Goal: Communication & Community: Answer question/provide support

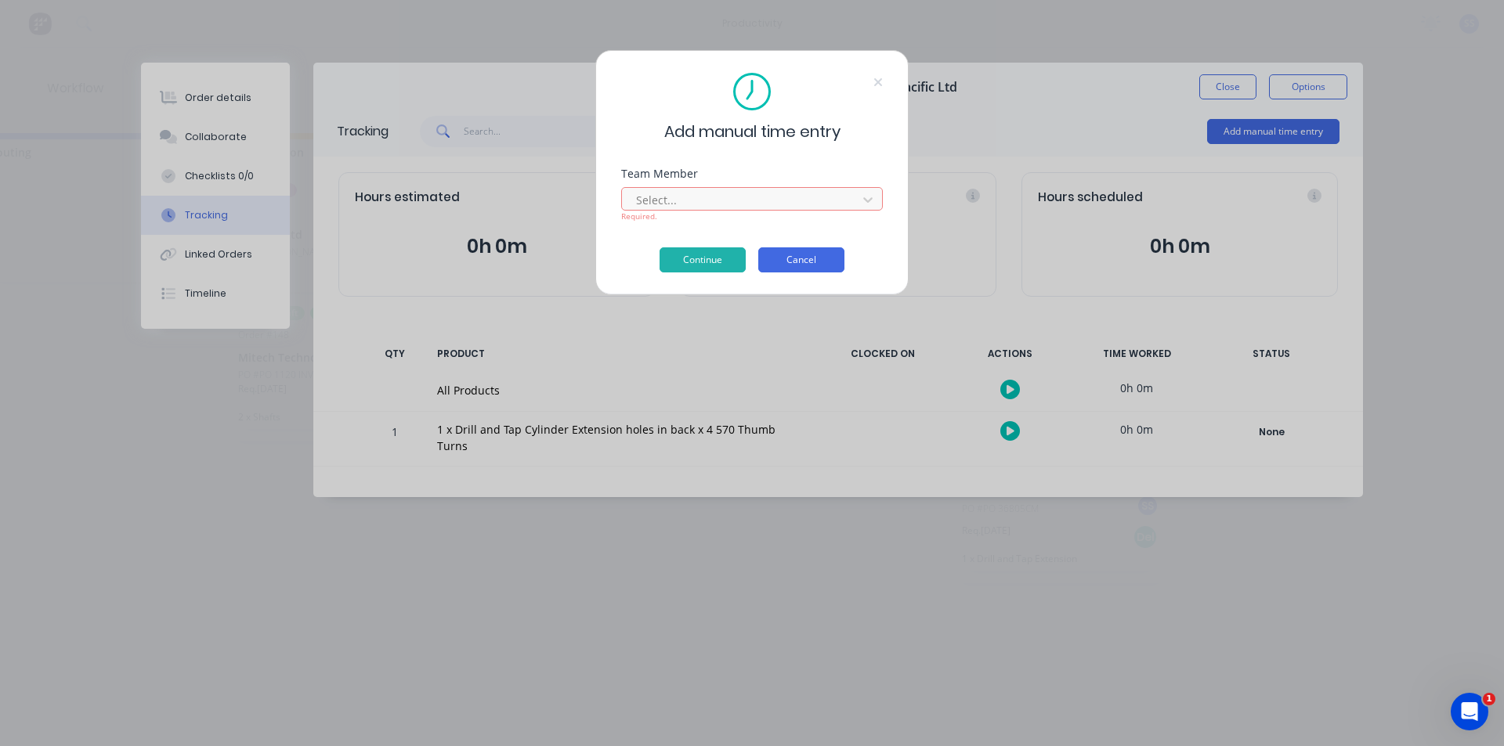
click at [771, 269] on button "Cancel" at bounding box center [801, 259] width 86 height 25
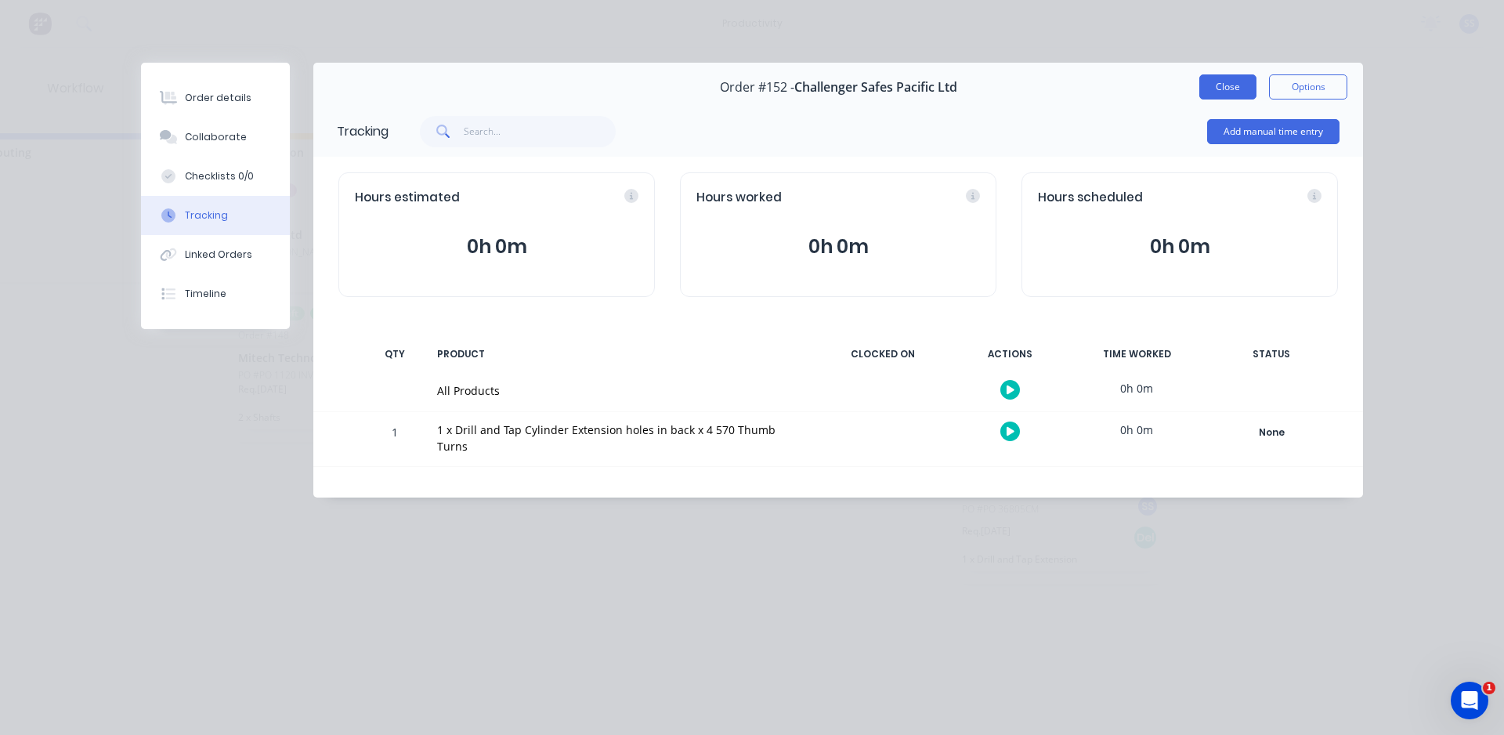
click at [1250, 89] on button "Close" at bounding box center [1227, 86] width 57 height 25
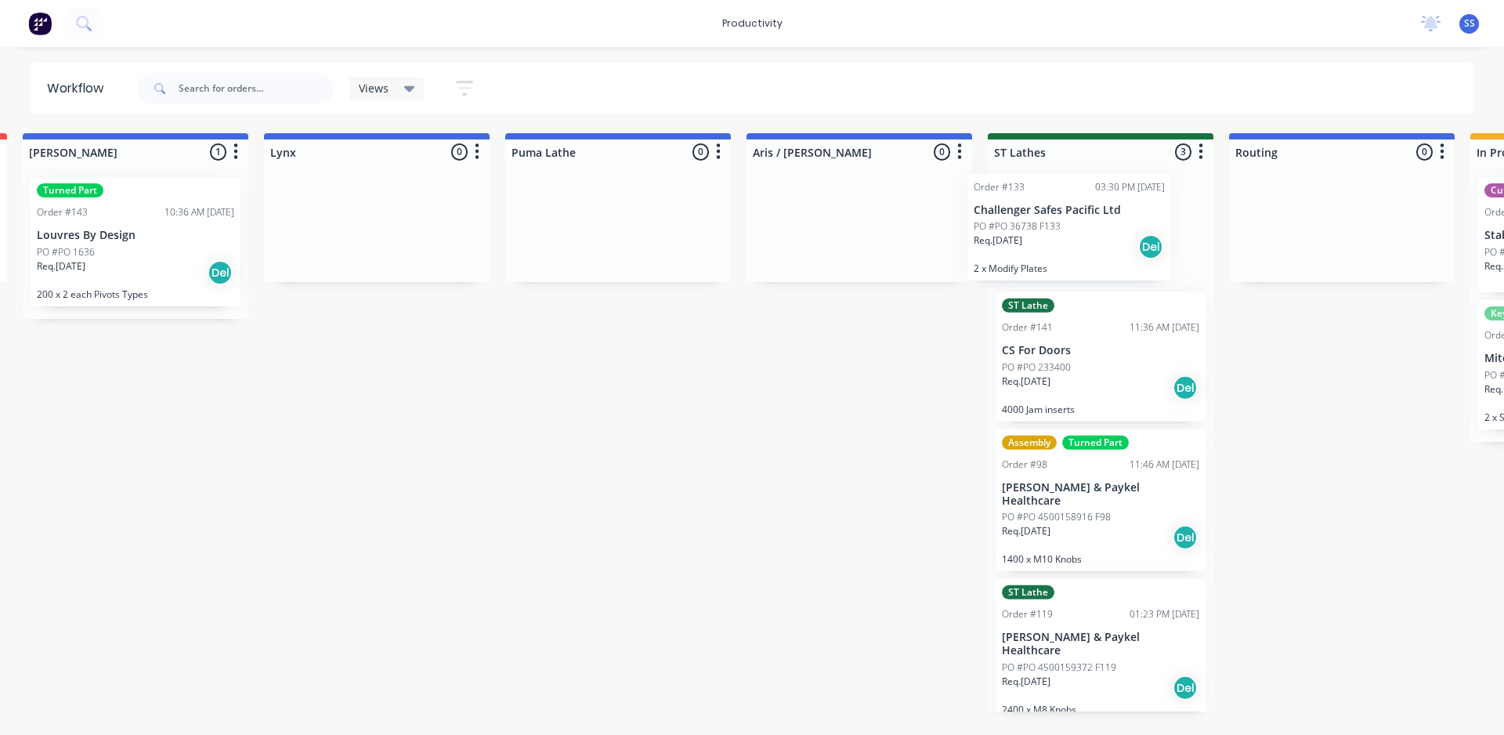
scroll to position [0, 978]
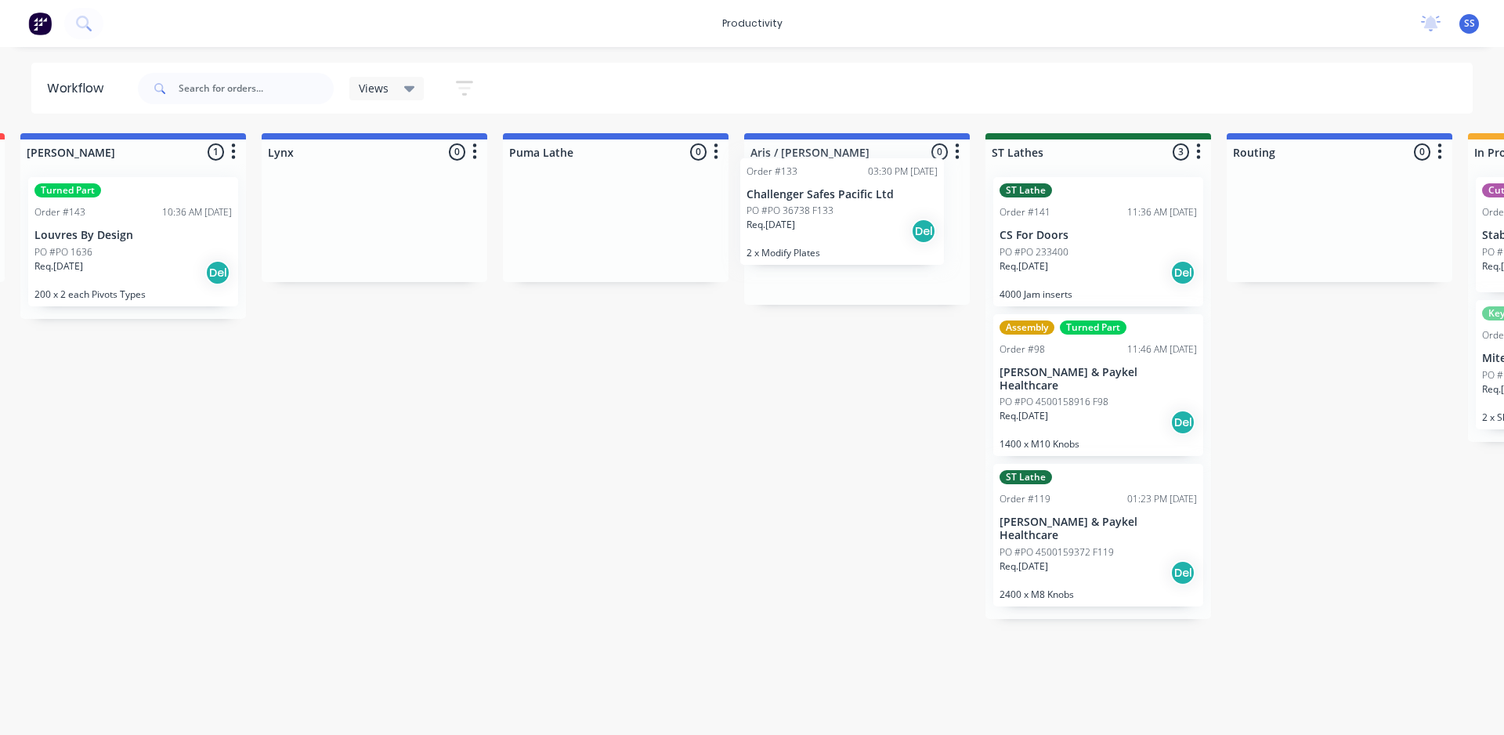
drag, startPoint x: 117, startPoint y: 412, endPoint x: 819, endPoint y: 220, distance: 728.3
click at [819, 220] on div "Submitted 11 Sort By Created date Required date Order number Customer name Most…" at bounding box center [884, 422] width 3748 height 578
click at [700, 497] on div "Submitted 10 Sort By Created date Required date Order number Customer name Most…" at bounding box center [884, 422] width 3748 height 578
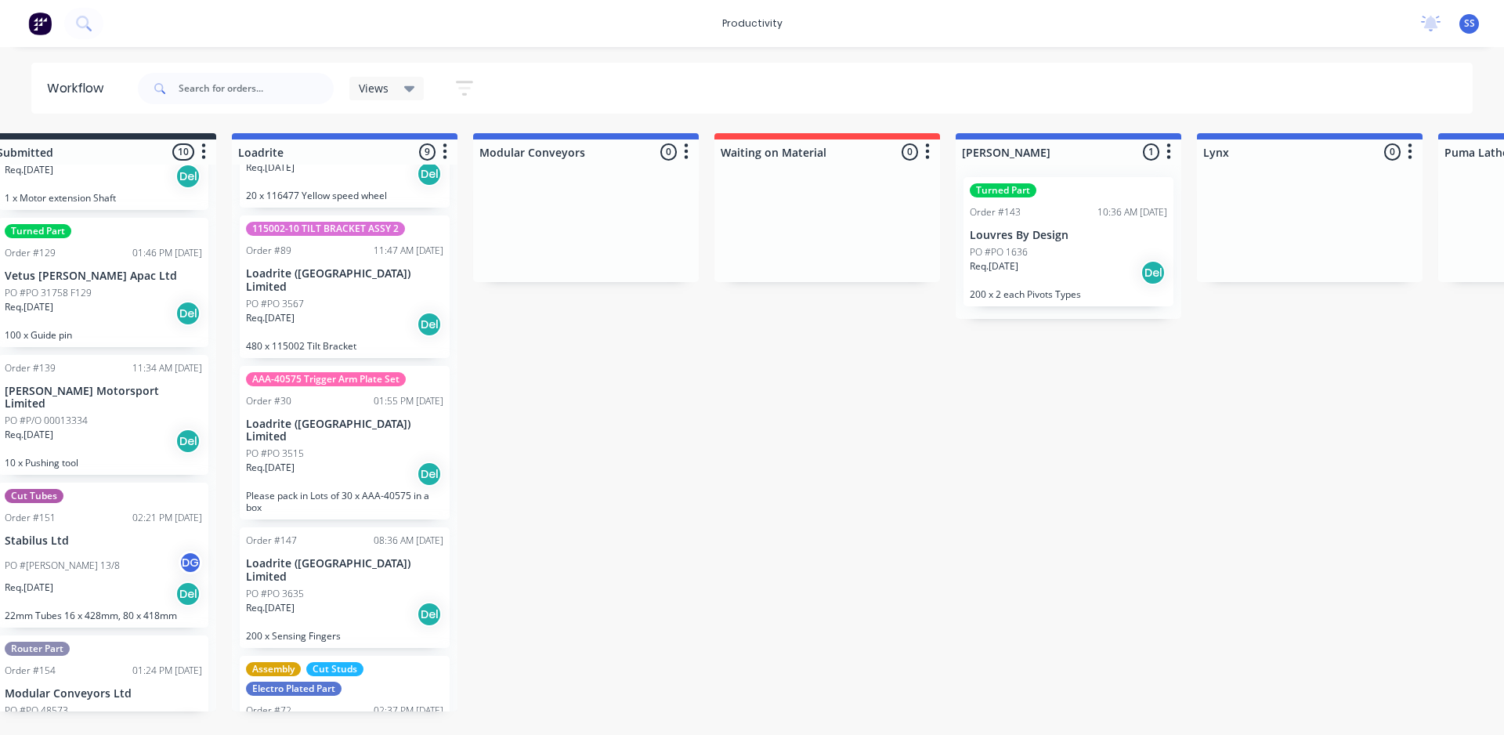
scroll to position [0, 34]
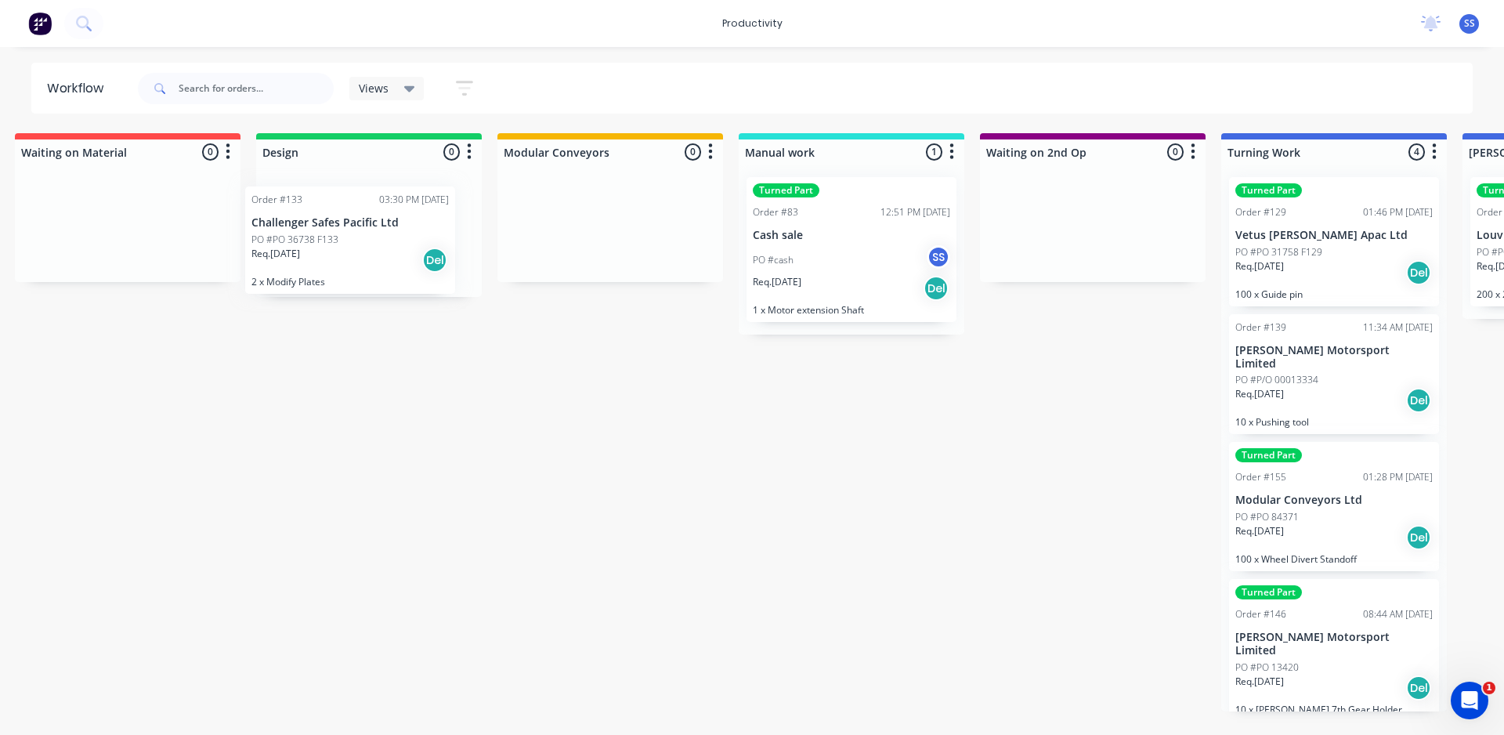
drag, startPoint x: 910, startPoint y: 255, endPoint x: 374, endPoint y: 268, distance: 535.9
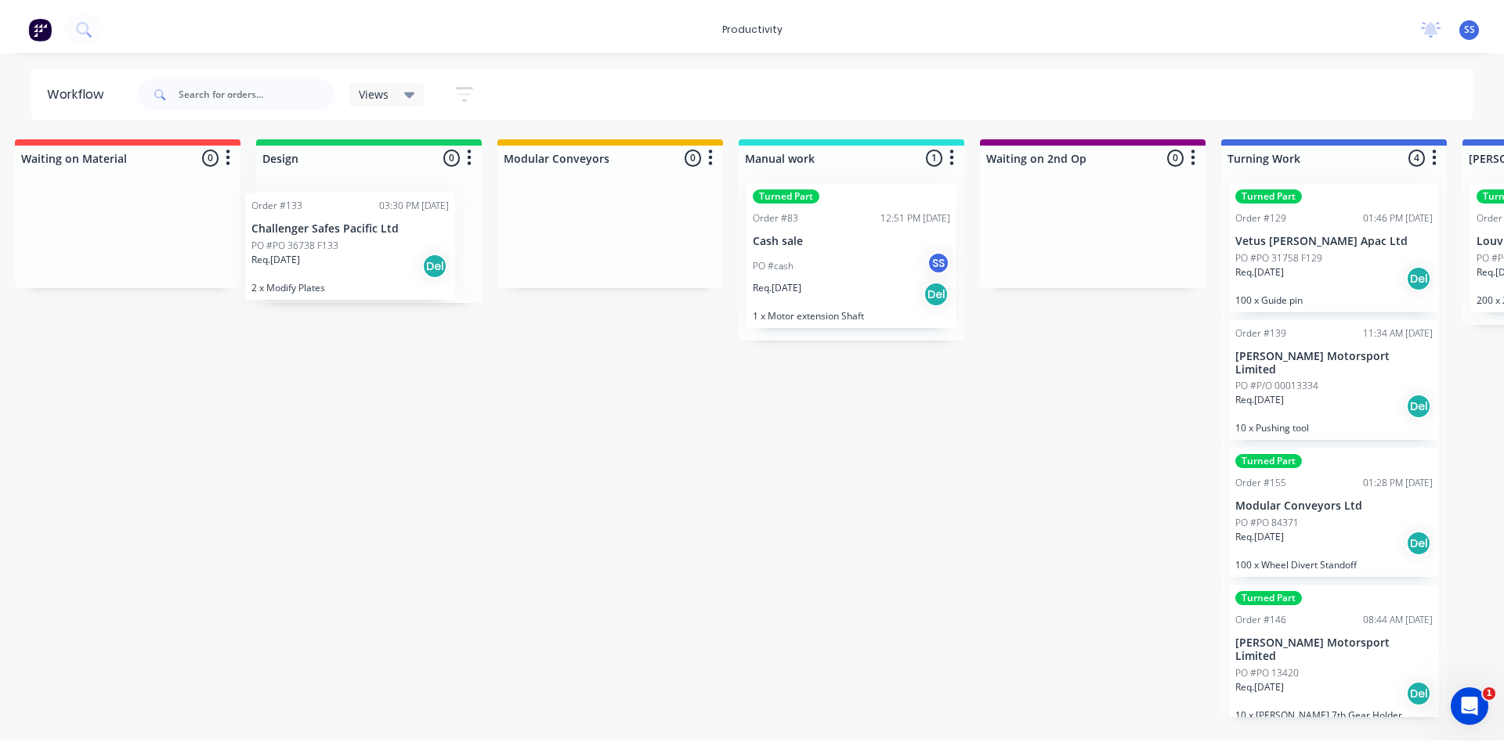
scroll to position [0, 500]
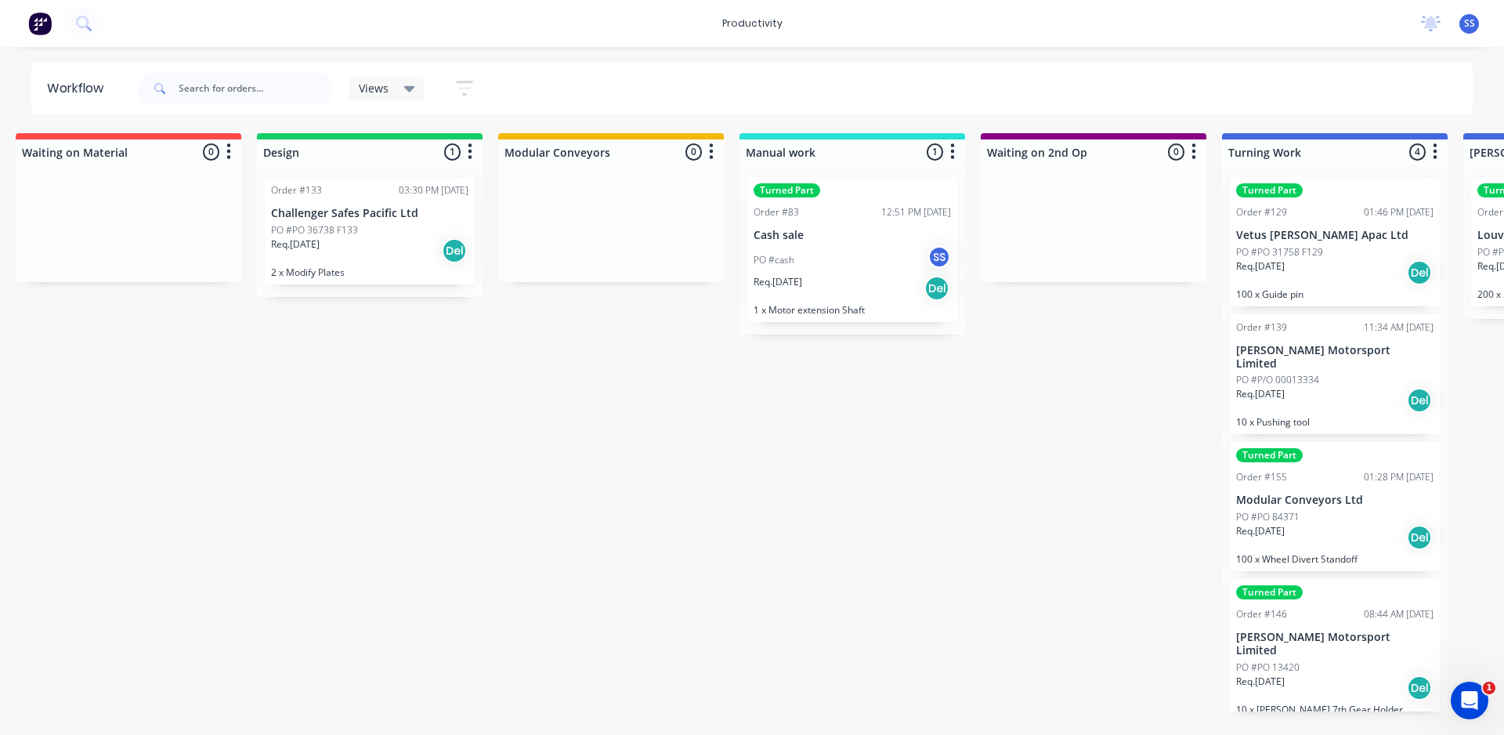
click at [396, 221] on div "Order #133 03:30 PM 31/07/25 Challenger Safes Pacific Ltd PO #PO 36738 F133 Req…" at bounding box center [370, 230] width 210 height 107
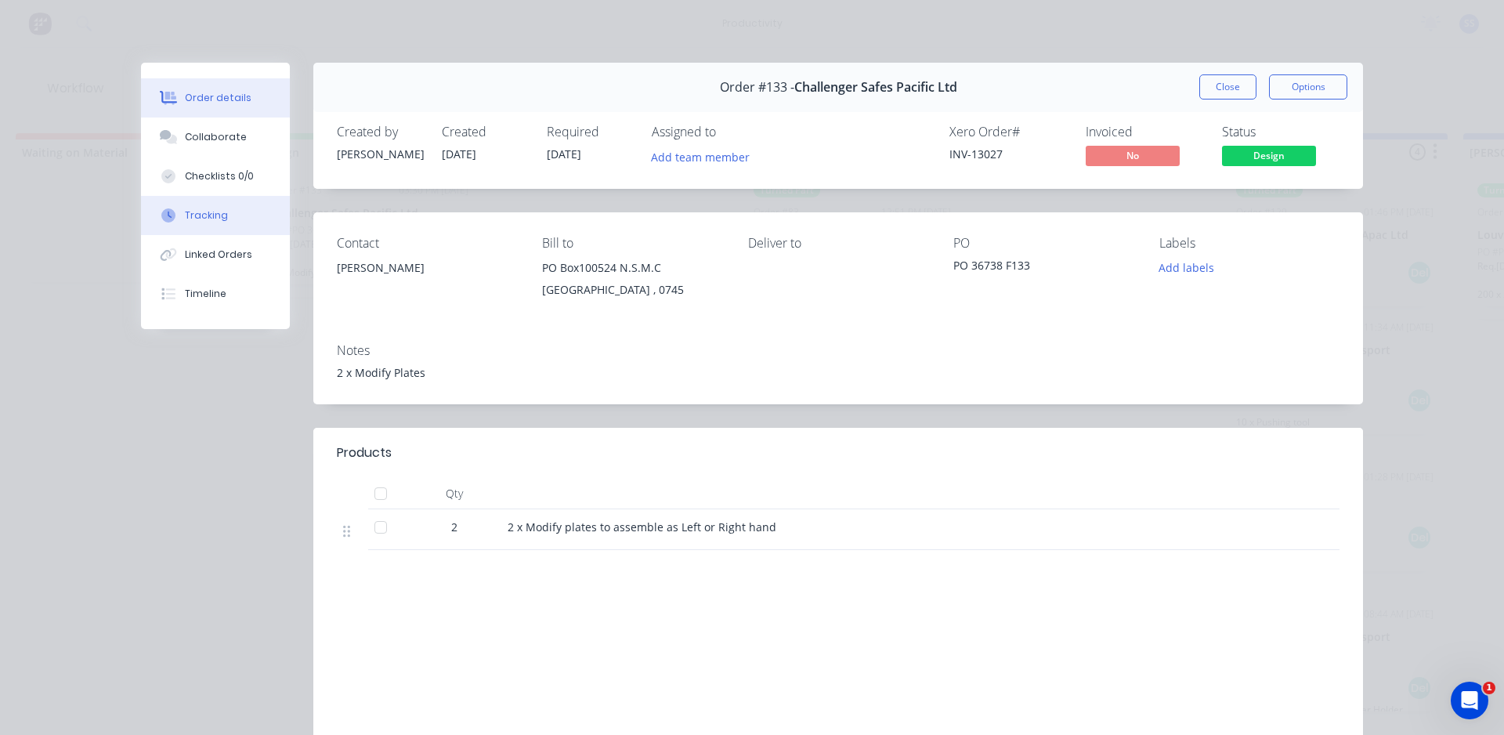
click at [208, 220] on div "Tracking" at bounding box center [206, 215] width 43 height 14
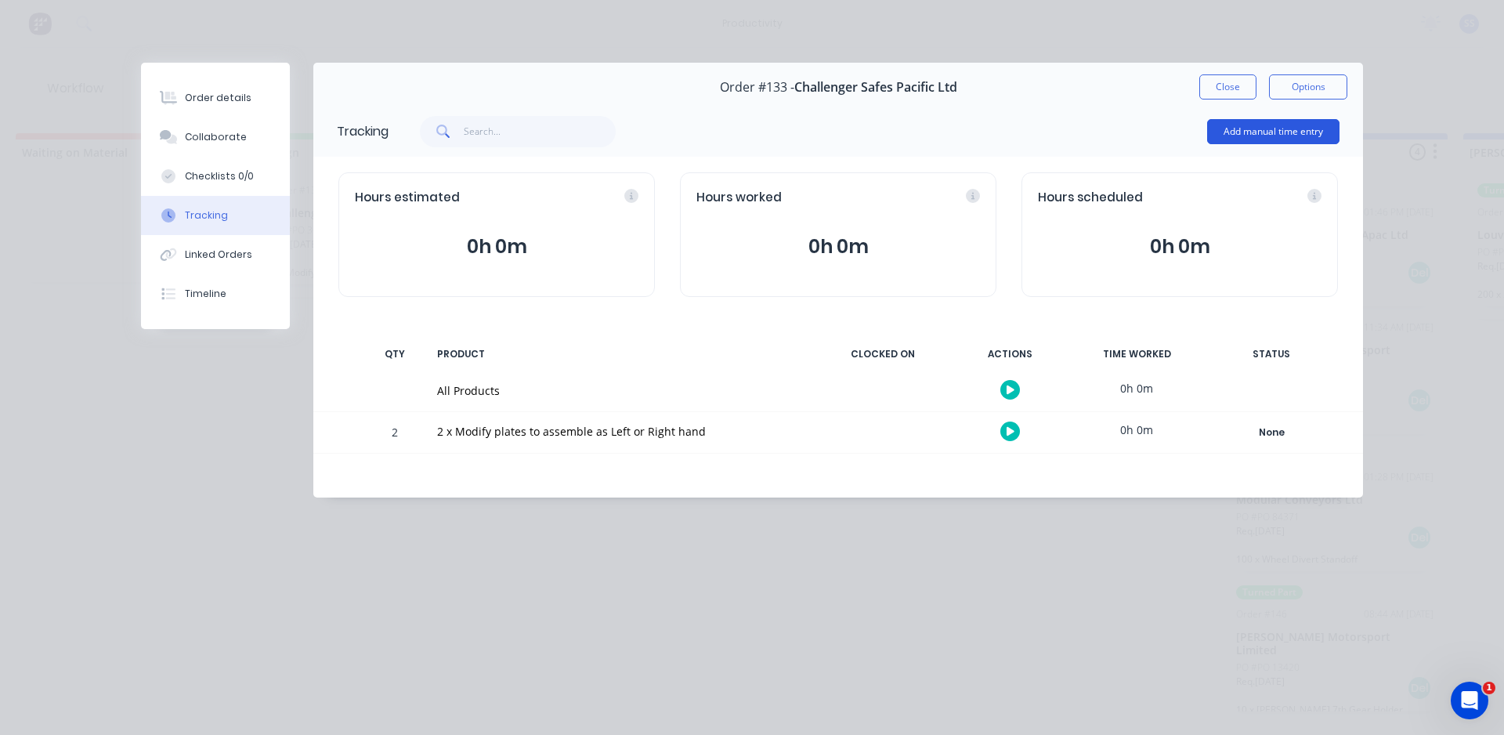
click at [1227, 135] on button "Add manual time entry" at bounding box center [1273, 131] width 132 height 25
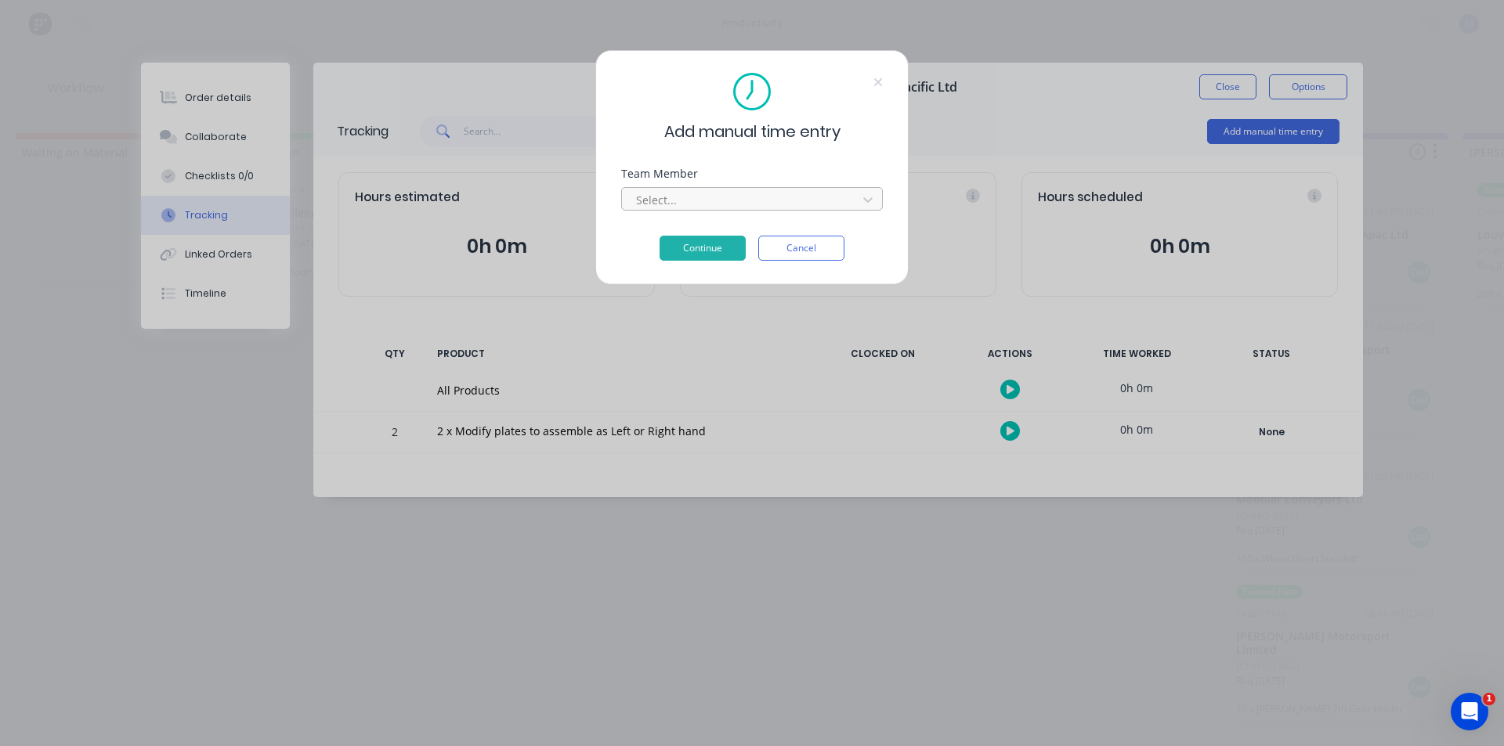
click at [750, 208] on div "Select..." at bounding box center [742, 199] width 224 height 23
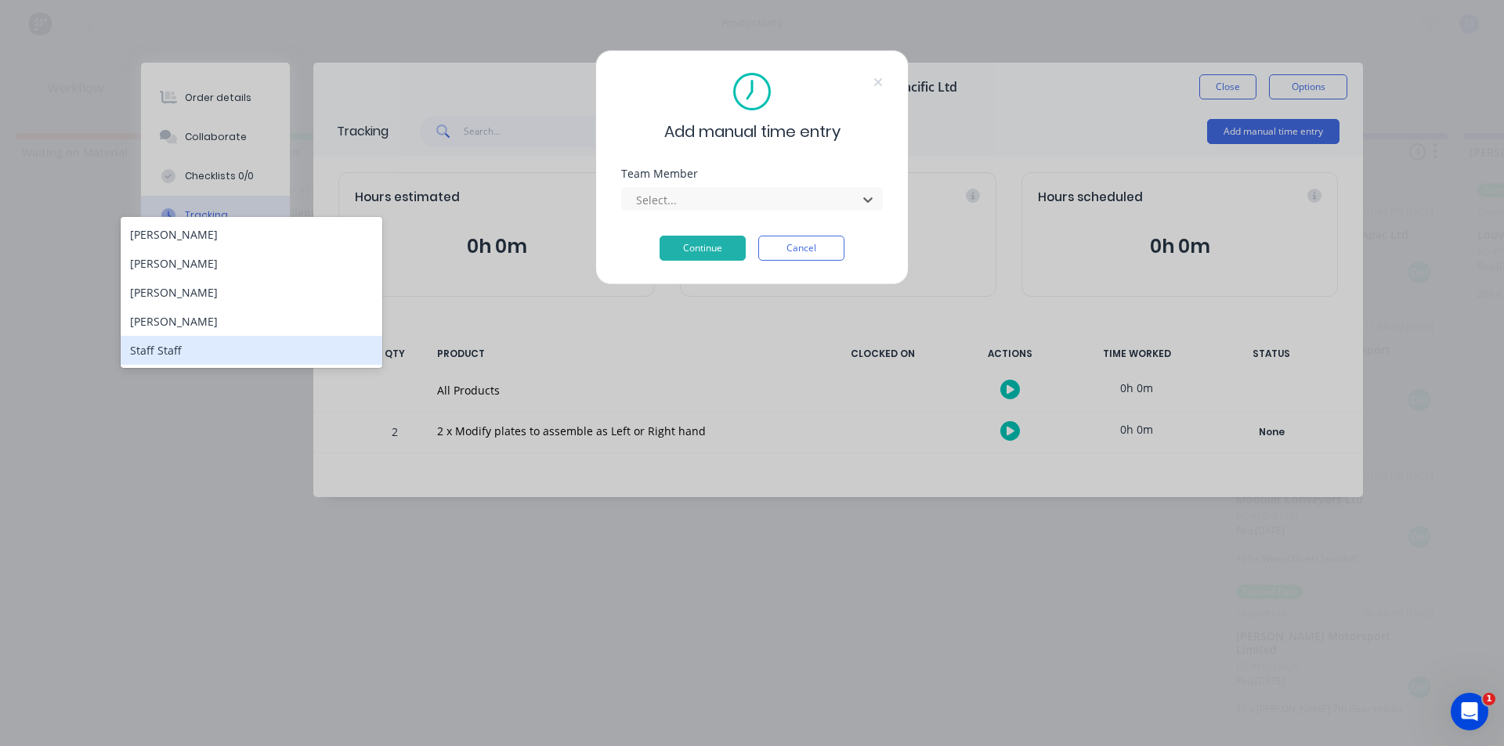
click at [152, 352] on div "Staff Staff" at bounding box center [252, 350] width 262 height 29
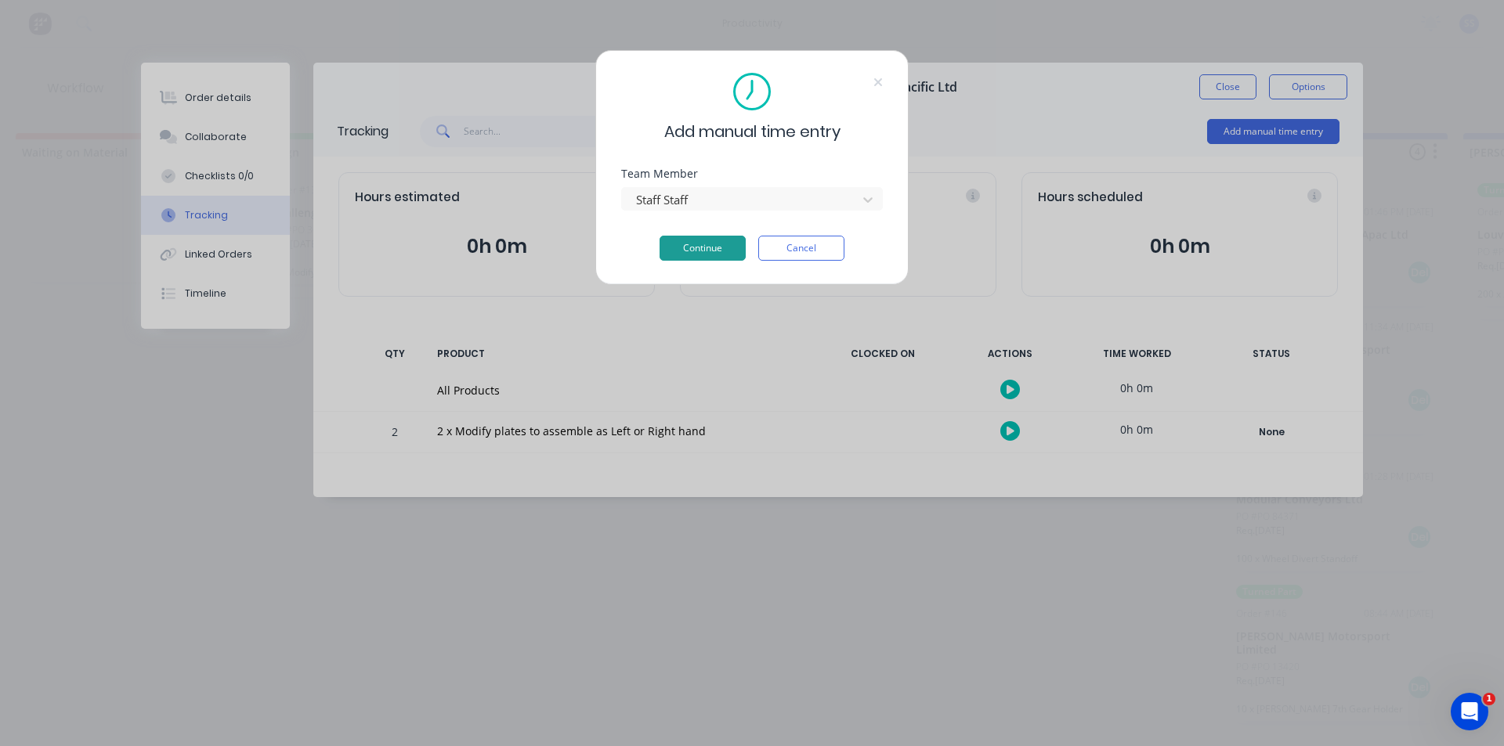
click at [710, 250] on button "Continue" at bounding box center [702, 248] width 86 height 25
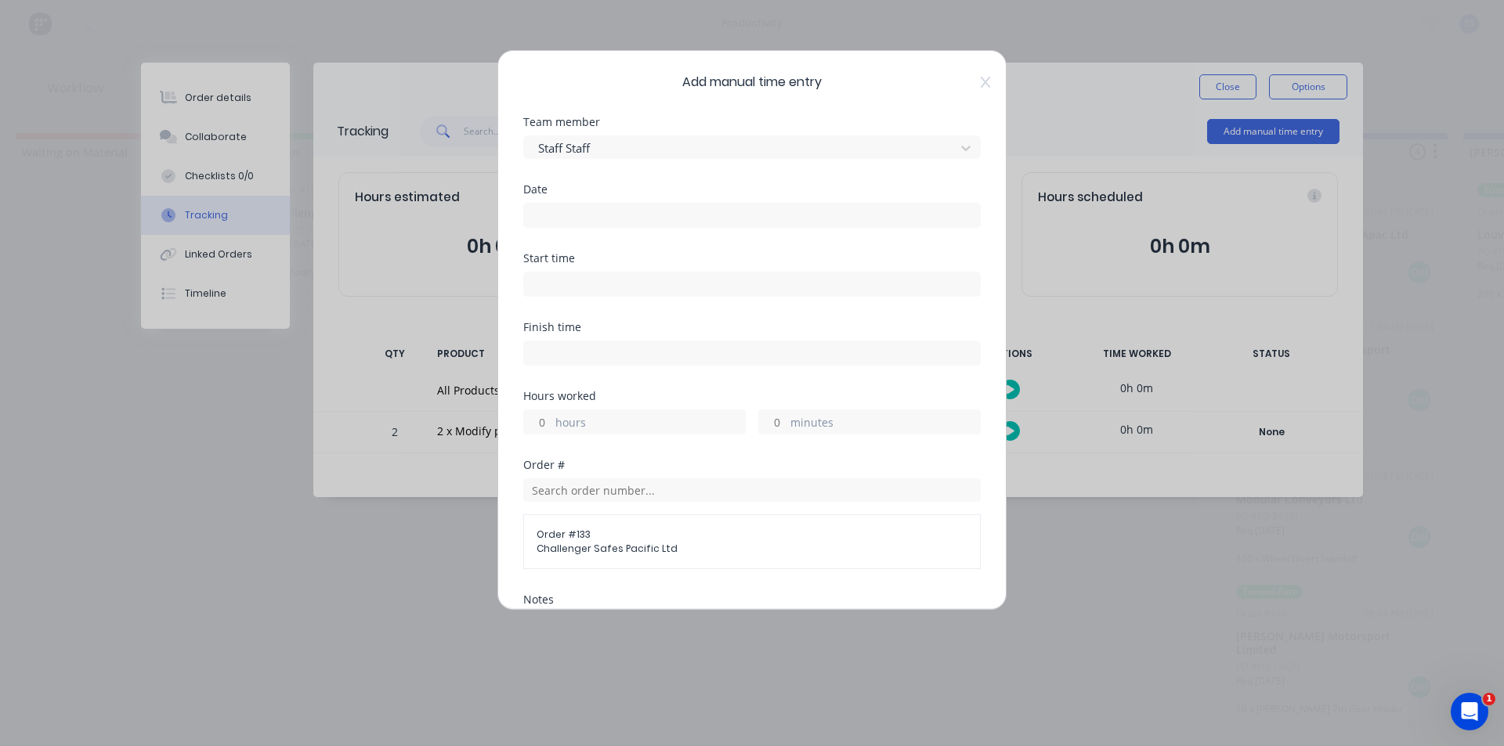
click at [587, 223] on input at bounding box center [752, 215] width 456 height 23
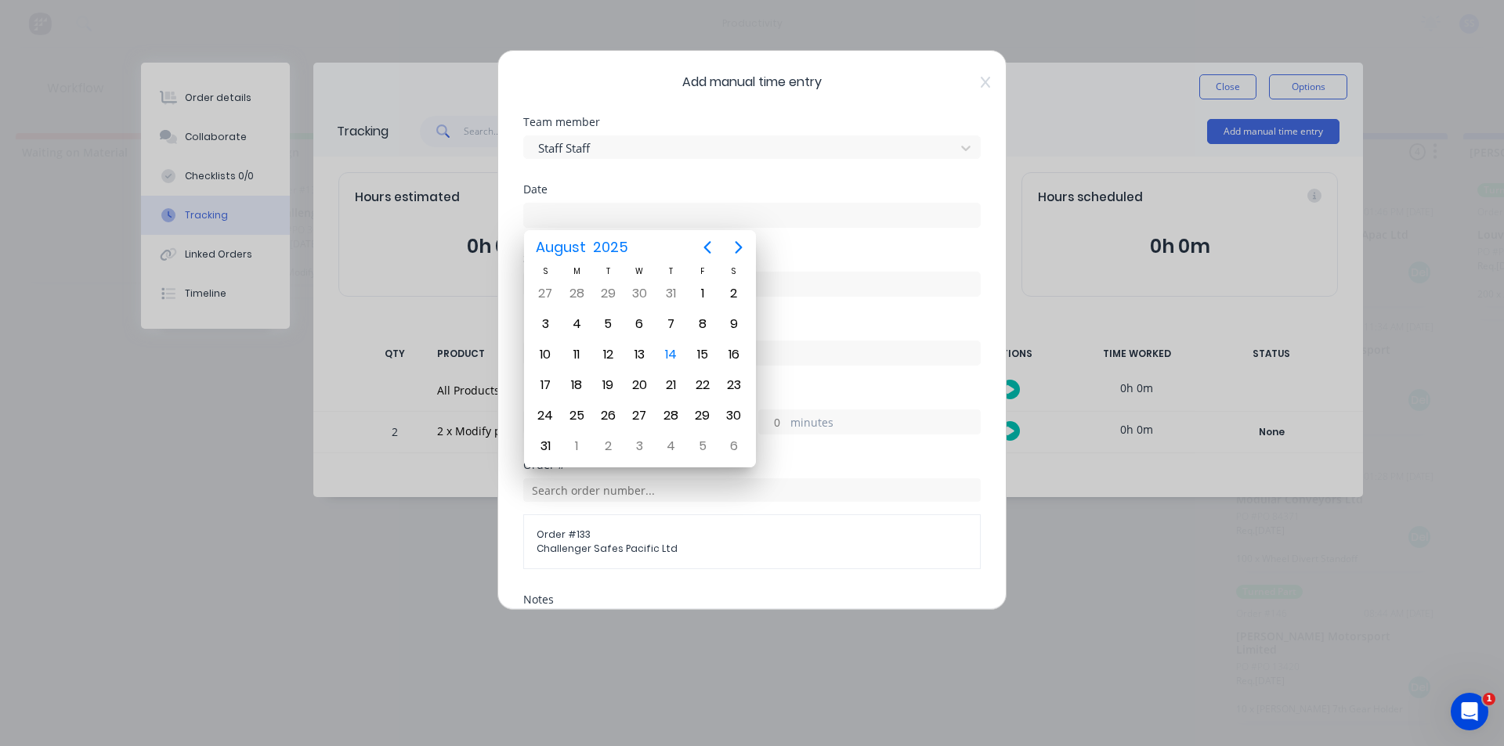
click at [588, 270] on div "M" at bounding box center [576, 271] width 31 height 13
click at [873, 235] on div "Date" at bounding box center [751, 218] width 457 height 69
click at [677, 354] on div "14" at bounding box center [670, 354] width 23 height 23
type input "14/08/2025"
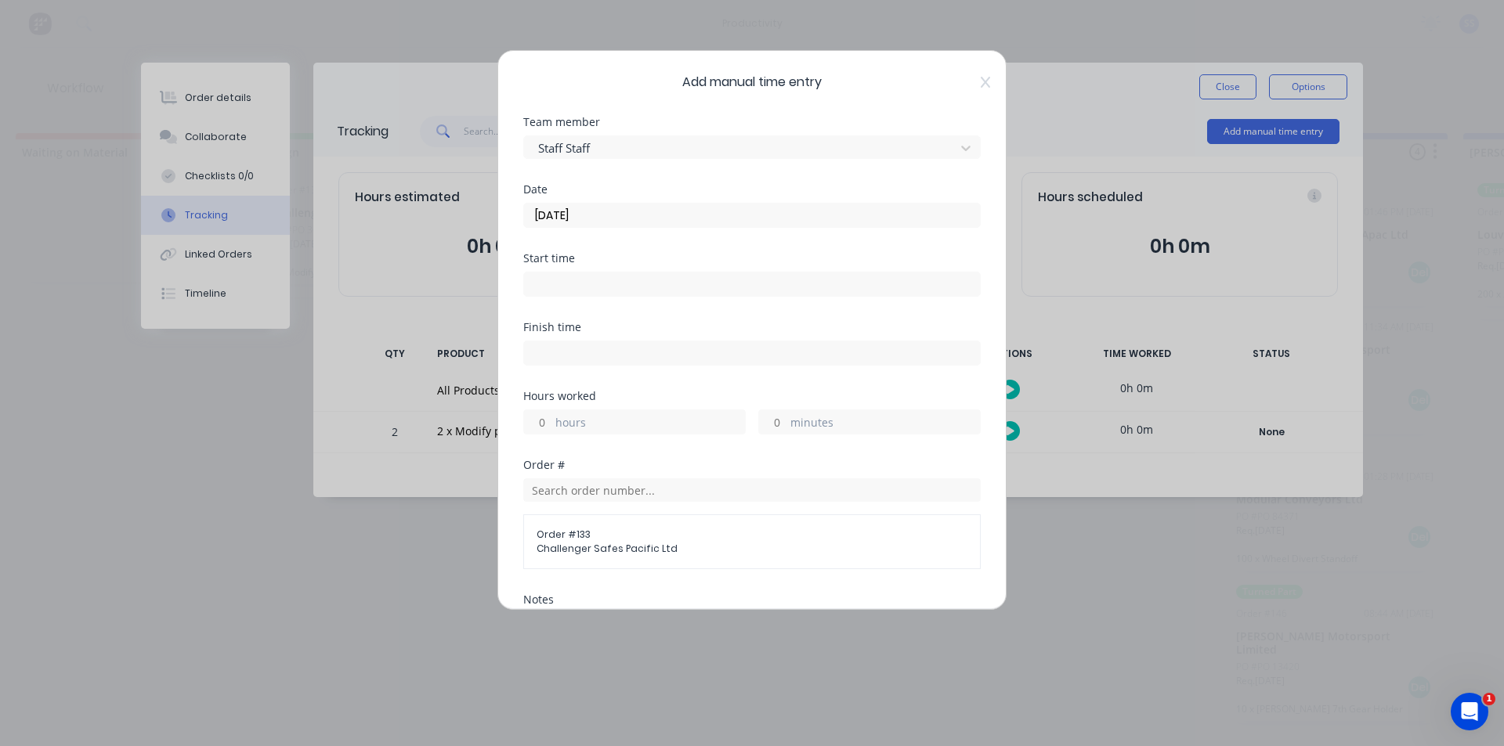
click at [620, 283] on input at bounding box center [752, 284] width 456 height 23
type input "02:04 PM"
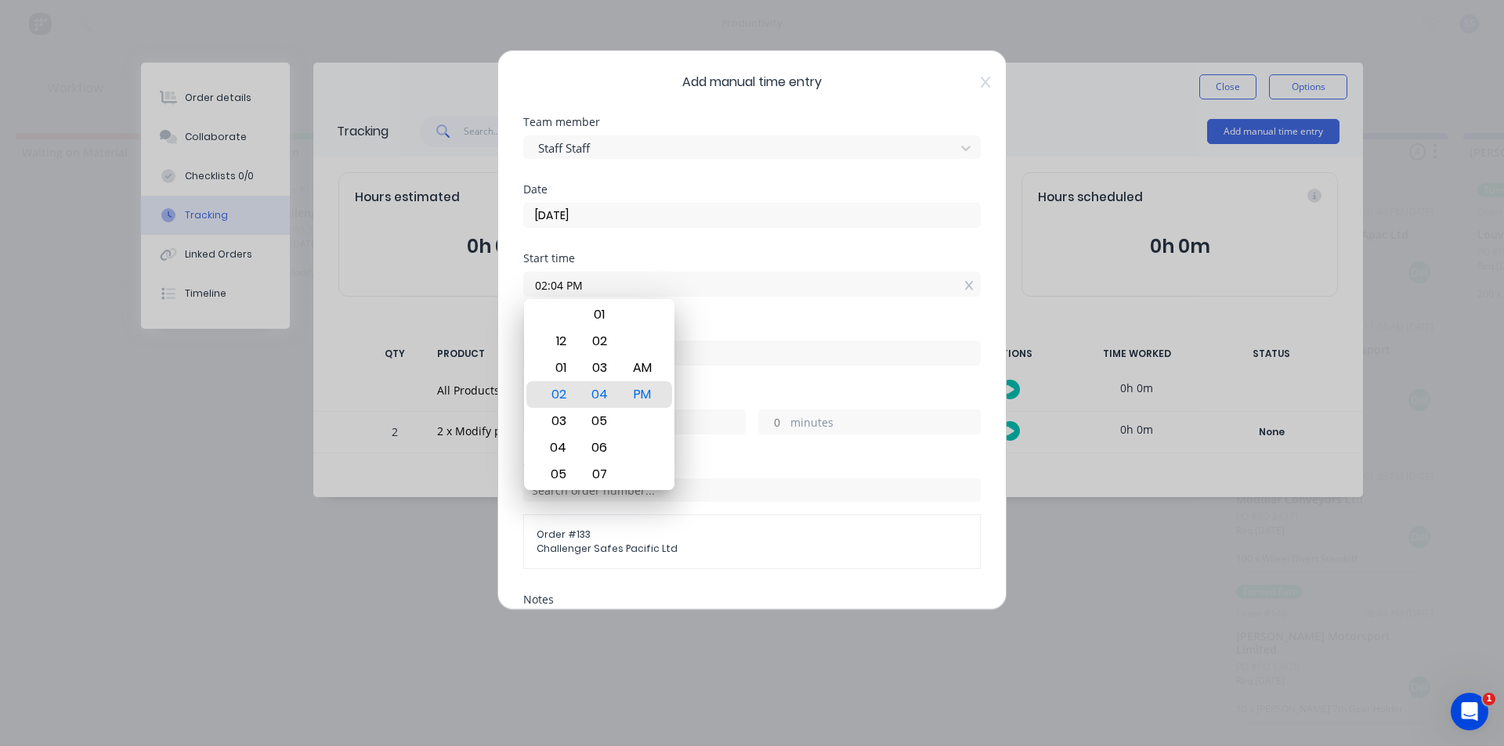
click at [709, 251] on div "Date 14/08/2025" at bounding box center [751, 218] width 457 height 69
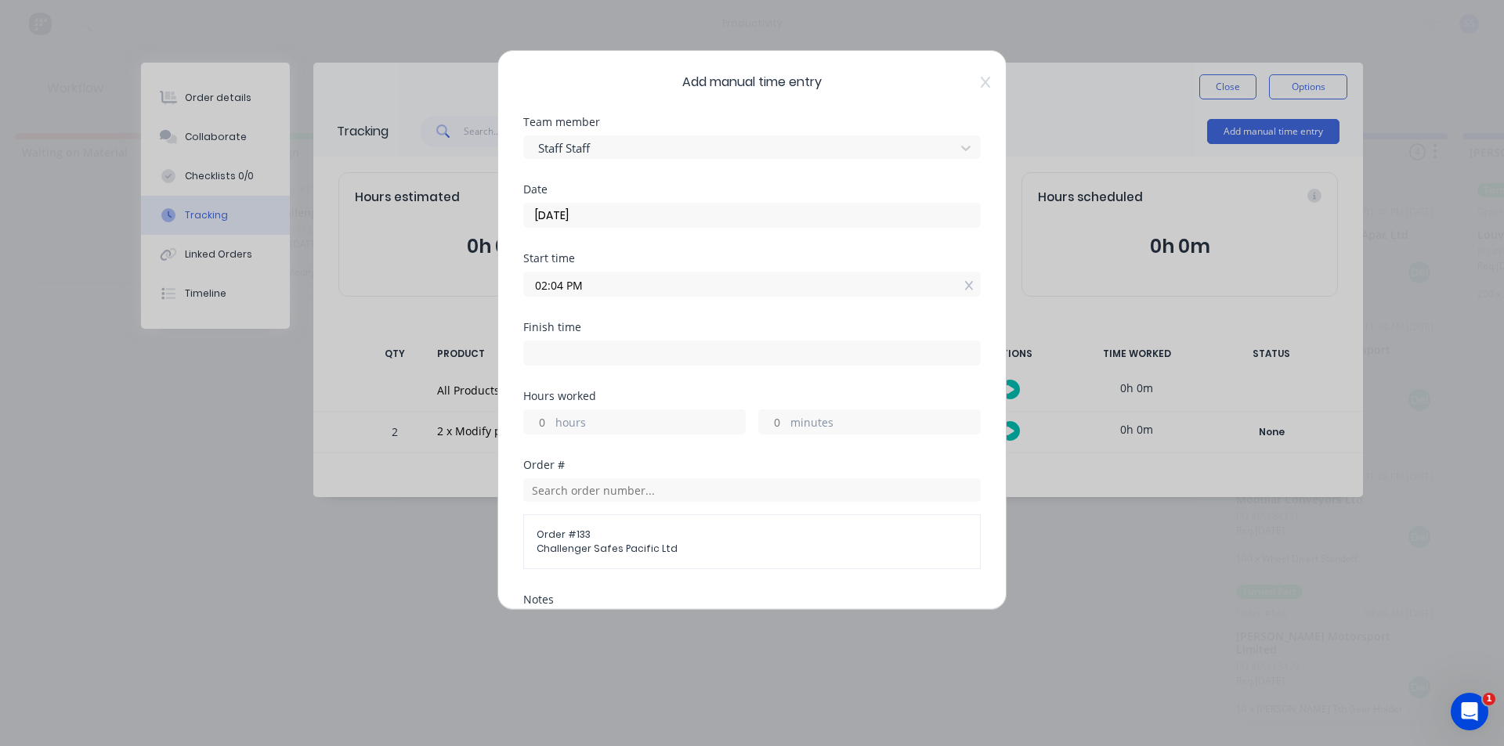
click at [661, 345] on input at bounding box center [752, 352] width 456 height 23
type input "02:04 PM"
type input "0"
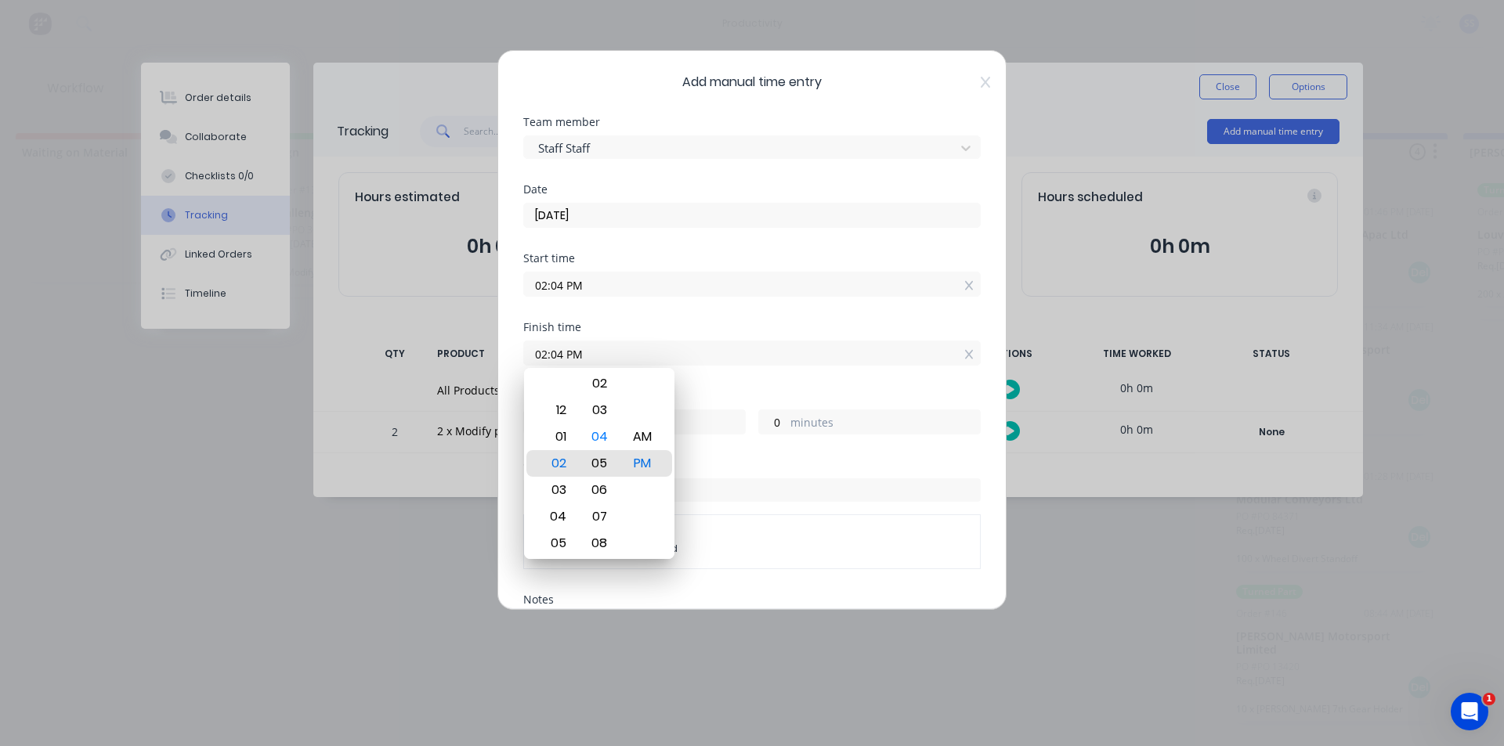
type input "02:05 PM"
type input "1"
type input "02:06 PM"
type input "2"
type input "02:03 PM"
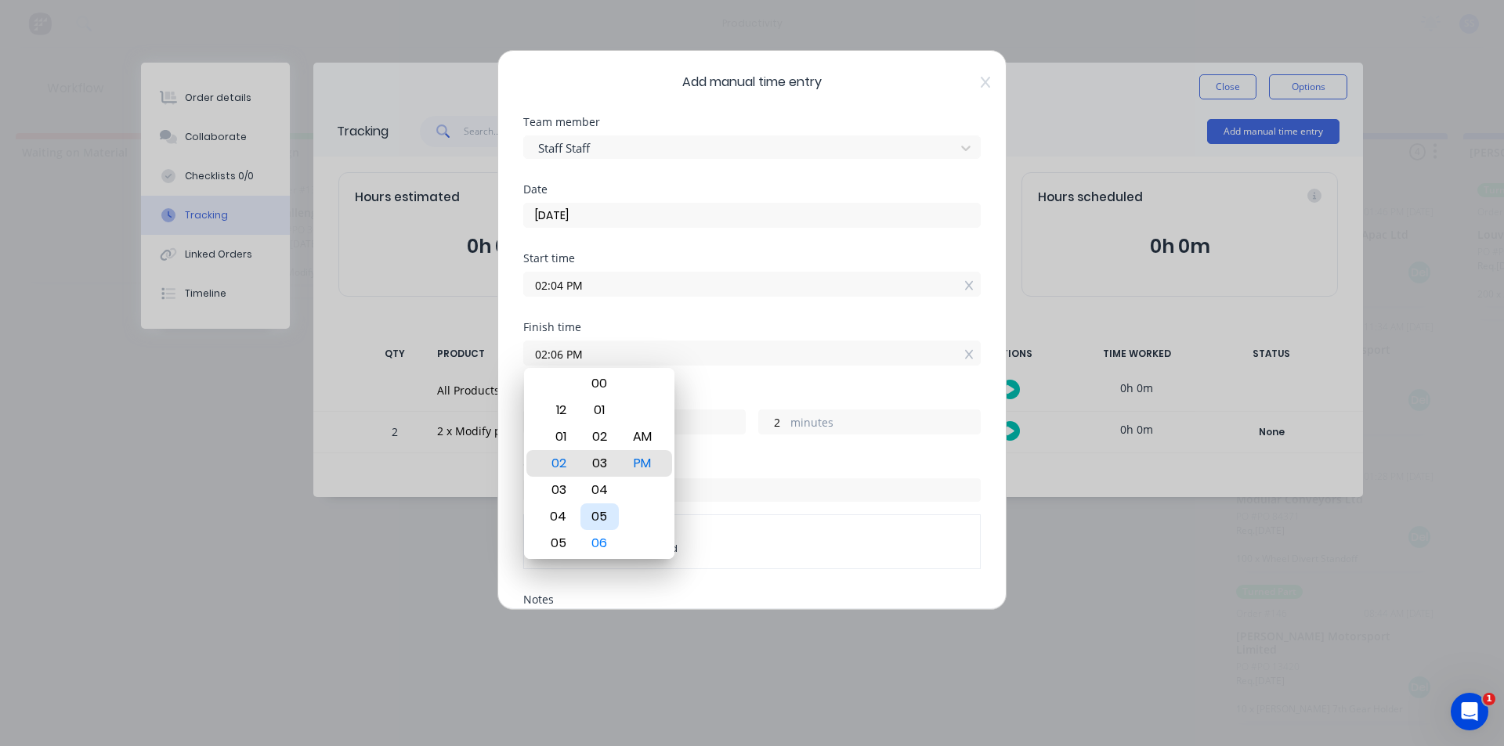
type input "-1"
type input "04:03 PM"
type input "1"
type input "59"
type input "04:07 PM"
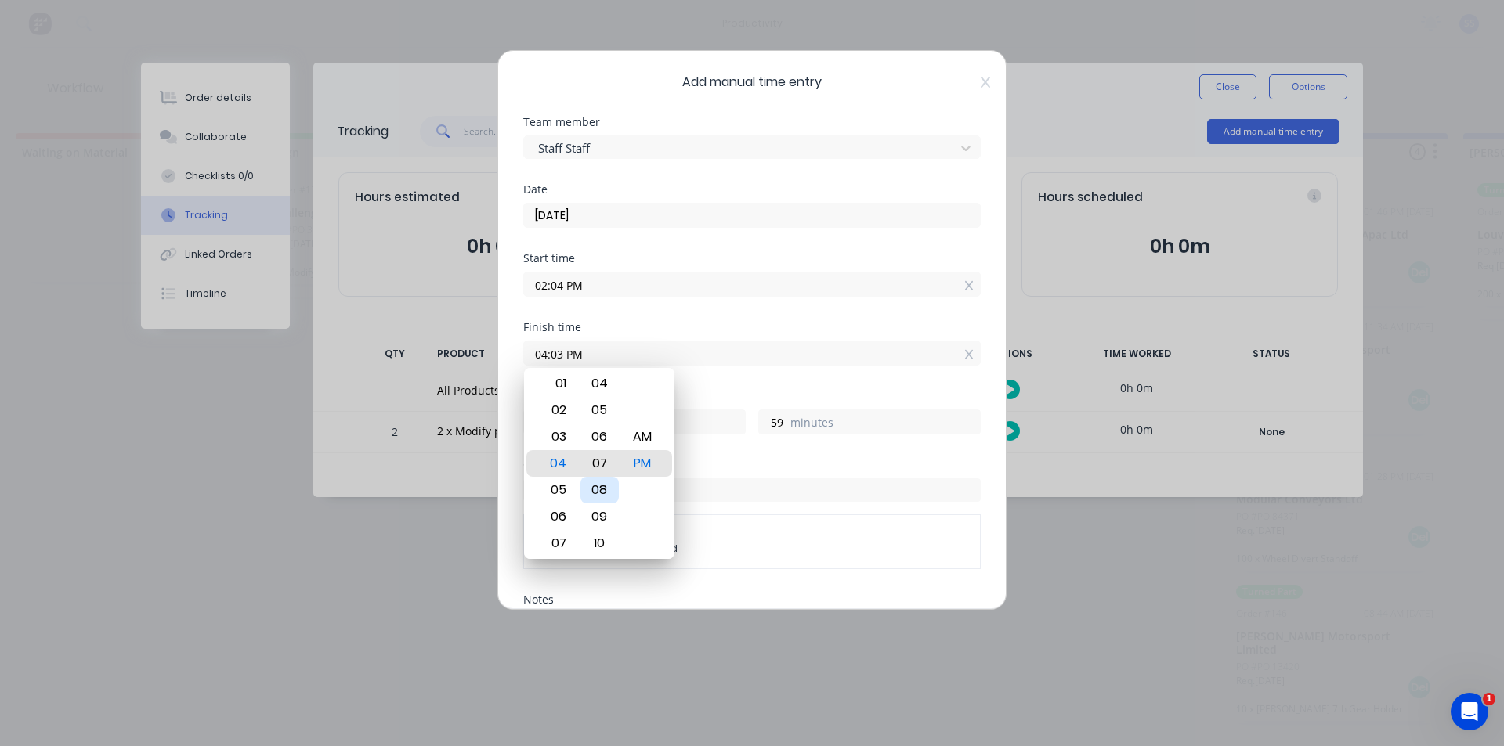
type input "2"
type input "3"
type input "05:07 PM"
type input "3"
click at [565, 484] on div "06" at bounding box center [556, 490] width 38 height 27
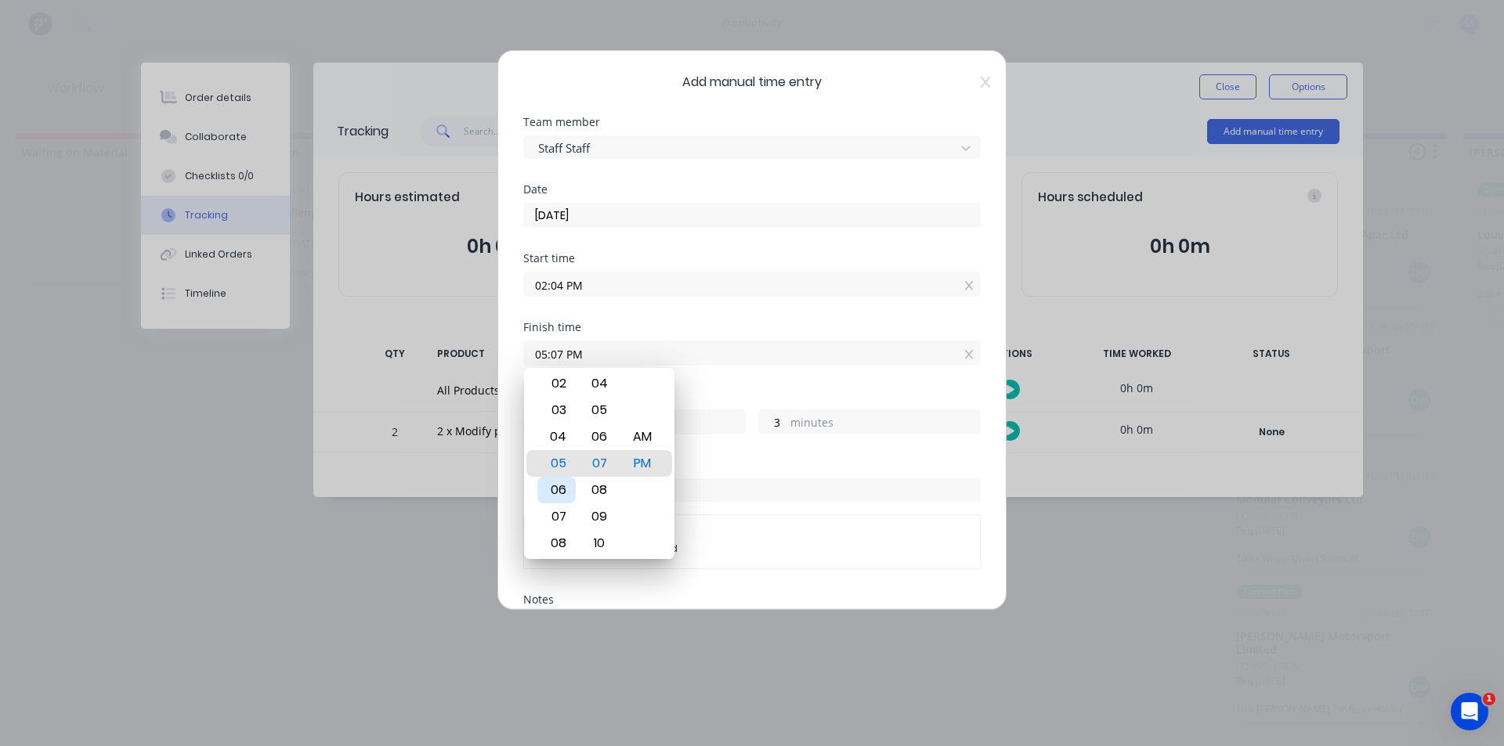
type input "06:07 PM"
type input "4"
click at [562, 515] on div "08" at bounding box center [556, 517] width 38 height 27
type input "08:07 PM"
type input "6"
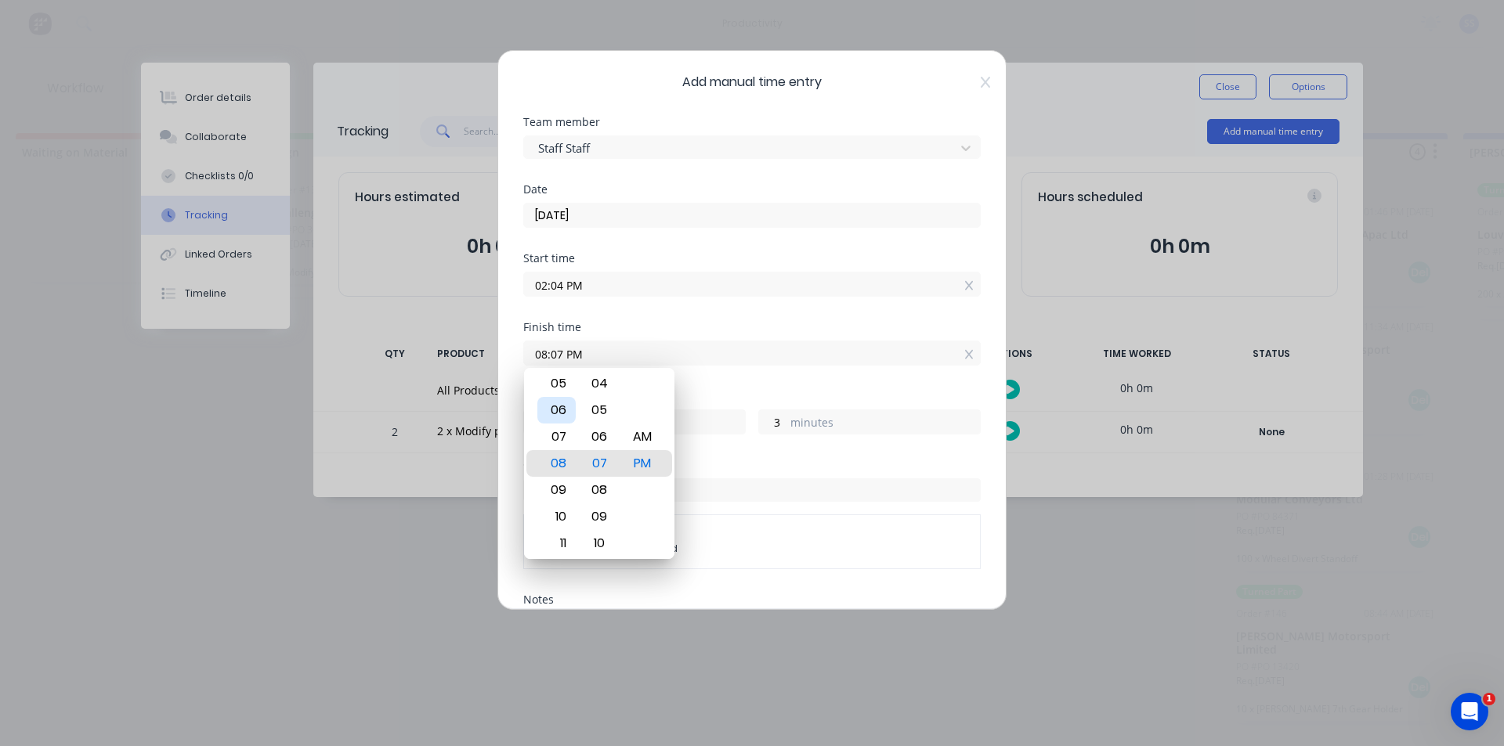
click at [567, 421] on div "06" at bounding box center [556, 410] width 38 height 27
type input "06:07 PM"
type input "4"
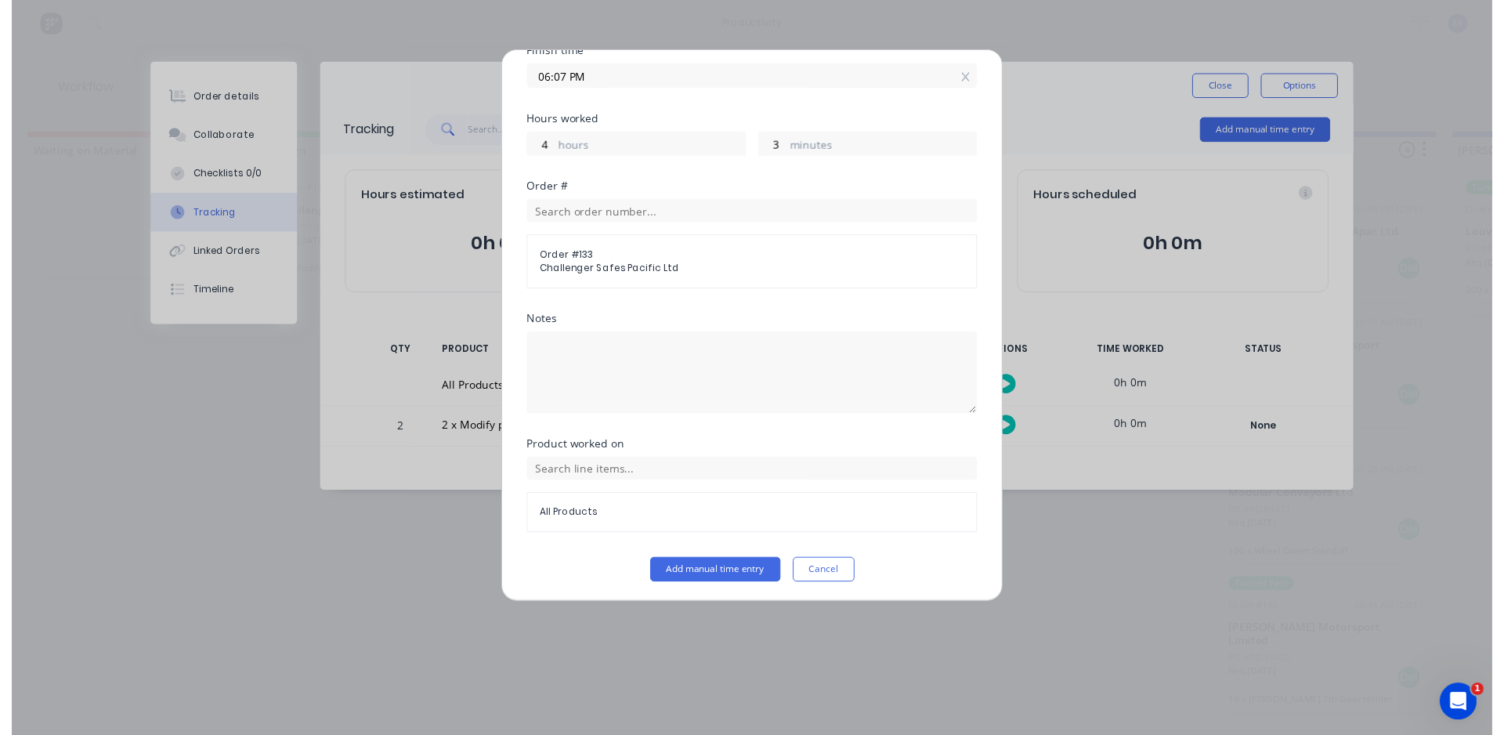
scroll to position [280, 0]
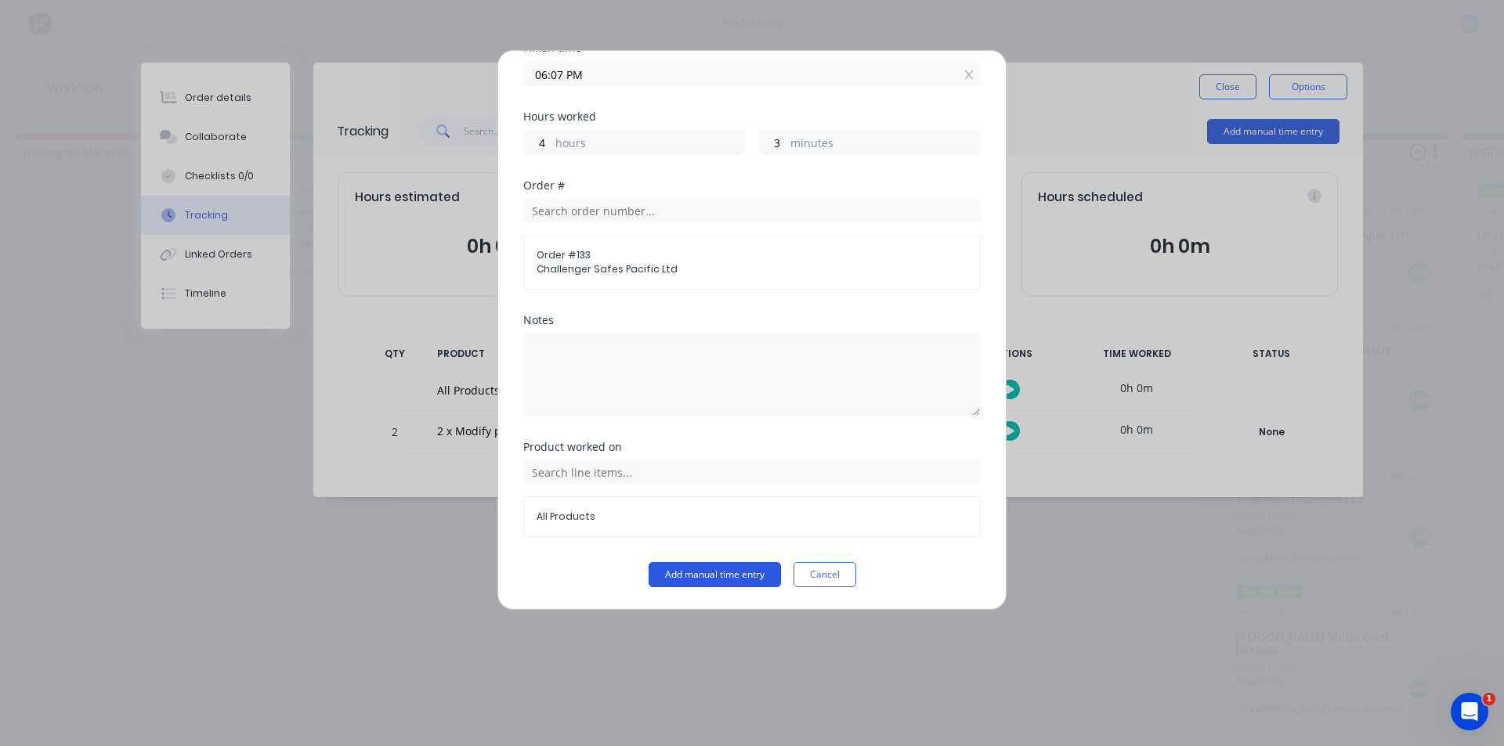
click at [721, 564] on button "Add manual time entry" at bounding box center [715, 574] width 132 height 25
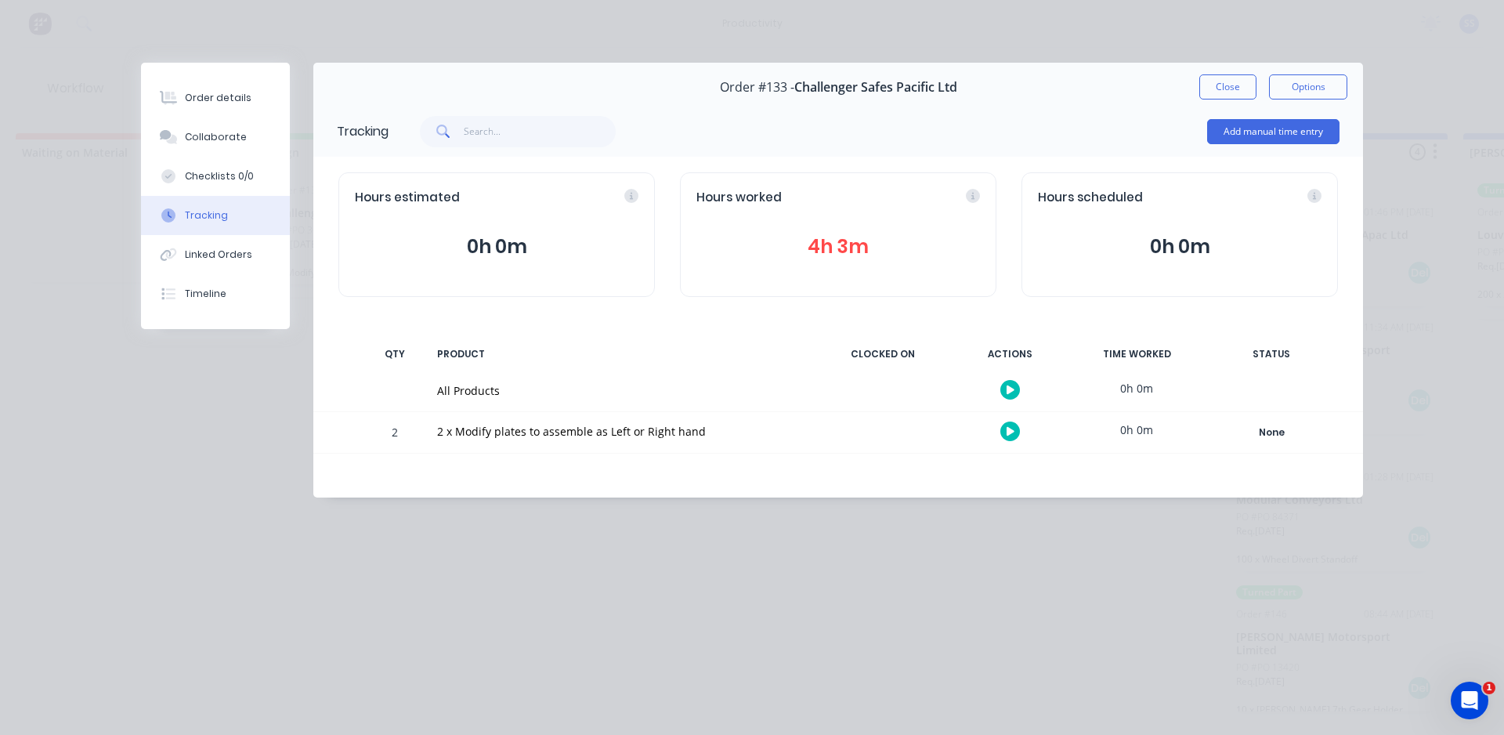
drag, startPoint x: 472, startPoint y: 440, endPoint x: 711, endPoint y: 439, distance: 238.9
click at [711, 439] on div at bounding box center [628, 440] width 356 height 2
click at [720, 334] on div "Tracking Add manual time entry Hours estimated 0h 0m Hours worked 4h 3m Hours s…" at bounding box center [838, 302] width 1050 height 392
click at [948, 168] on div "Hours estimated 0h 0m Hours worked 4h 3m Hours scheduled 0h 0m" at bounding box center [838, 235] width 1050 height 156
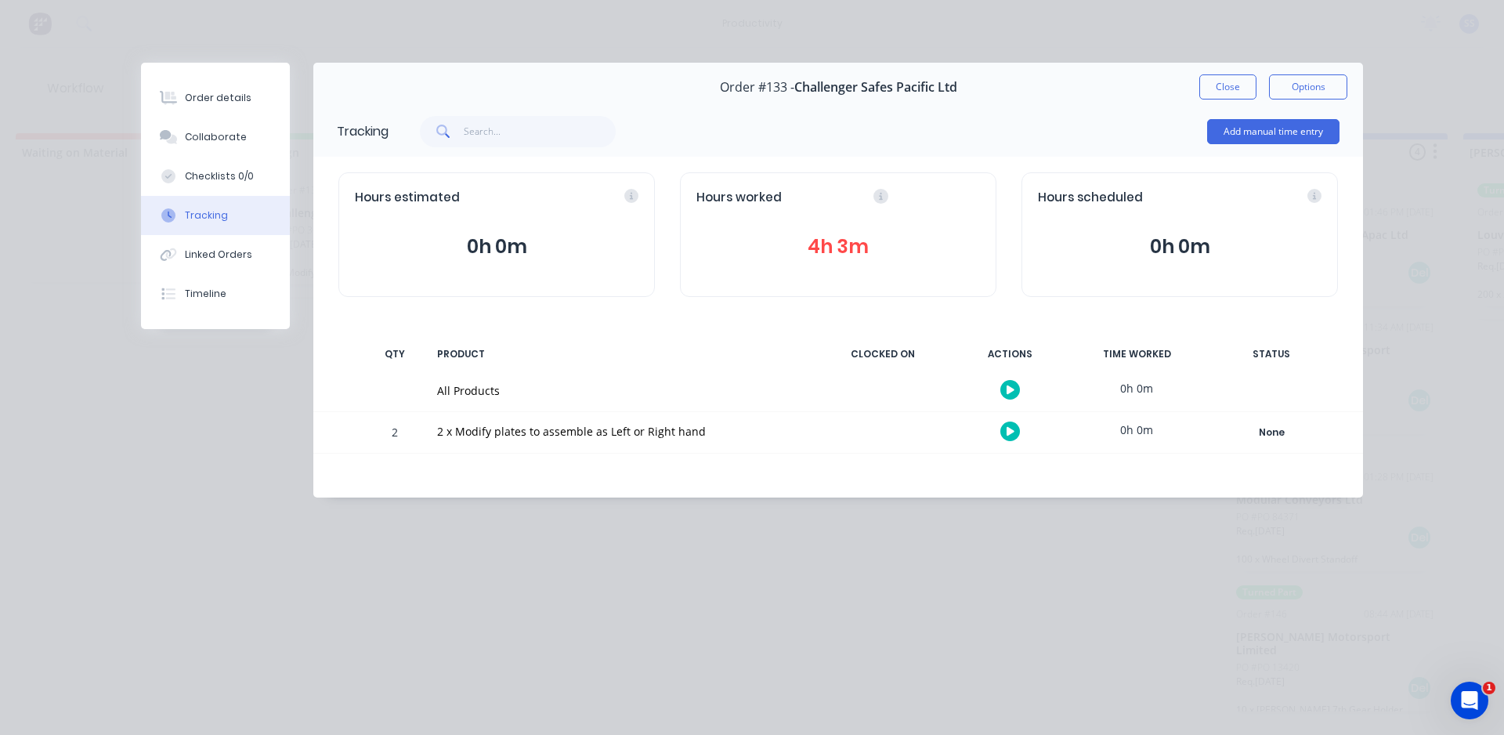
click at [1011, 391] on icon "button" at bounding box center [1010, 389] width 8 height 9
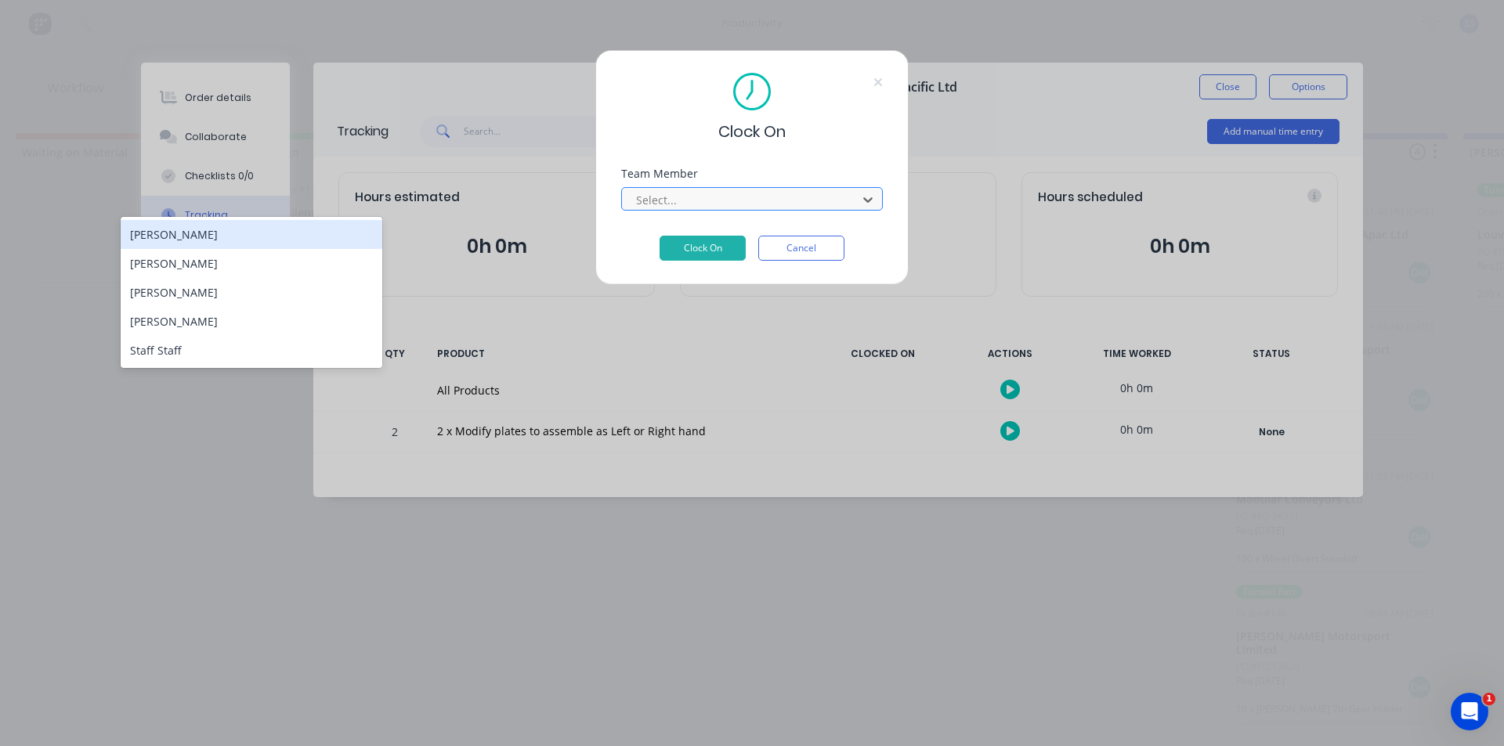
click at [716, 198] on div at bounding box center [741, 200] width 215 height 20
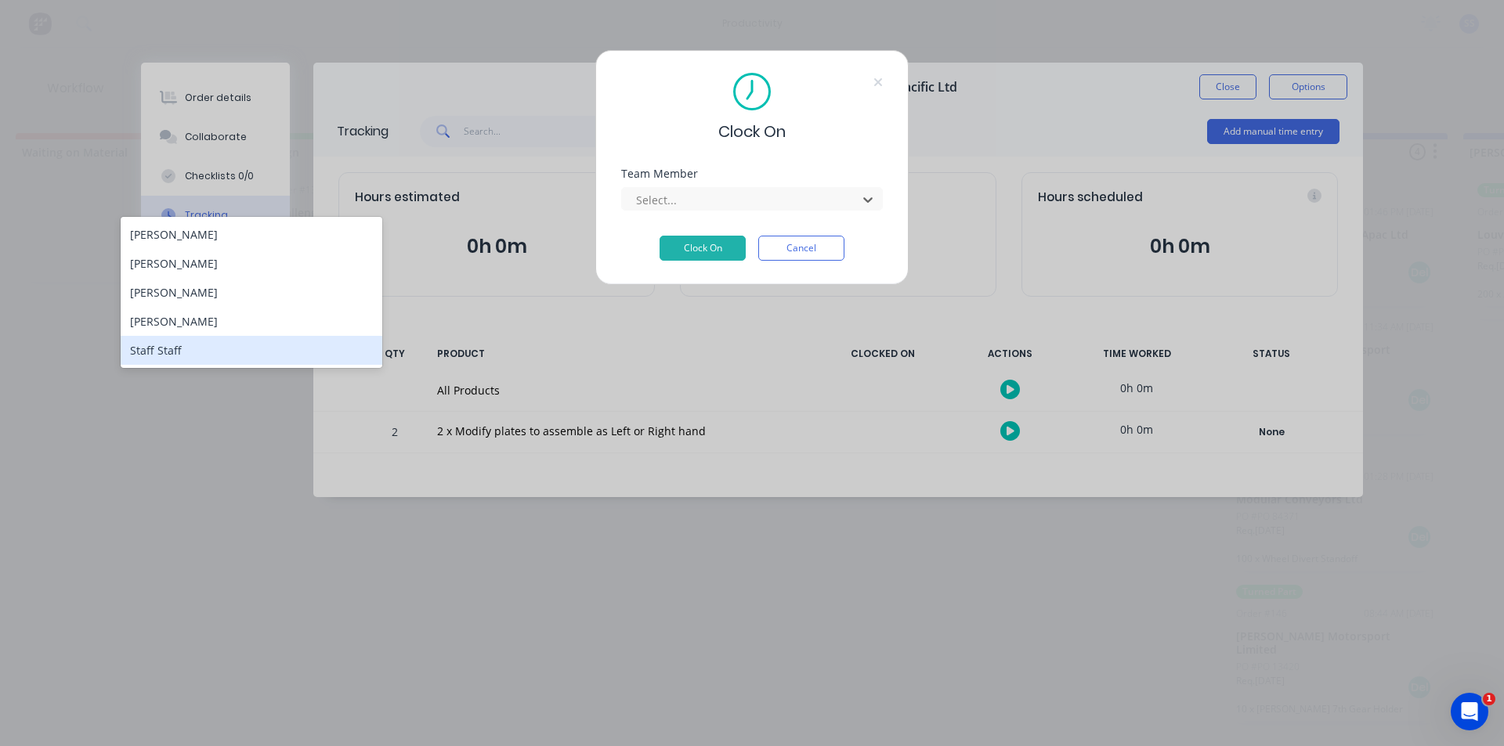
click at [240, 352] on div "Staff Staff" at bounding box center [252, 350] width 262 height 29
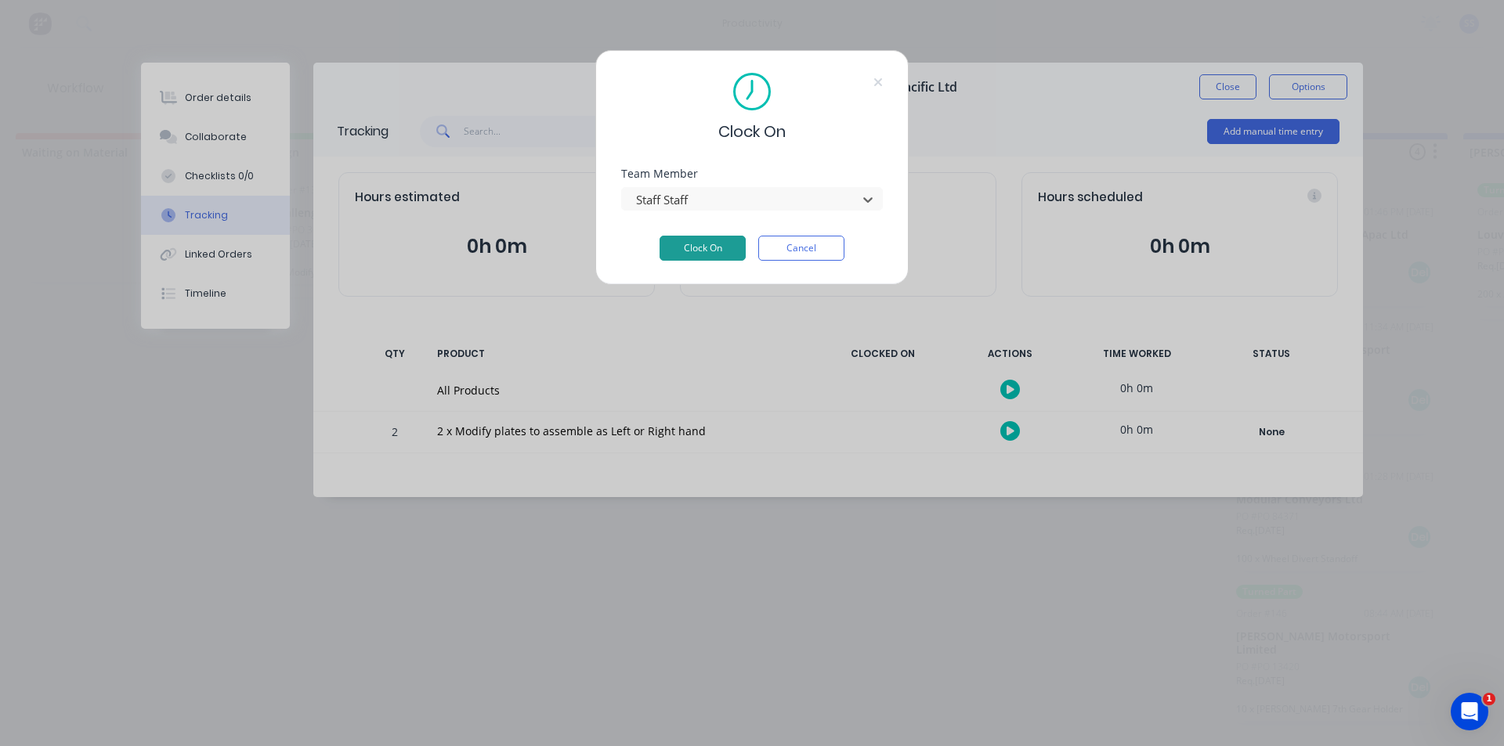
click at [701, 253] on button "Clock On" at bounding box center [702, 248] width 86 height 25
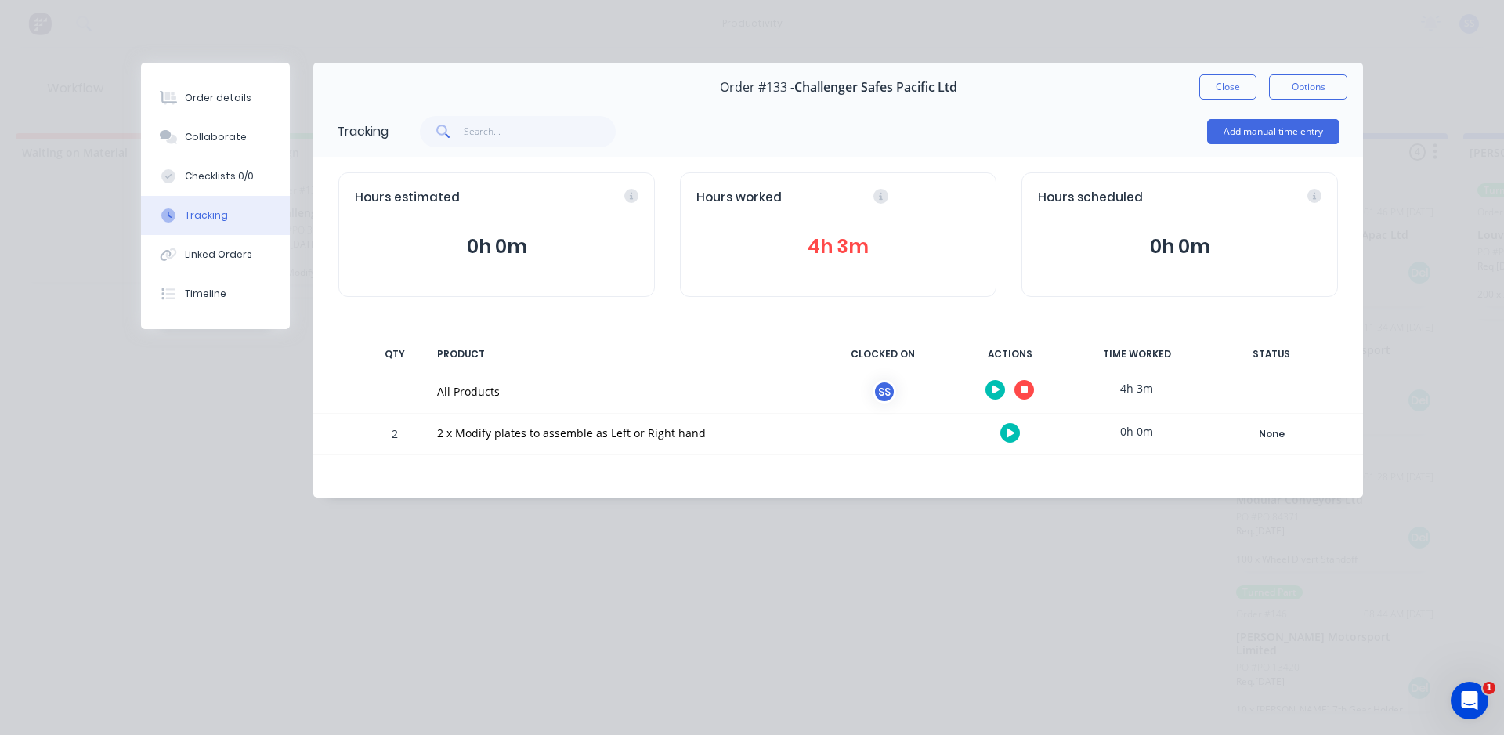
click at [998, 389] on icon "button" at bounding box center [996, 389] width 8 height 9
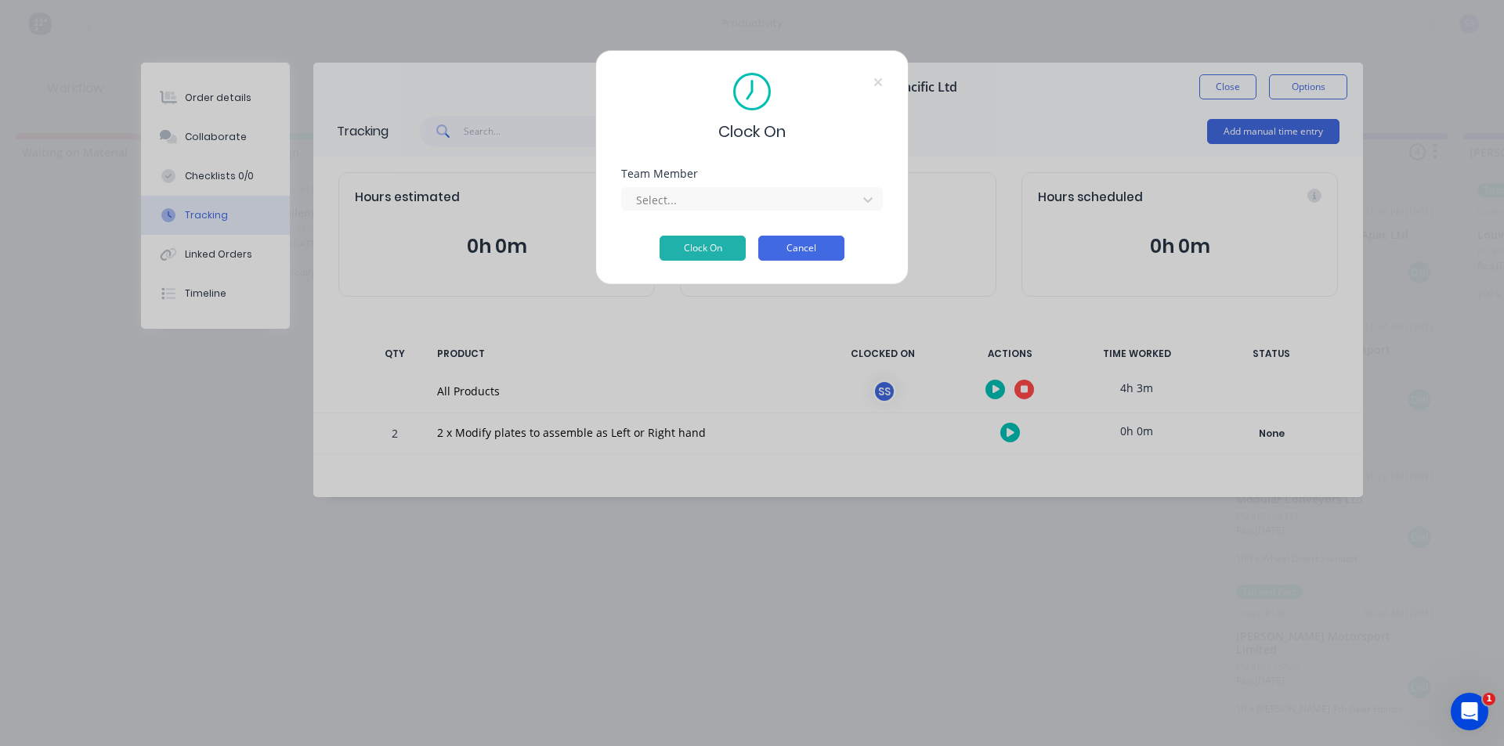
click at [789, 242] on button "Cancel" at bounding box center [801, 248] width 86 height 25
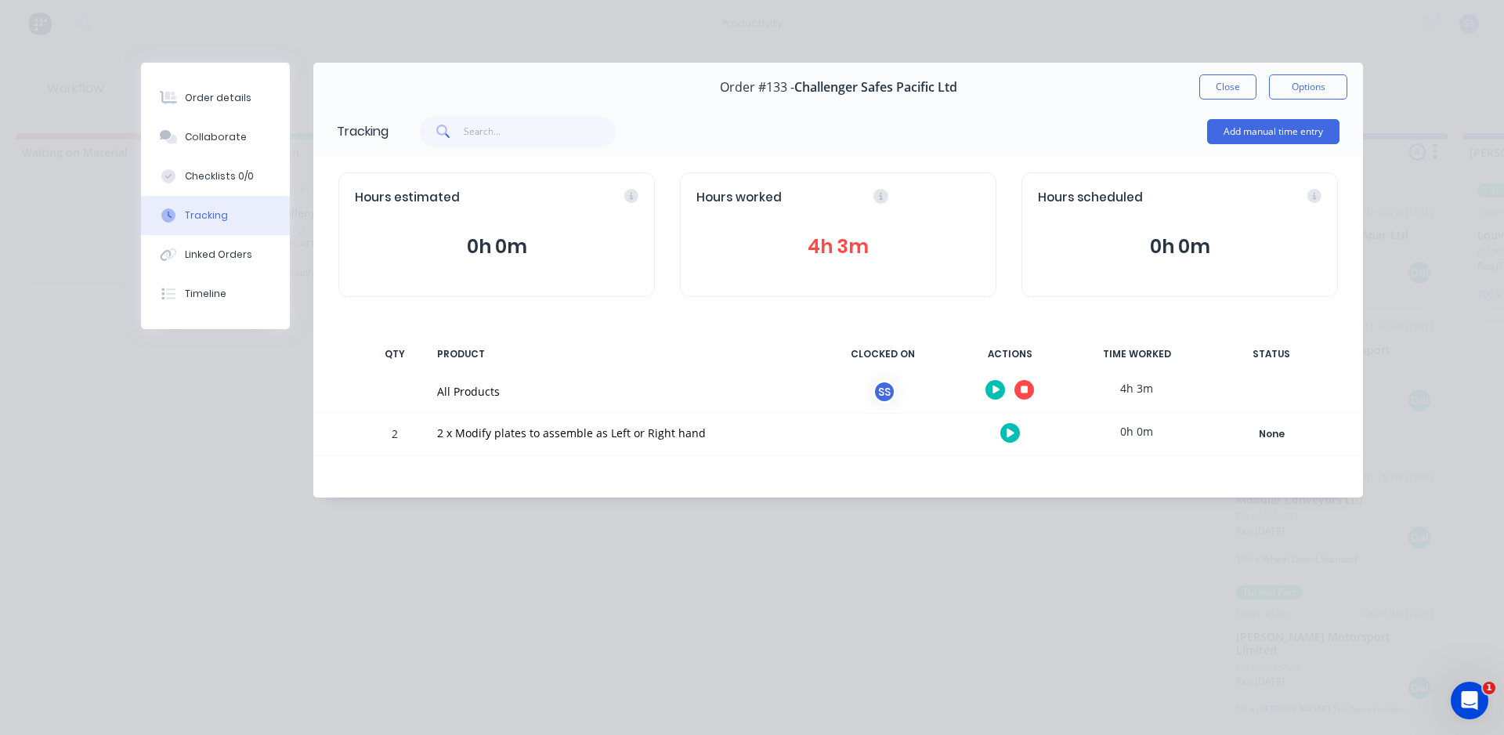
click at [1017, 383] on button "button" at bounding box center [1024, 390] width 20 height 20
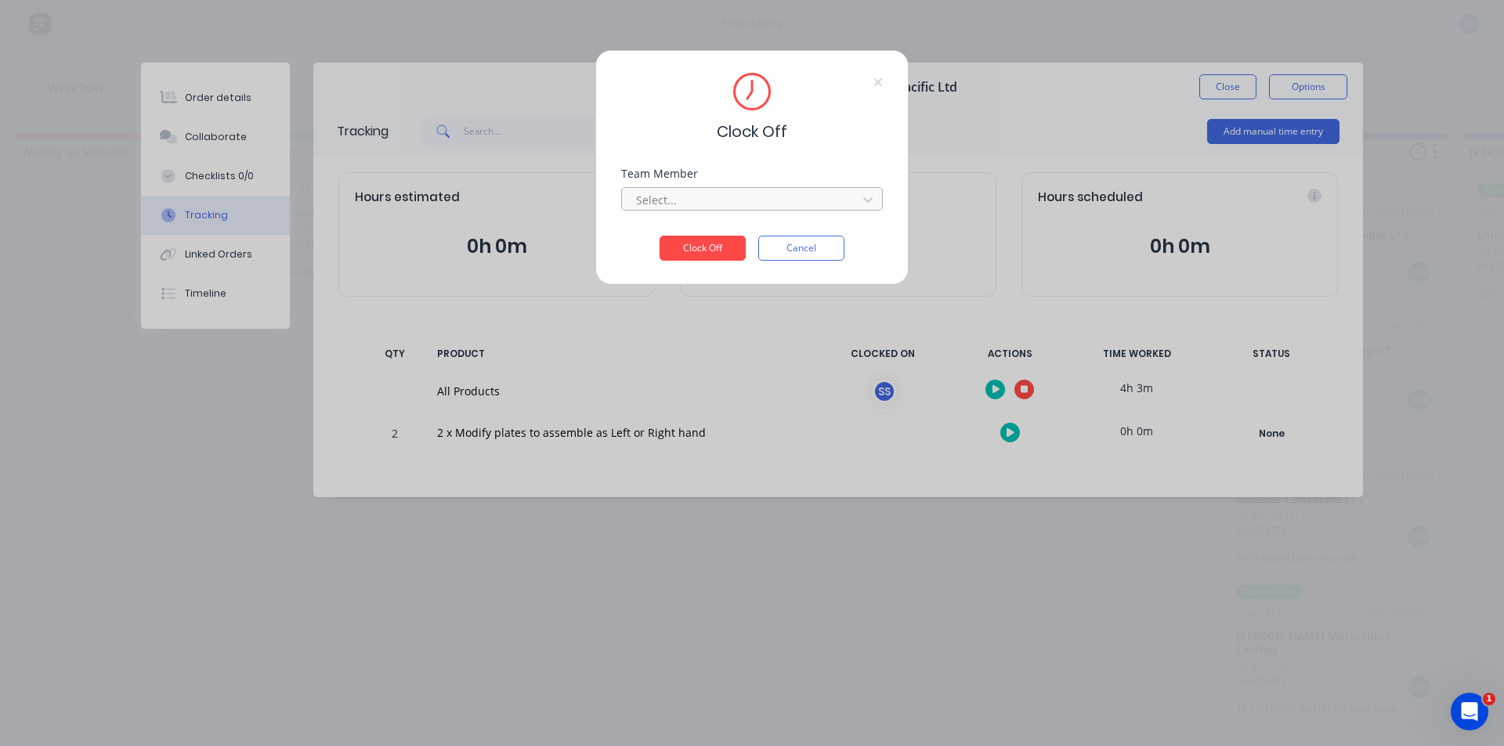
click at [705, 198] on div at bounding box center [741, 200] width 215 height 20
click at [322, 234] on div "Staff Staff" at bounding box center [252, 234] width 262 height 29
click at [703, 253] on button "Clock Off" at bounding box center [702, 248] width 86 height 25
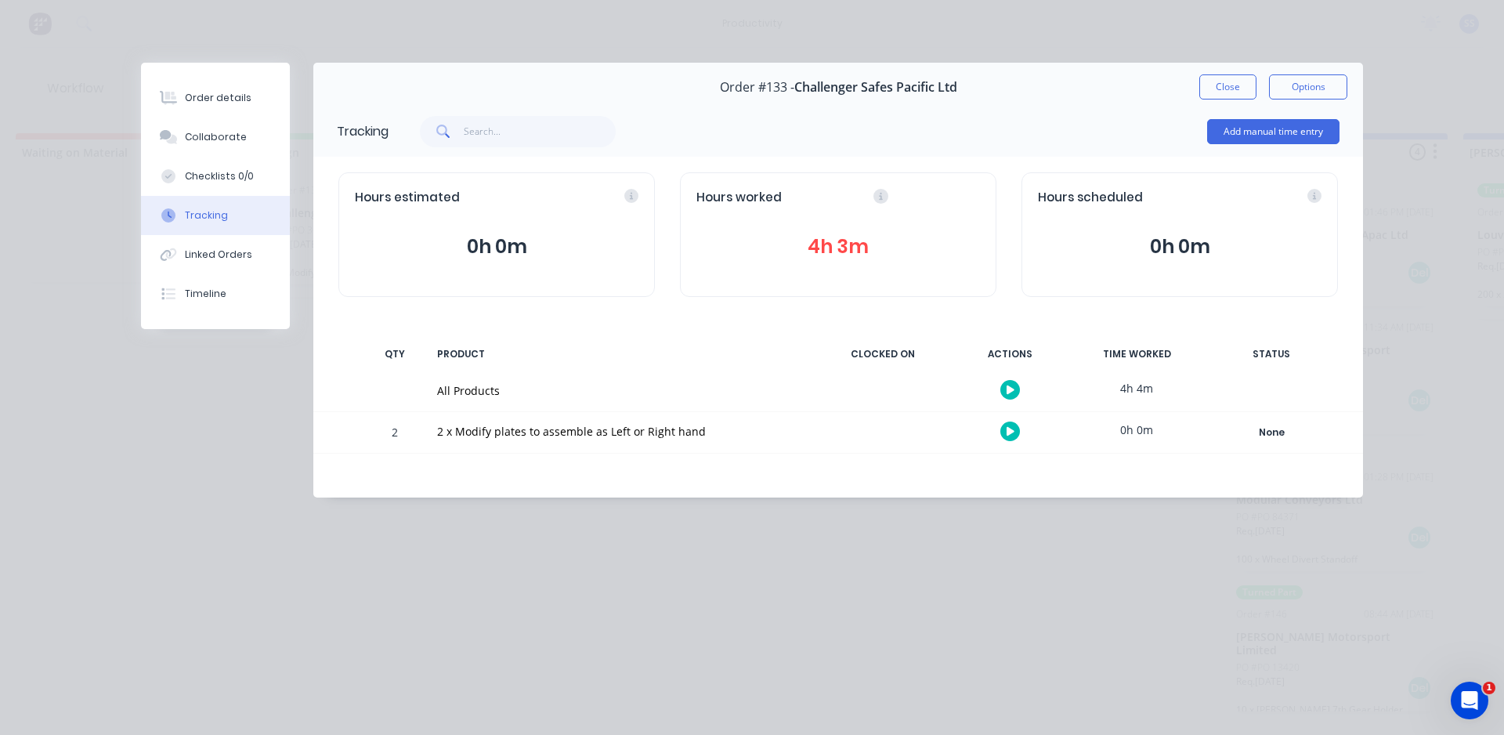
click at [1012, 385] on icon "button" at bounding box center [1010, 390] width 8 height 10
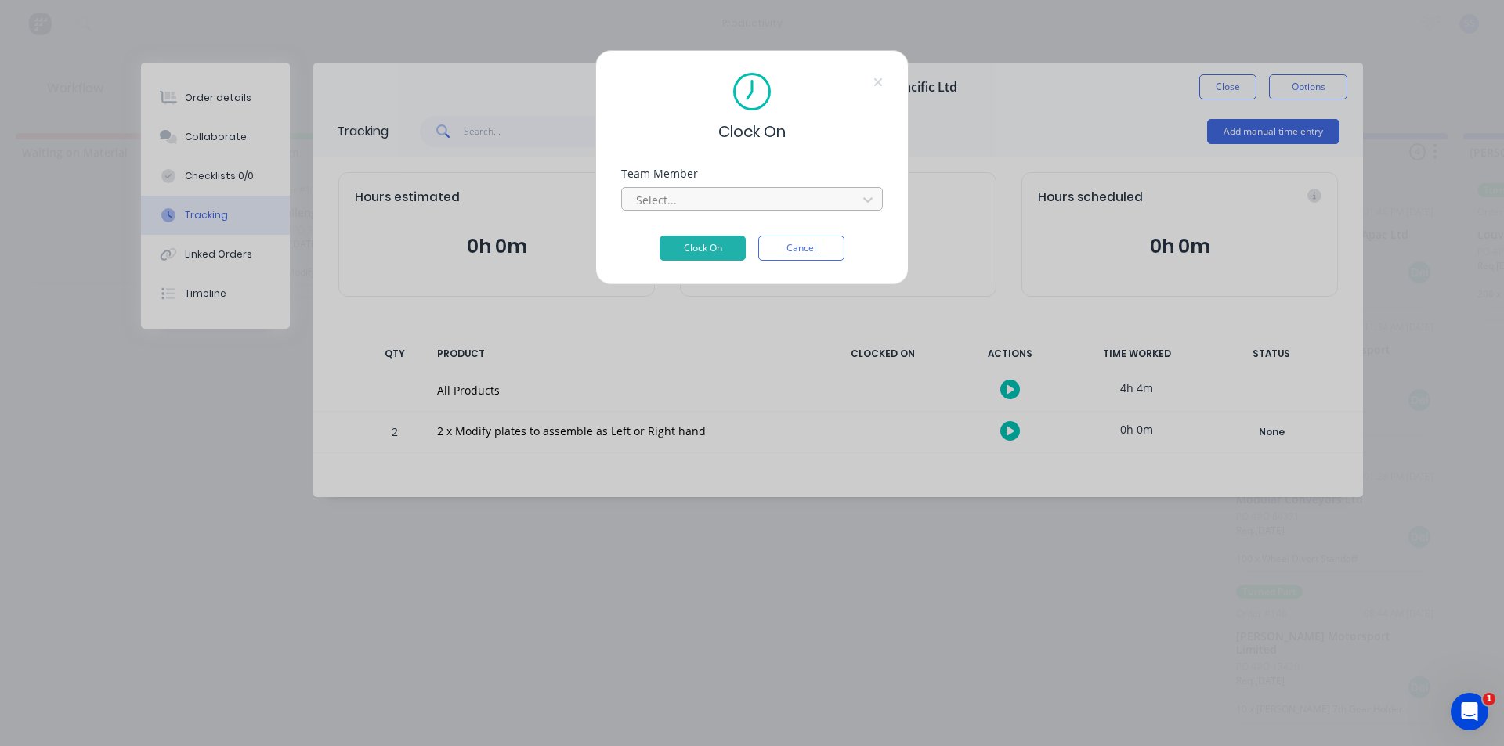
click at [717, 203] on div at bounding box center [741, 200] width 215 height 20
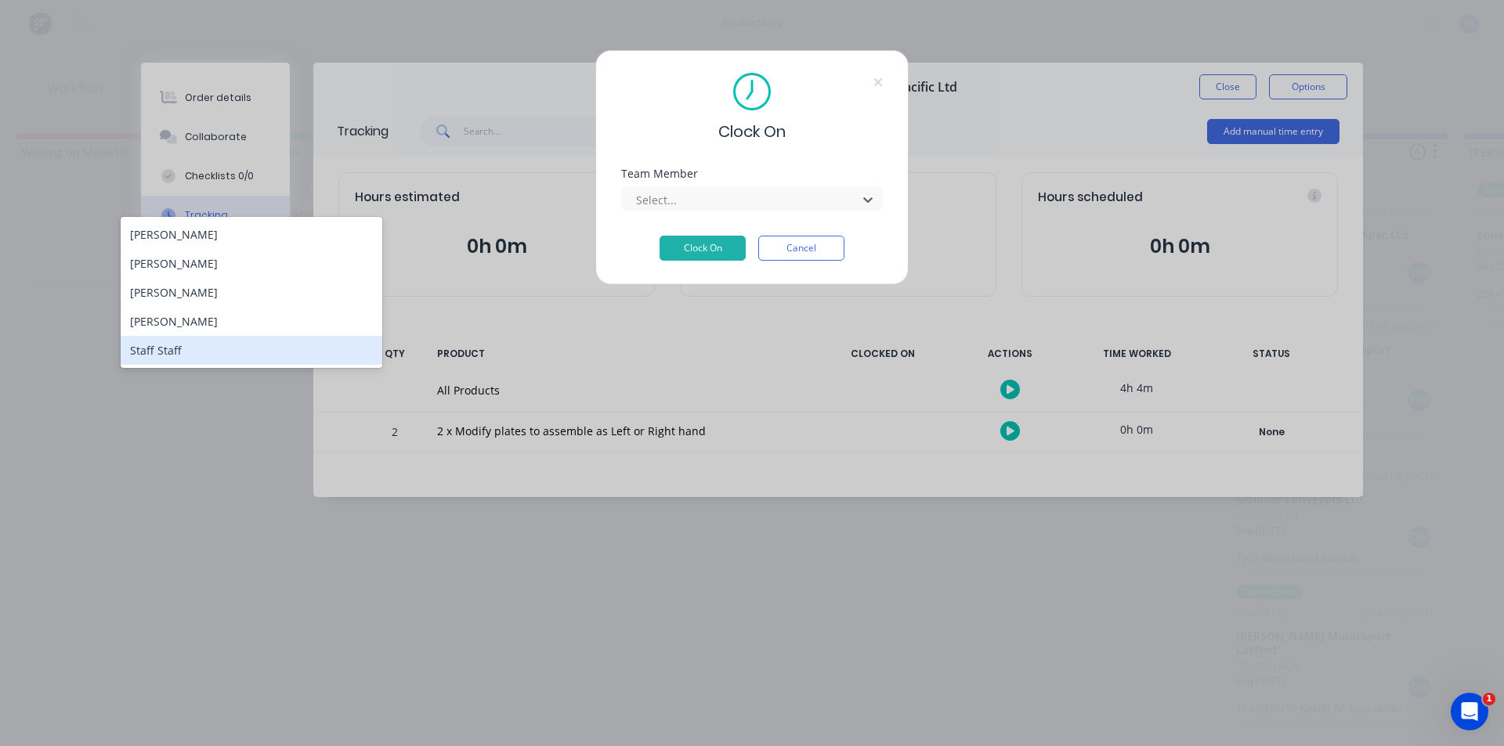
click at [233, 350] on div "Staff Staff" at bounding box center [252, 350] width 262 height 29
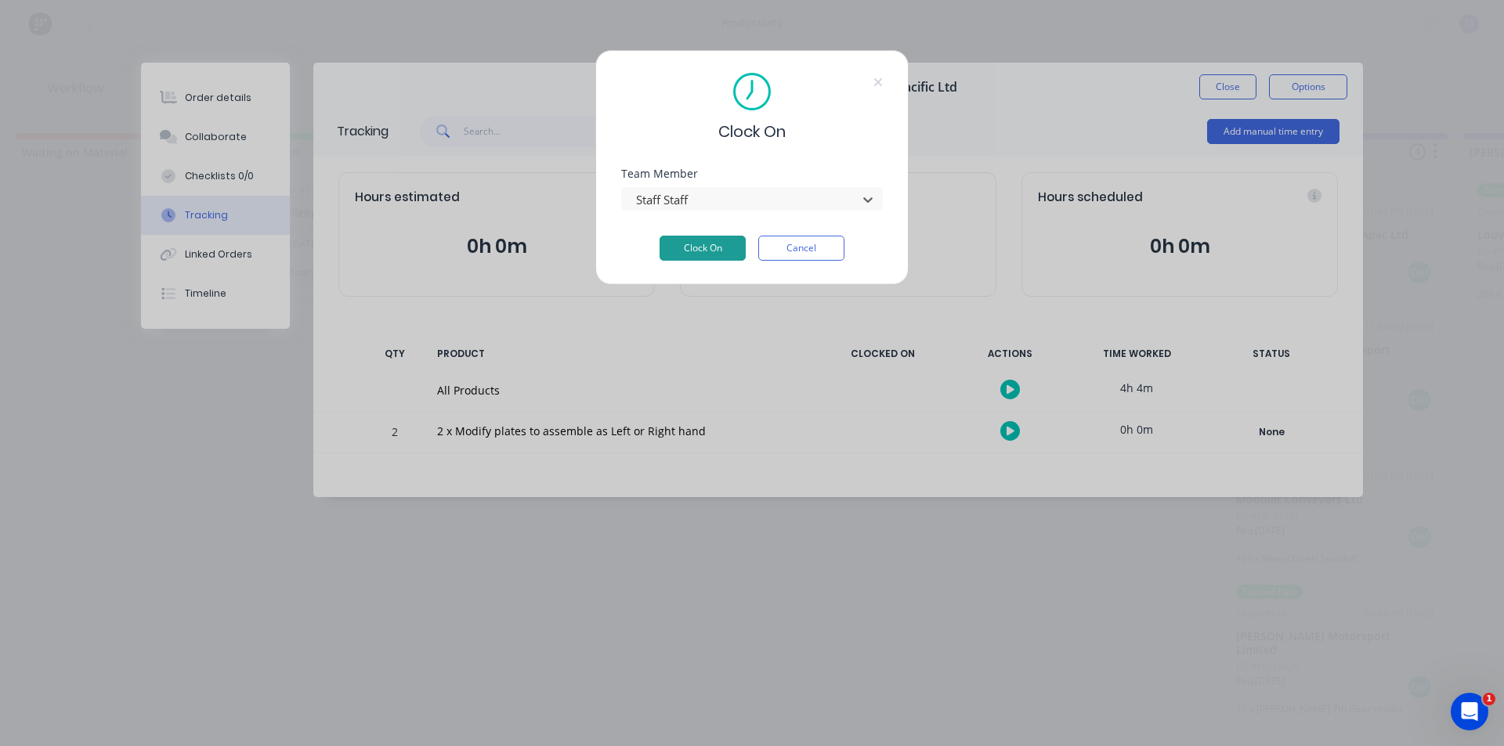
click at [702, 256] on button "Clock On" at bounding box center [702, 248] width 86 height 25
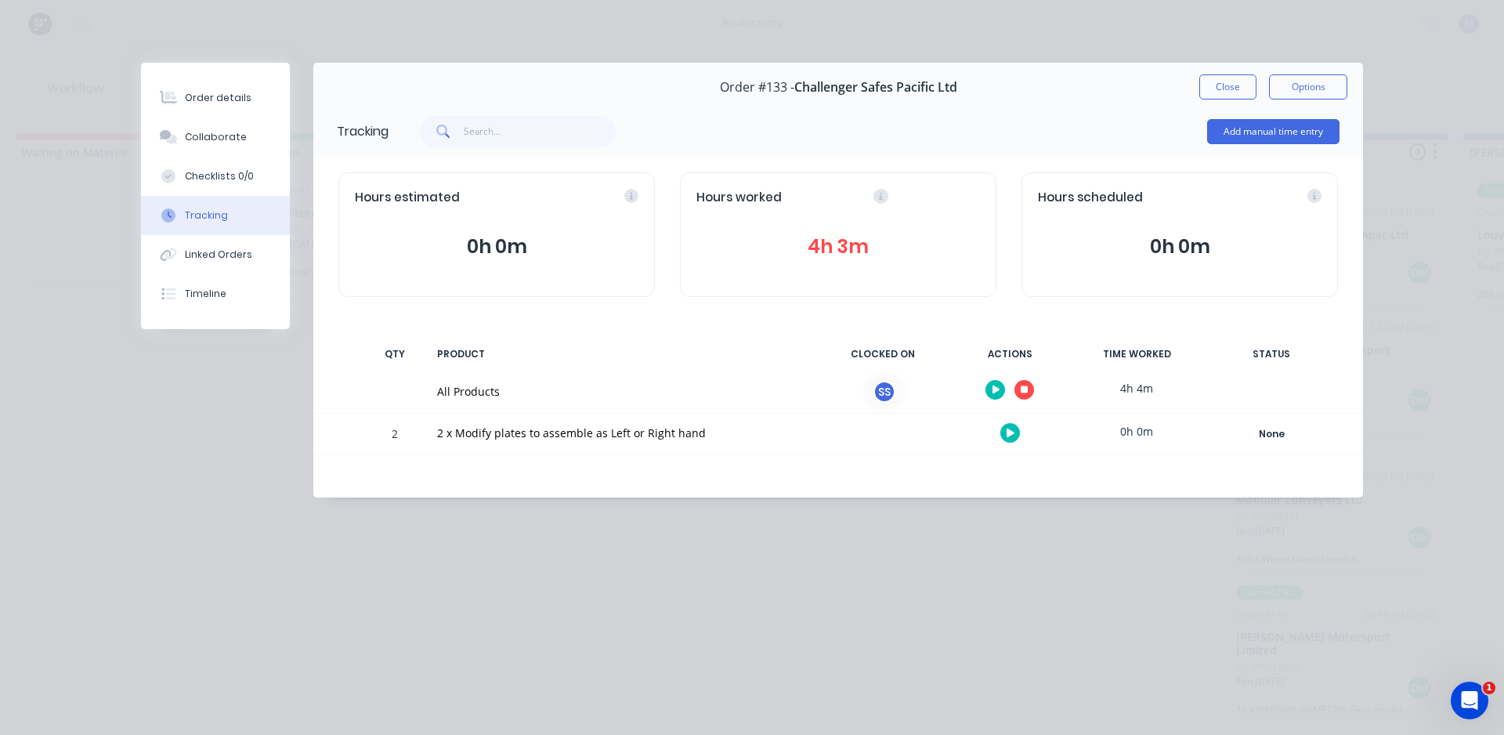
drag, startPoint x: 906, startPoint y: 537, endPoint x: 896, endPoint y: 489, distance: 48.8
click at [905, 536] on div "Order details Collaborate Checklists 0/0 Tracking Linked Orders Timeline Order …" at bounding box center [752, 367] width 1504 height 735
click at [894, 481] on div "Tracking Add manual time entry Hours estimated 0h 0m Hours worked 4h 3m Hours s…" at bounding box center [838, 302] width 1050 height 392
click at [1025, 392] on icon "button" at bounding box center [1025, 390] width 8 height 8
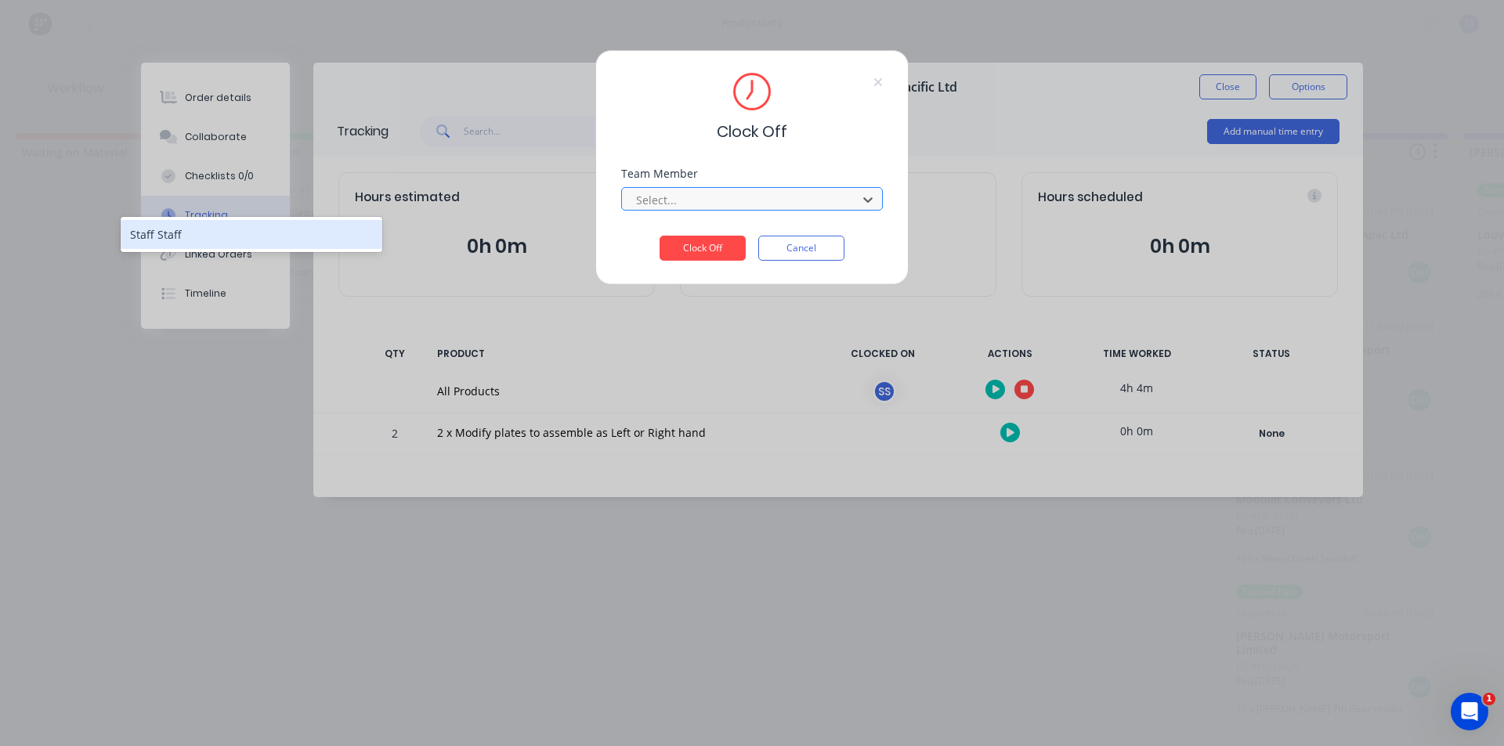
click at [714, 201] on div at bounding box center [741, 200] width 215 height 20
click at [234, 236] on div "Staff Staff" at bounding box center [252, 234] width 262 height 29
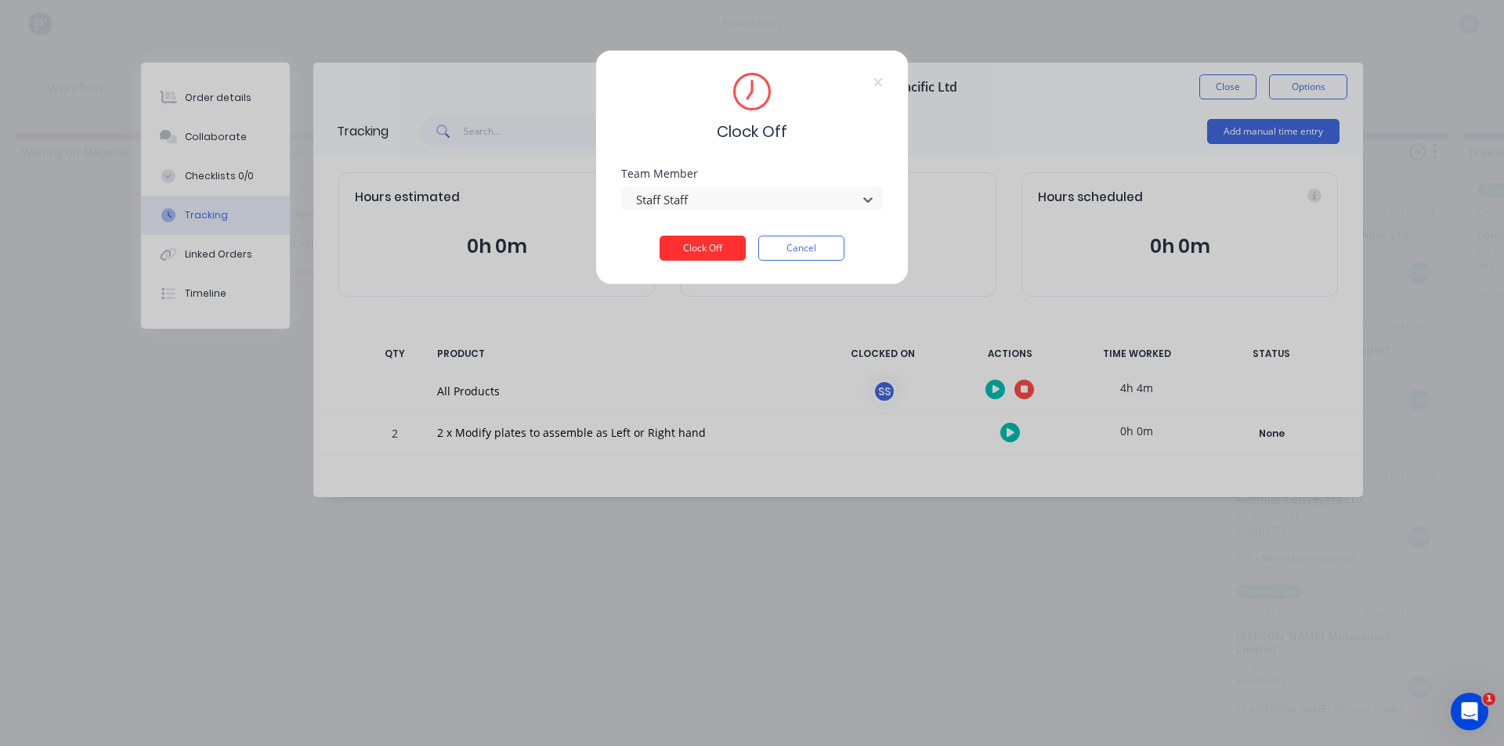
click at [704, 242] on button "Clock Off" at bounding box center [702, 248] width 86 height 25
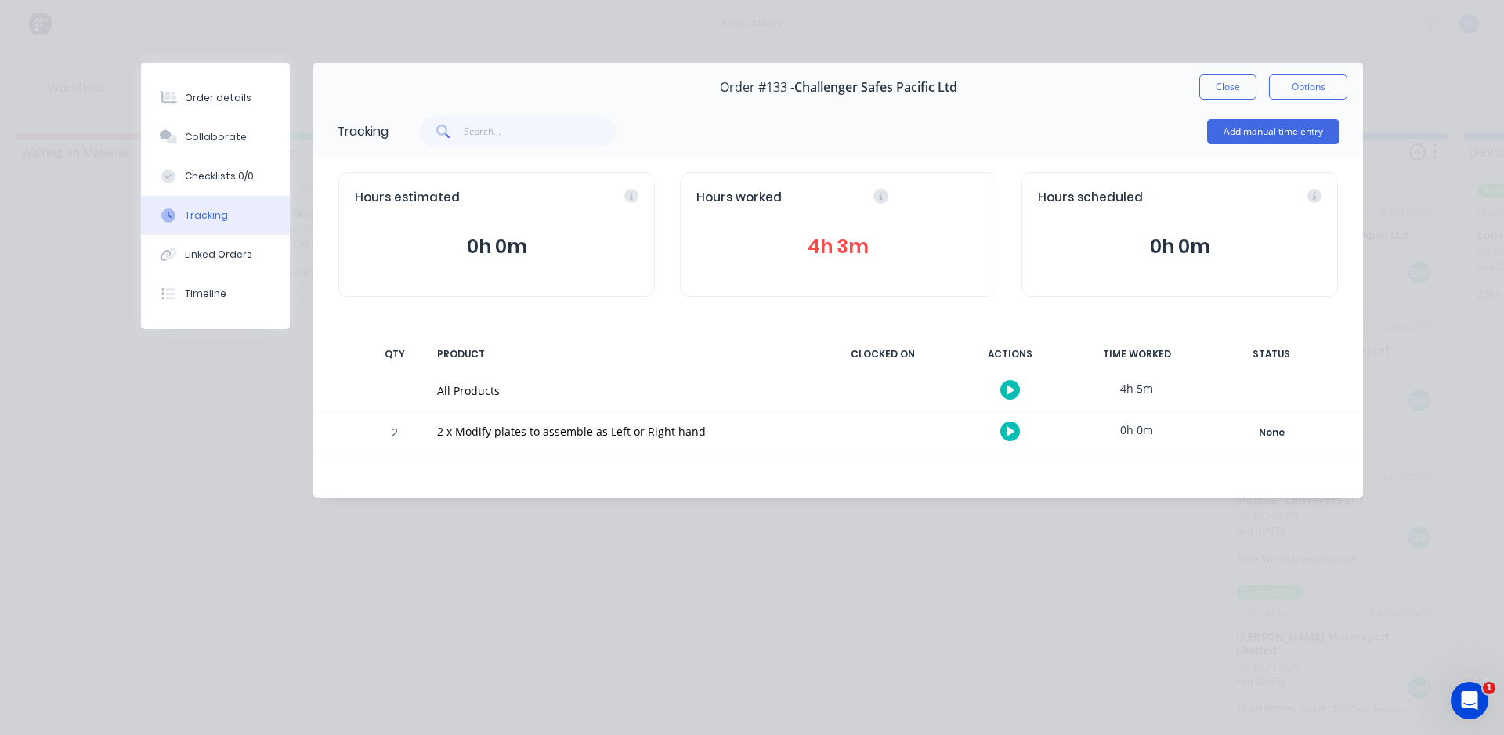
click at [660, 434] on div "2 x Modify plates to assemble as Left or Right hand" at bounding box center [621, 431] width 368 height 16
click at [1243, 92] on button "Close" at bounding box center [1227, 86] width 57 height 25
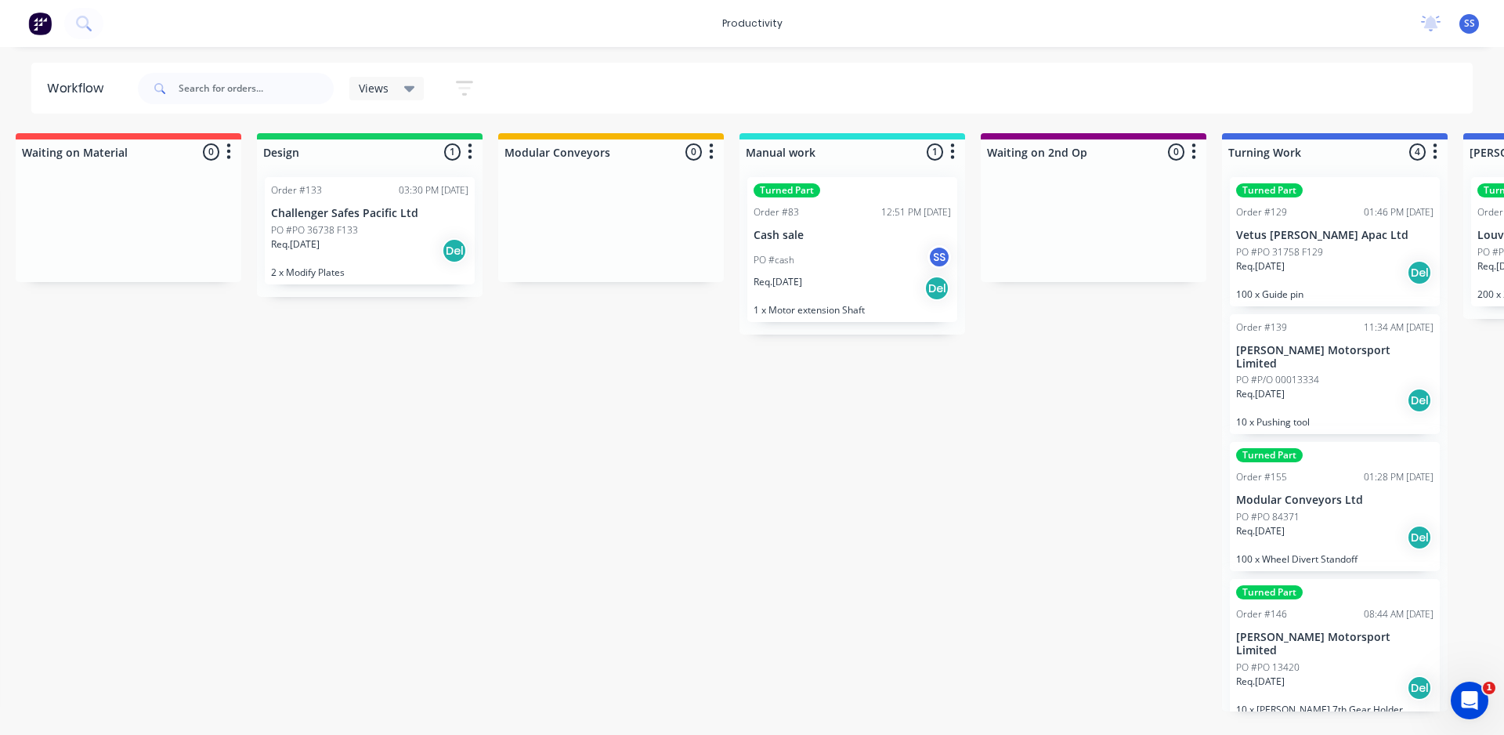
click at [366, 244] on div "Req. 14/08/25 Del" at bounding box center [369, 250] width 197 height 27
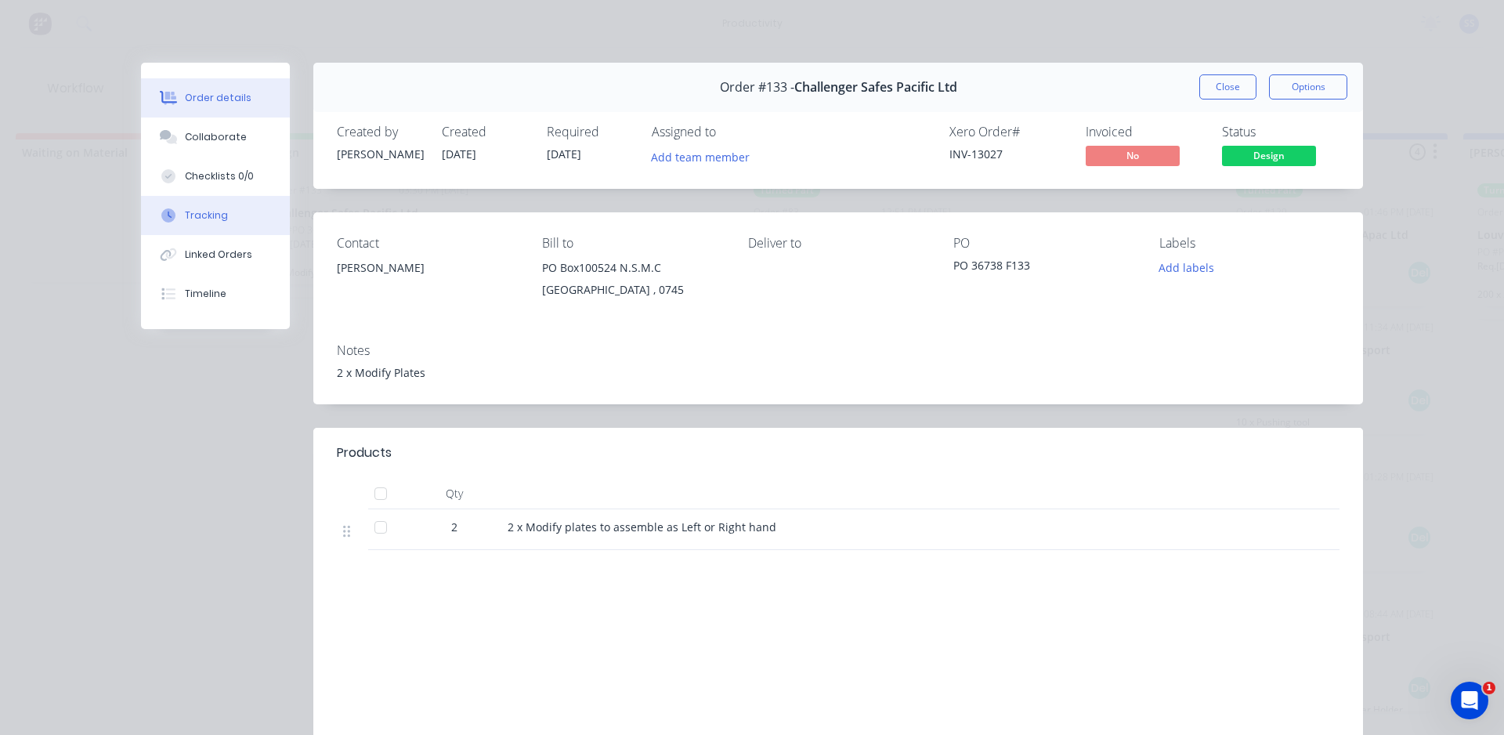
click at [163, 209] on icon at bounding box center [168, 215] width 14 height 14
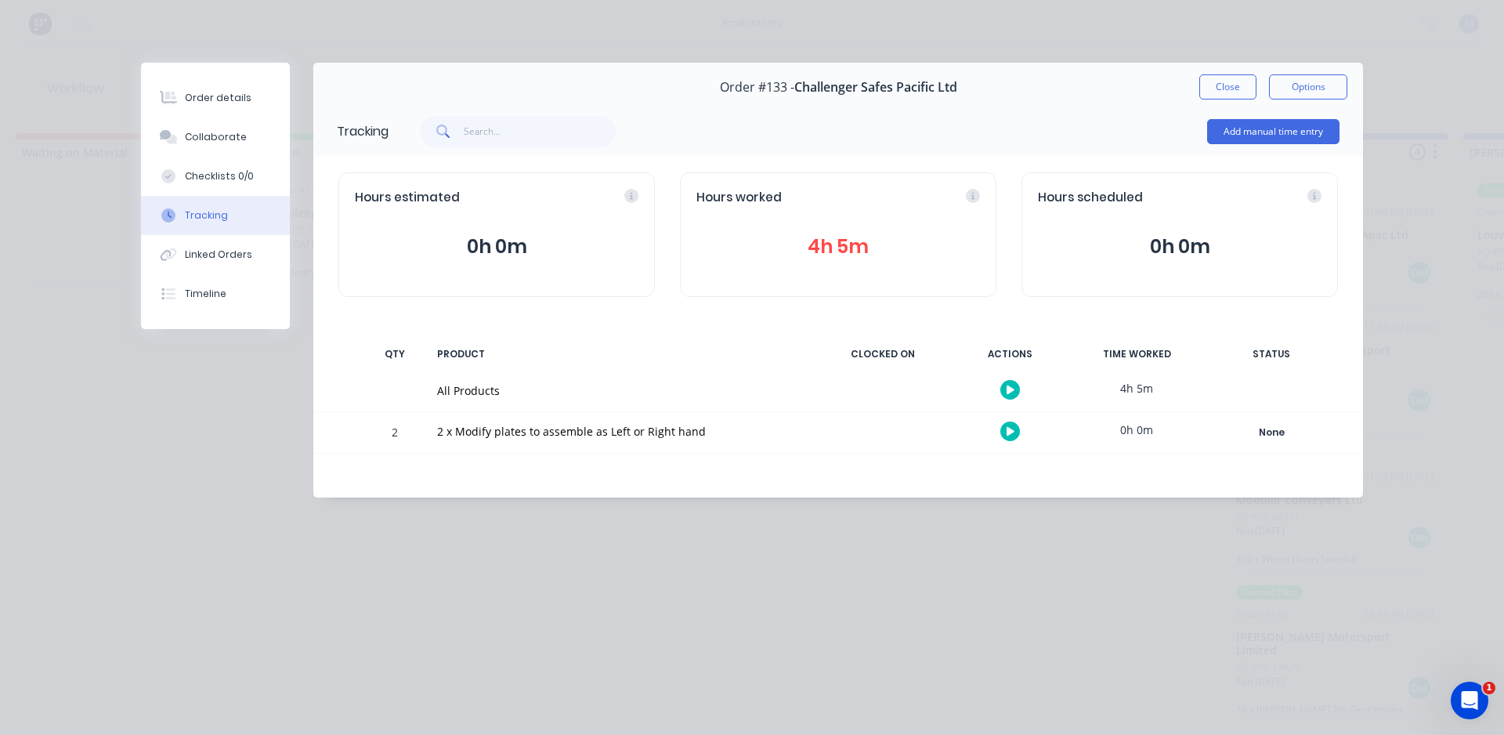
click at [976, 193] on div "Hours worked" at bounding box center [838, 198] width 284 height 18
click at [877, 191] on icon at bounding box center [880, 196] width 14 height 14
click at [882, 195] on icon at bounding box center [880, 196] width 14 height 14
click at [856, 183] on div "Hours worked 4h 5m" at bounding box center [838, 234] width 316 height 125
click at [1212, 83] on button "Close" at bounding box center [1227, 86] width 57 height 25
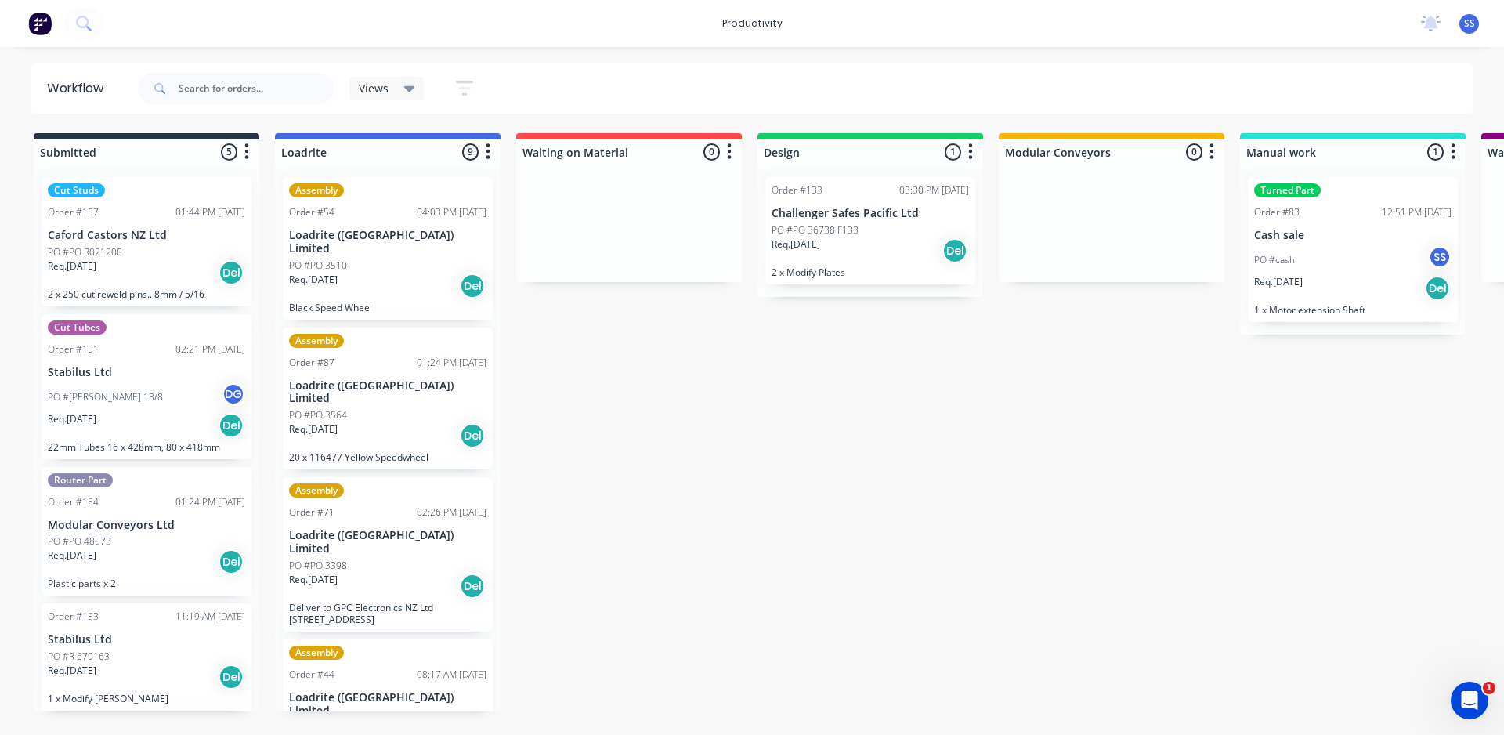
scroll to position [0, 500]
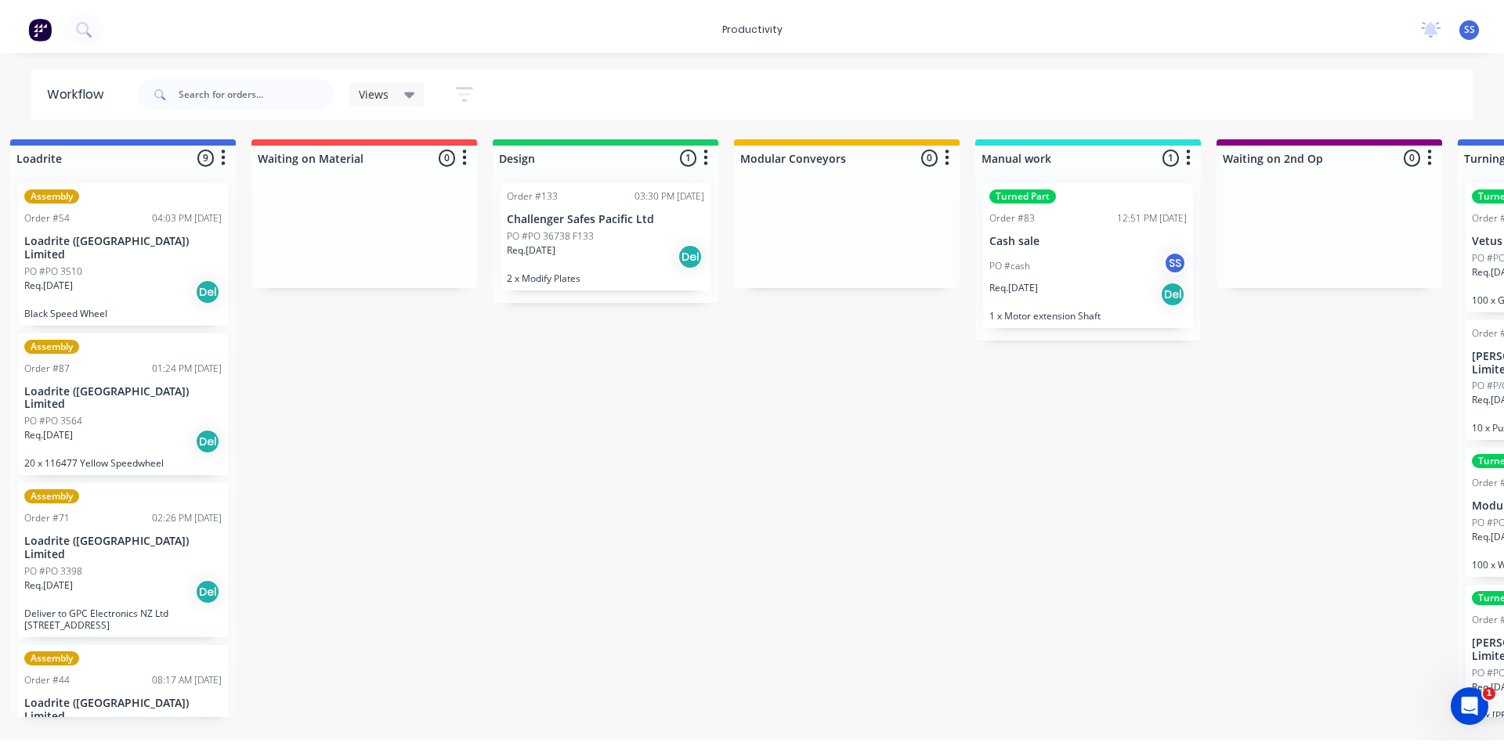
scroll to position [0, 0]
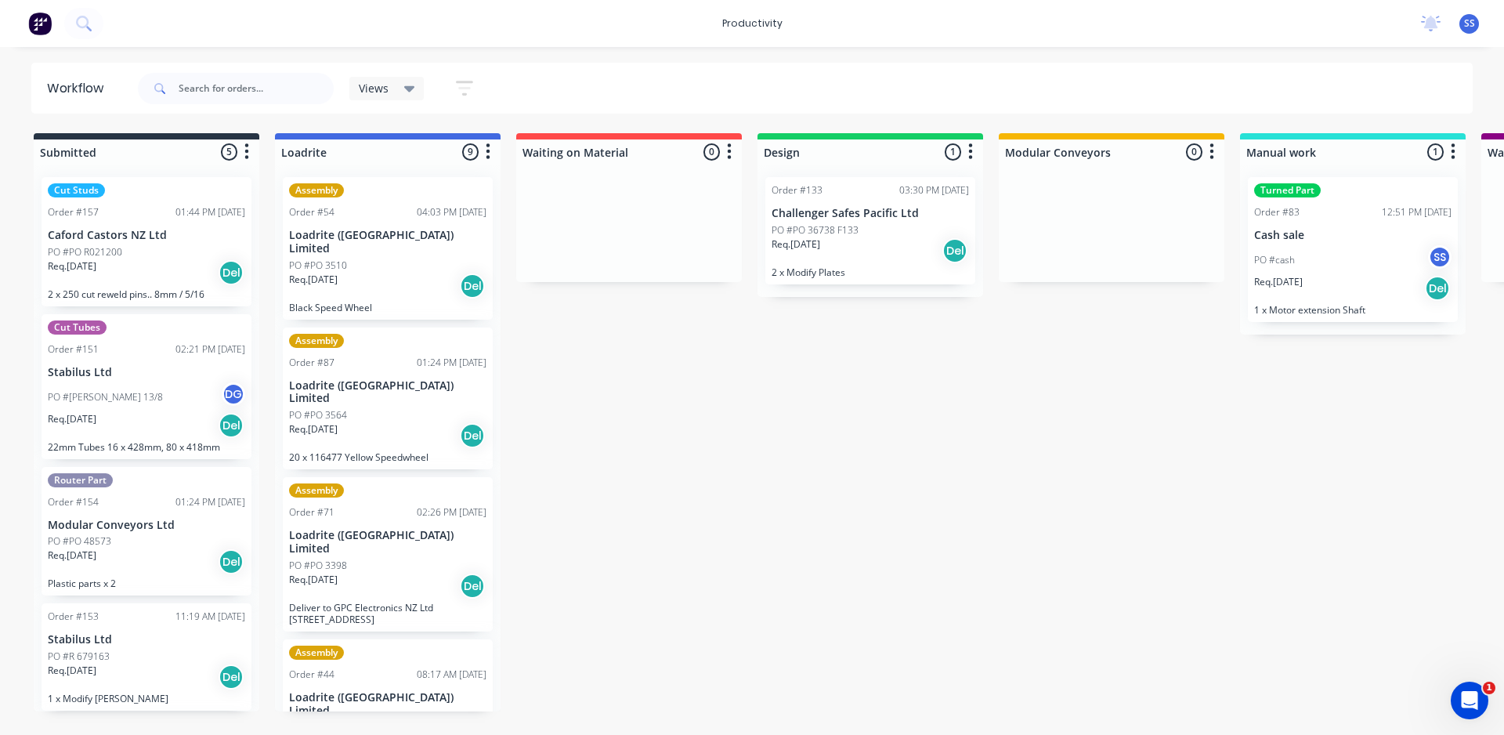
click at [848, 253] on div "Req. 14/08/25 Del" at bounding box center [869, 250] width 197 height 27
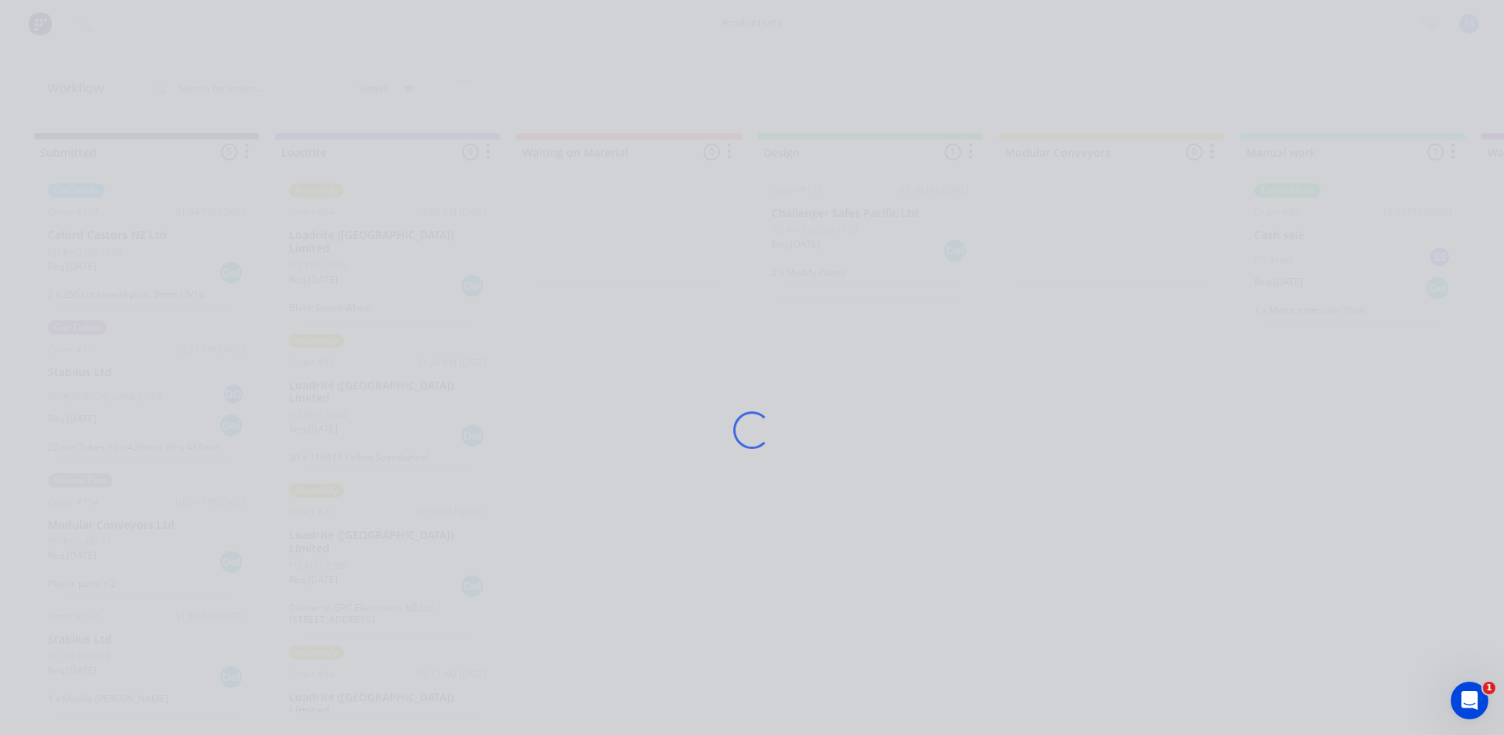
click at [848, 253] on div "Loading..." at bounding box center [751, 430] width 1253 height 735
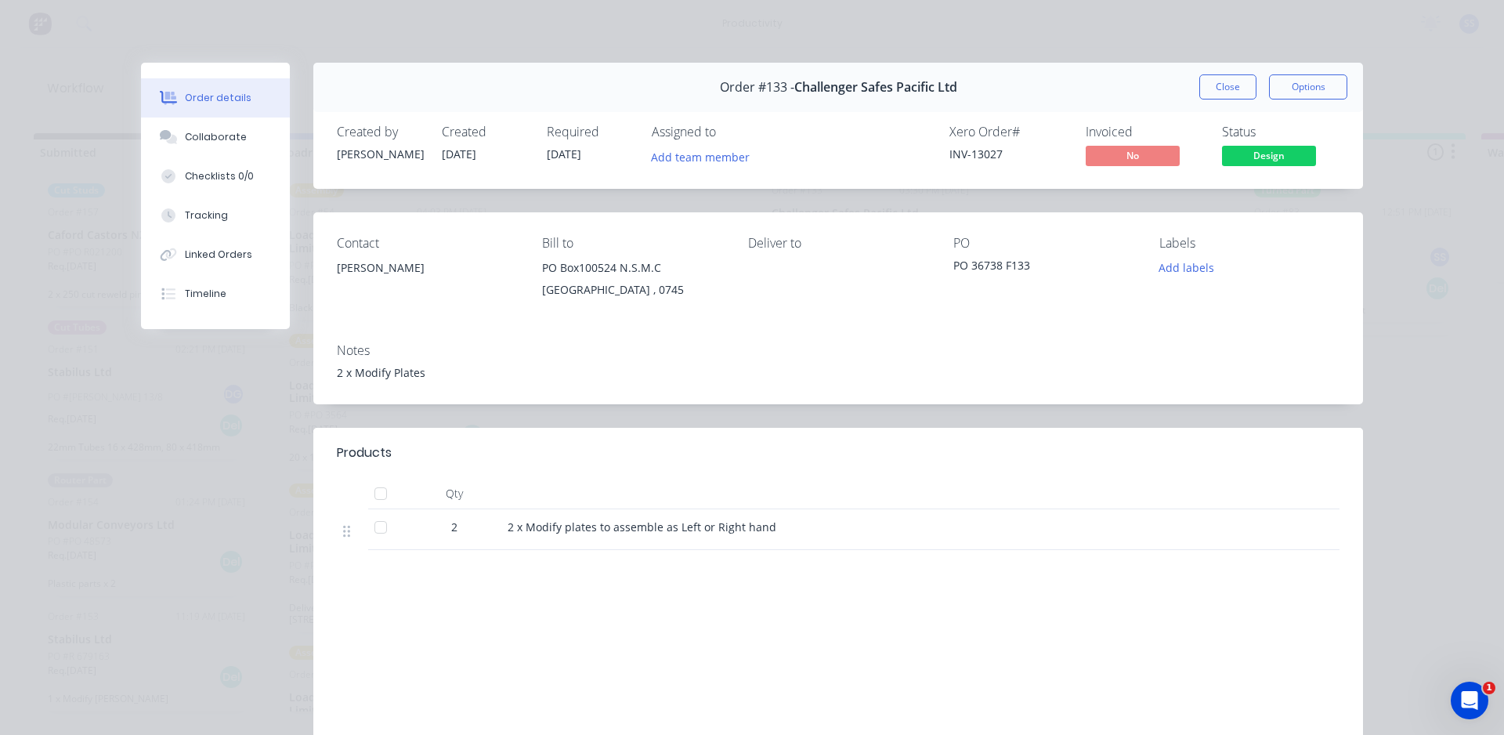
click at [994, 368] on div "2 x Modify Plates" at bounding box center [838, 372] width 1003 height 16
click at [195, 208] on button "Tracking" at bounding box center [215, 215] width 149 height 39
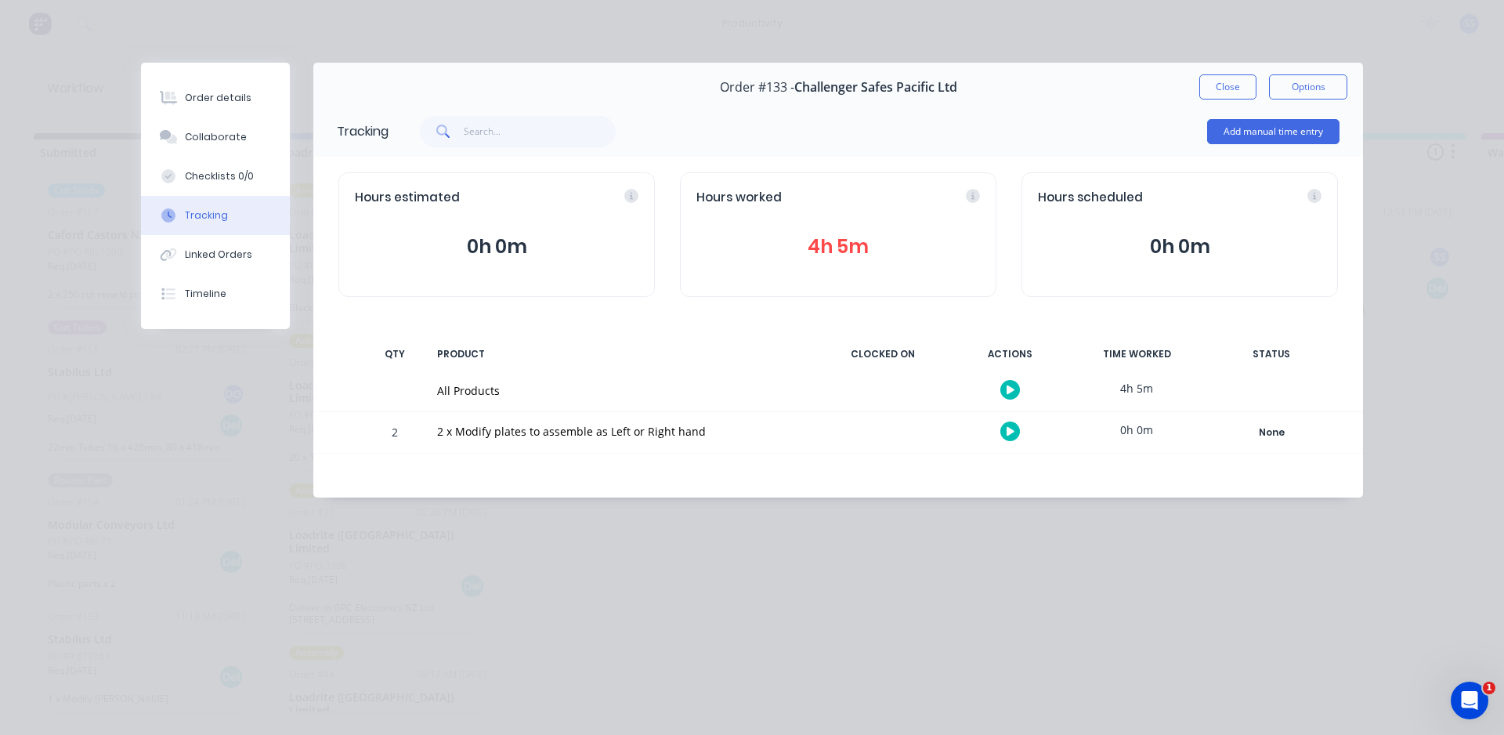
click at [880, 263] on div "Hours worked 4h 5m" at bounding box center [838, 234] width 316 height 125
click at [1293, 439] on div "None" at bounding box center [1271, 432] width 113 height 20
click at [797, 451] on div "2 x Modify plates to assemble as Left or Right hand" at bounding box center [621, 432] width 387 height 41
drag, startPoint x: 617, startPoint y: 443, endPoint x: 558, endPoint y: 432, distance: 59.8
click at [558, 432] on div "2 x Modify plates to assemble as Left or Right hand" at bounding box center [621, 432] width 387 height 41
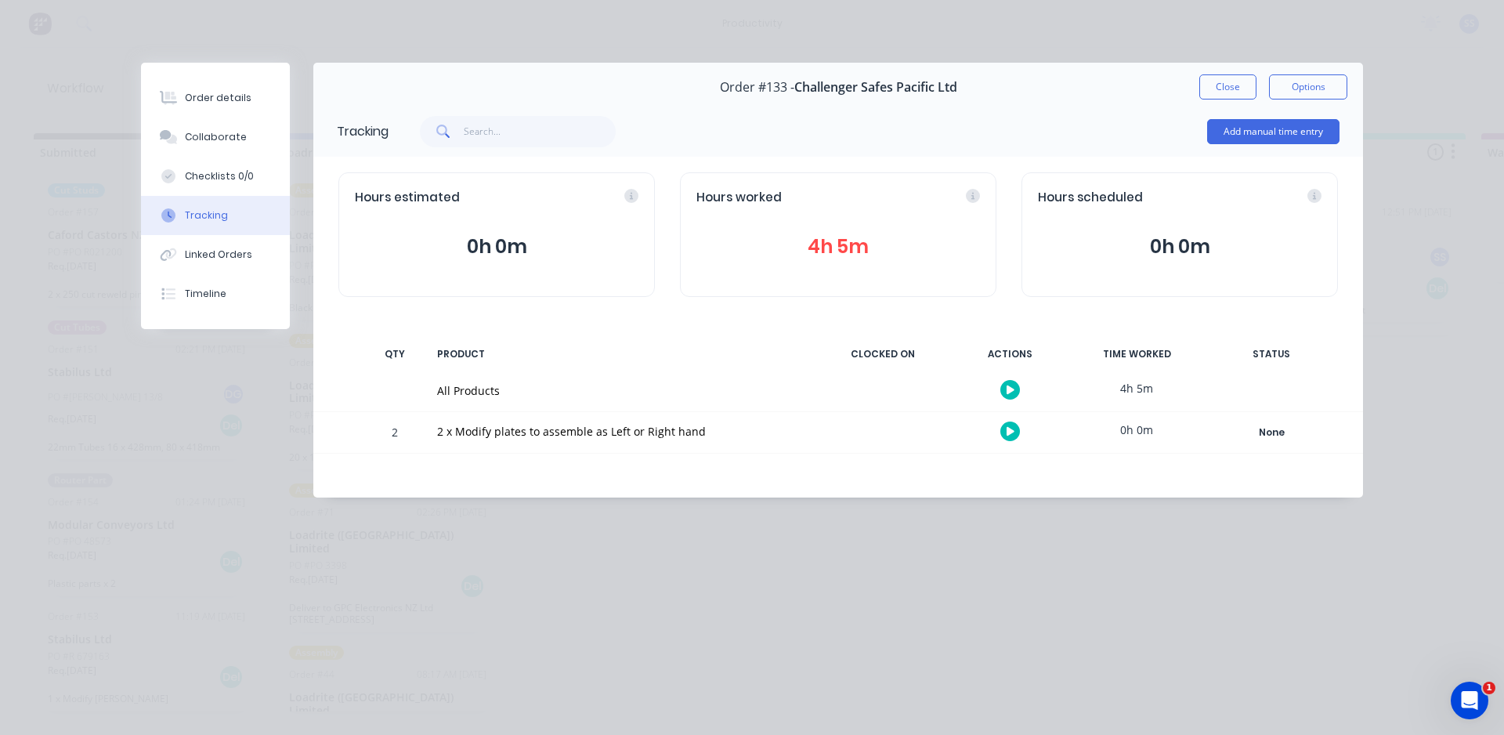
click at [557, 403] on div "All Products" at bounding box center [621, 390] width 387 height 41
drag, startPoint x: 443, startPoint y: 386, endPoint x: 453, endPoint y: 390, distance: 10.2
click at [453, 390] on div "All Products" at bounding box center [621, 390] width 368 height 16
click at [473, 426] on div "2 x Modify plates to assemble as Left or Right hand" at bounding box center [621, 431] width 368 height 16
drag, startPoint x: 459, startPoint y: 442, endPoint x: 421, endPoint y: 440, distance: 37.6
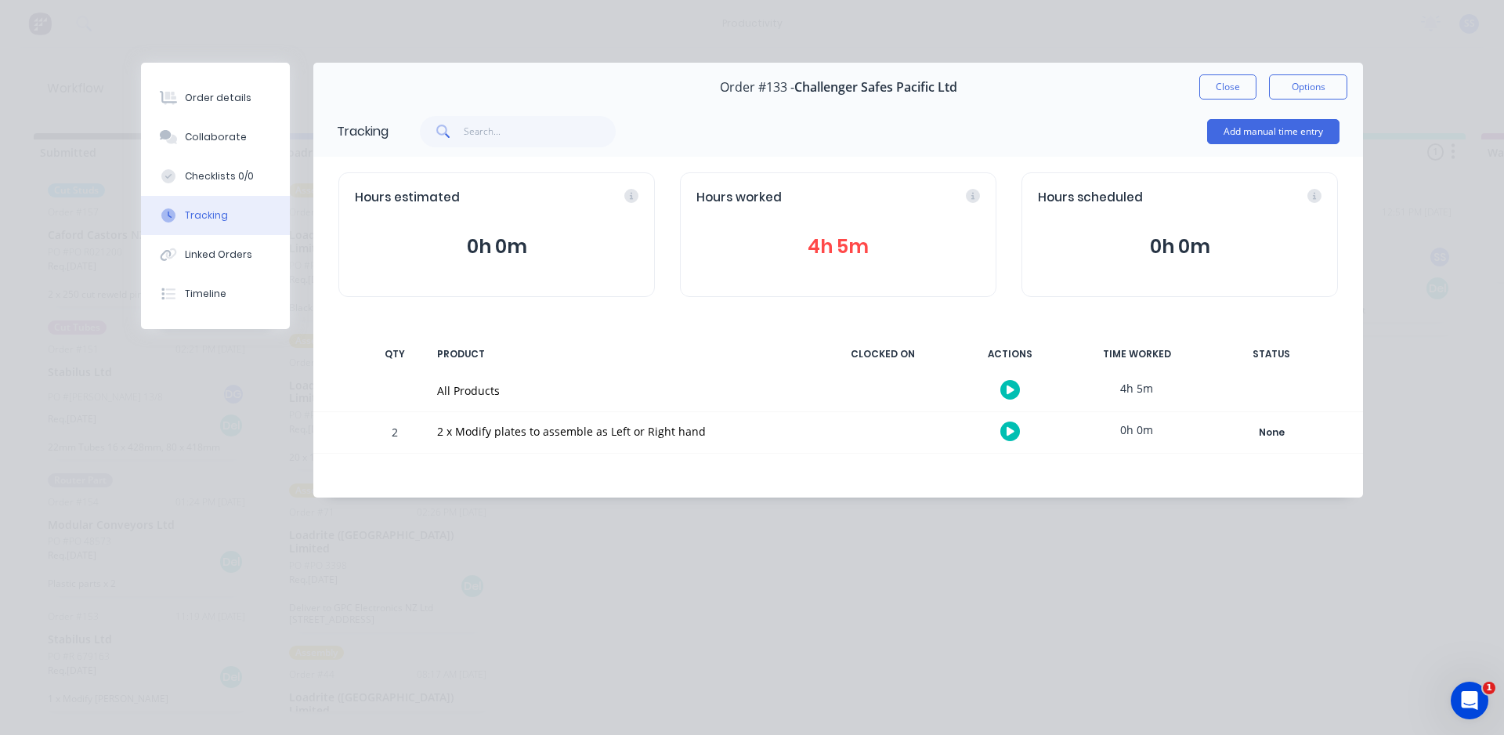
click at [423, 440] on div "2 2 x Modify plates to assemble as Left or Right hand 0h 0m None Create status …" at bounding box center [838, 432] width 1050 height 41
drag, startPoint x: 416, startPoint y: 439, endPoint x: 587, endPoint y: 434, distance: 171.6
click at [584, 435] on div "2 2 x Modify plates to assemble as Left or Right hand 0h 0m None Create status …" at bounding box center [838, 432] width 1050 height 41
drag, startPoint x: 587, startPoint y: 434, endPoint x: 1184, endPoint y: 493, distance: 599.7
click at [591, 434] on div "2 x Modify plates to assemble as Left or Right hand" at bounding box center [621, 431] width 368 height 16
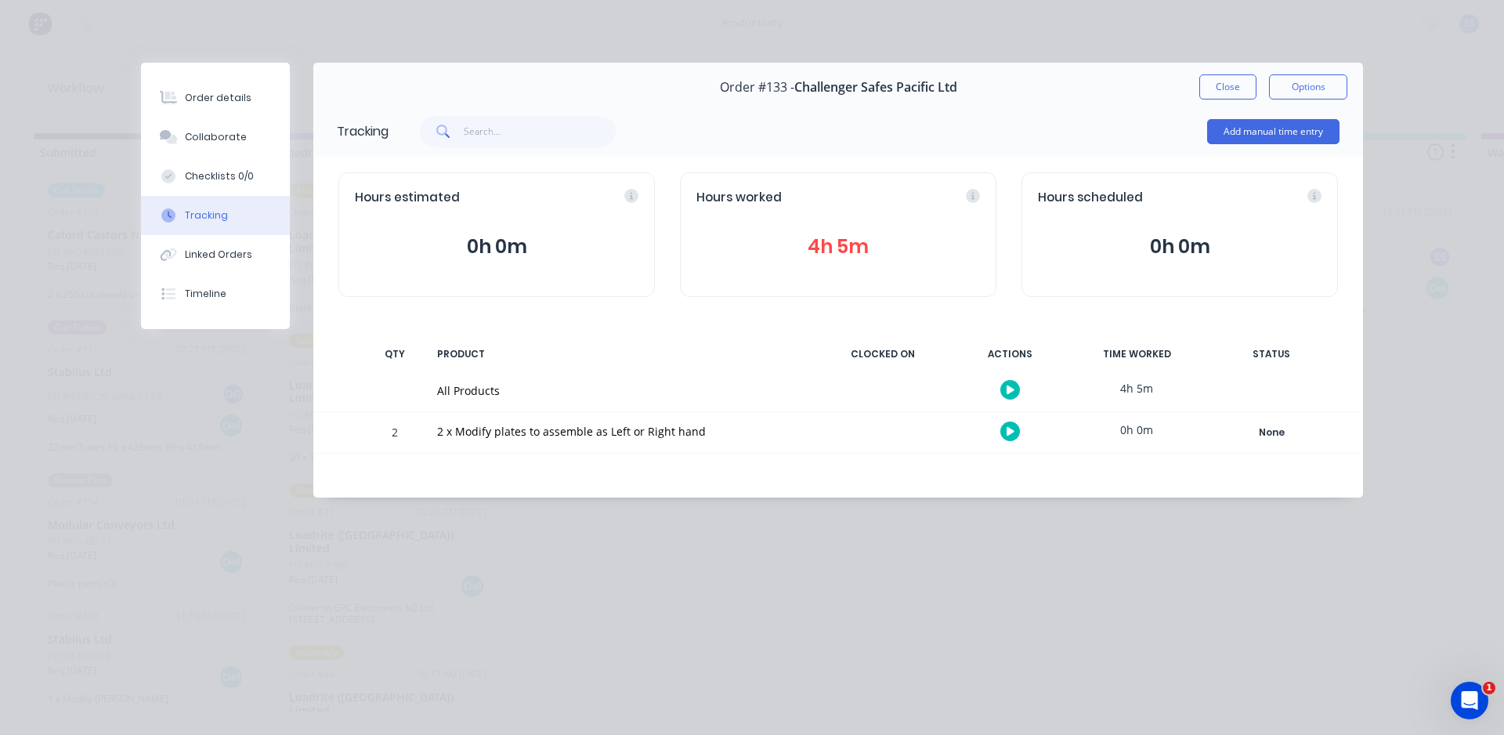
click at [1168, 440] on div "0h 0m" at bounding box center [1136, 429] width 117 height 35
click at [1321, 92] on button "Options" at bounding box center [1308, 86] width 78 height 25
click at [1060, 108] on div "Add manual time entry" at bounding box center [863, 131] width 951 height 47
click at [818, 427] on div "2 2 x Modify plates to assemble as Left or Right hand 0h 0m None Create status …" at bounding box center [838, 432] width 1050 height 41
click at [804, 438] on div "2 x Modify plates to assemble as Left or Right hand" at bounding box center [621, 431] width 368 height 16
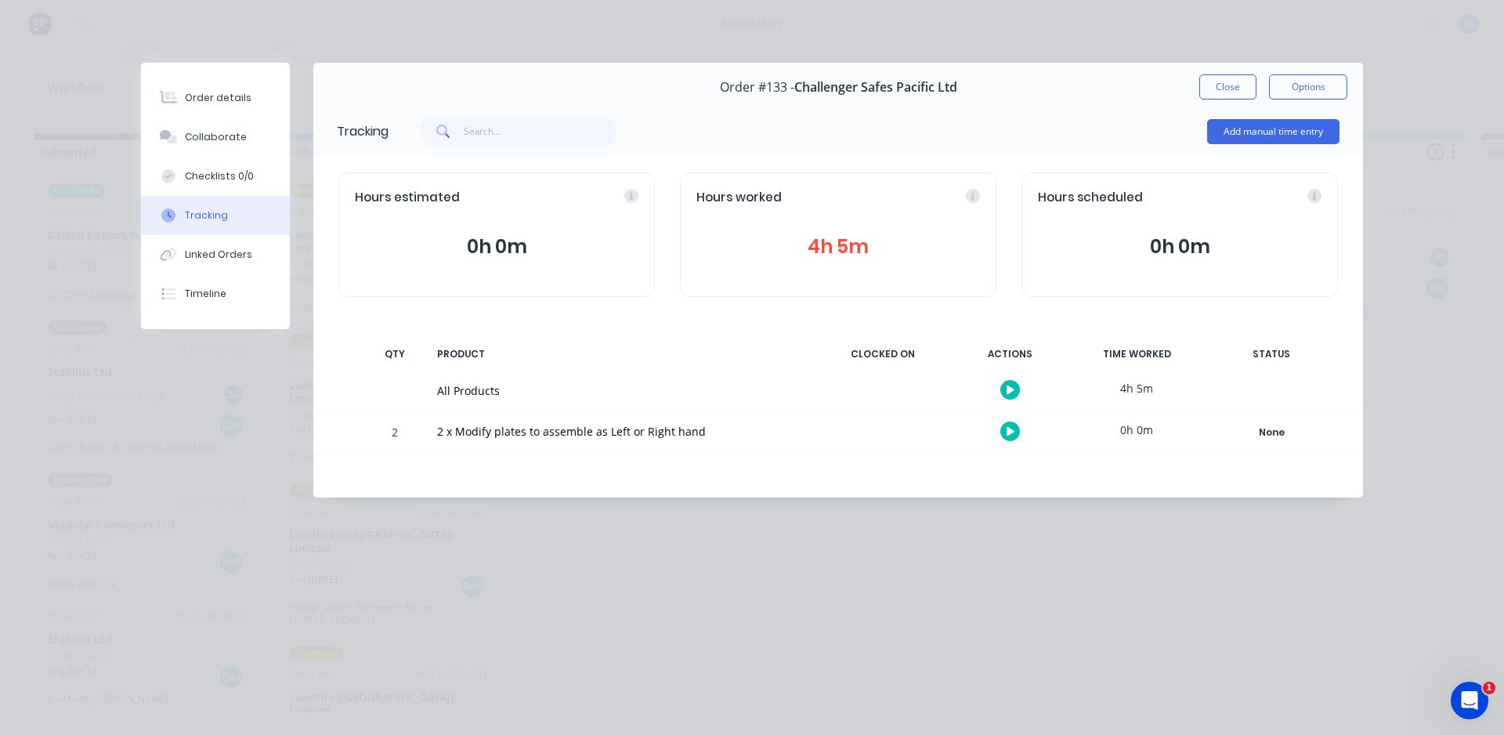
click at [1139, 438] on div "0h 0m" at bounding box center [1136, 429] width 117 height 35
click at [495, 432] on div "2 x Modify plates to assemble as Left or Right hand" at bounding box center [621, 431] width 368 height 16
click at [450, 397] on div "All Products" at bounding box center [621, 390] width 368 height 16
click at [447, 368] on div "PRODUCT" at bounding box center [621, 354] width 387 height 33
click at [450, 353] on div "PRODUCT" at bounding box center [621, 354] width 387 height 33
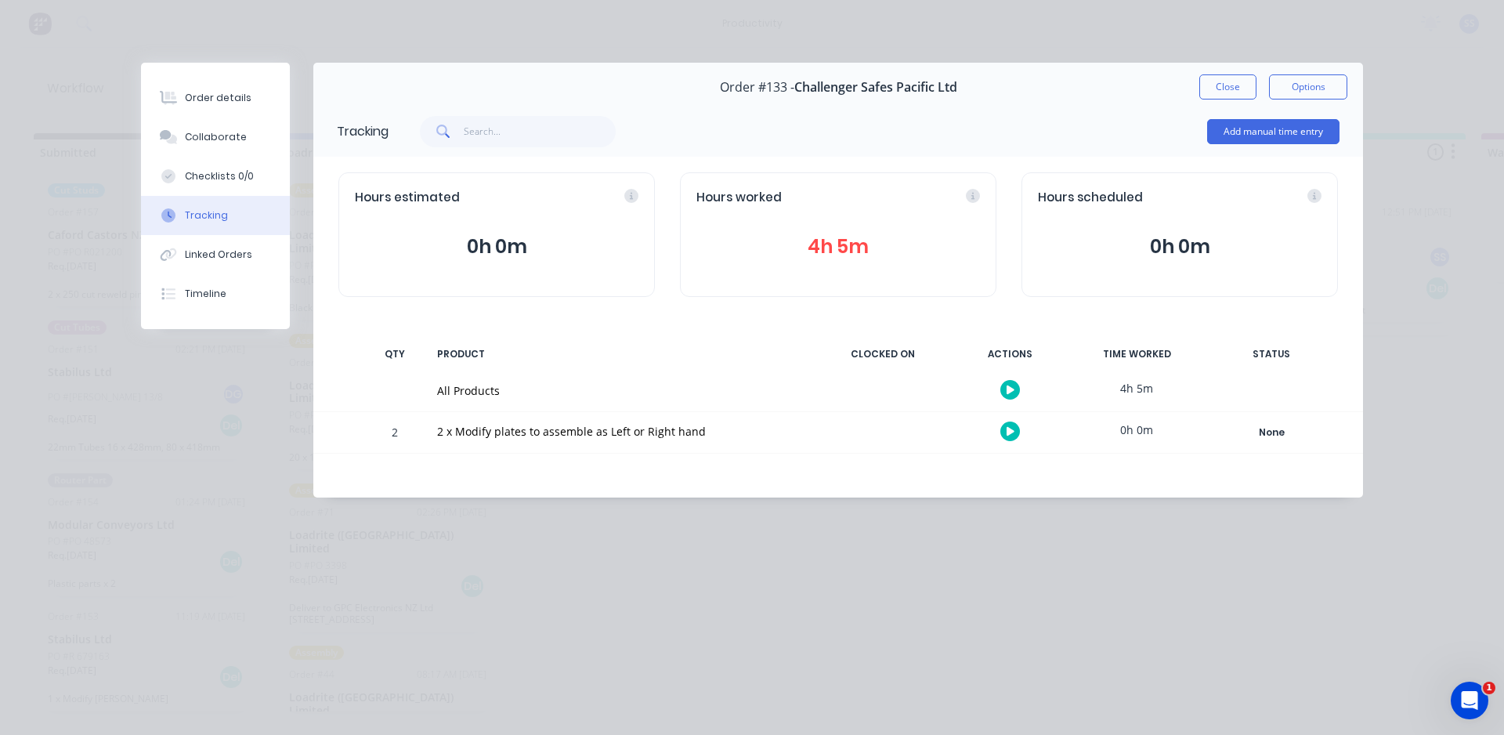
click at [450, 381] on div "All Products" at bounding box center [621, 390] width 387 height 41
click at [450, 390] on div "All Products" at bounding box center [621, 390] width 368 height 16
click at [457, 429] on div "2 x Modify plates to assemble as Left or Right hand" at bounding box center [621, 431] width 368 height 16
click at [1265, 129] on button "Add manual time entry" at bounding box center [1273, 131] width 132 height 25
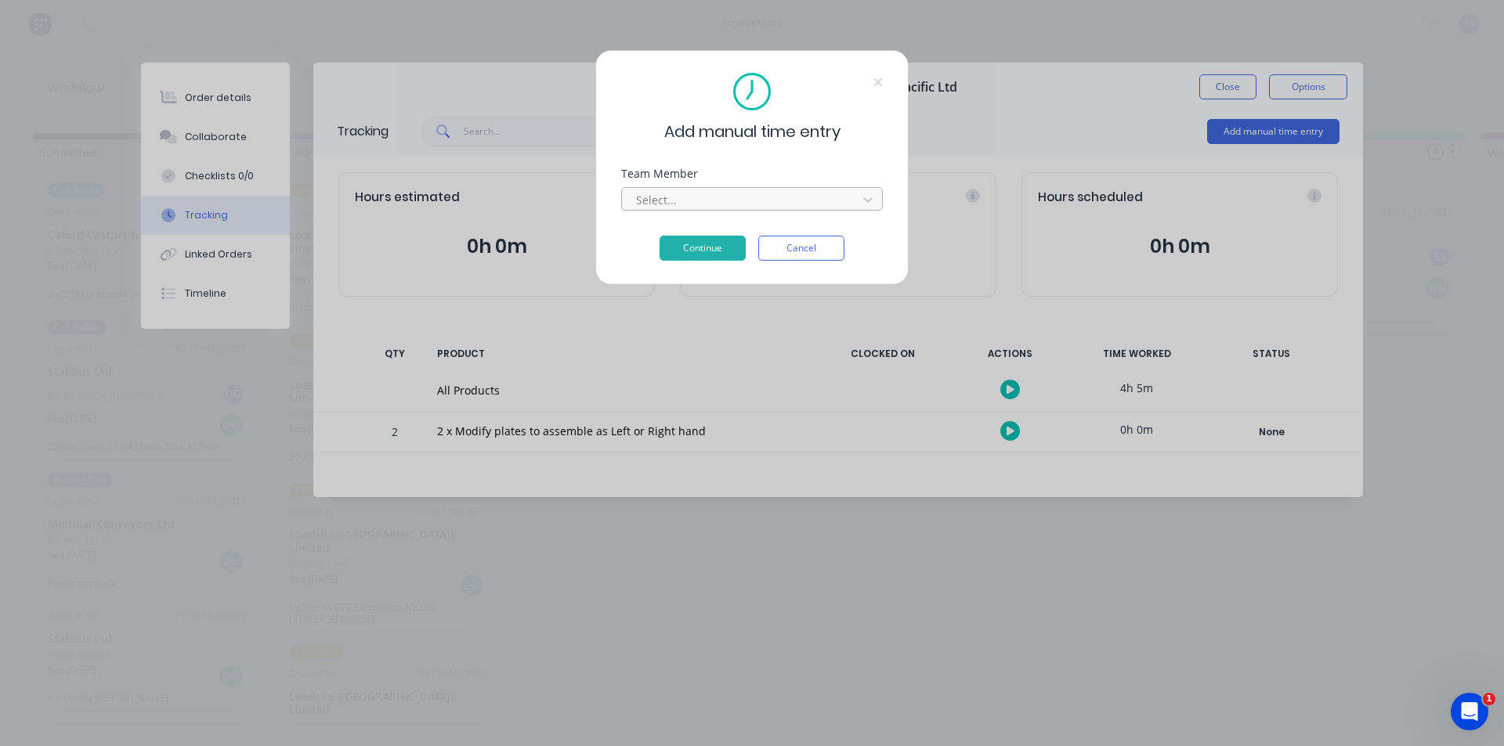
click at [776, 204] on div at bounding box center [741, 200] width 215 height 20
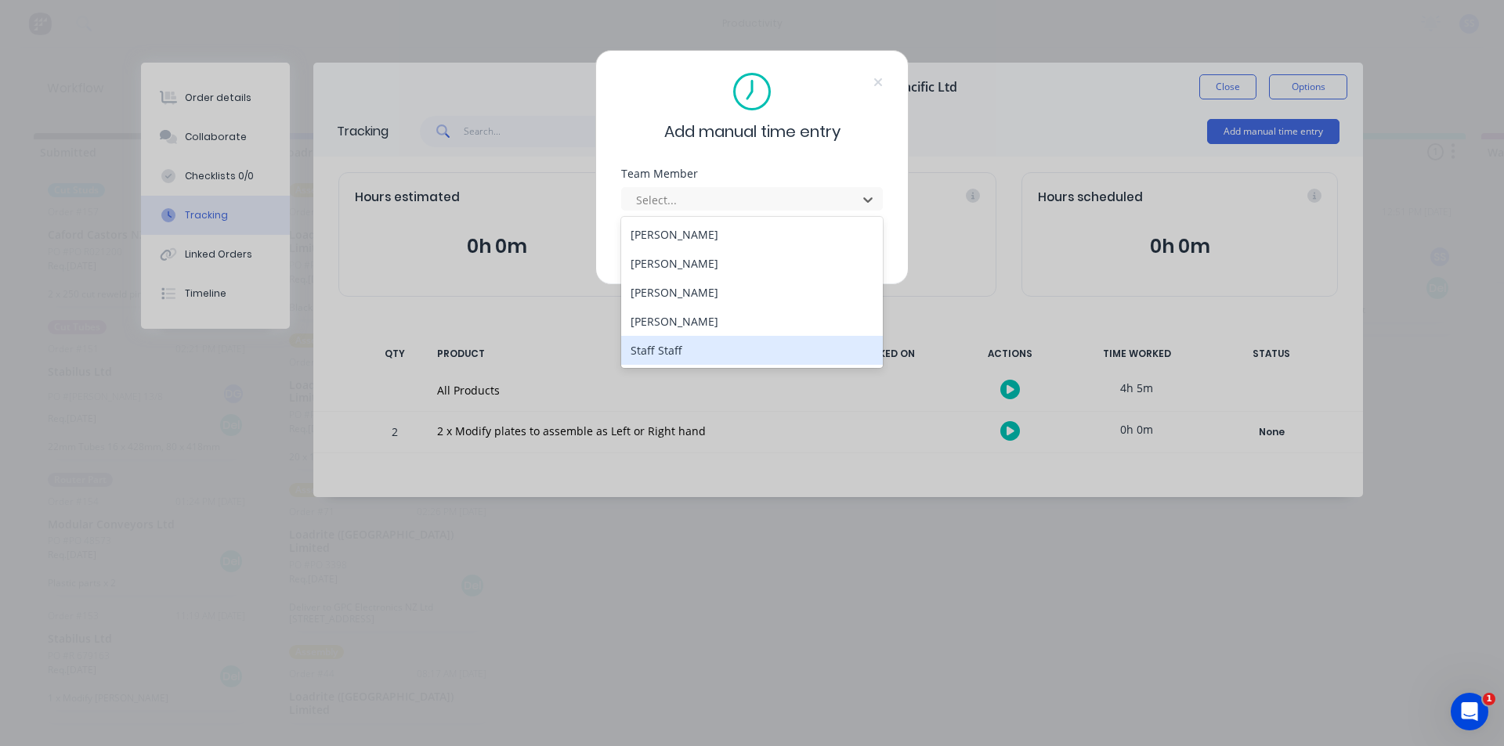
click at [694, 342] on div "Staff Staff" at bounding box center [752, 350] width 262 height 29
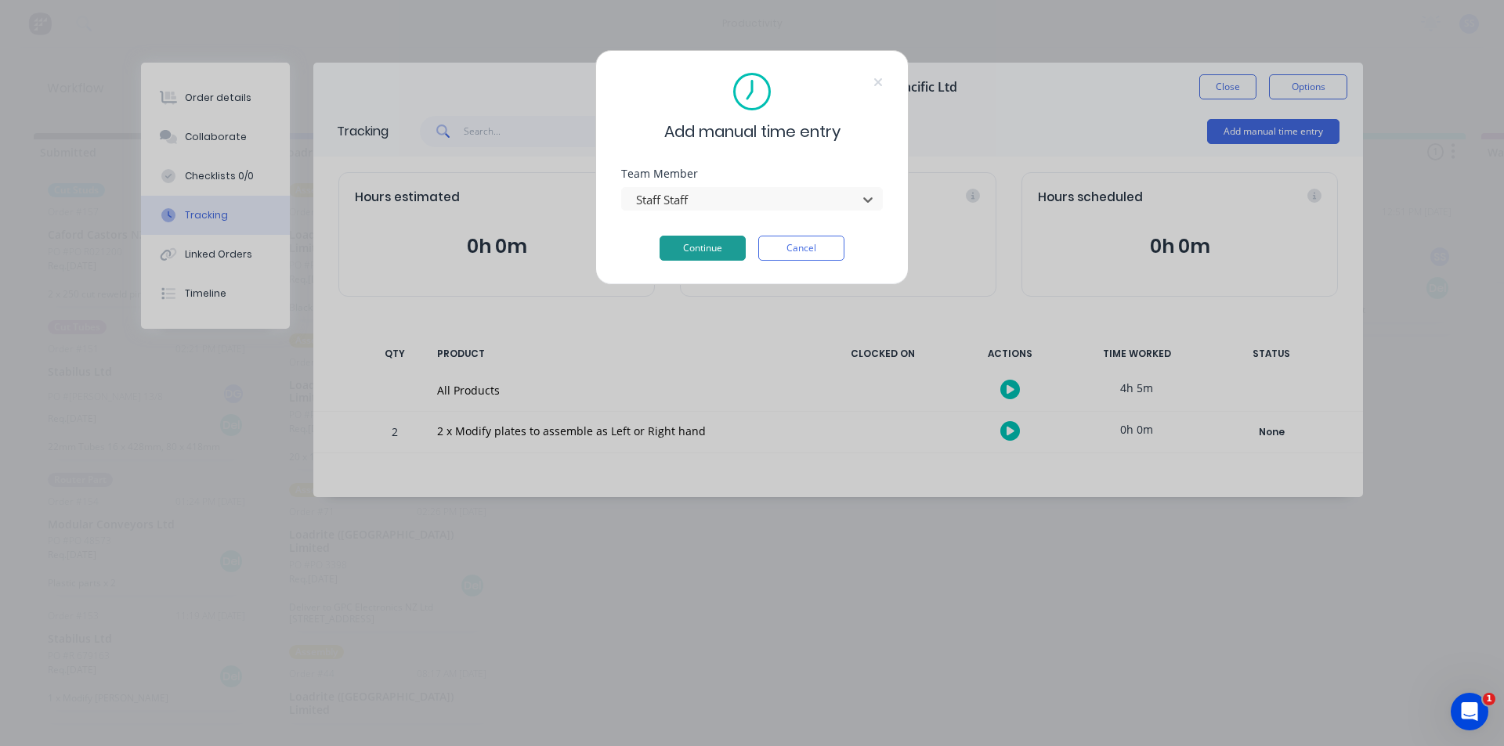
click at [694, 255] on button "Continue" at bounding box center [702, 248] width 86 height 25
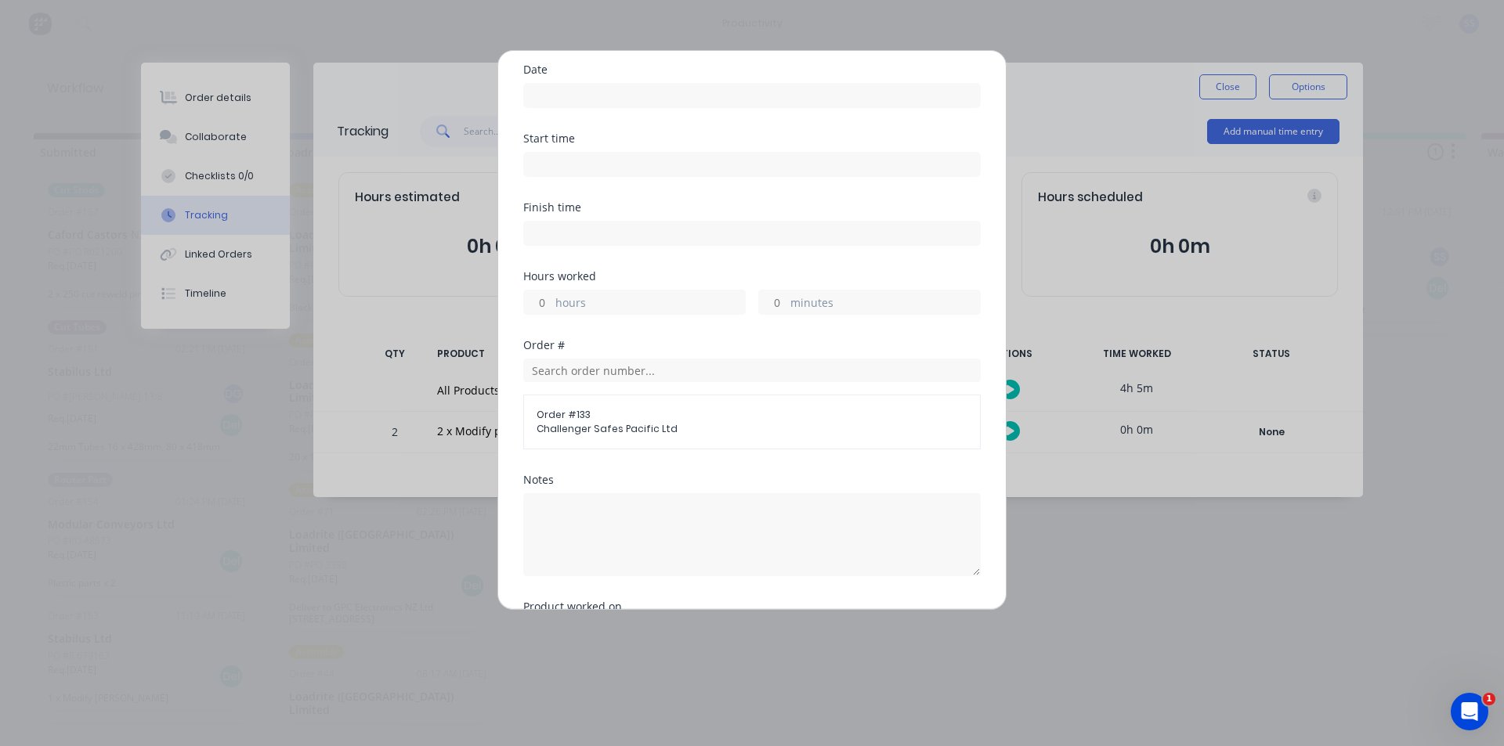
scroll to position [157, 0]
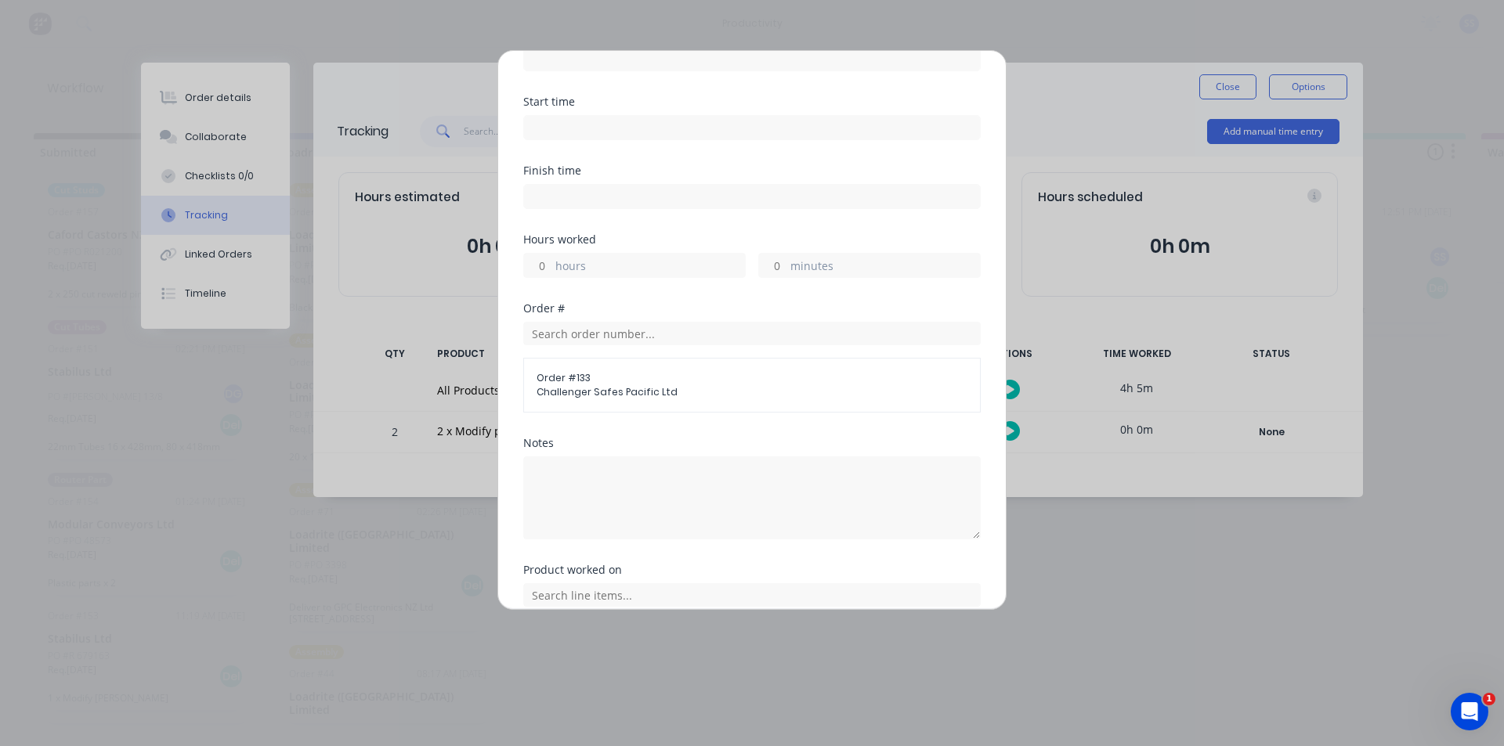
click at [606, 273] on label "hours" at bounding box center [650, 268] width 190 height 20
click at [551, 273] on input "hours" at bounding box center [537, 265] width 27 height 23
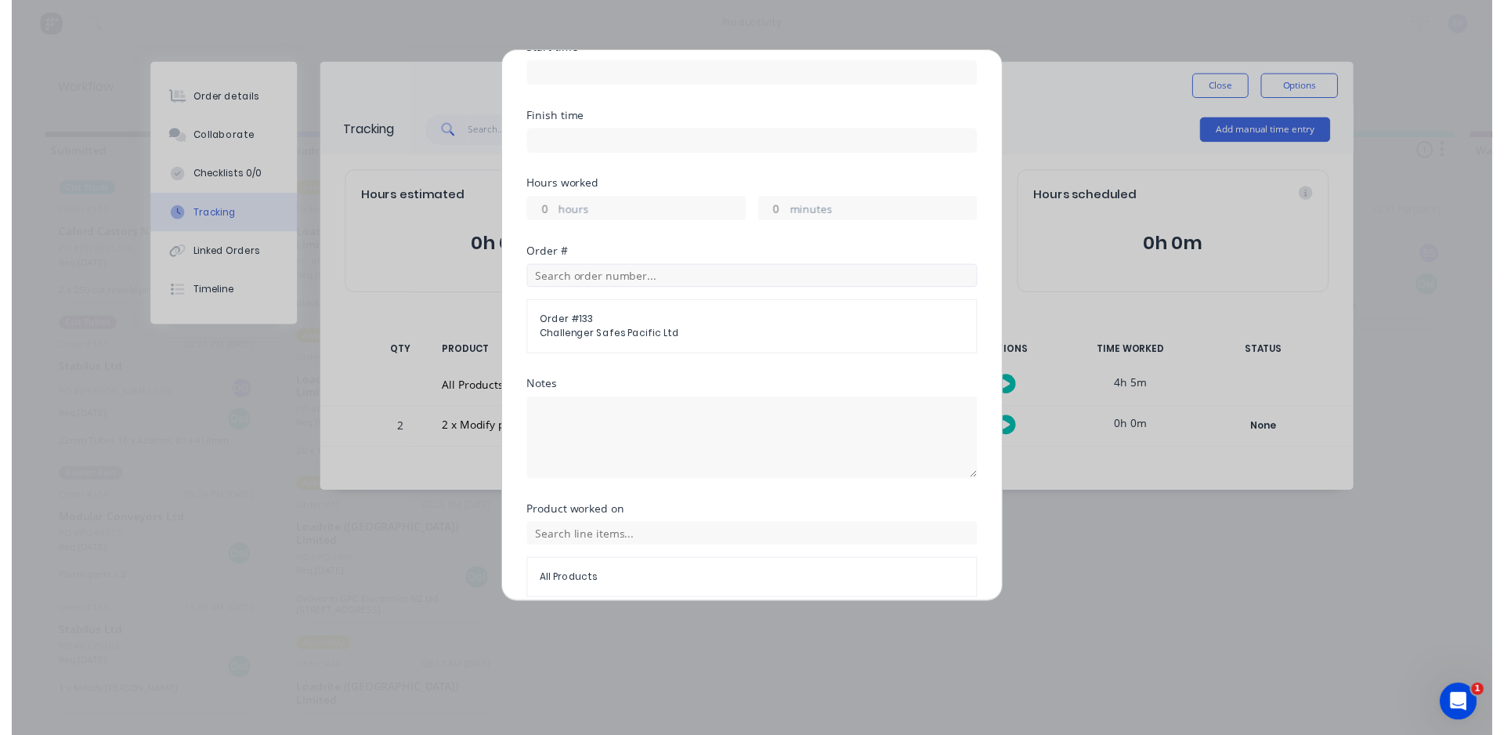
scroll to position [280, 0]
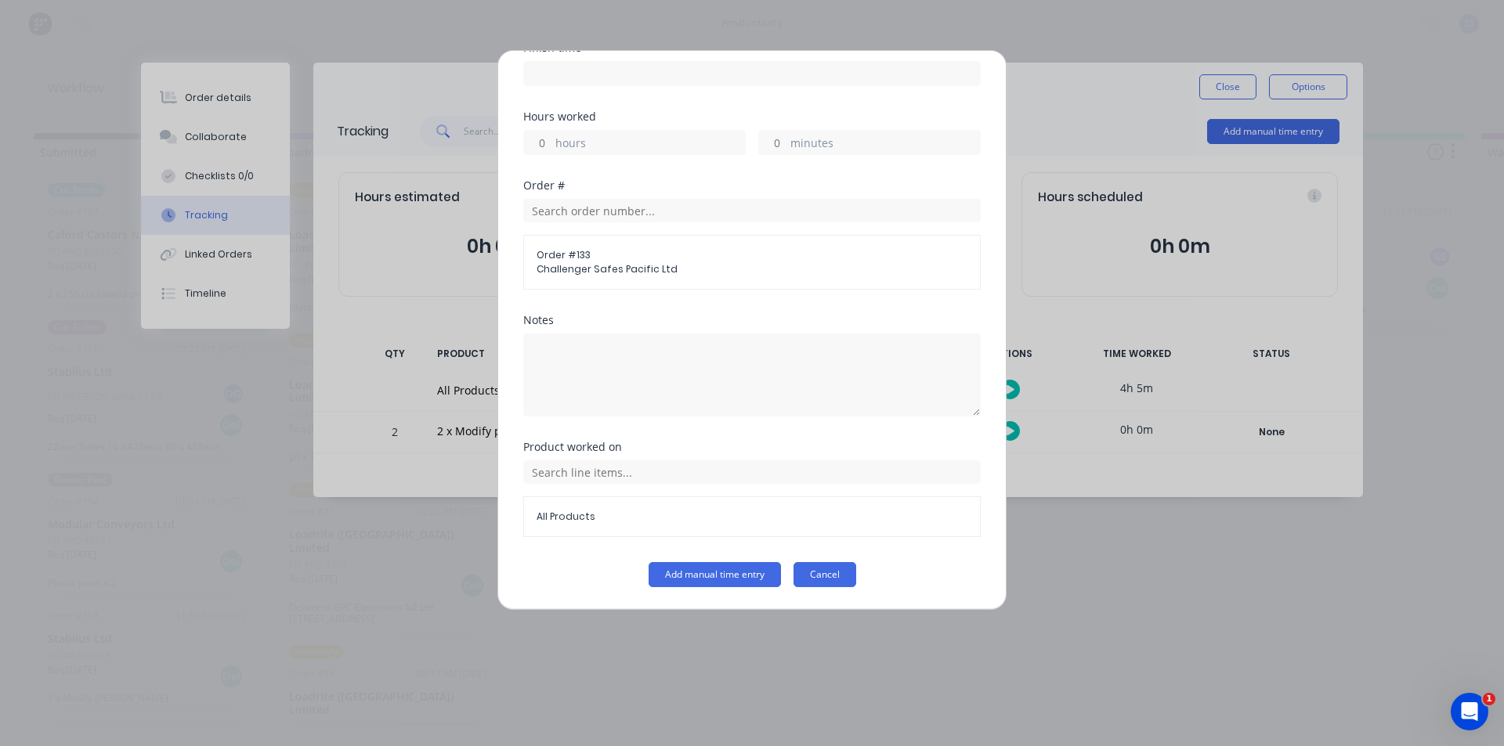
click at [847, 582] on button "Cancel" at bounding box center [824, 574] width 63 height 25
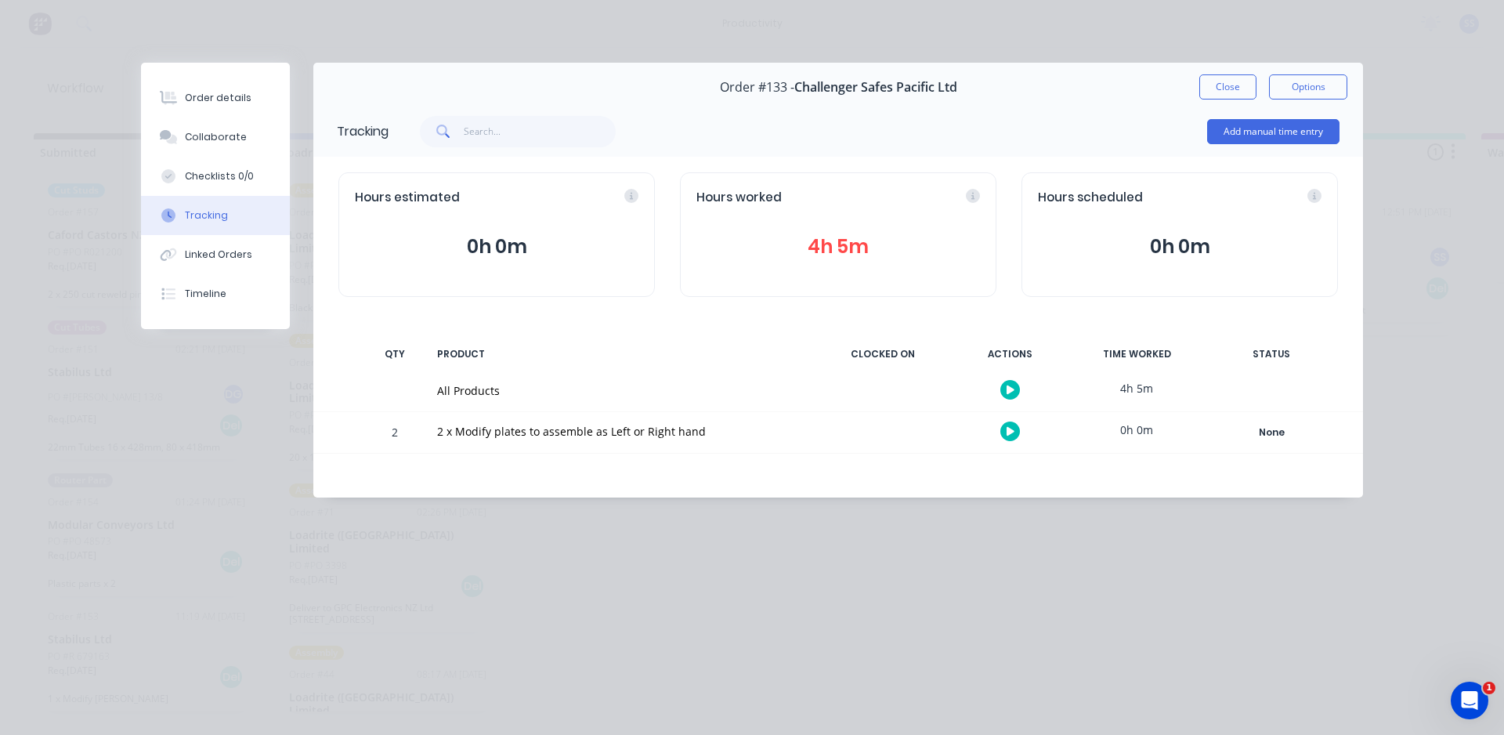
click at [1461, 693] on icon "Open Intercom Messenger" at bounding box center [1470, 701] width 26 height 26
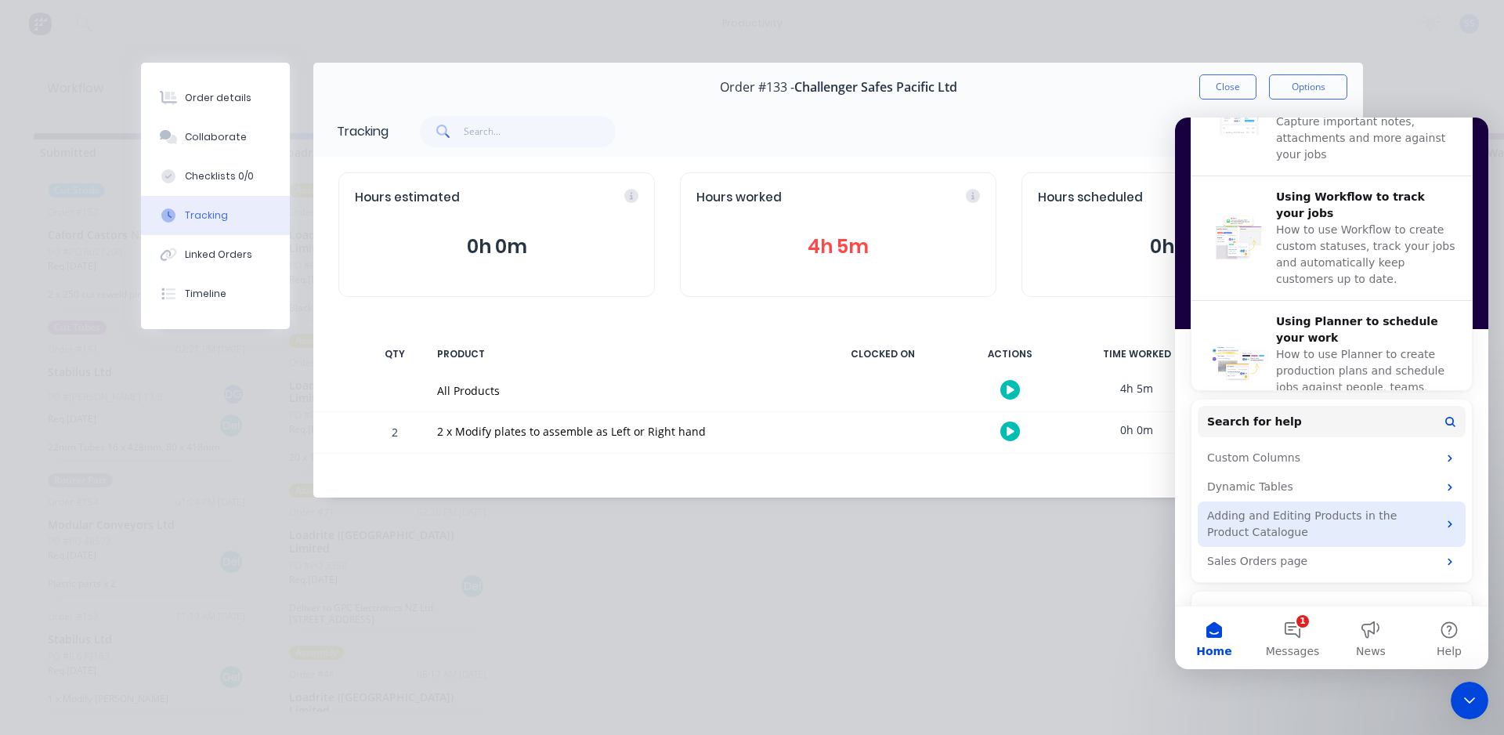
scroll to position [601, 0]
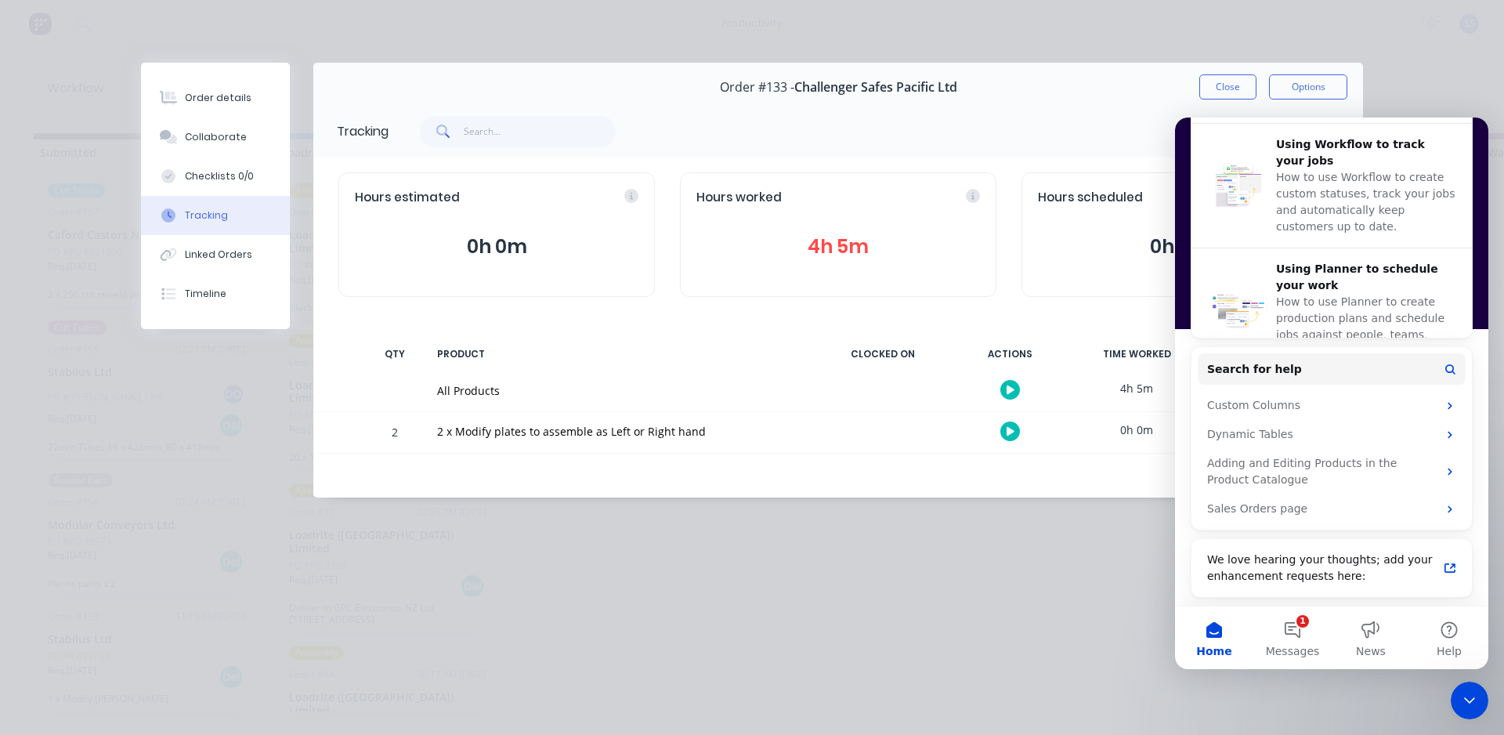
click at [1079, 564] on div "Order details Collaborate Checklists 0/0 Tracking Linked Orders Timeline Order …" at bounding box center [752, 367] width 1504 height 735
click at [962, 612] on div "Order details Collaborate Checklists 0/0 Tracking Linked Orders Timeline Order …" at bounding box center [752, 367] width 1504 height 735
click at [1468, 694] on icon "Close Intercom Messenger" at bounding box center [1469, 700] width 19 height 19
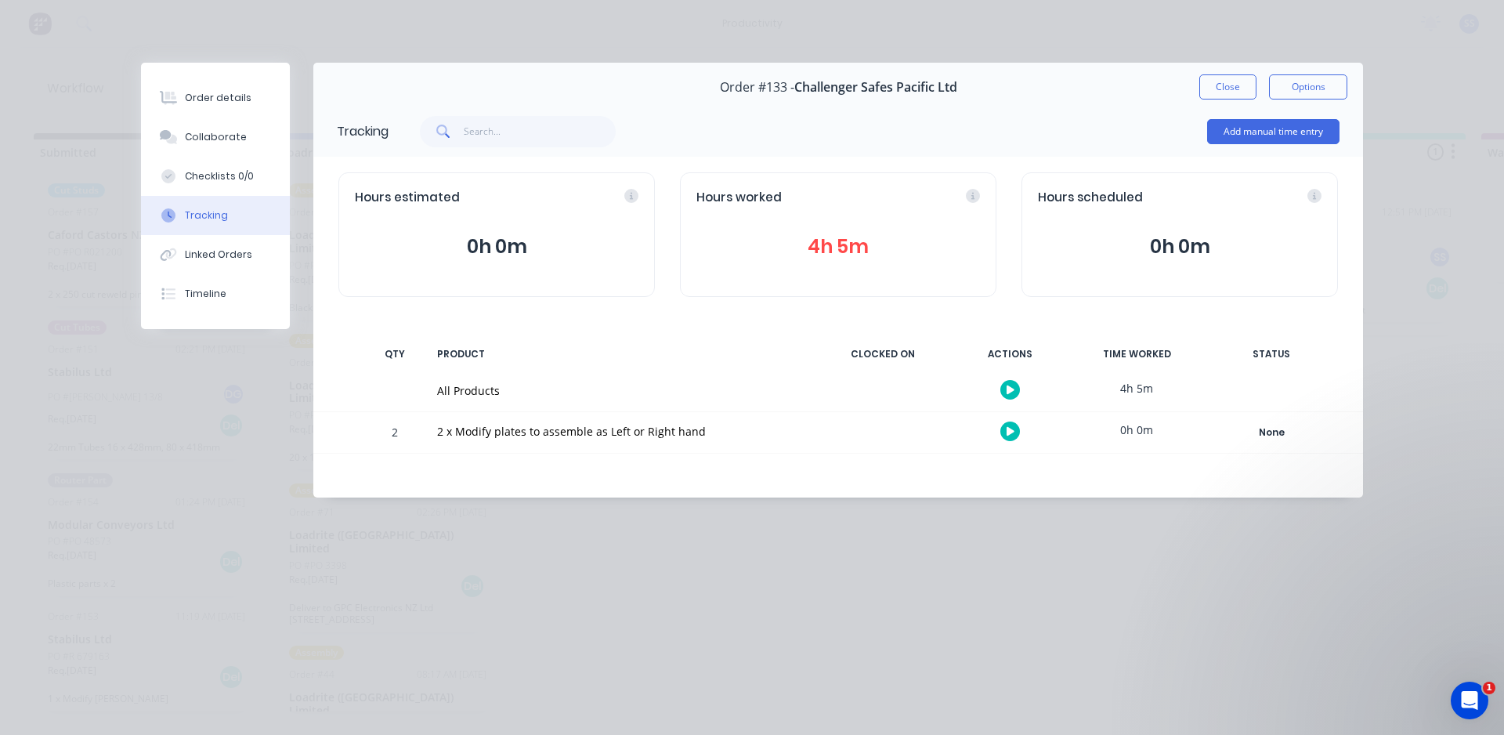
scroll to position [0, 0]
click at [1314, 609] on div "Order details Collaborate Checklists 0/0 Tracking Linked Orders Timeline Order …" at bounding box center [752, 367] width 1504 height 735
click at [649, 440] on div at bounding box center [628, 440] width 356 height 2
click at [1013, 439] on button "button" at bounding box center [1010, 431] width 20 height 20
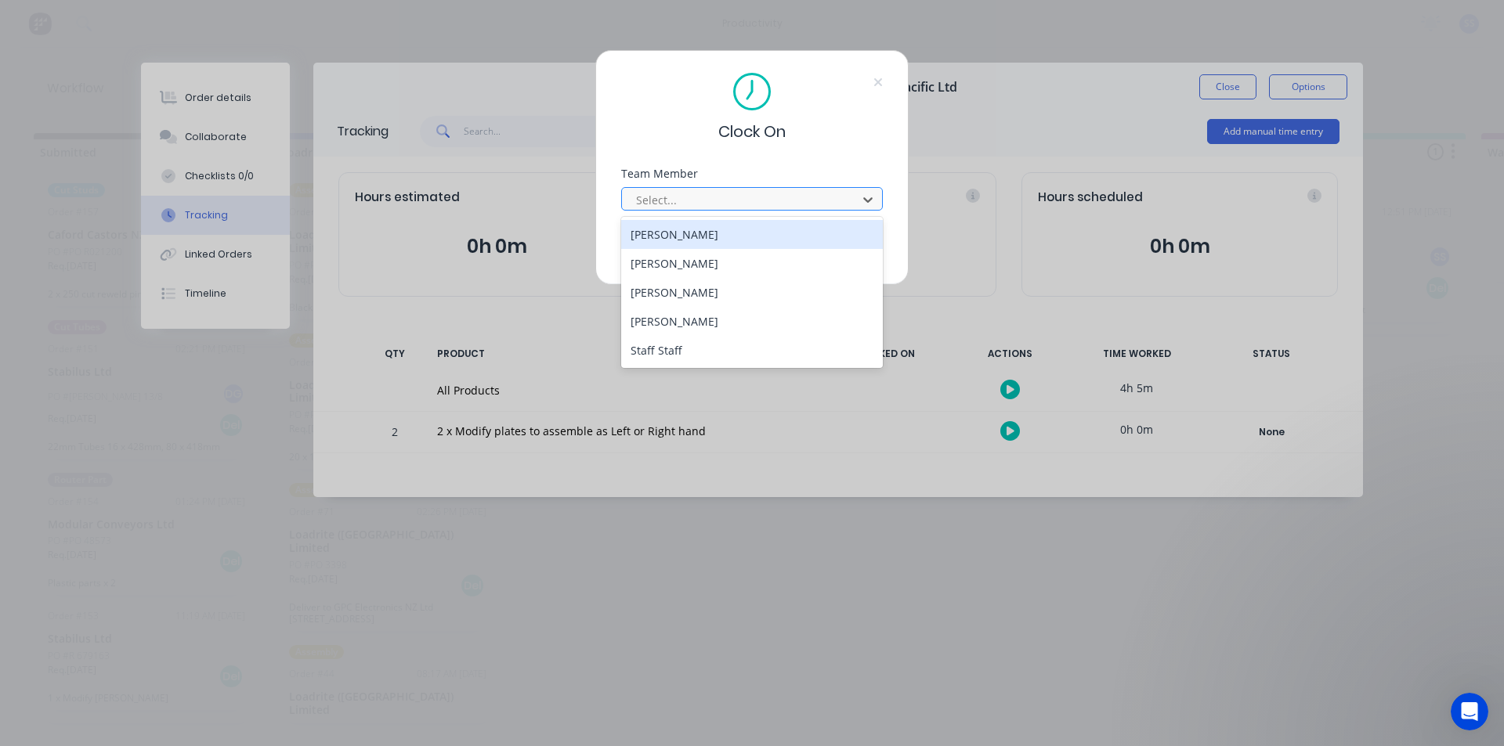
click at [799, 210] on div "Select..." at bounding box center [742, 199] width 224 height 23
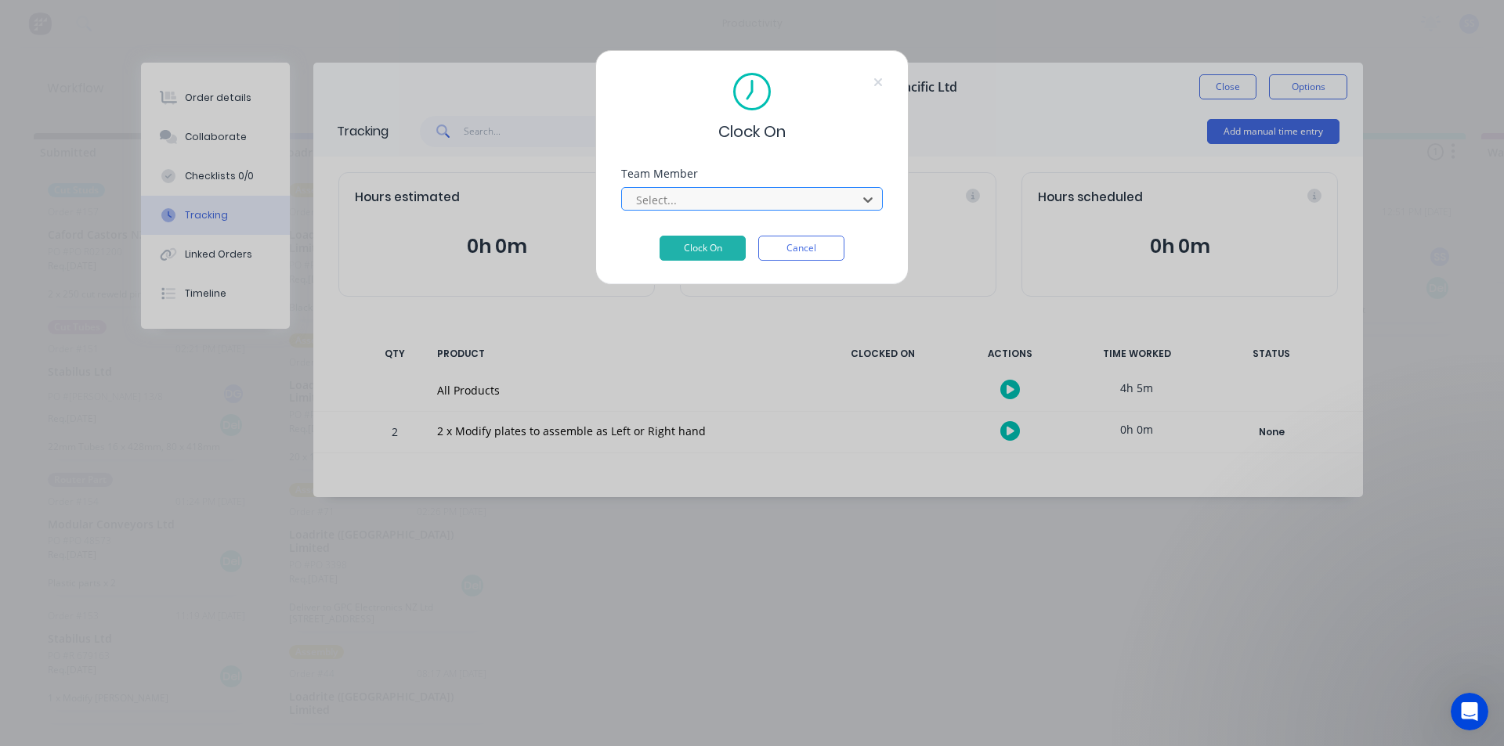
click at [799, 210] on div "Select..." at bounding box center [742, 199] width 224 height 23
click at [820, 248] on button "Cancel" at bounding box center [801, 248] width 86 height 25
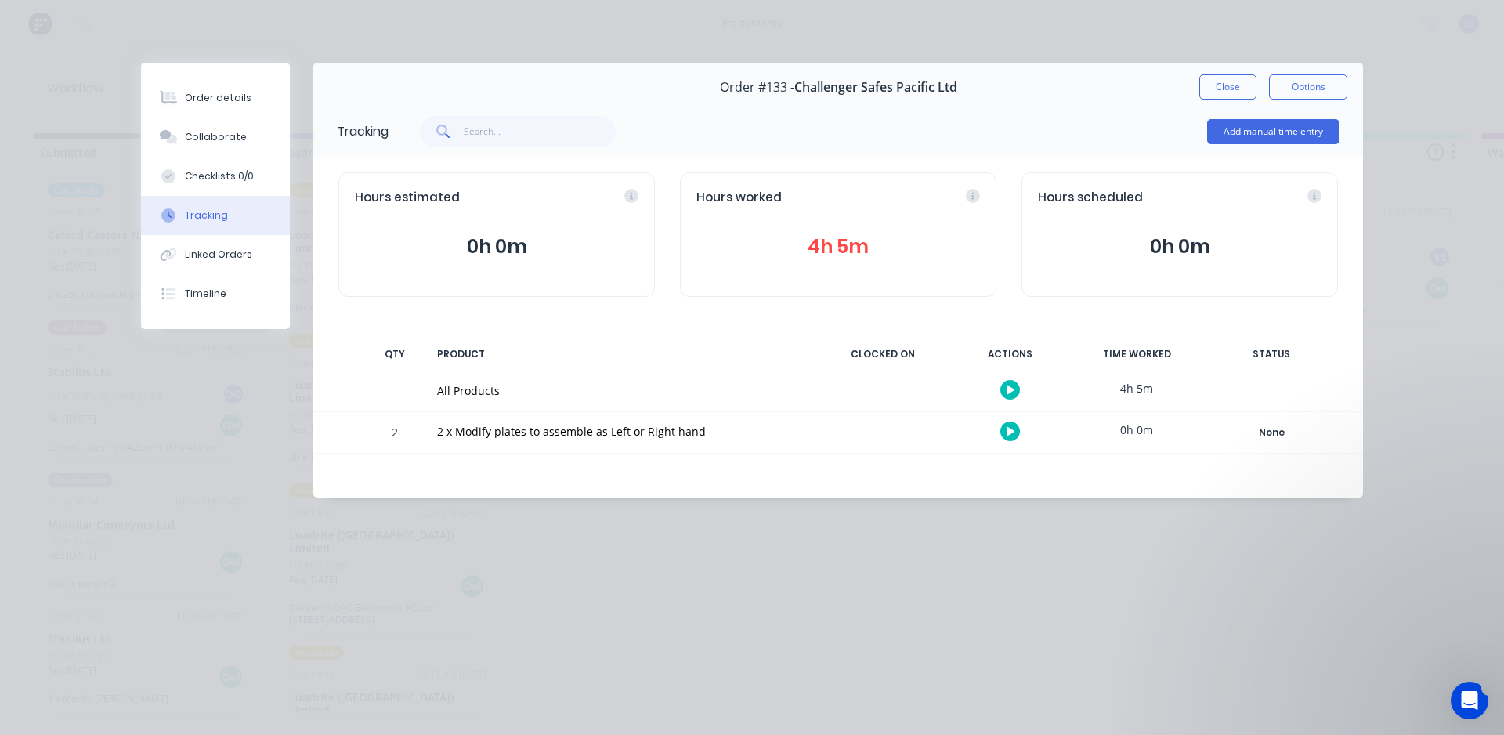
click at [1453, 696] on div "Open Intercom Messenger" at bounding box center [1469, 700] width 52 height 52
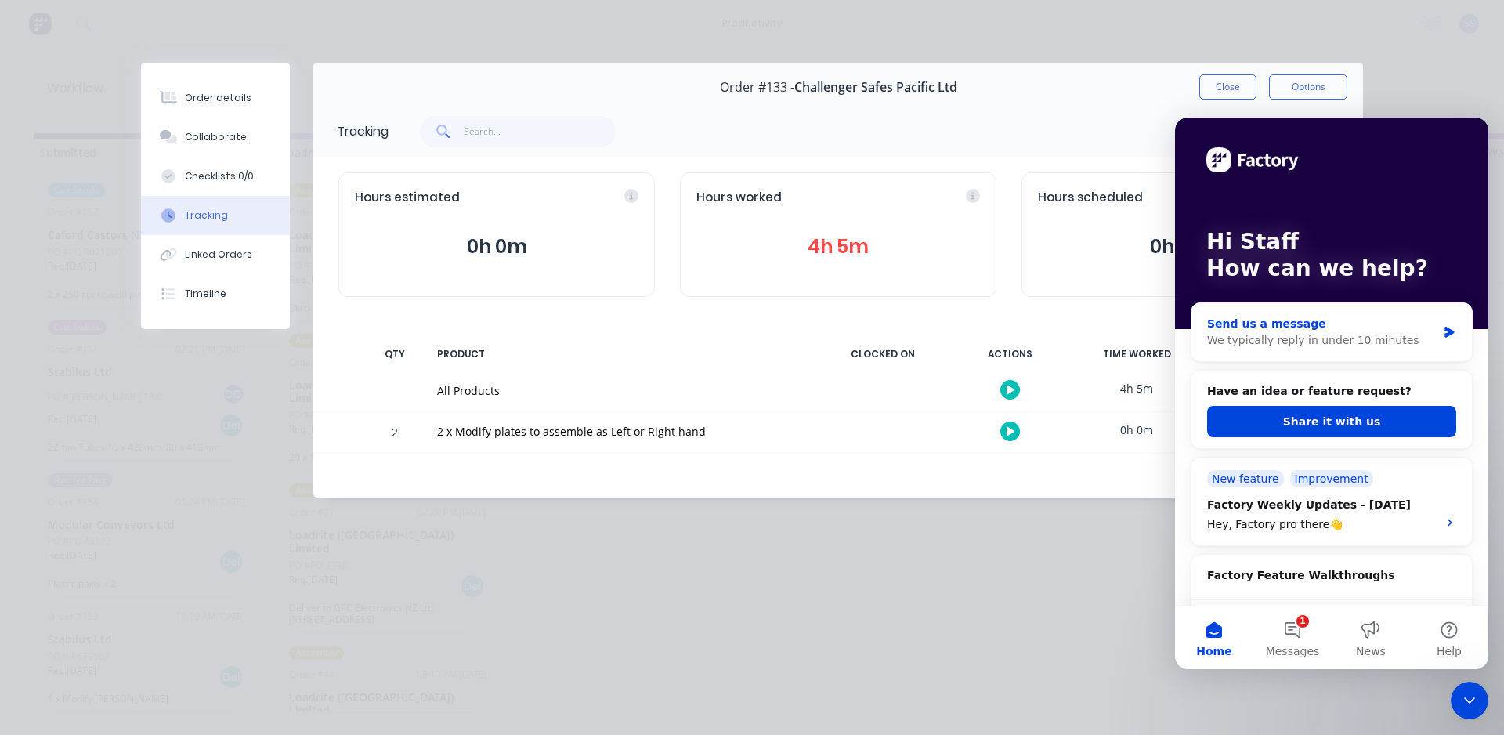
click at [1288, 353] on div "Send us a message We typically reply in under 10 minutes" at bounding box center [1331, 332] width 280 height 58
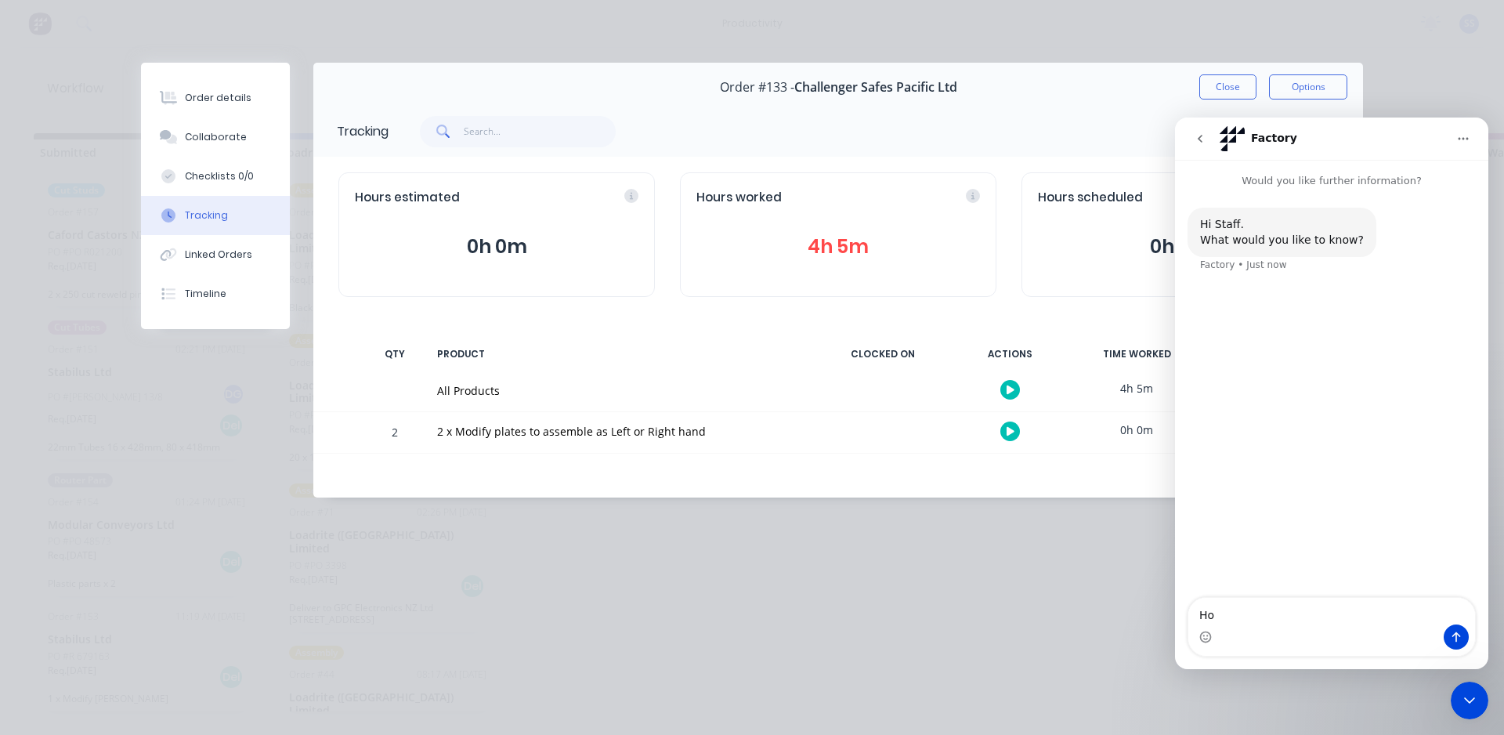
type textarea "H"
type textarea "Hi , how can i change added times in Tracking Section?"
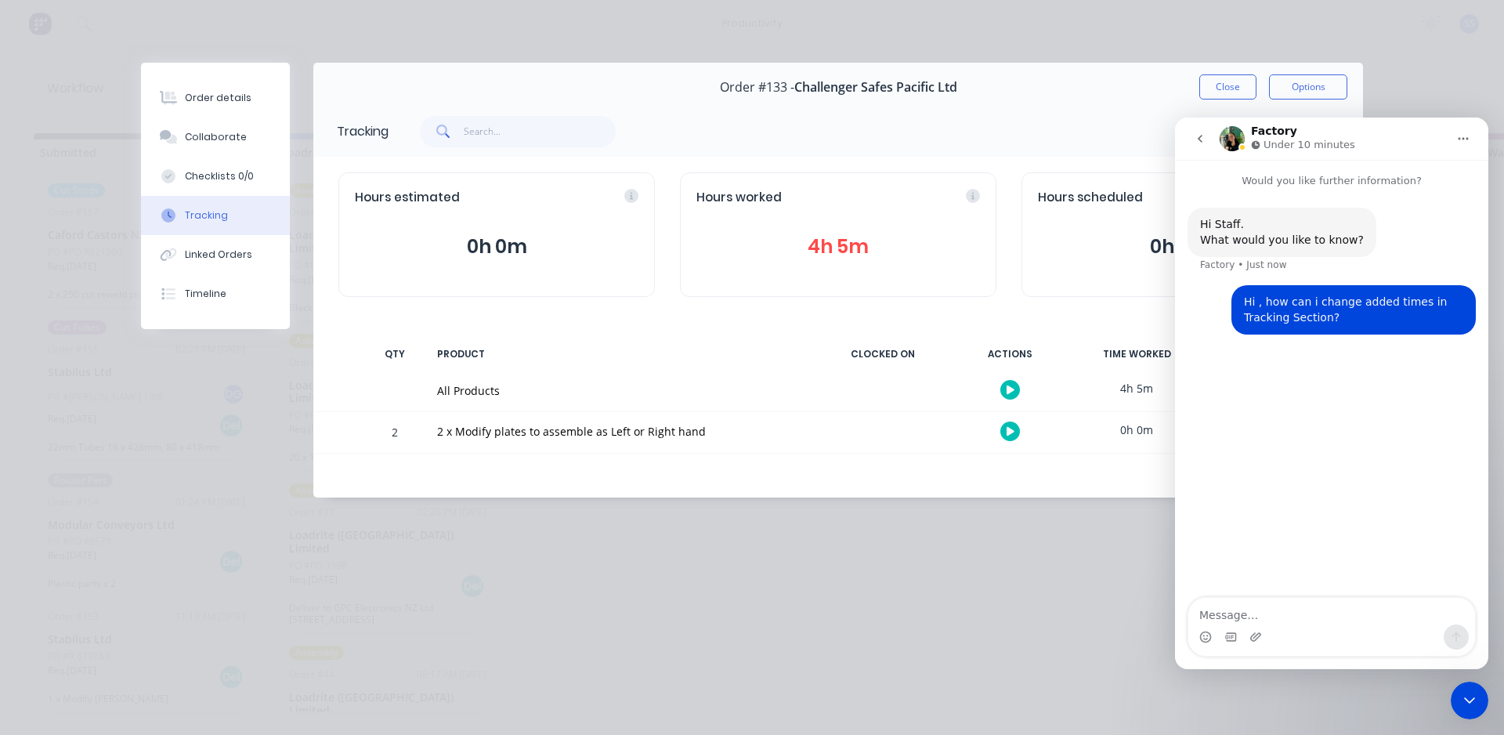
click at [1237, 143] on img "Intercom messenger" at bounding box center [1231, 138] width 25 height 25
click at [1449, 147] on button "Home" at bounding box center [1463, 139] width 30 height 30
click at [1017, 477] on div "Tracking Add manual time entry Hours estimated 0h 0m Hours worked 4h 5m Hours s…" at bounding box center [838, 302] width 1050 height 392
drag, startPoint x: 876, startPoint y: 450, endPoint x: 900, endPoint y: 439, distance: 25.6
click at [891, 446] on div at bounding box center [882, 432] width 117 height 41
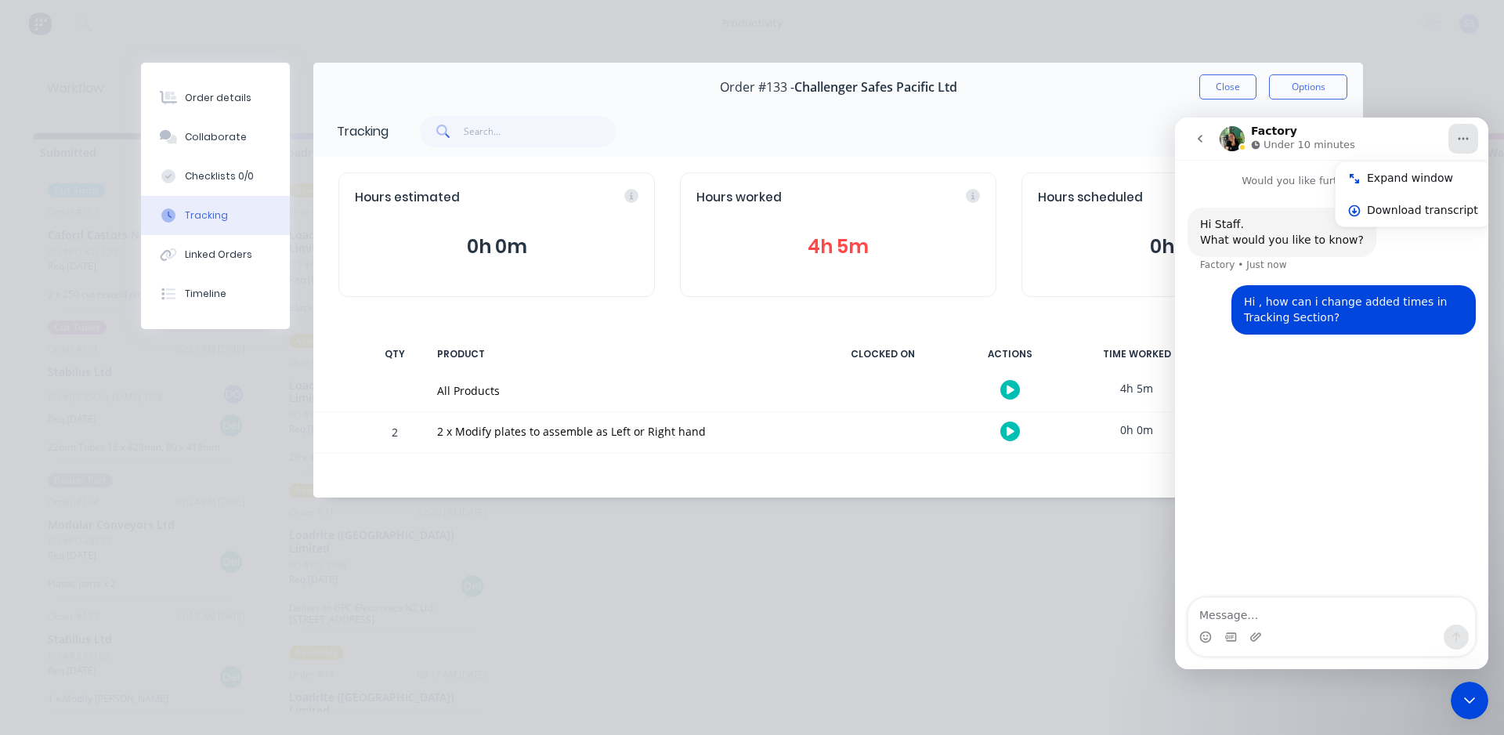
drag, startPoint x: 923, startPoint y: 368, endPoint x: 905, endPoint y: 381, distance: 21.9
click at [920, 370] on div "Tracking Add manual time entry Hours estimated 0h 0m Hours worked 4h 5m Hours s…" at bounding box center [838, 302] width 1050 height 392
click at [595, 428] on div "2 x Modify plates to assemble as Left or Right hand" at bounding box center [621, 431] width 368 height 16
click at [883, 323] on div "Tracking Add manual time entry Hours estimated 0h 0m Hours worked 4h 5m Hours s…" at bounding box center [838, 302] width 1050 height 392
click at [1212, 146] on button "go back" at bounding box center [1200, 139] width 30 height 30
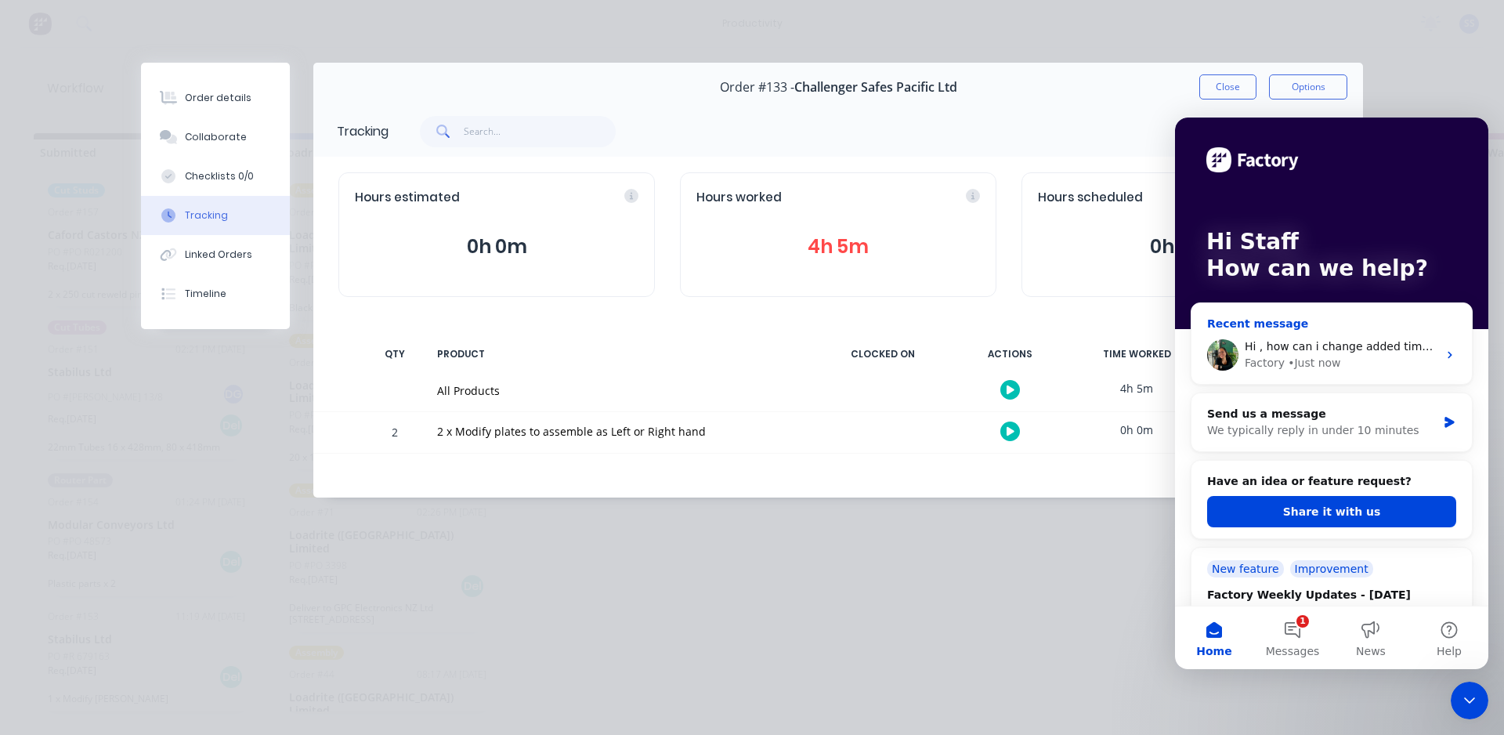
click at [1288, 359] on div "• Just now" at bounding box center [1314, 363] width 52 height 16
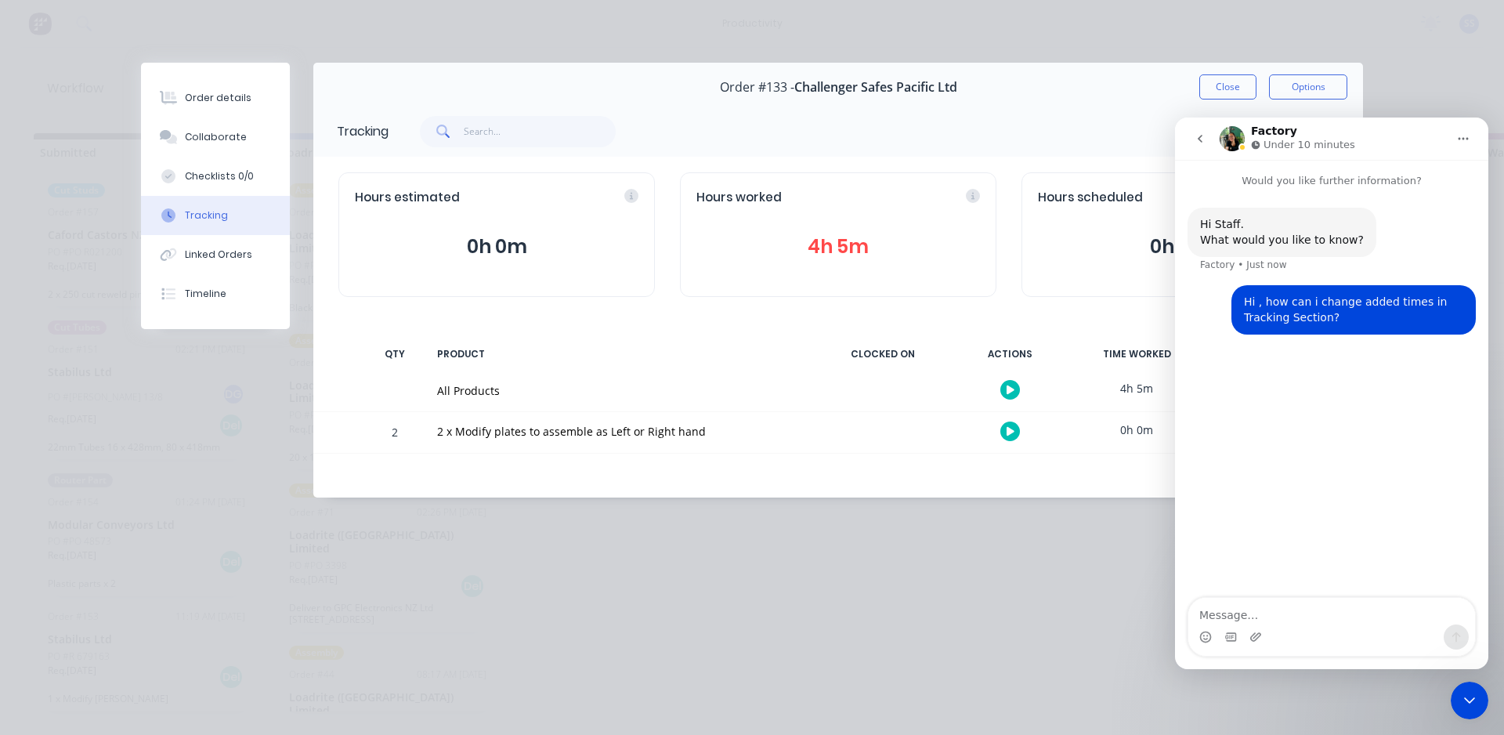
click at [1111, 135] on div "Add manual time entry" at bounding box center [863, 131] width 951 height 47
click at [1468, 699] on icon "Close Intercom Messenger" at bounding box center [1469, 700] width 19 height 19
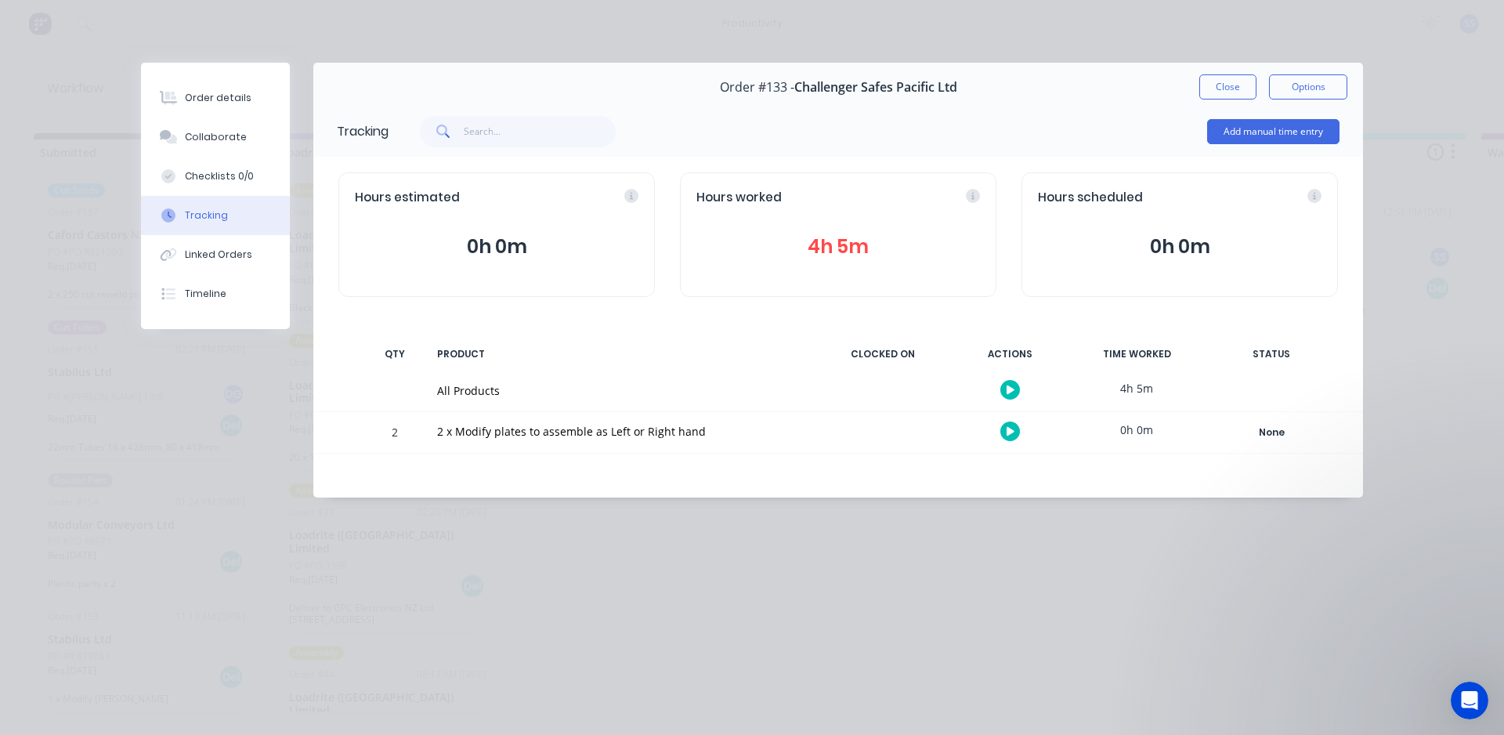
click at [1237, 276] on div "Hours scheduled 0h 0m" at bounding box center [1179, 234] width 316 height 125
click at [559, 444] on div "2 x Modify plates to assemble as Left or Right hand" at bounding box center [621, 432] width 387 height 41
click at [517, 404] on div "All Products" at bounding box center [621, 390] width 387 height 41
click at [519, 389] on div "All Products" at bounding box center [621, 390] width 368 height 16
click at [1110, 233] on button "0h 0m" at bounding box center [1180, 247] width 284 height 30
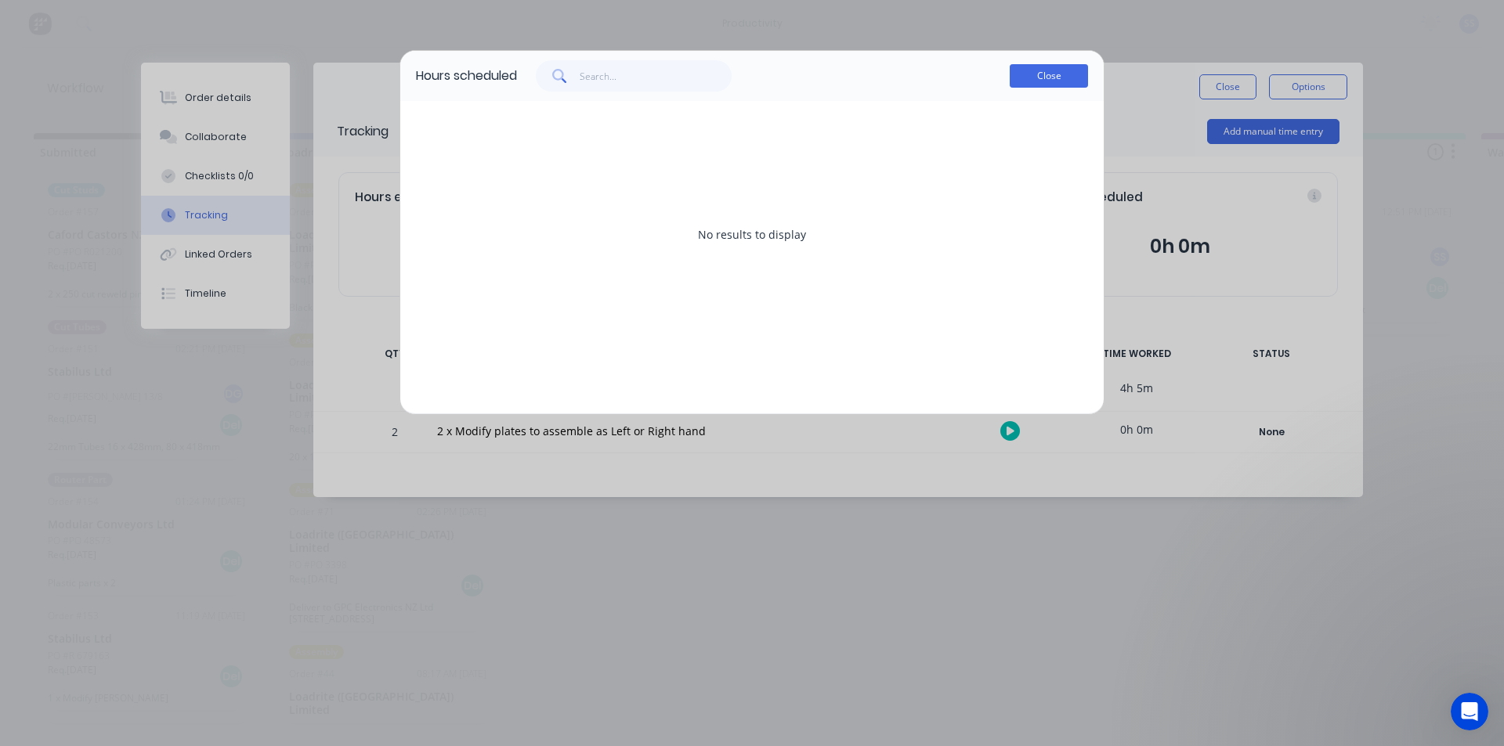
click at [1037, 71] on button "Close" at bounding box center [1049, 75] width 78 height 23
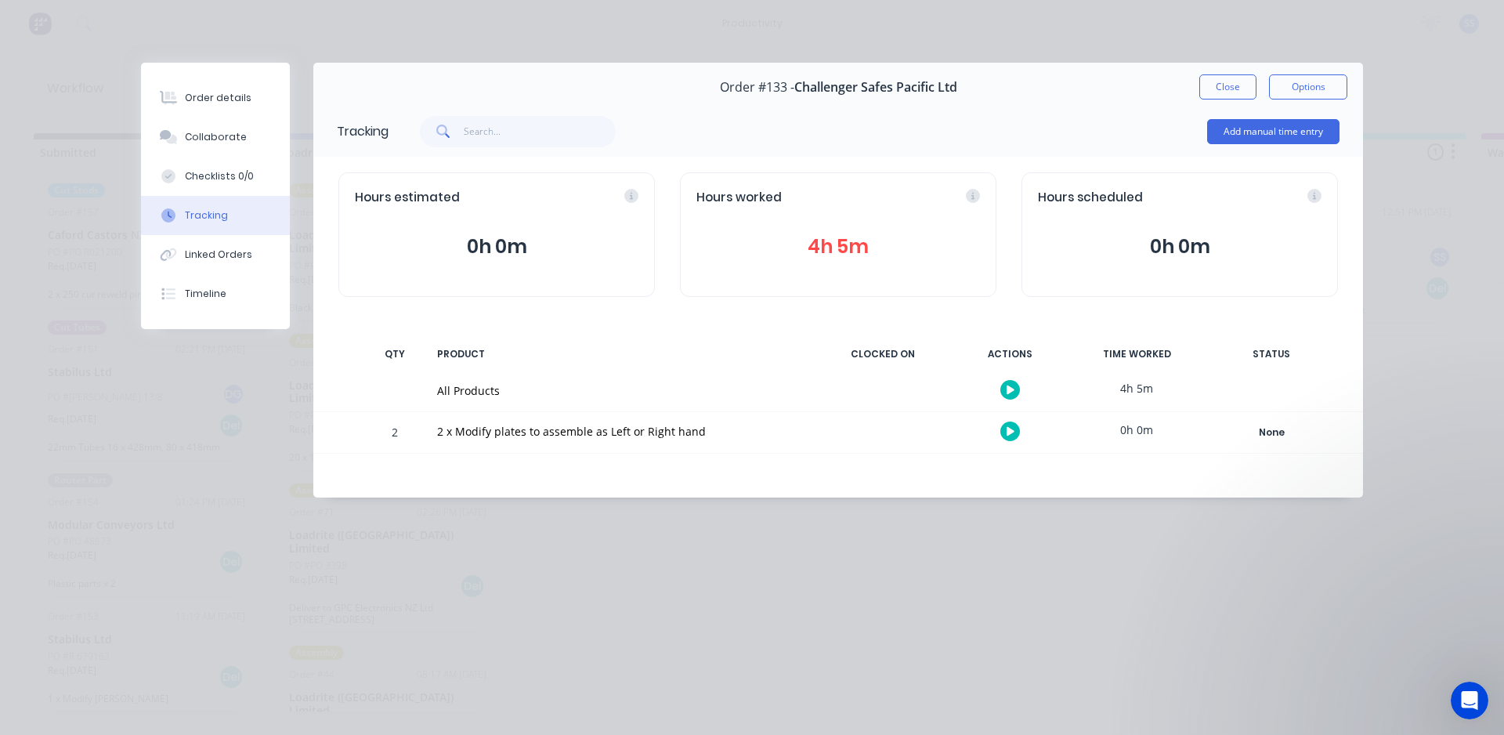
click at [873, 268] on div "Hours worked 4h 5m" at bounding box center [838, 234] width 316 height 125
click at [841, 244] on button "4h 5m" at bounding box center [838, 247] width 284 height 30
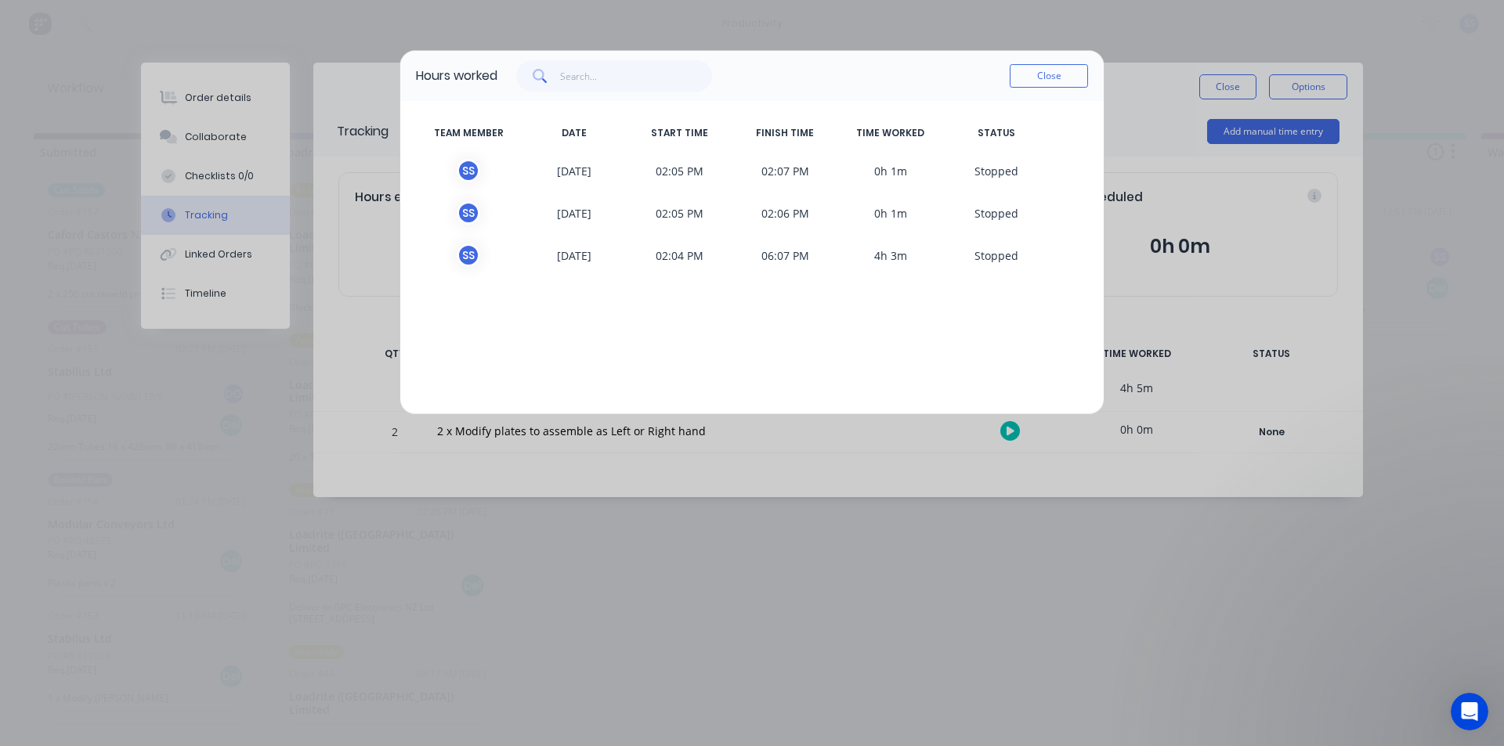
click at [959, 239] on div "S S 14/08/2025 02:04 PM 06:07 PM 4h 3m S topped" at bounding box center [752, 255] width 672 height 42
drag, startPoint x: 771, startPoint y: 244, endPoint x: 556, endPoint y: 228, distance: 215.2
click at [556, 228] on div "TEAM MEMBER DATE START TIME FINISH TIME TIME WORKED STATUS S S 14/08/2025 02:05…" at bounding box center [751, 257] width 703 height 313
click at [564, 196] on div "S S 14/08/2025 02:05 PM 02:06 PM 0h 1m S topped" at bounding box center [752, 213] width 672 height 42
drag, startPoint x: 487, startPoint y: 185, endPoint x: 465, endPoint y: 178, distance: 23.0
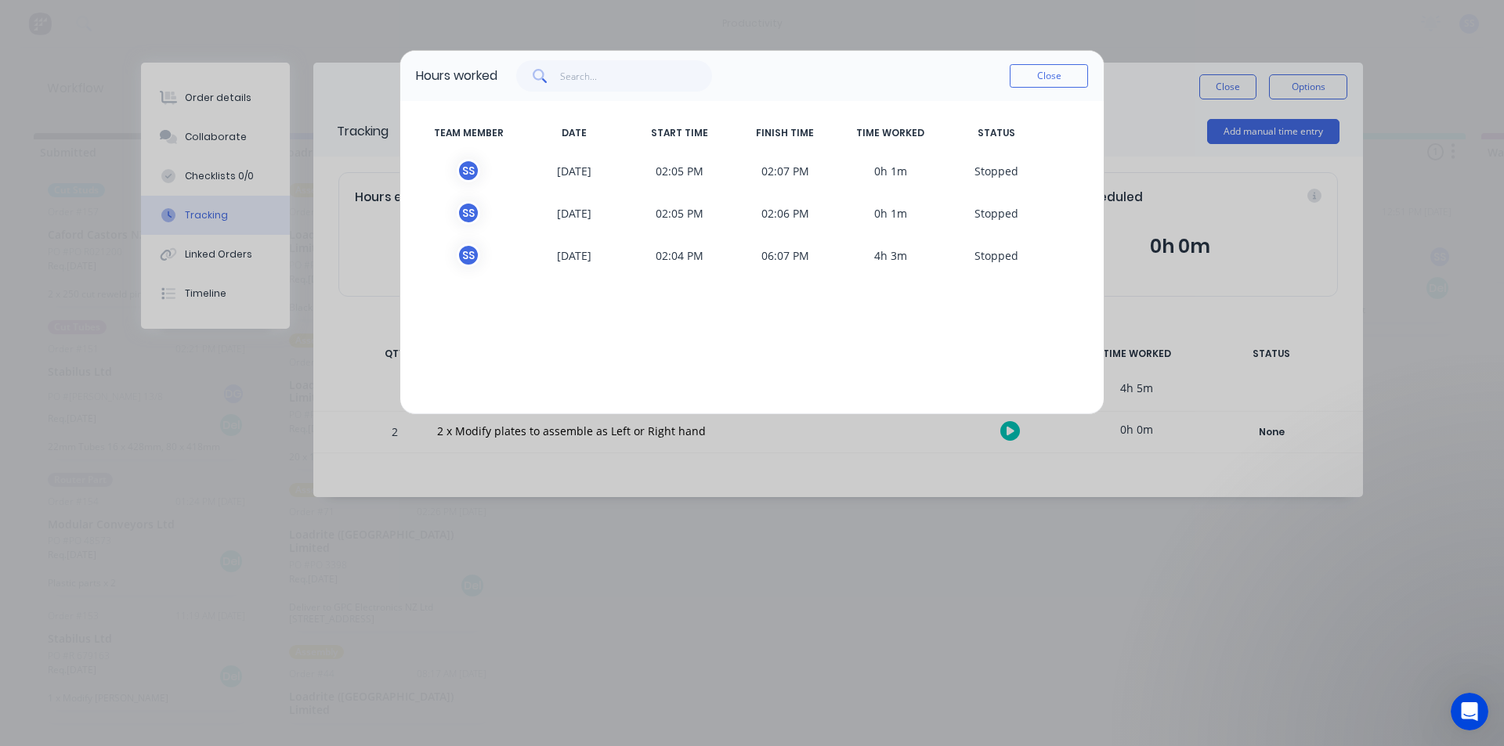
click at [471, 179] on div "S S 14/08/2025 02:05 PM 02:07 PM 0h 1m S topped" at bounding box center [752, 171] width 672 height 42
click at [460, 169] on div "S S" at bounding box center [468, 170] width 23 height 23
drag, startPoint x: 469, startPoint y: 222, endPoint x: 473, endPoint y: 242, distance: 20.0
click at [469, 227] on div "S S 14/08/2025 02:05 PM 02:06 PM 0h 1m S topped" at bounding box center [752, 213] width 672 height 42
click at [504, 281] on div "TEAM MEMBER DATE START TIME FINISH TIME TIME WORKED STATUS S S 14/08/2025 02:05…" at bounding box center [751, 257] width 703 height 313
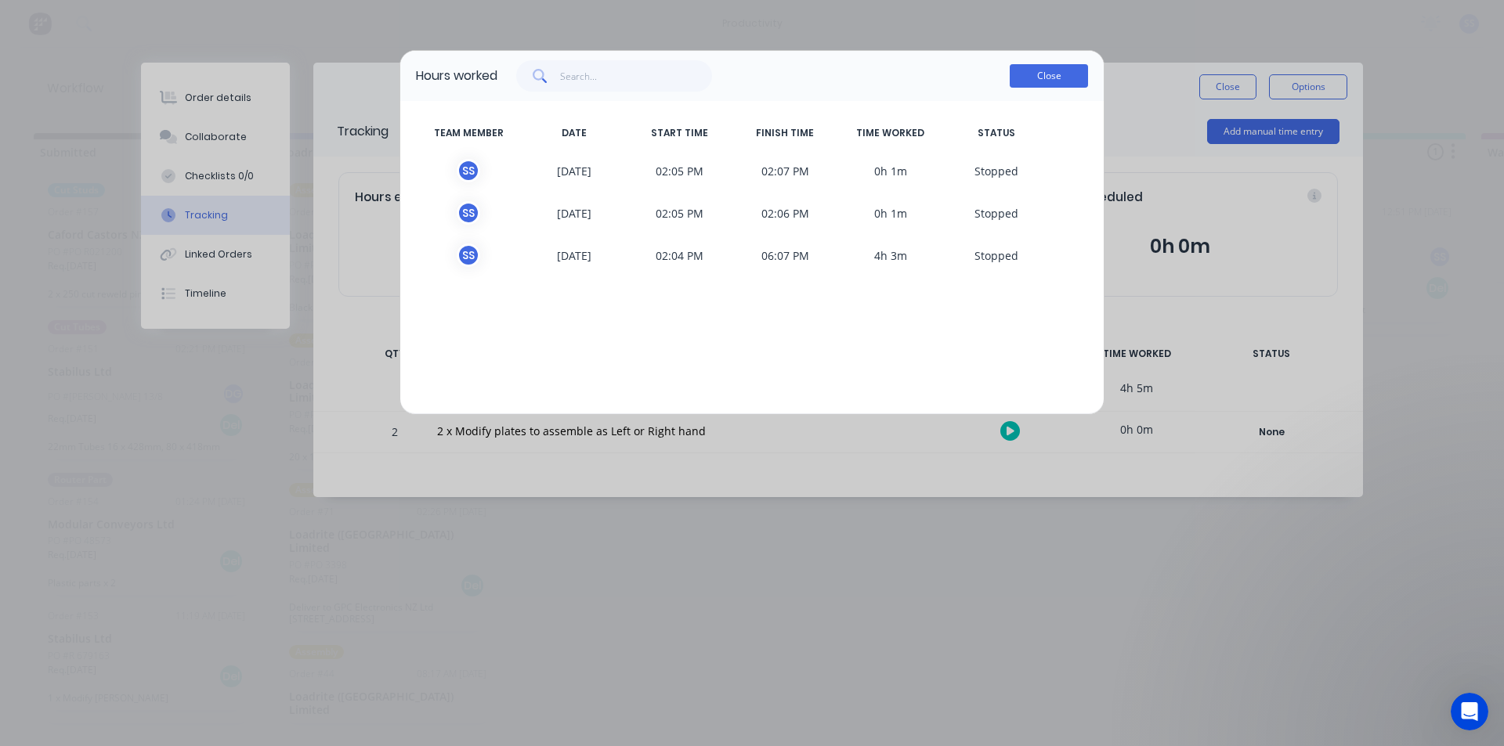
click at [1063, 83] on button "Close" at bounding box center [1049, 75] width 78 height 23
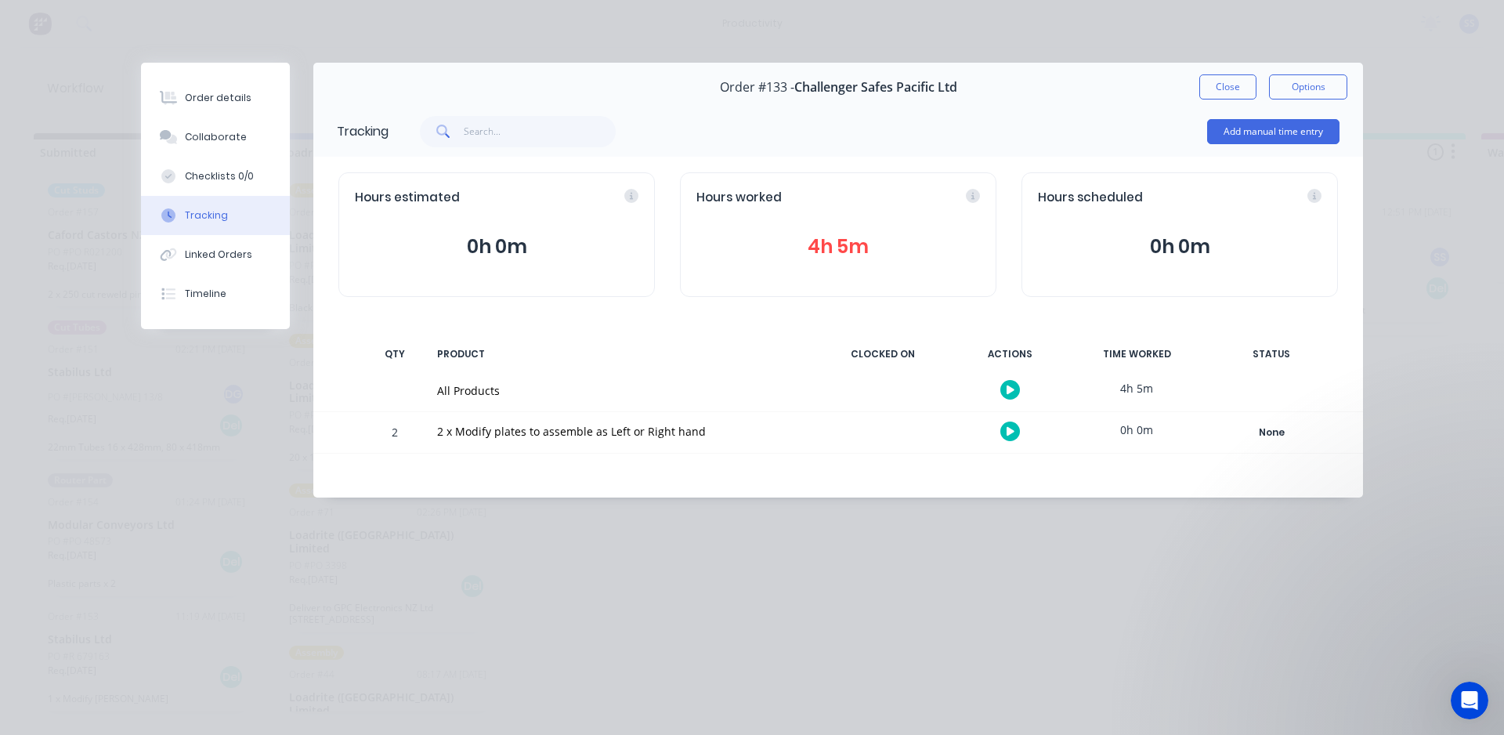
click at [471, 237] on button "0h 0m" at bounding box center [497, 247] width 284 height 30
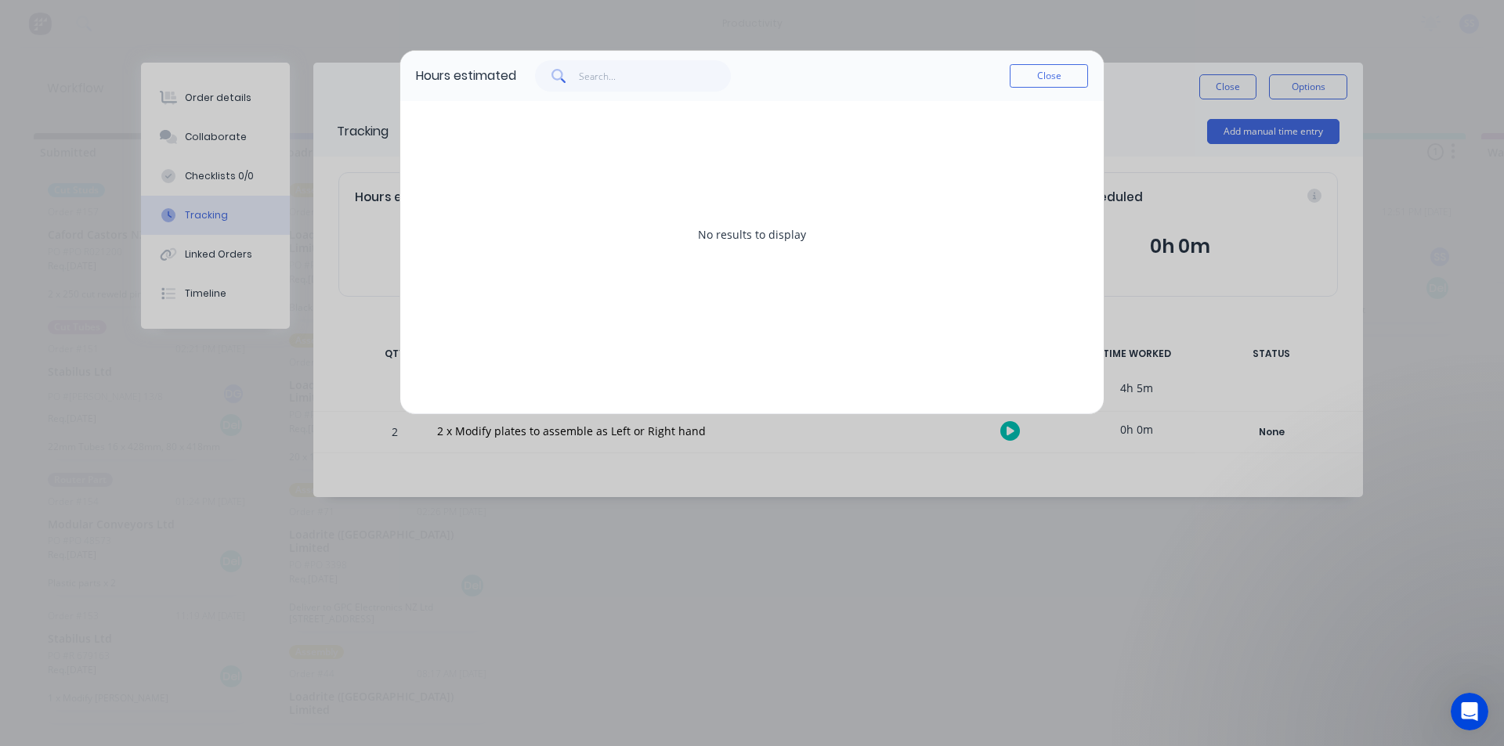
click at [886, 202] on div "No results to display" at bounding box center [752, 234] width 672 height 235
click at [1030, 79] on button "Close" at bounding box center [1049, 75] width 78 height 23
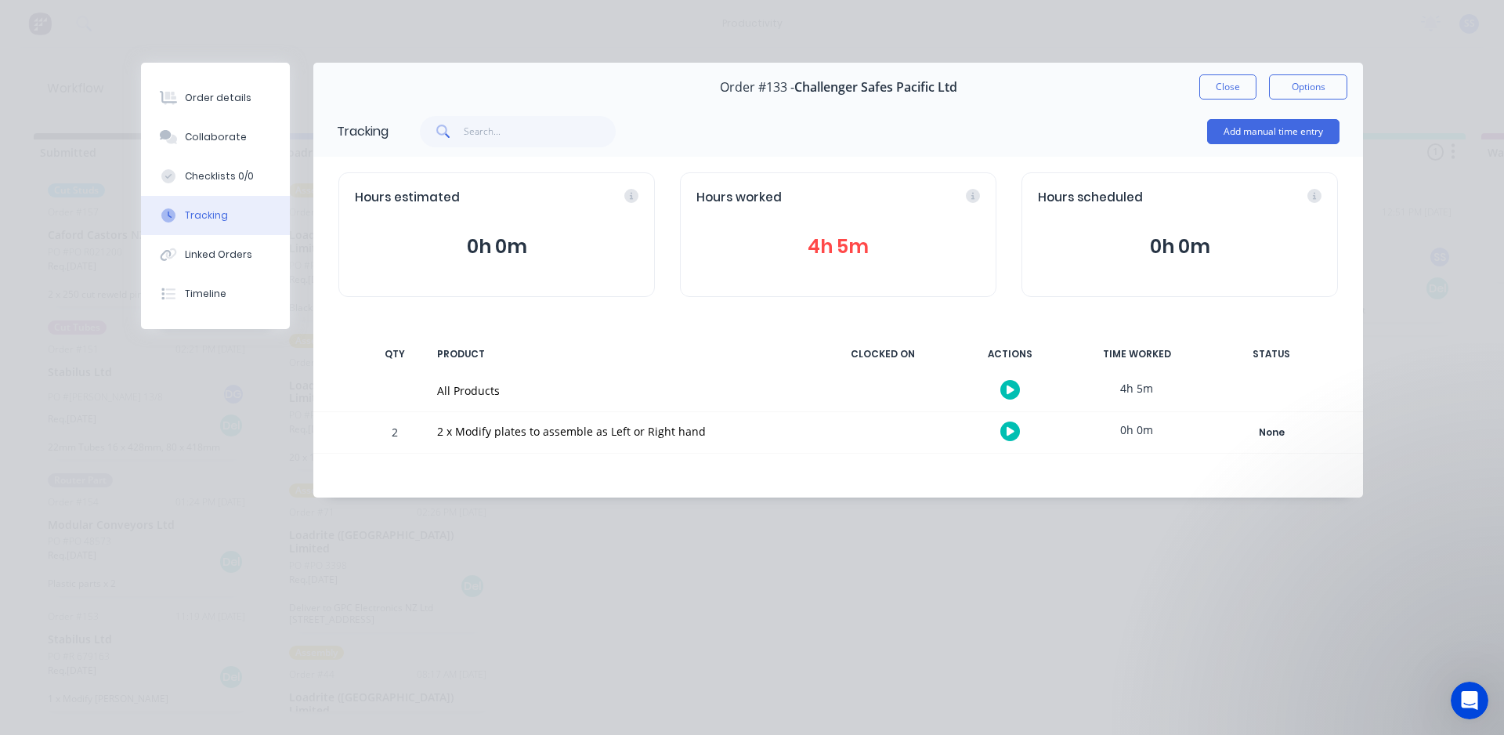
click at [1460, 692] on div "Open Intercom Messenger" at bounding box center [1469, 700] width 52 height 52
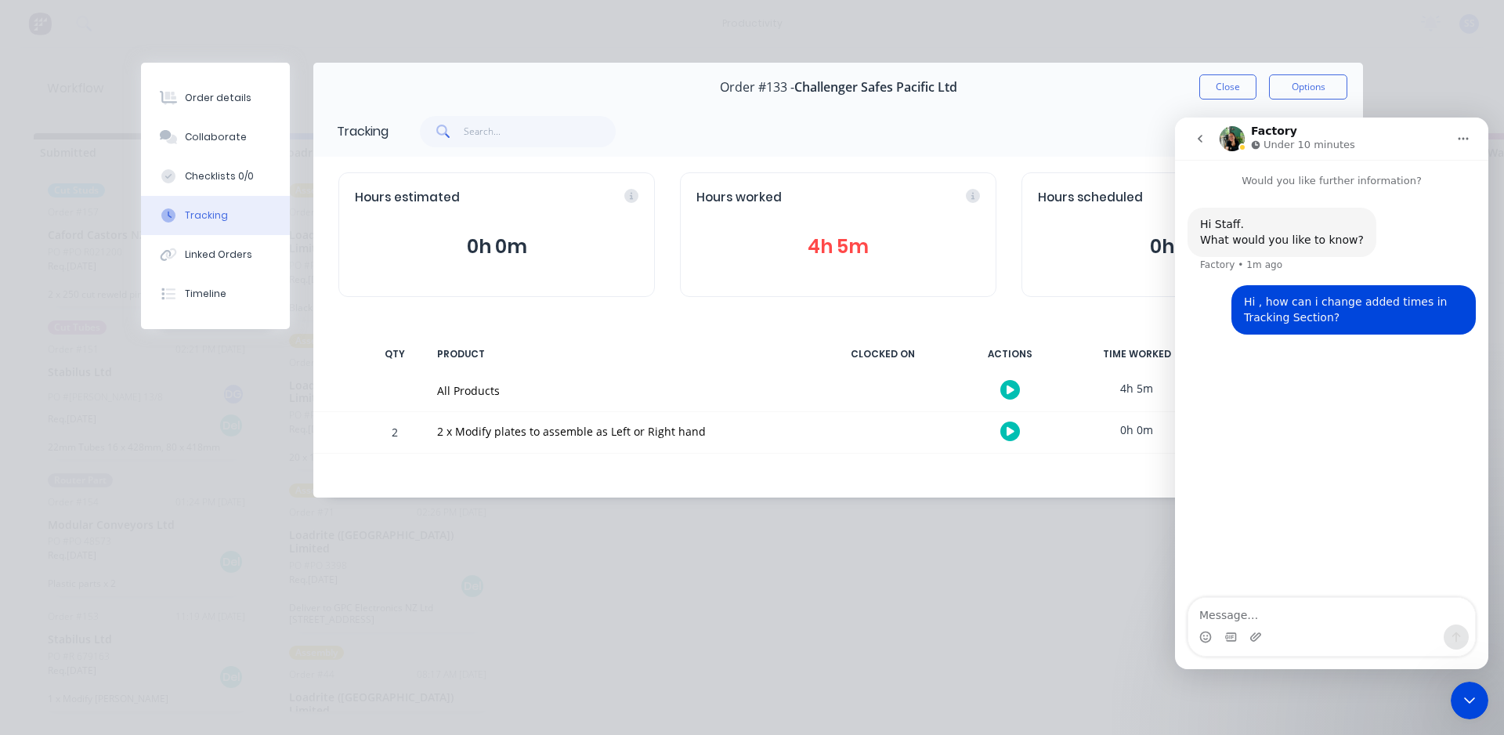
click at [972, 490] on div "Tracking Add manual time entry Hours estimated 0h 0m Hours worked 4h 5m Hours s…" at bounding box center [838, 302] width 1050 height 392
click at [964, 474] on div "Tracking Add manual time entry Hours estimated 0h 0m Hours worked 4h 5m Hours s…" at bounding box center [838, 302] width 1050 height 392
click at [1068, 131] on div "Add manual time entry" at bounding box center [863, 131] width 951 height 47
click at [1457, 132] on icon "Home" at bounding box center [1463, 138] width 13 height 13
click at [1378, 81] on div "Order details Collaborate Checklists 0/0 Tracking Linked Orders Timeline Order …" at bounding box center [751, 280] width 1253 height 435
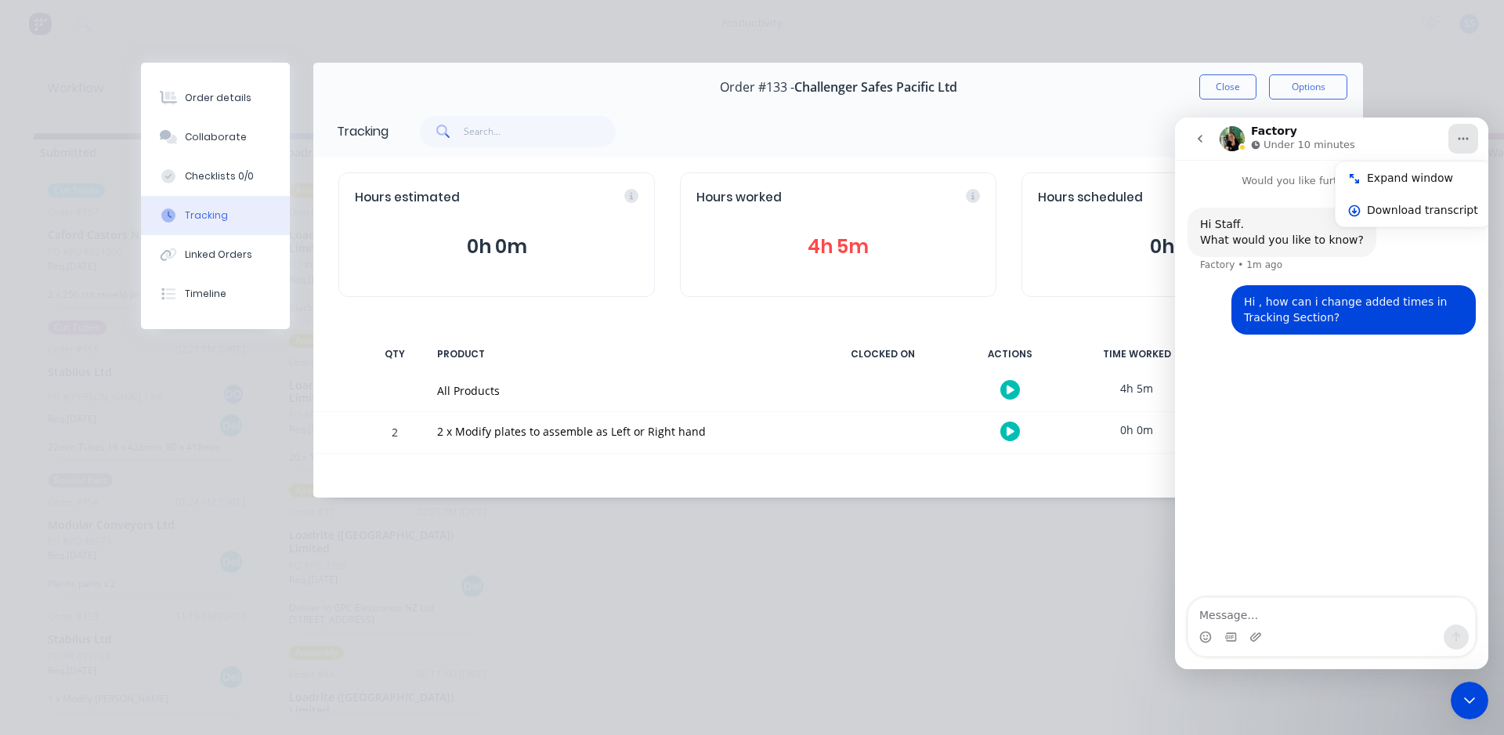
click at [1465, 694] on icon "Close Intercom Messenger" at bounding box center [1469, 700] width 19 height 19
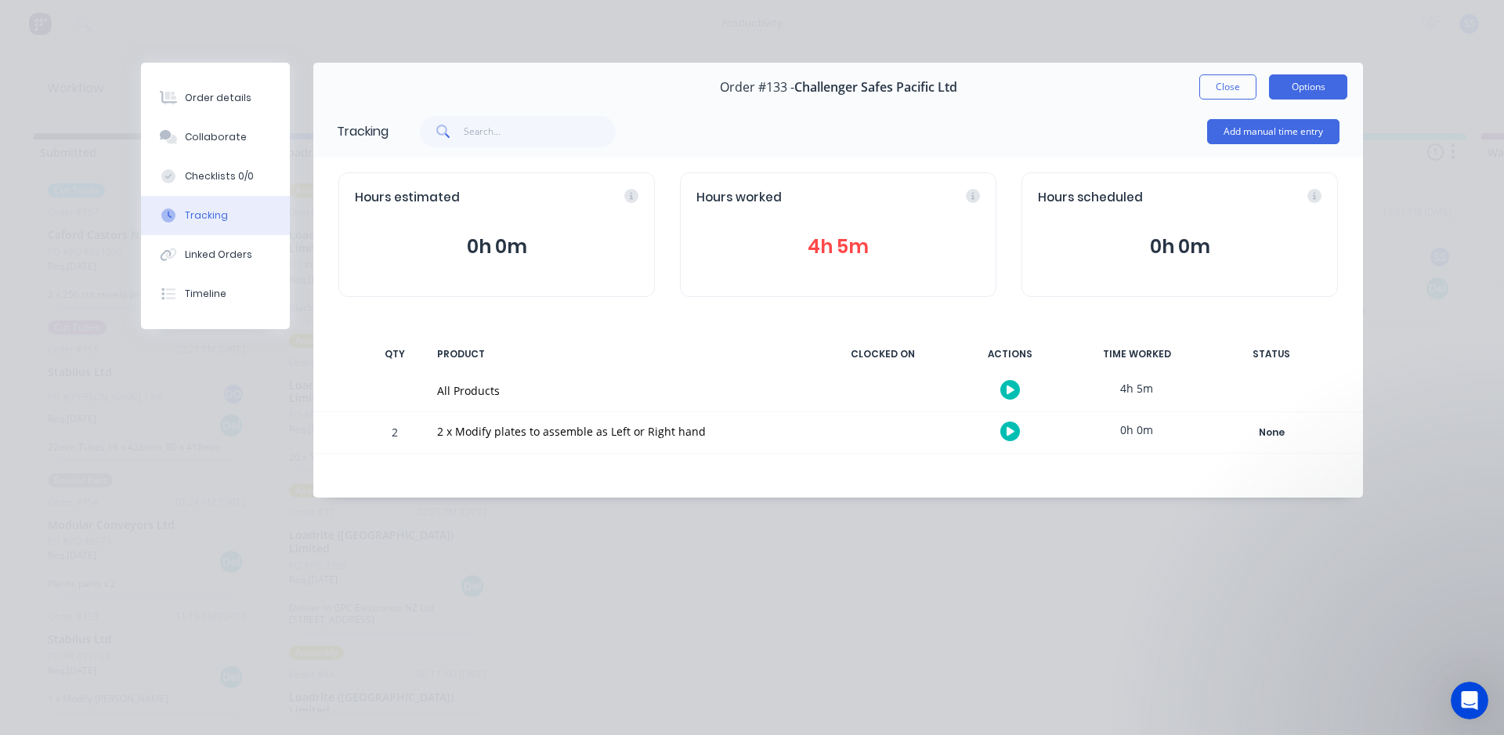
click at [1301, 81] on button "Options" at bounding box center [1308, 86] width 78 height 25
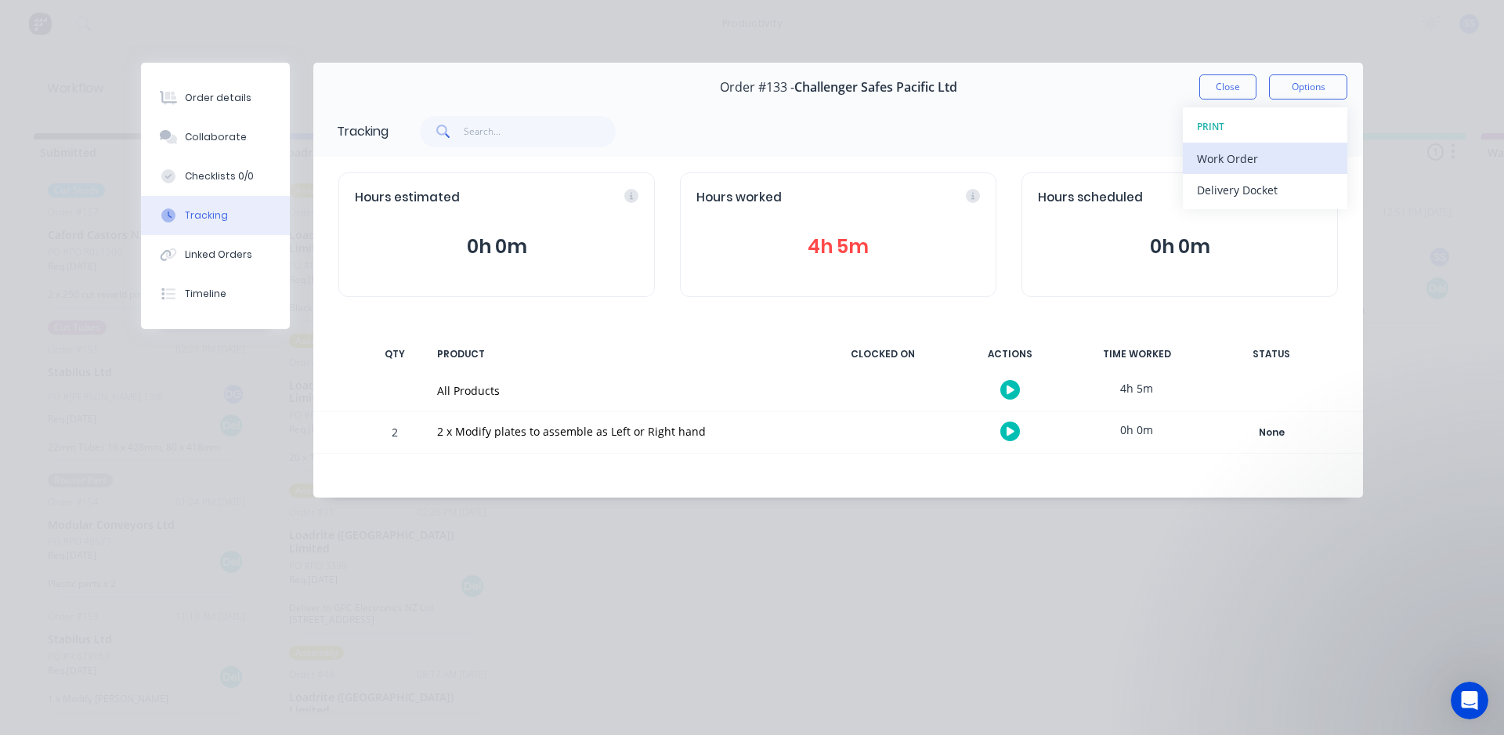
click at [1235, 164] on div "Work Order" at bounding box center [1265, 158] width 136 height 23
click at [1052, 106] on div "Tracking Add manual time entry" at bounding box center [838, 131] width 1050 height 51
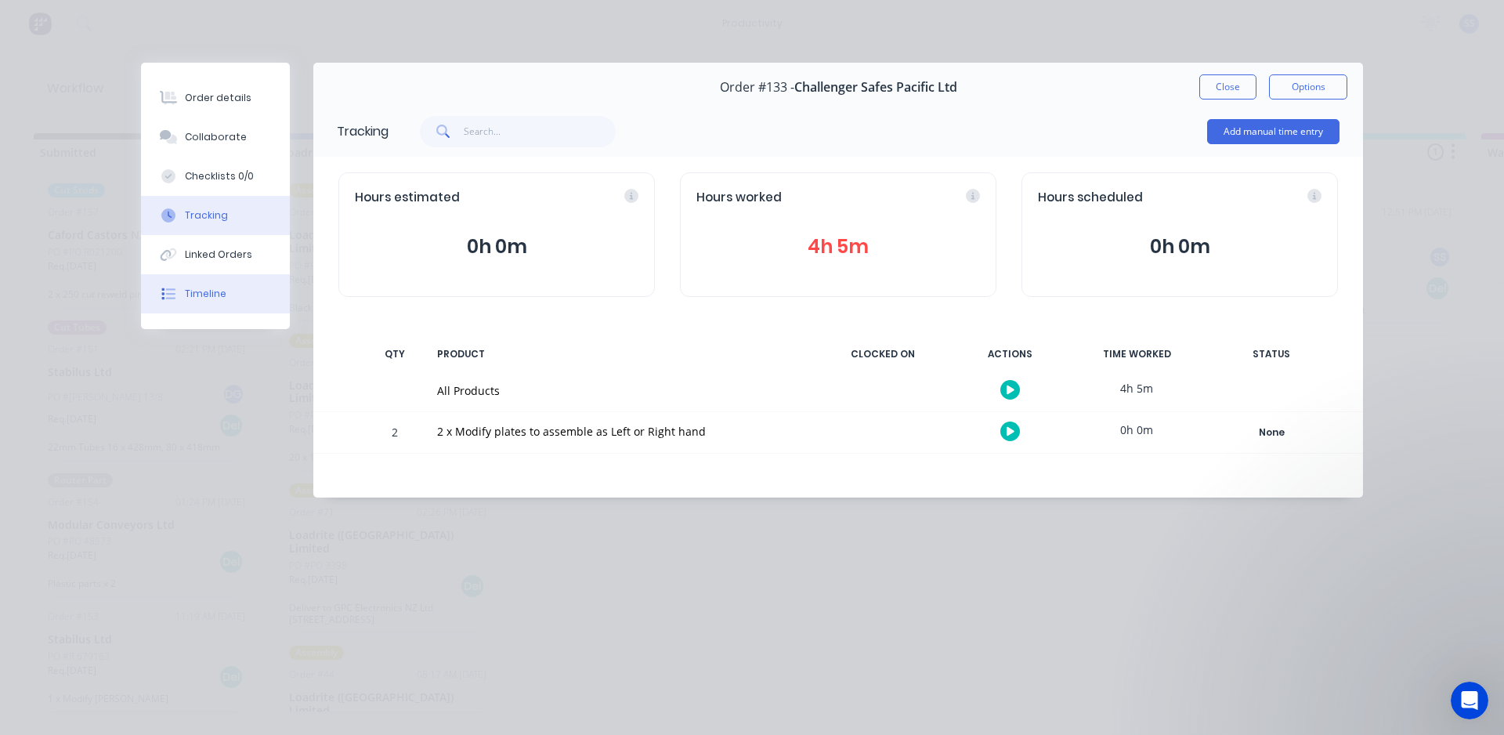
click at [183, 298] on button "Timeline" at bounding box center [215, 293] width 149 height 39
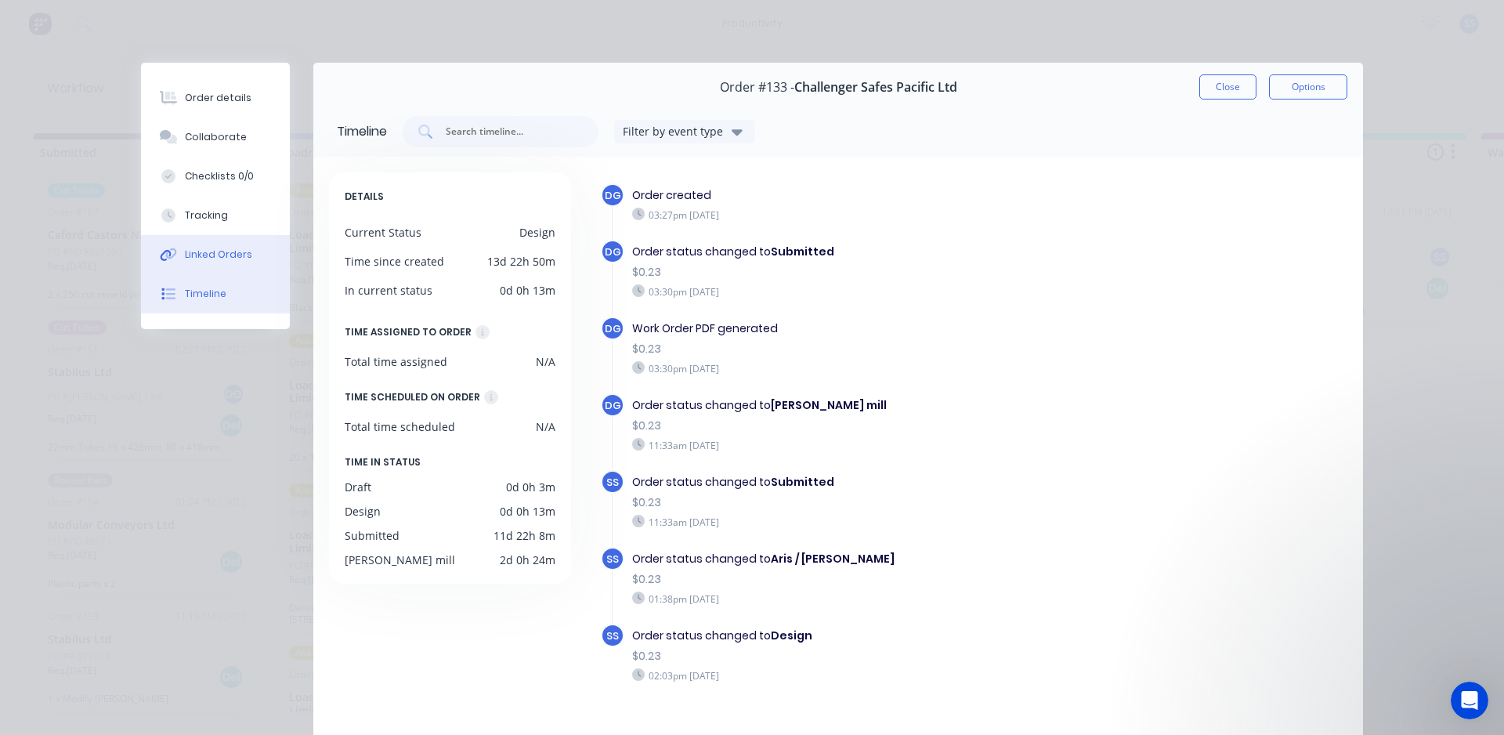
click at [217, 271] on button "Linked Orders" at bounding box center [215, 254] width 149 height 39
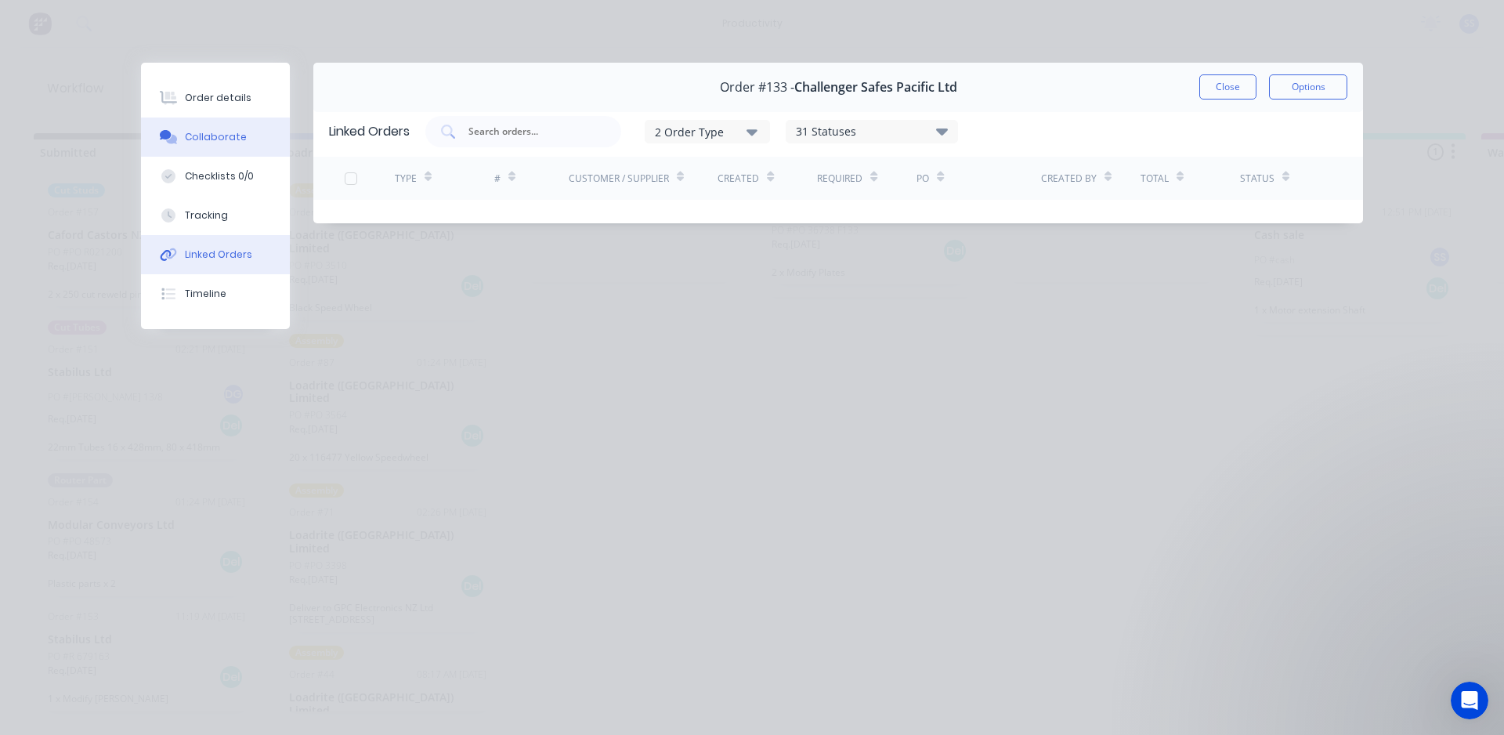
click at [224, 150] on button "Collaborate" at bounding box center [215, 136] width 149 height 39
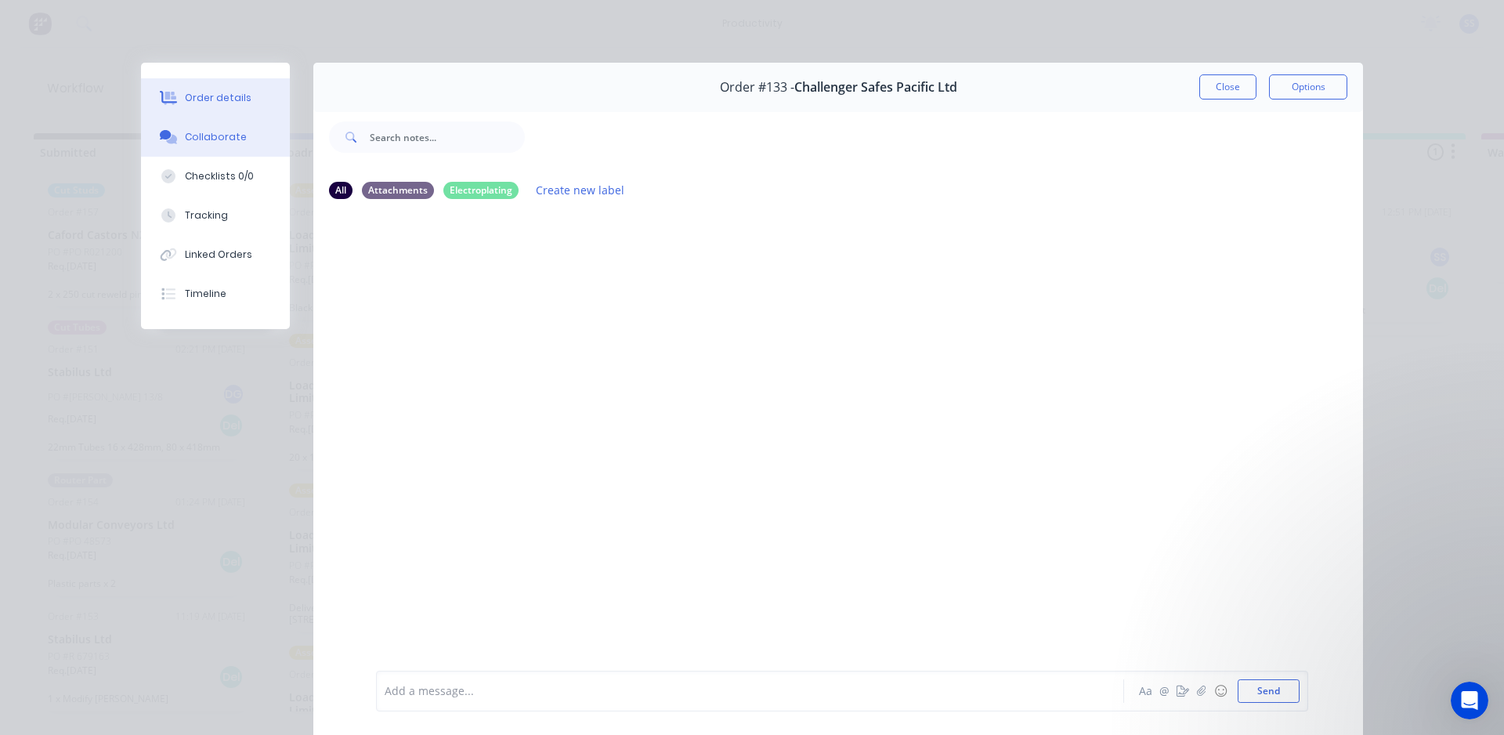
click at [220, 103] on div "Order details" at bounding box center [218, 98] width 67 height 14
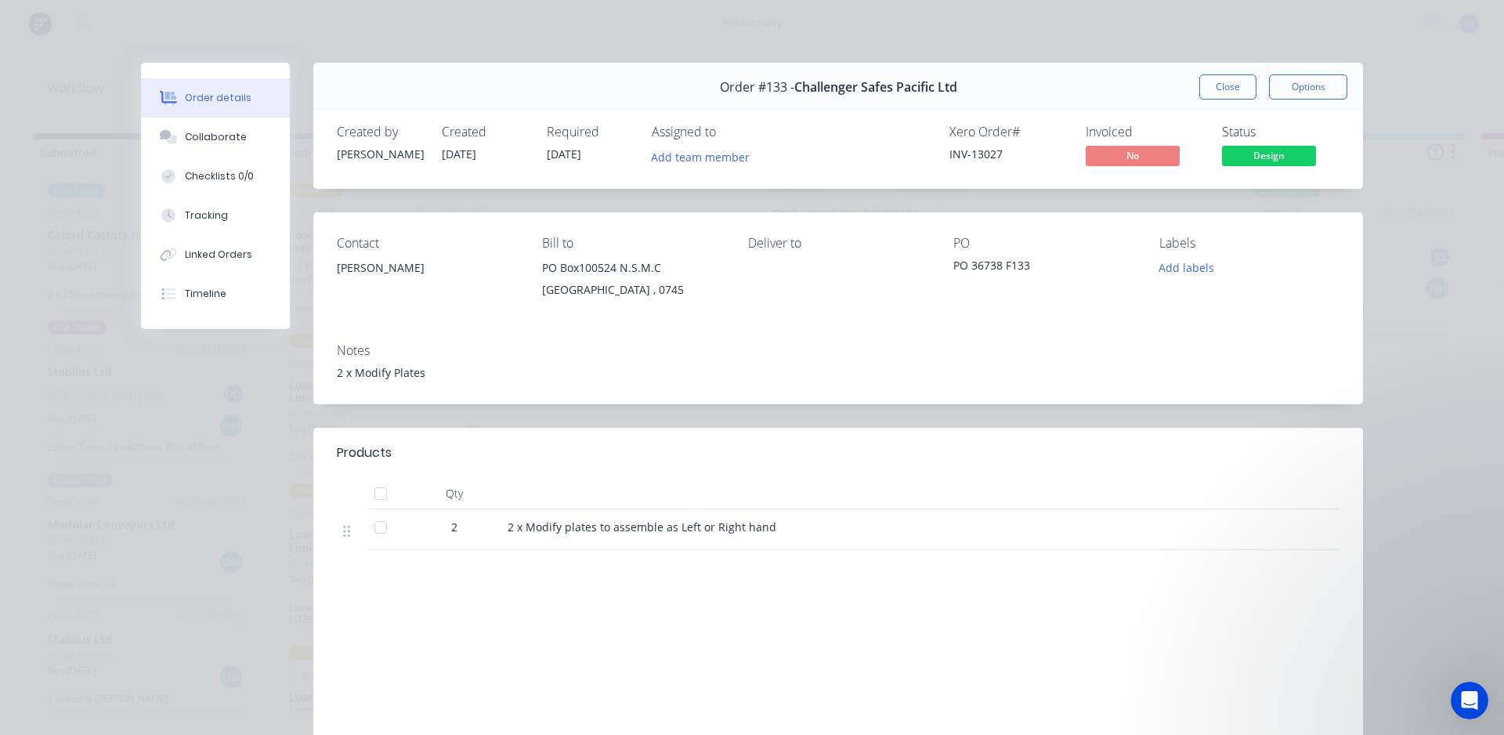
drag, startPoint x: 768, startPoint y: 320, endPoint x: 764, endPoint y: 331, distance: 11.6
click at [765, 327] on div "Contact Craig Ingham Bill to PO Box100524 N.S.M.C Auckland , 0745 Deliver to PO…" at bounding box center [838, 271] width 1050 height 118
click at [722, 352] on div "Notes" at bounding box center [838, 350] width 1003 height 15
click at [1238, 77] on button "Close" at bounding box center [1227, 86] width 57 height 25
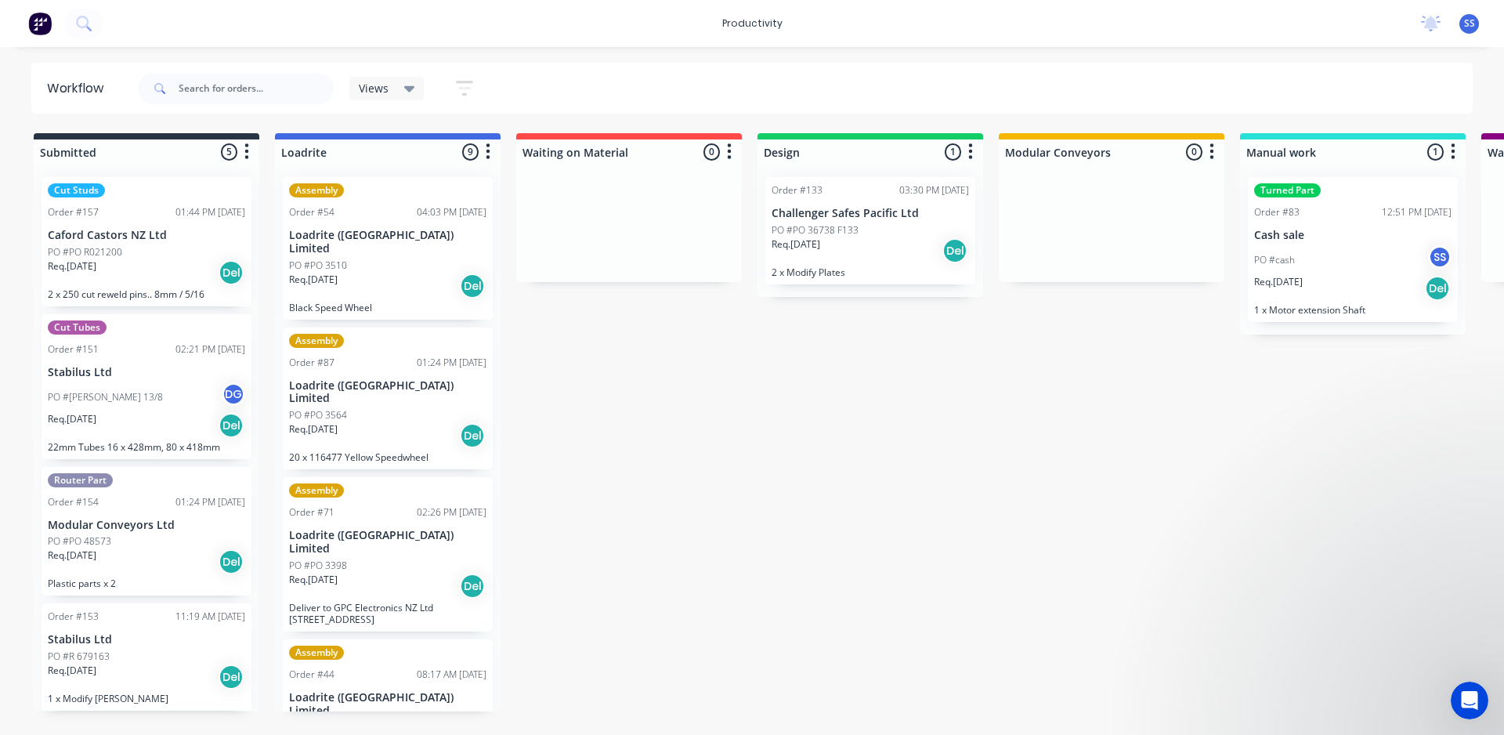
click at [1476, 691] on div "Open Intercom Messenger" at bounding box center [1469, 700] width 52 height 52
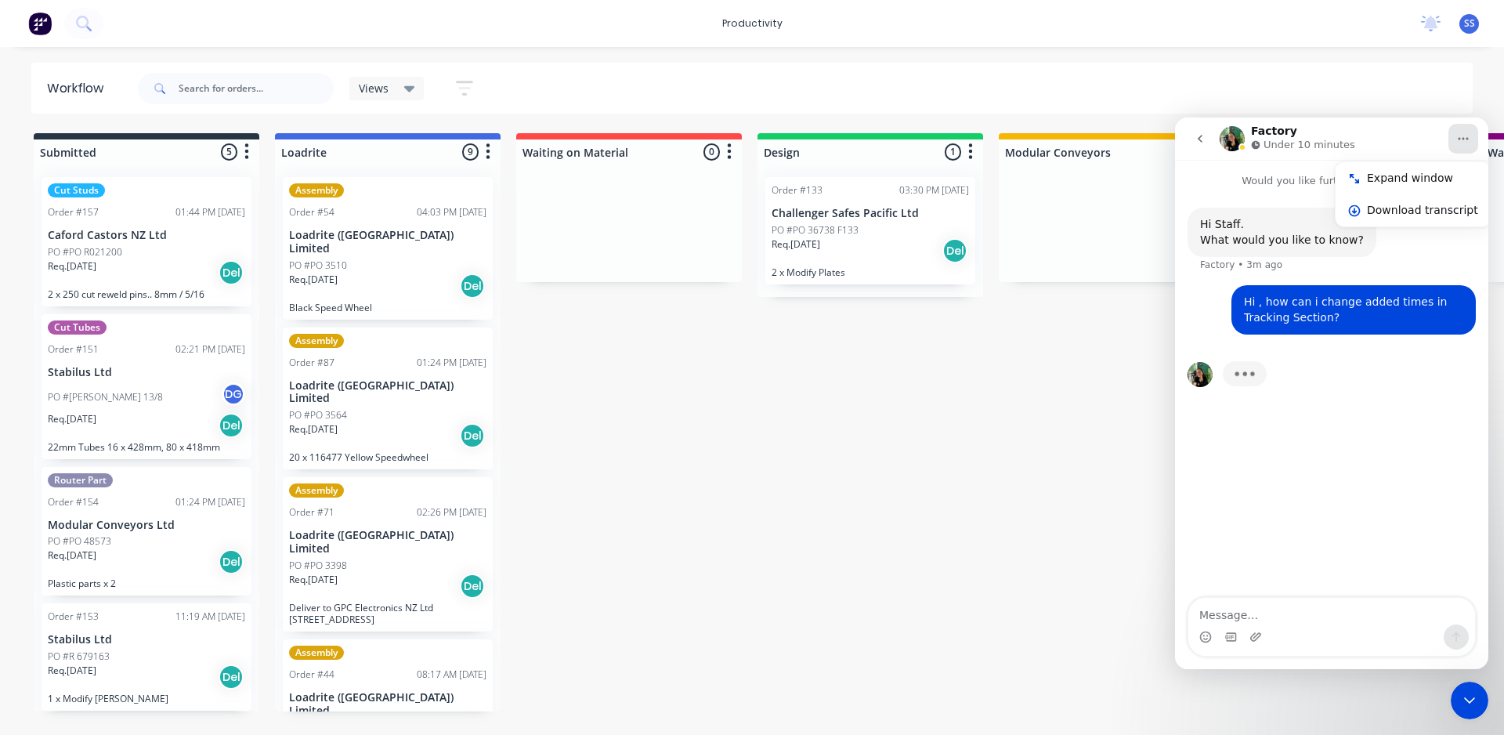
click at [1438, 370] on div "Typing" at bounding box center [1331, 383] width 288 height 60
click at [1461, 134] on icon "Home" at bounding box center [1463, 138] width 13 height 13
click at [1335, 496] on div "Hi Staff. What would you like to know? Factory • 3m ago Hi , how can i change a…" at bounding box center [1331, 394] width 313 height 410
click at [975, 155] on button "button" at bounding box center [970, 152] width 19 height 19
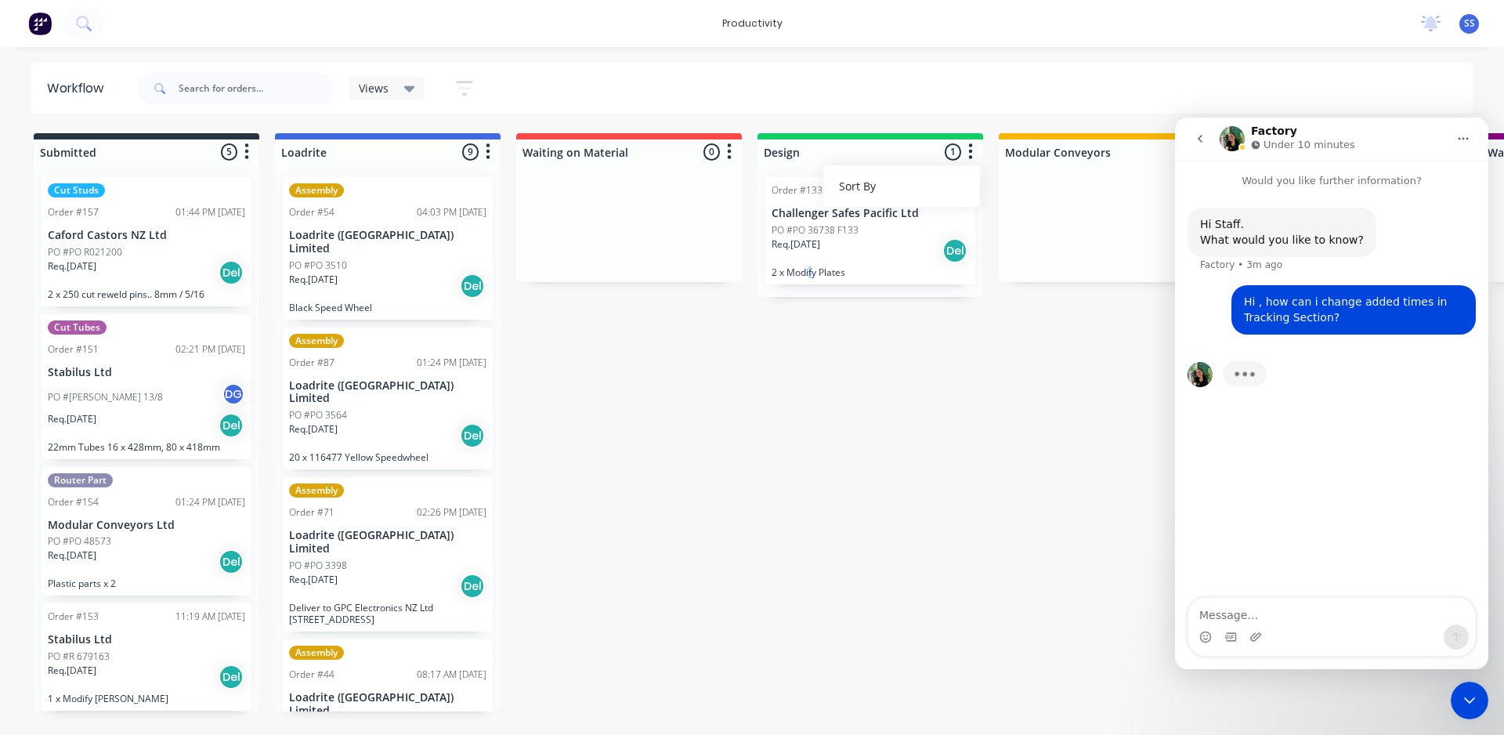
drag, startPoint x: 811, startPoint y: 339, endPoint x: 815, endPoint y: 292, distance: 47.2
click at [828, 219] on p "Challenger Safes Pacific Ltd" at bounding box center [869, 213] width 197 height 13
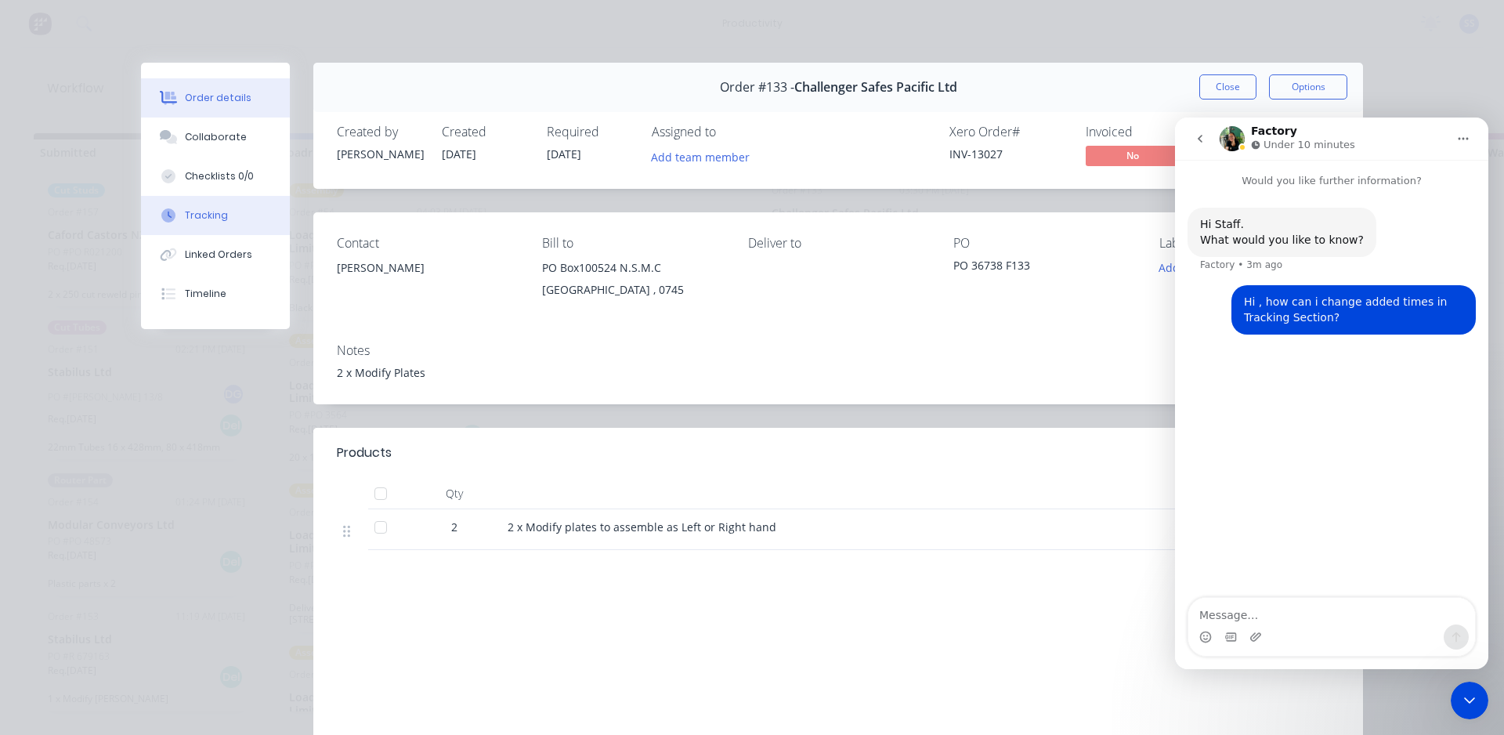
click at [216, 222] on button "Tracking" at bounding box center [215, 215] width 149 height 39
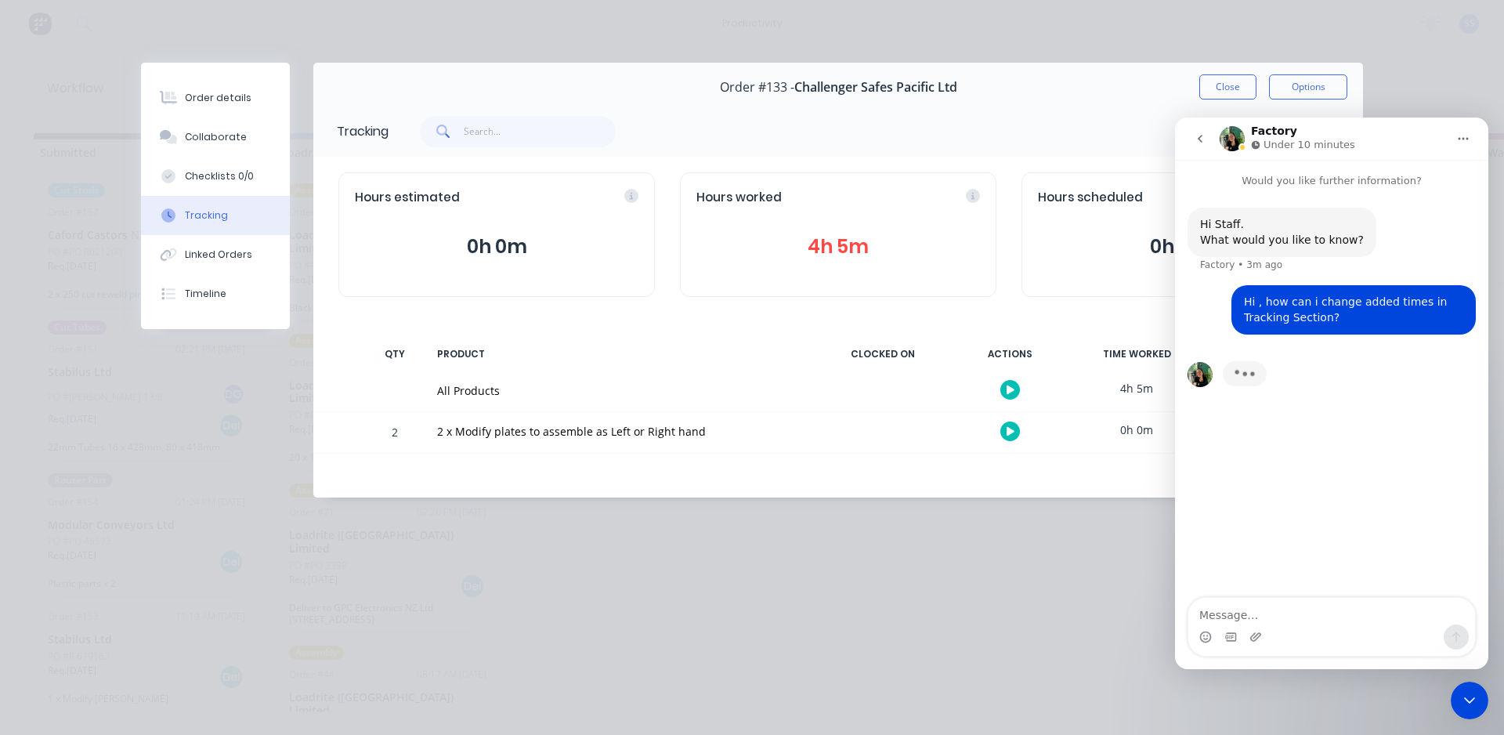
drag, startPoint x: 540, startPoint y: 441, endPoint x: 495, endPoint y: 400, distance: 60.4
click at [441, 442] on div "2 x Modify plates to assemble as Left or Right hand" at bounding box center [621, 432] width 387 height 41
drag, startPoint x: 483, startPoint y: 399, endPoint x: 459, endPoint y: 399, distance: 24.3
click at [459, 399] on div "All Products" at bounding box center [621, 390] width 387 height 41
click at [642, 550] on div "Order details Collaborate Checklists 0/0 Tracking Linked Orders Timeline Order …" at bounding box center [752, 367] width 1504 height 735
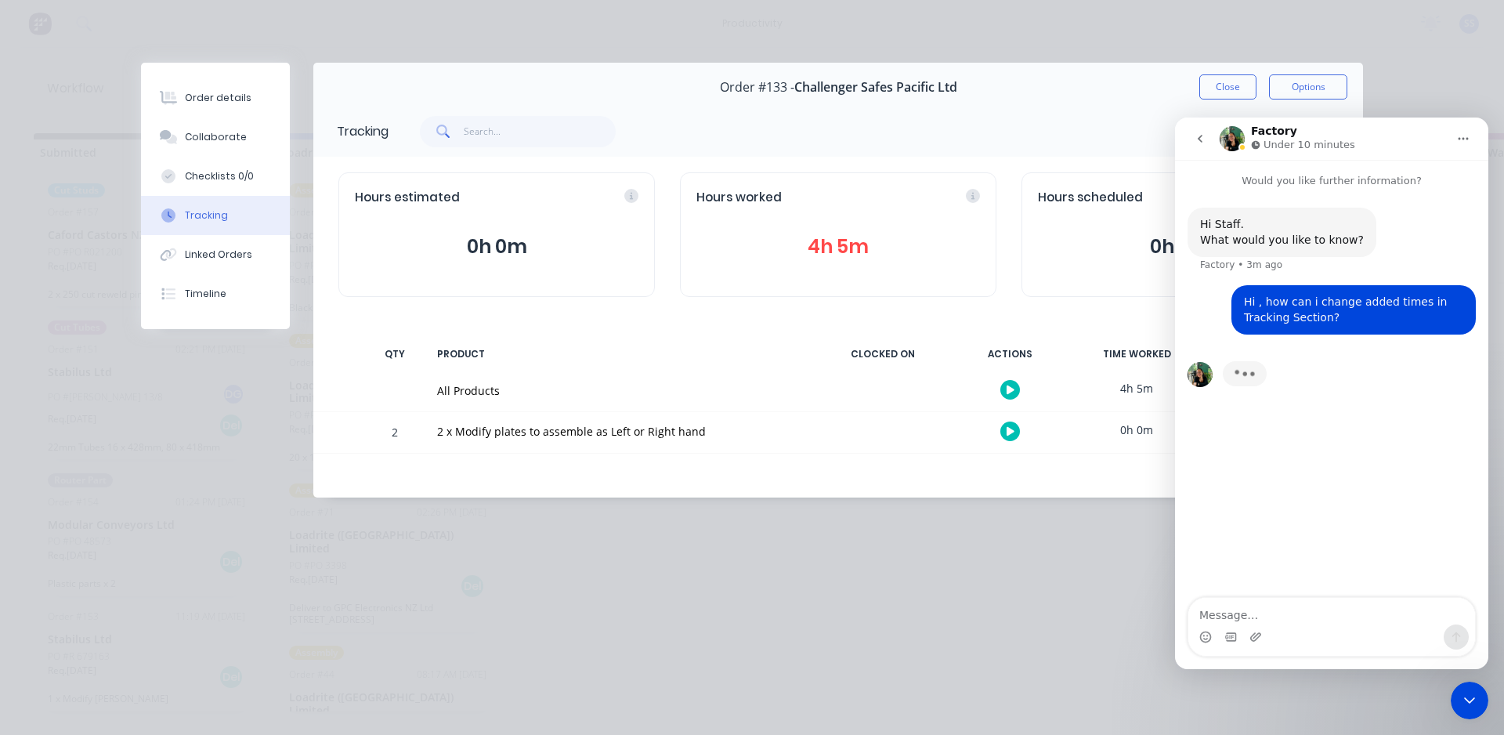
click at [1474, 689] on div "Close Intercom Messenger" at bounding box center [1470, 700] width 38 height 38
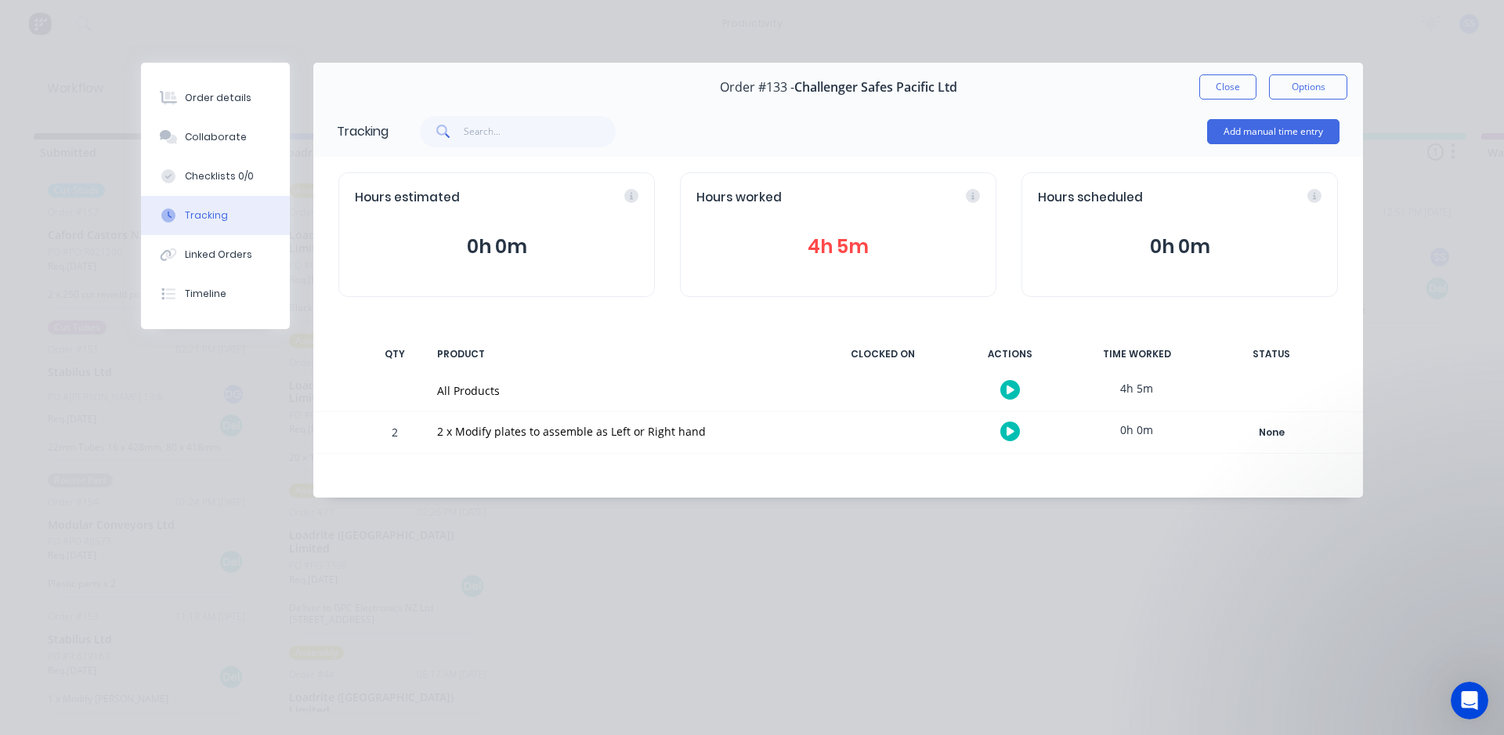
click at [1471, 696] on icon "Open Intercom Messenger" at bounding box center [1470, 701] width 26 height 26
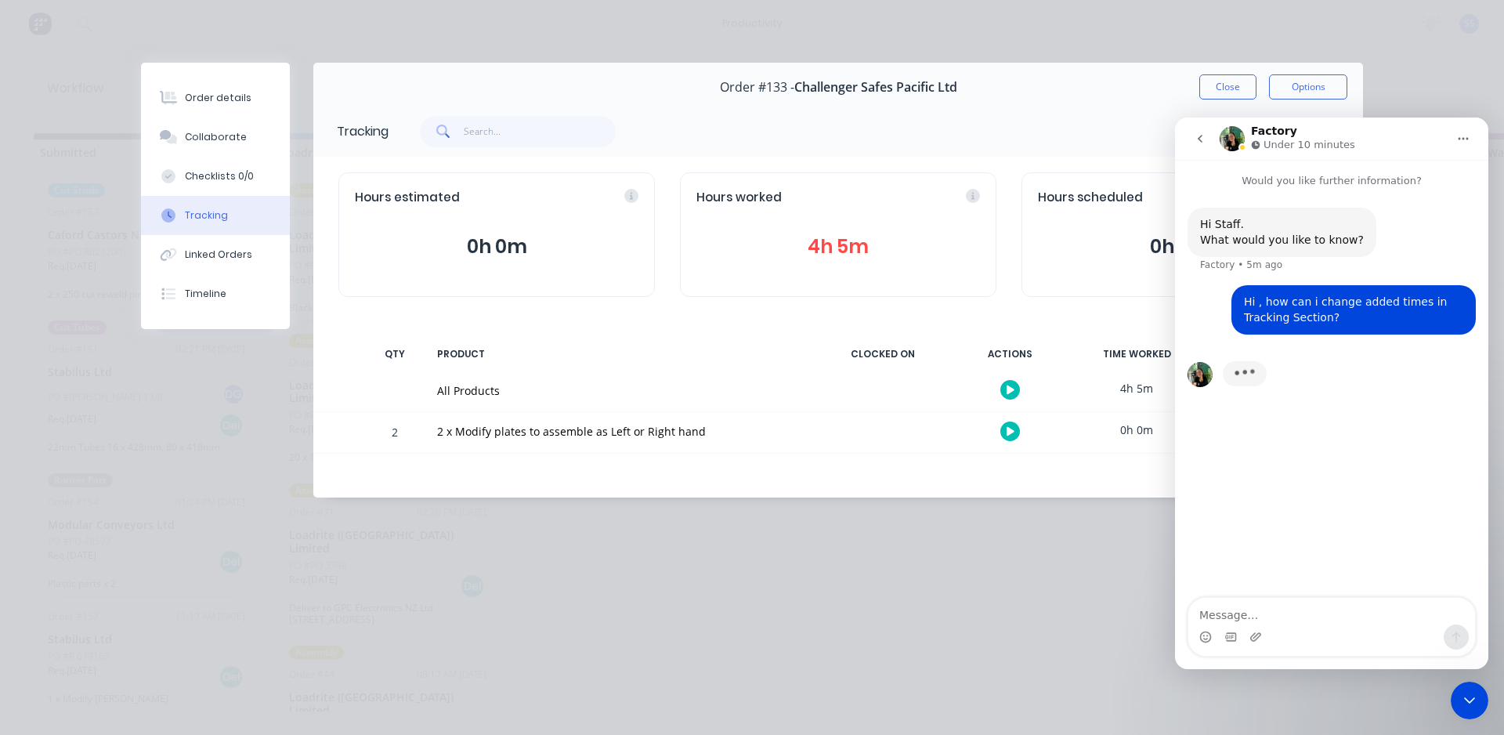
click at [1428, 479] on div "Hi Staff. What would you like to know? Factory • 5m ago Hi , how can i change a…" at bounding box center [1331, 394] width 313 height 410
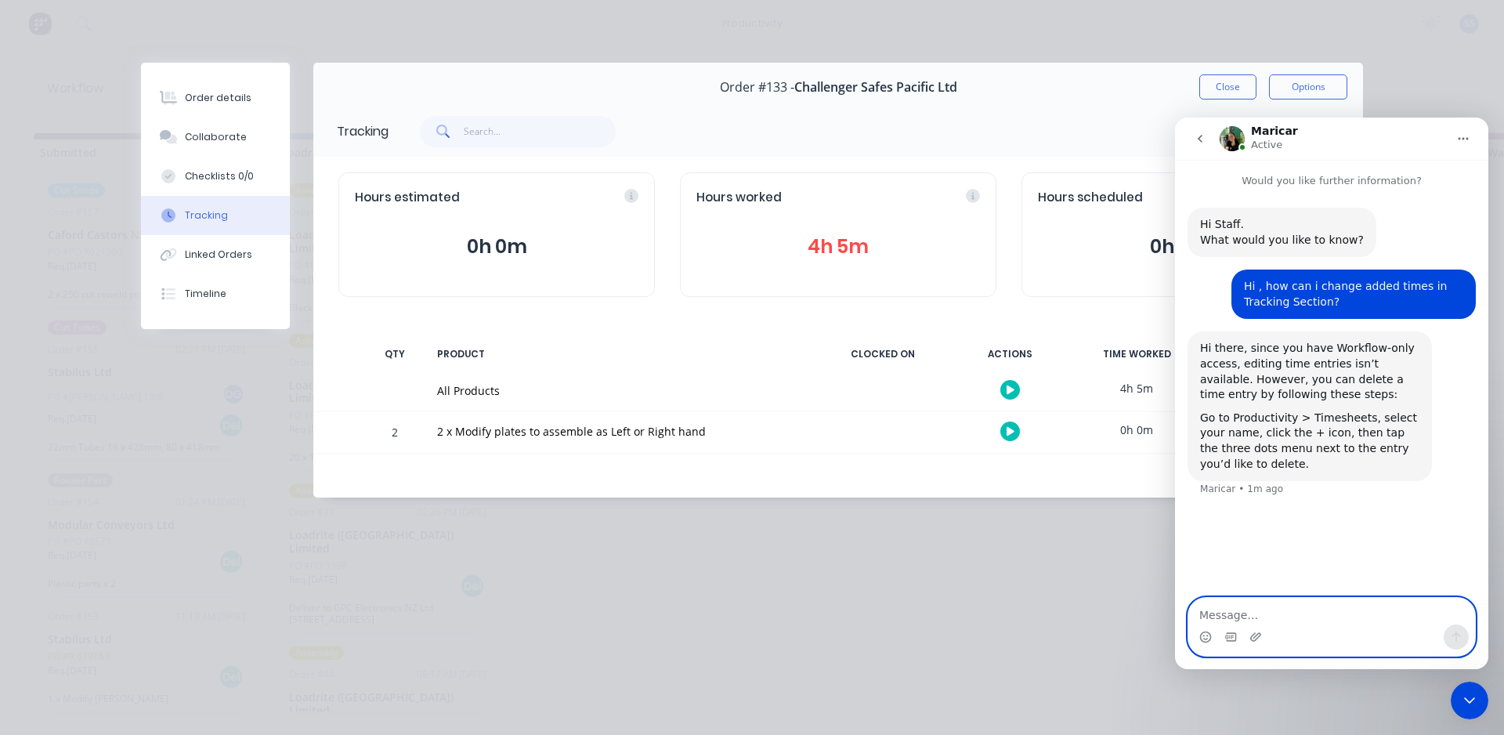
click at [1252, 605] on textarea "Message…" at bounding box center [1331, 611] width 287 height 27
type textarea "cool thanks."
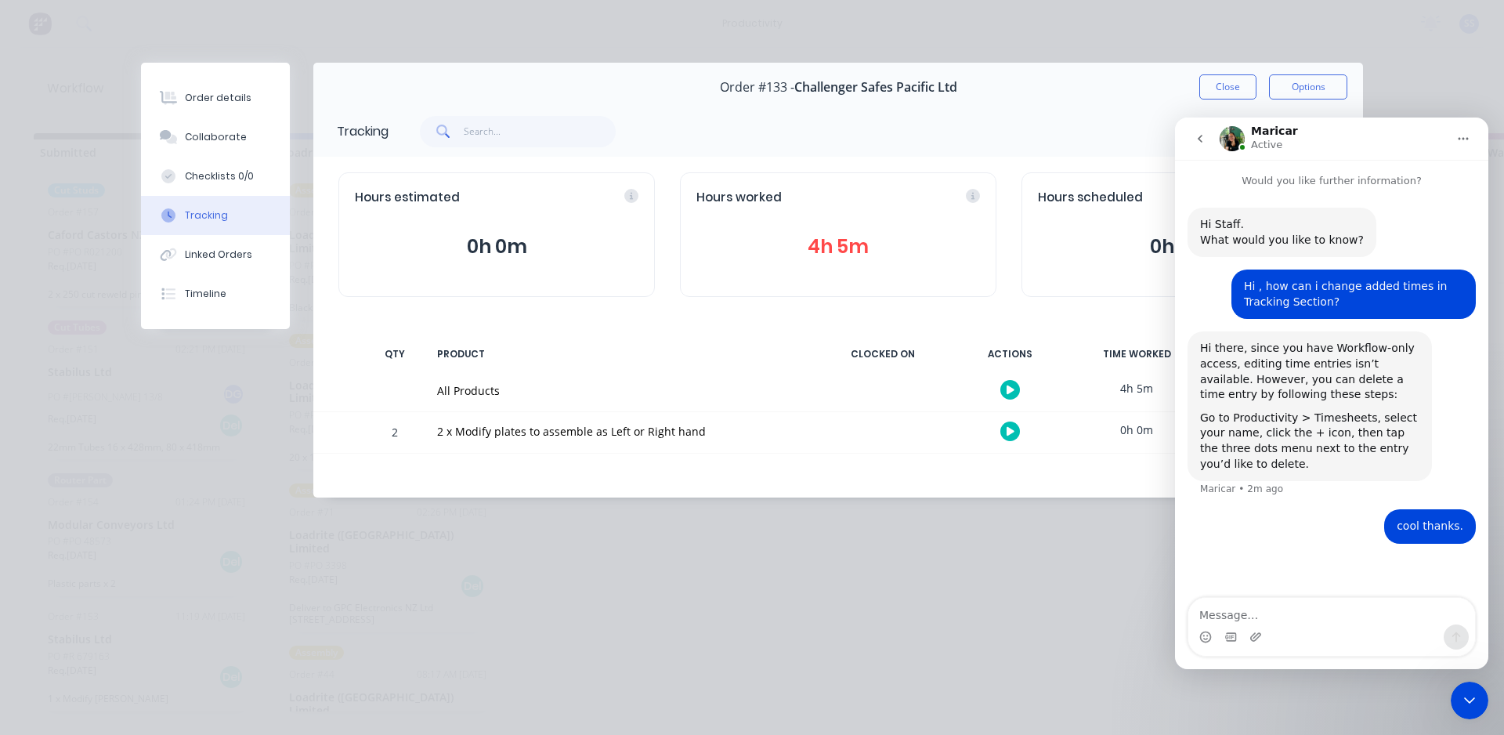
click at [1467, 696] on icon "Close Intercom Messenger" at bounding box center [1469, 700] width 19 height 19
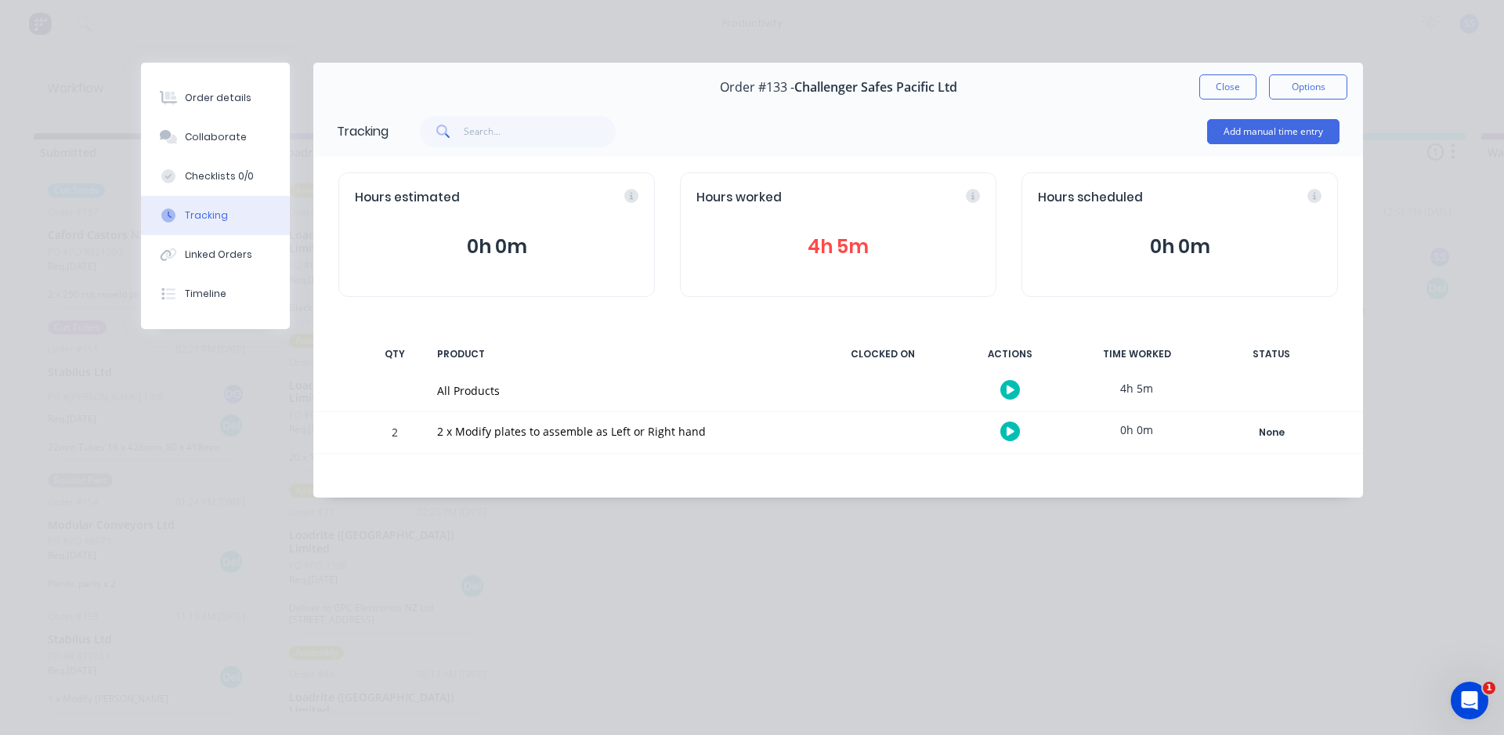
click at [1270, 706] on div "Order details Collaborate Checklists 0/0 Tracking Linked Orders Timeline Order …" at bounding box center [752, 367] width 1504 height 735
click at [1478, 686] on div "Open Intercom Messenger" at bounding box center [1469, 700] width 52 height 52
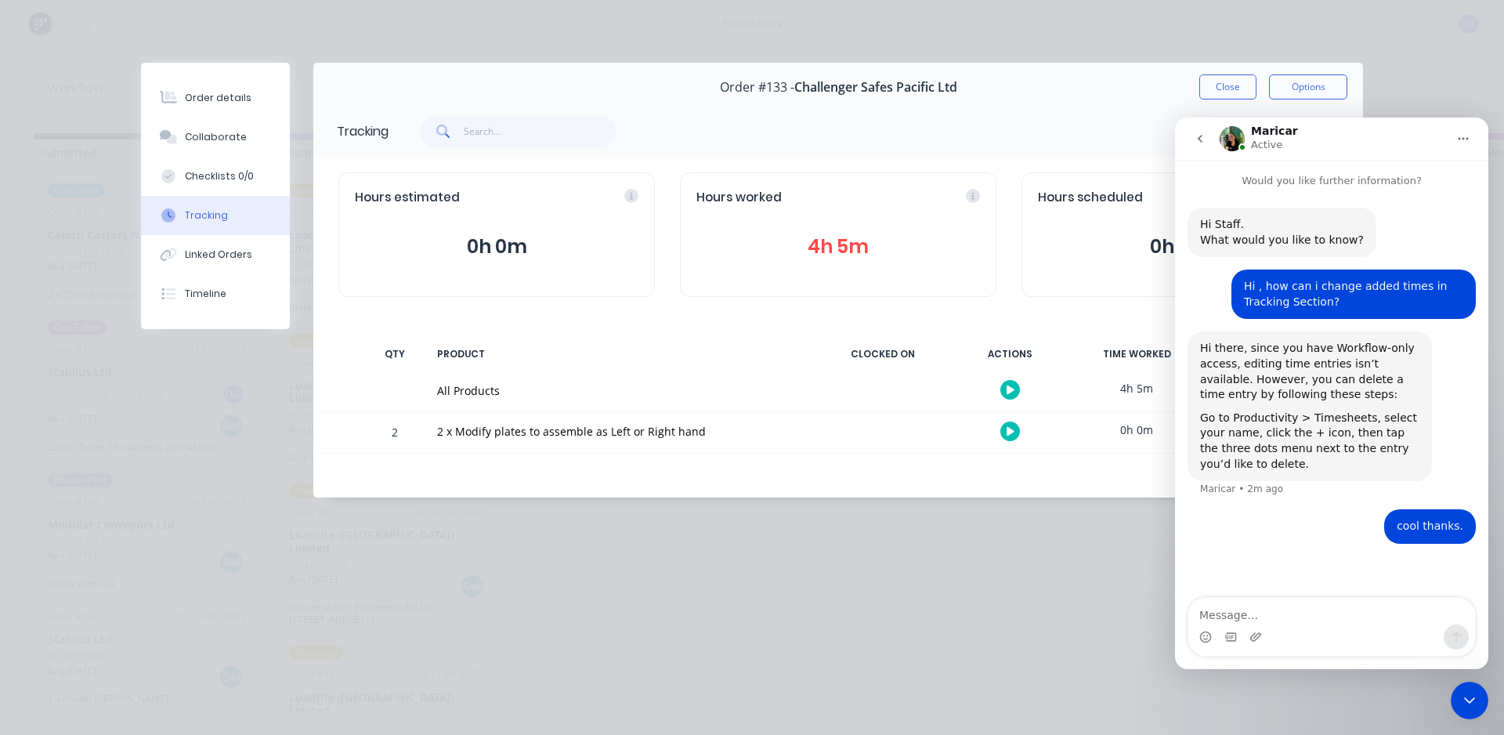
click at [1474, 688] on div "Close Intercom Messenger" at bounding box center [1470, 700] width 38 height 38
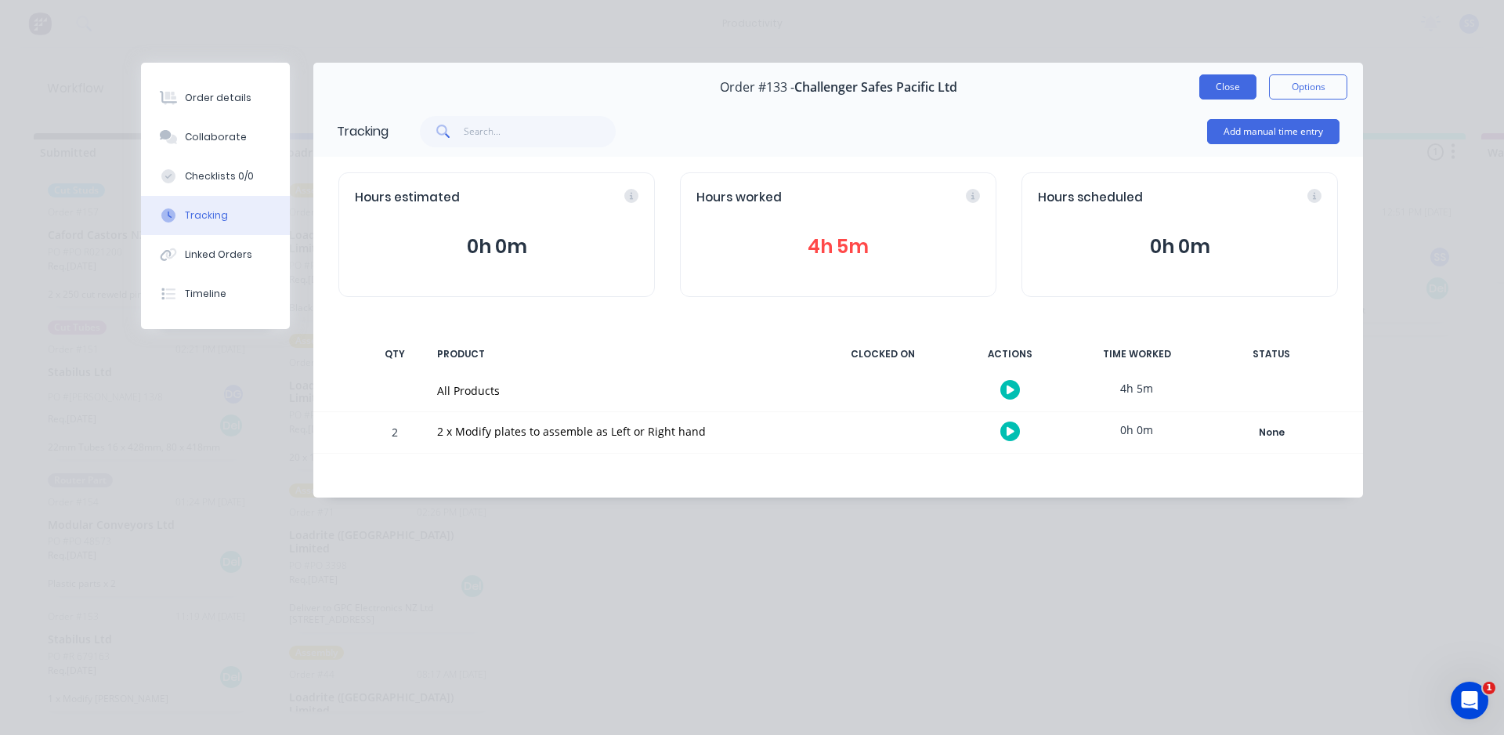
click at [1227, 78] on button "Close" at bounding box center [1227, 86] width 57 height 25
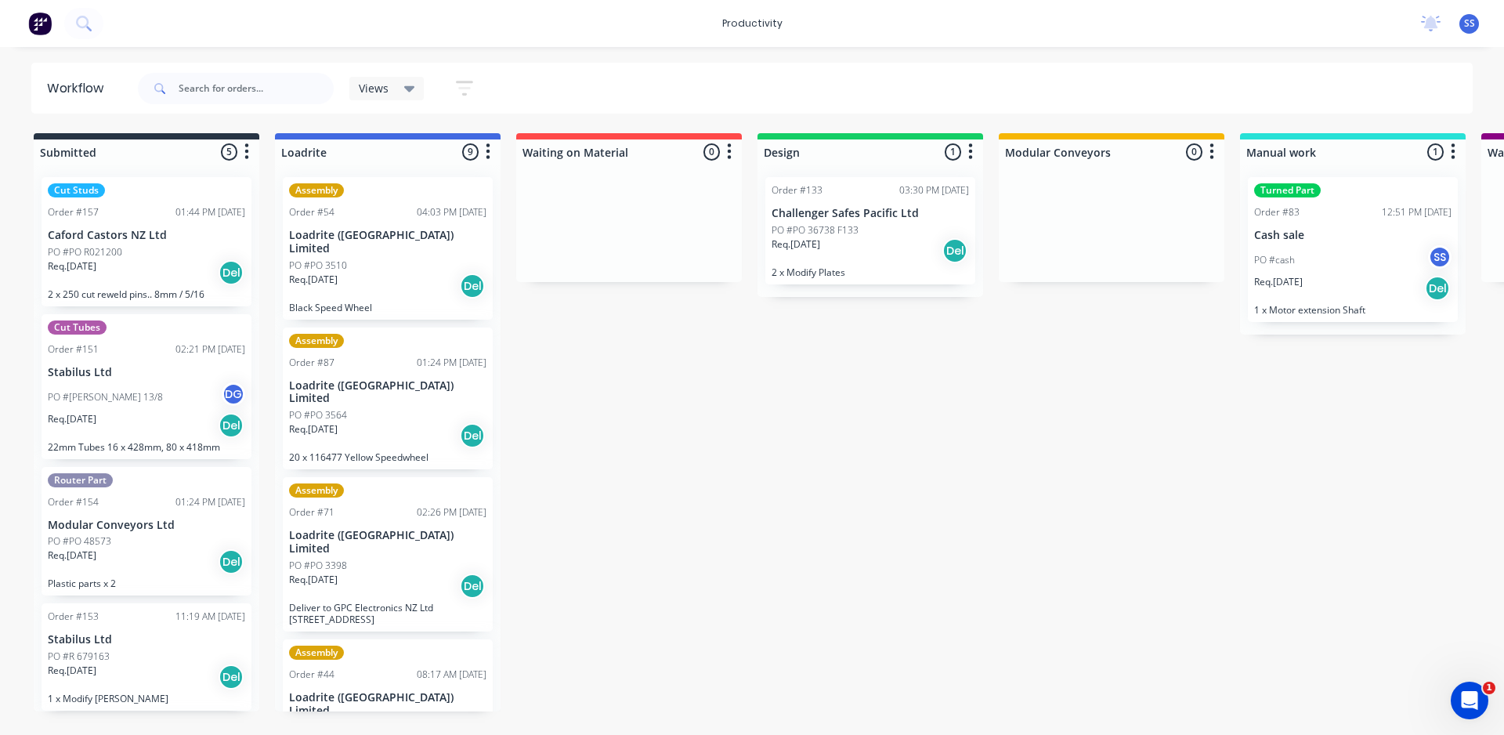
click at [729, 19] on div "productivity" at bounding box center [752, 23] width 76 height 23
click at [771, 160] on link "Timesheets" at bounding box center [821, 169] width 208 height 31
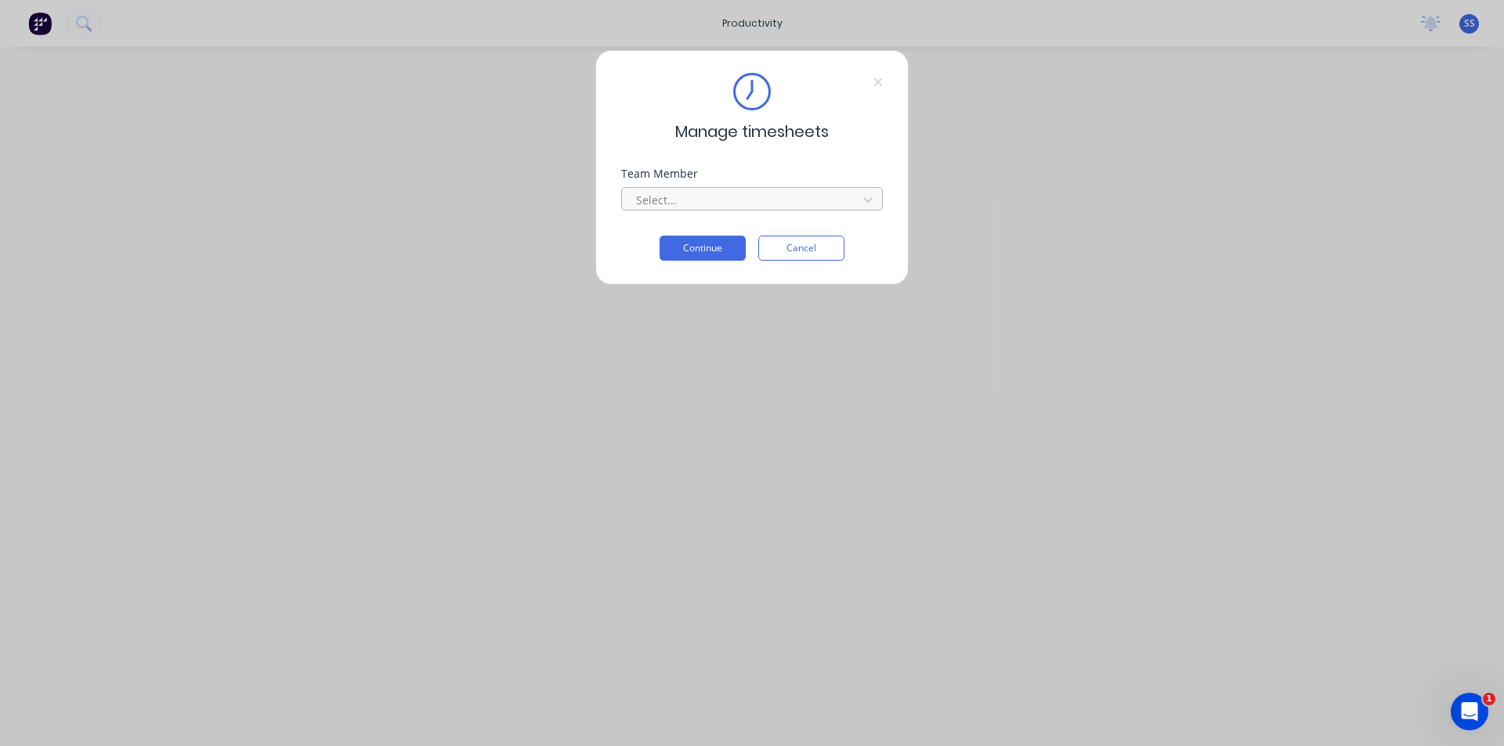
click at [702, 194] on div at bounding box center [741, 200] width 215 height 20
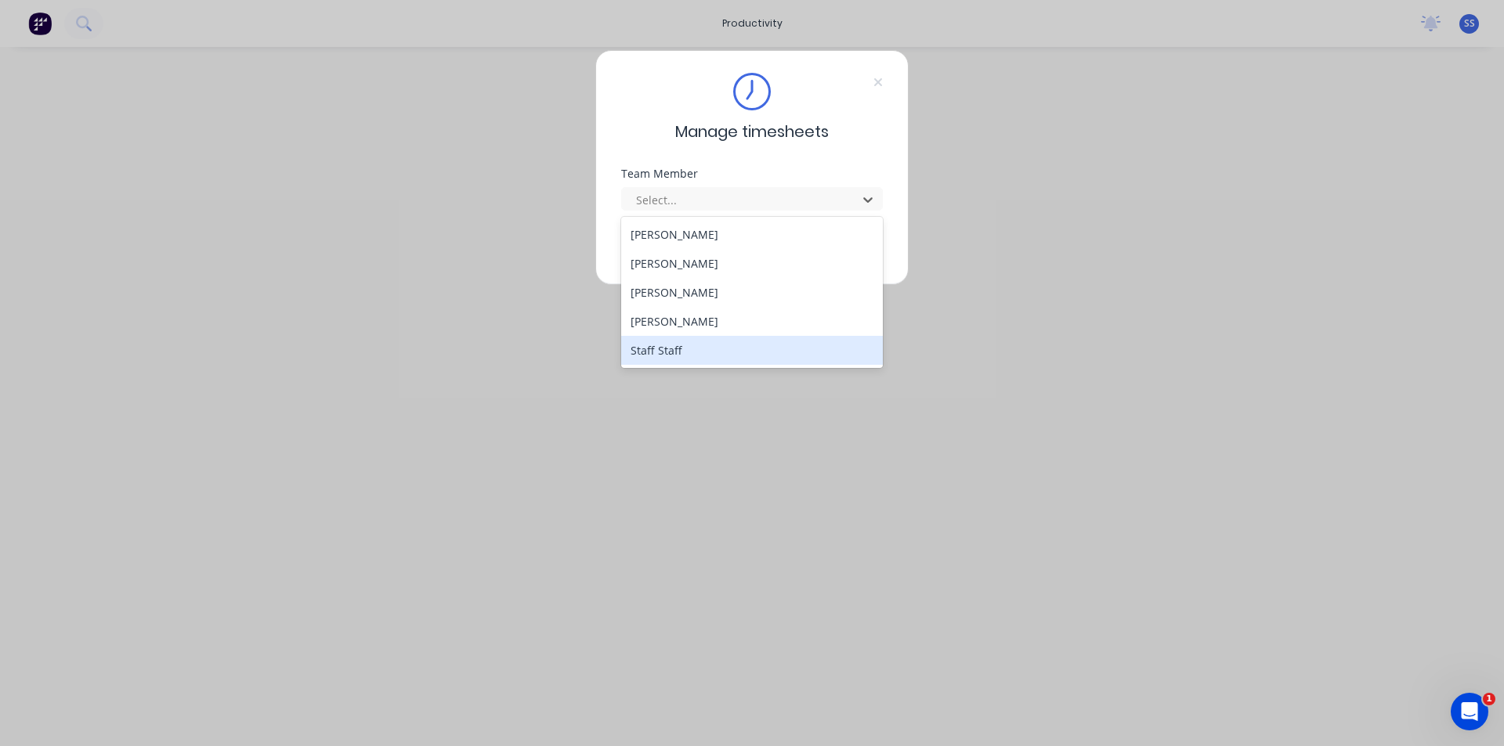
click at [659, 349] on div "Staff Staff" at bounding box center [752, 350] width 262 height 29
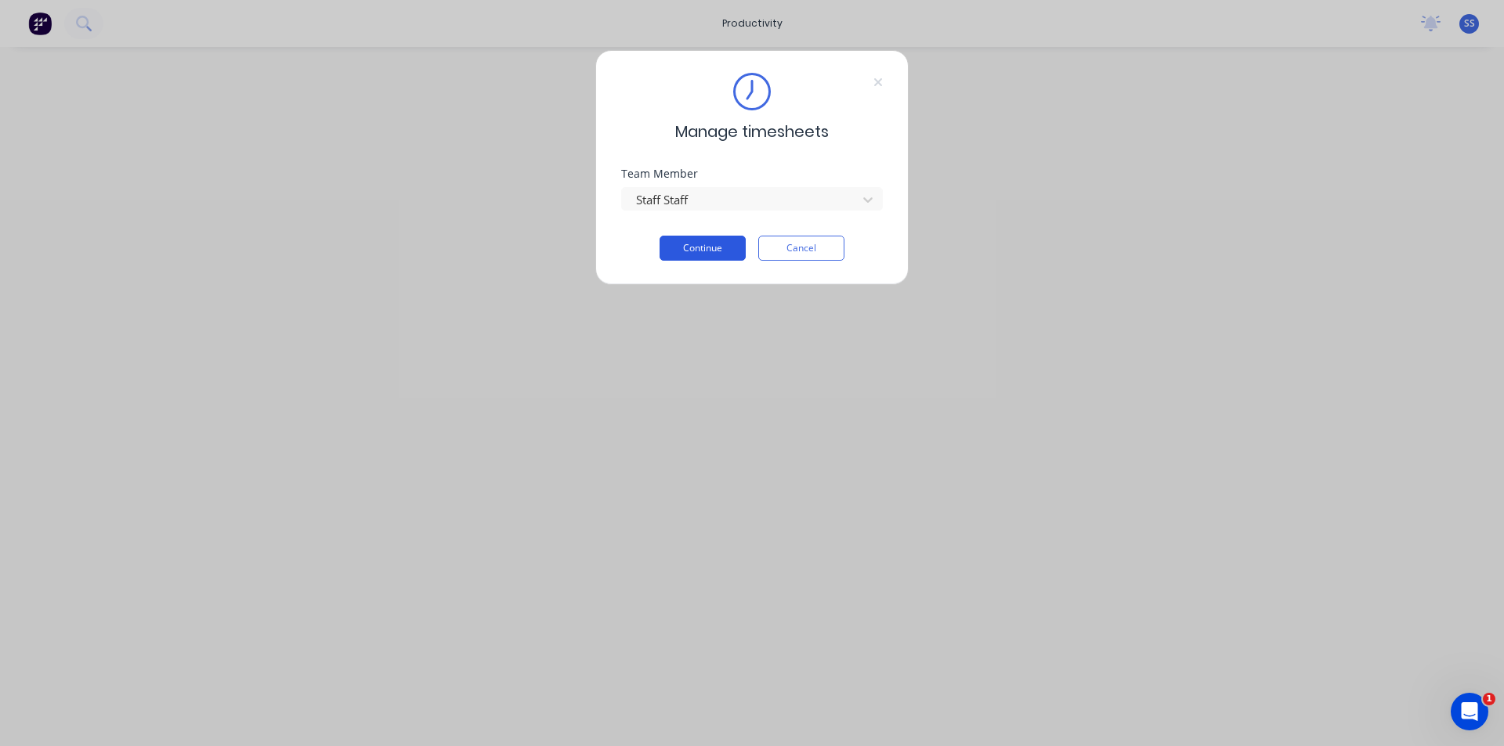
click at [698, 237] on button "Continue" at bounding box center [702, 248] width 86 height 25
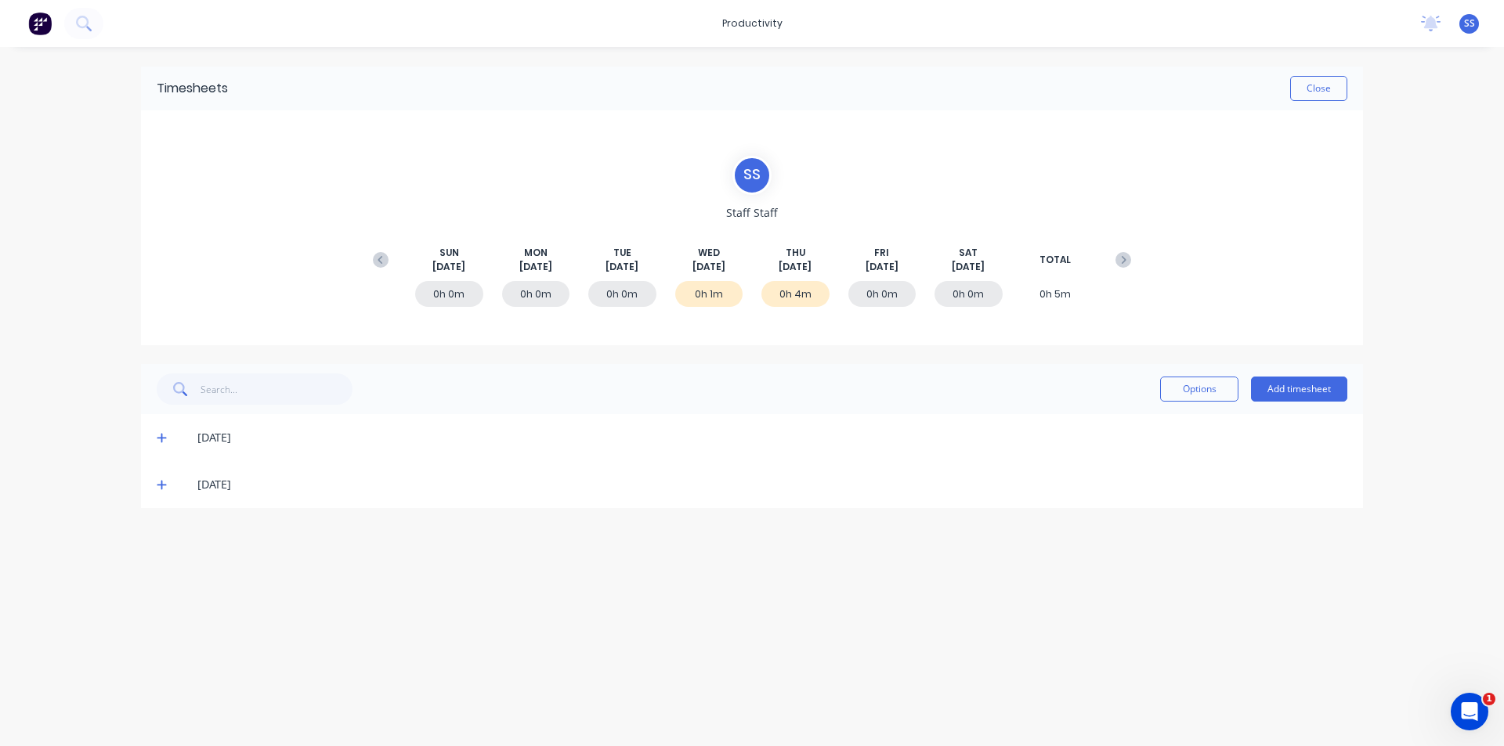
click at [158, 439] on icon at bounding box center [162, 437] width 10 height 11
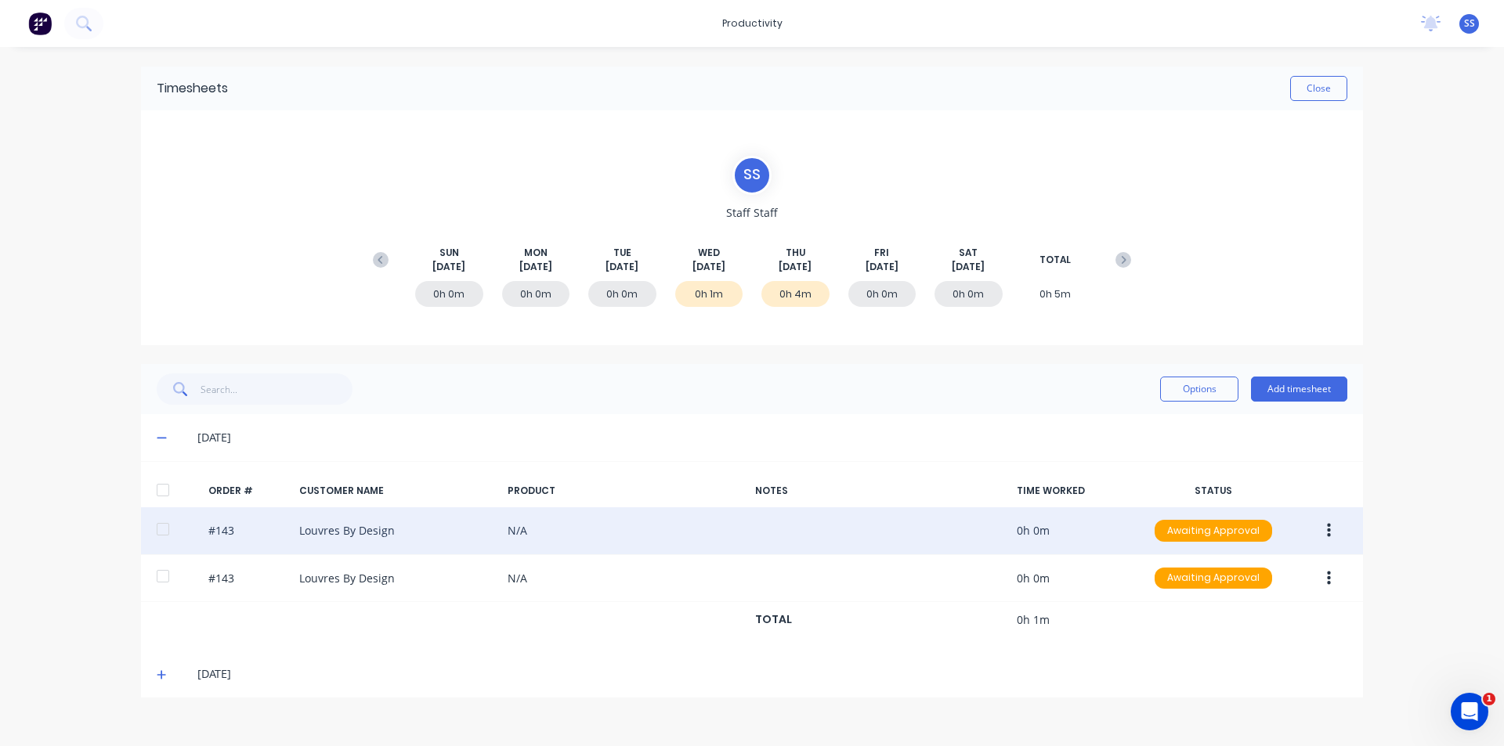
click at [1331, 541] on button "button" at bounding box center [1328, 531] width 37 height 28
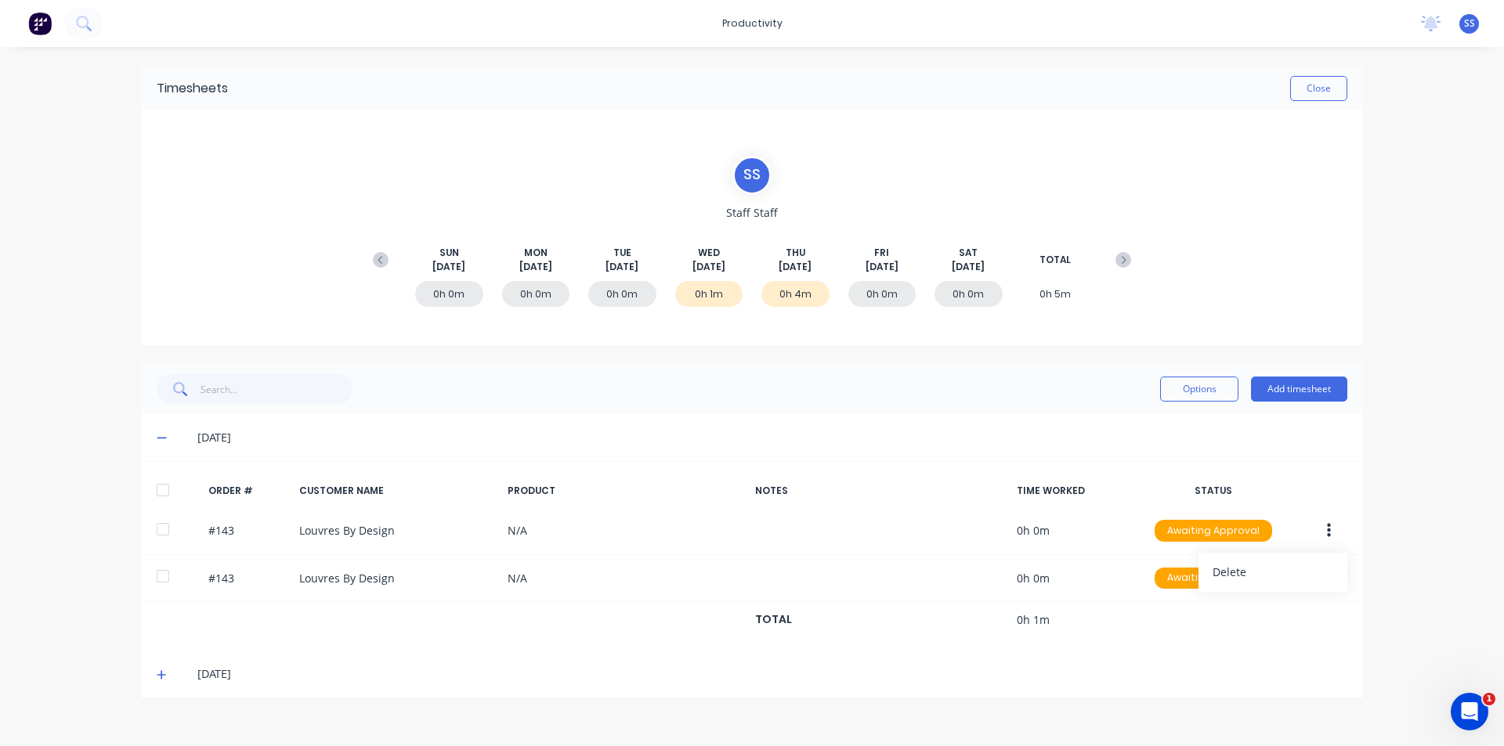
click at [1456, 431] on div "productivity productivity Workflow Planner Delivery Scheduling Timesheets No ne…" at bounding box center [752, 373] width 1504 height 746
click at [164, 676] on icon at bounding box center [162, 675] width 10 height 11
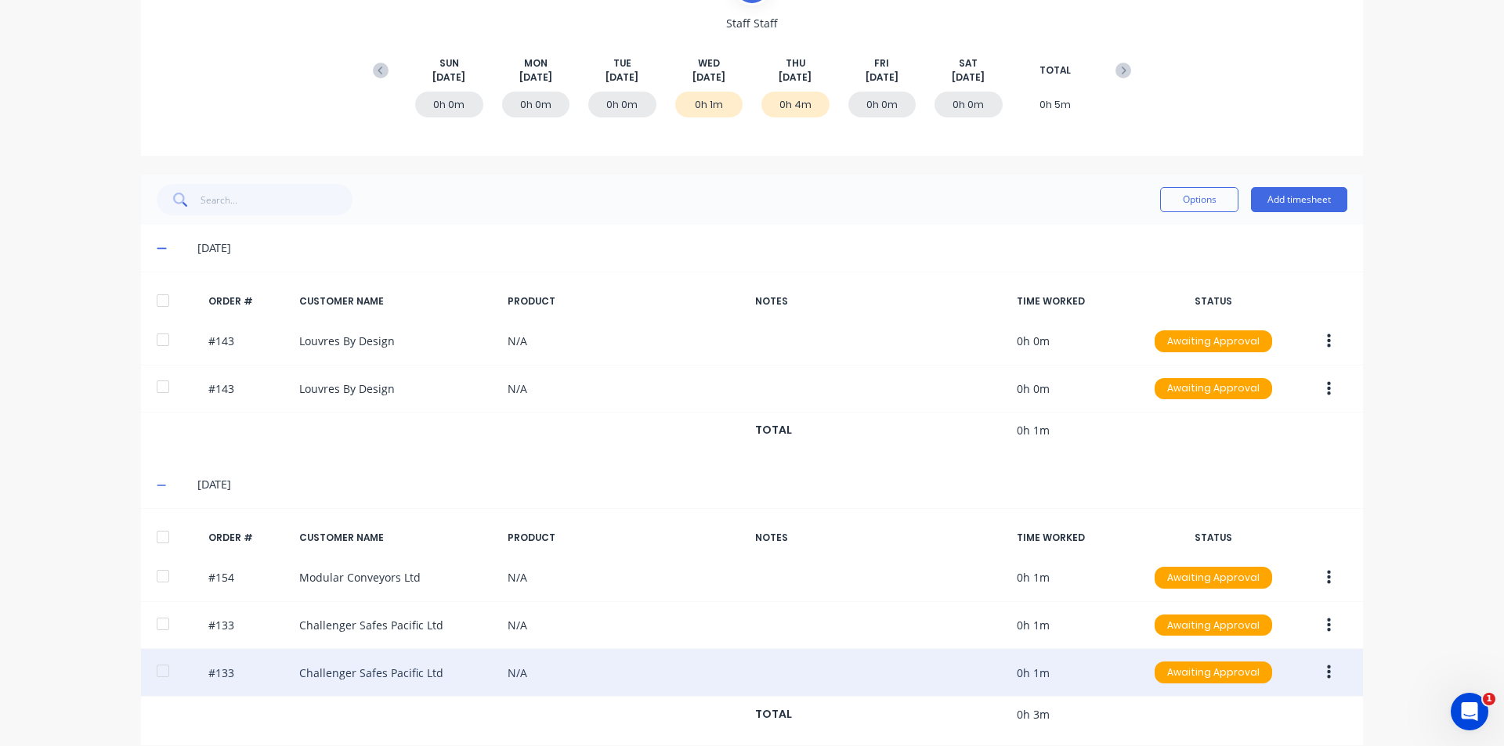
scroll to position [208, 0]
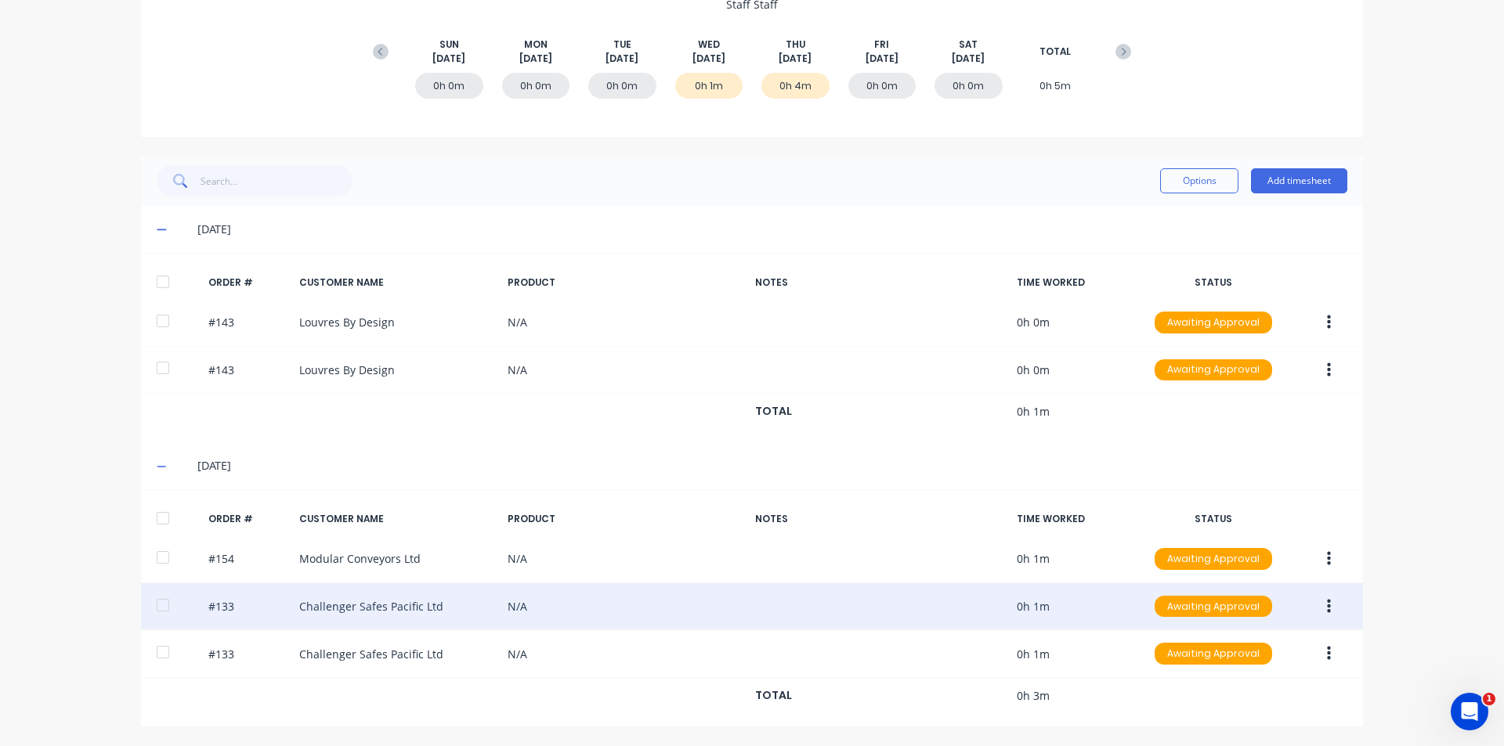
click at [1316, 610] on button "button" at bounding box center [1328, 607] width 37 height 28
click at [1274, 642] on div "Delete" at bounding box center [1272, 648] width 121 height 23
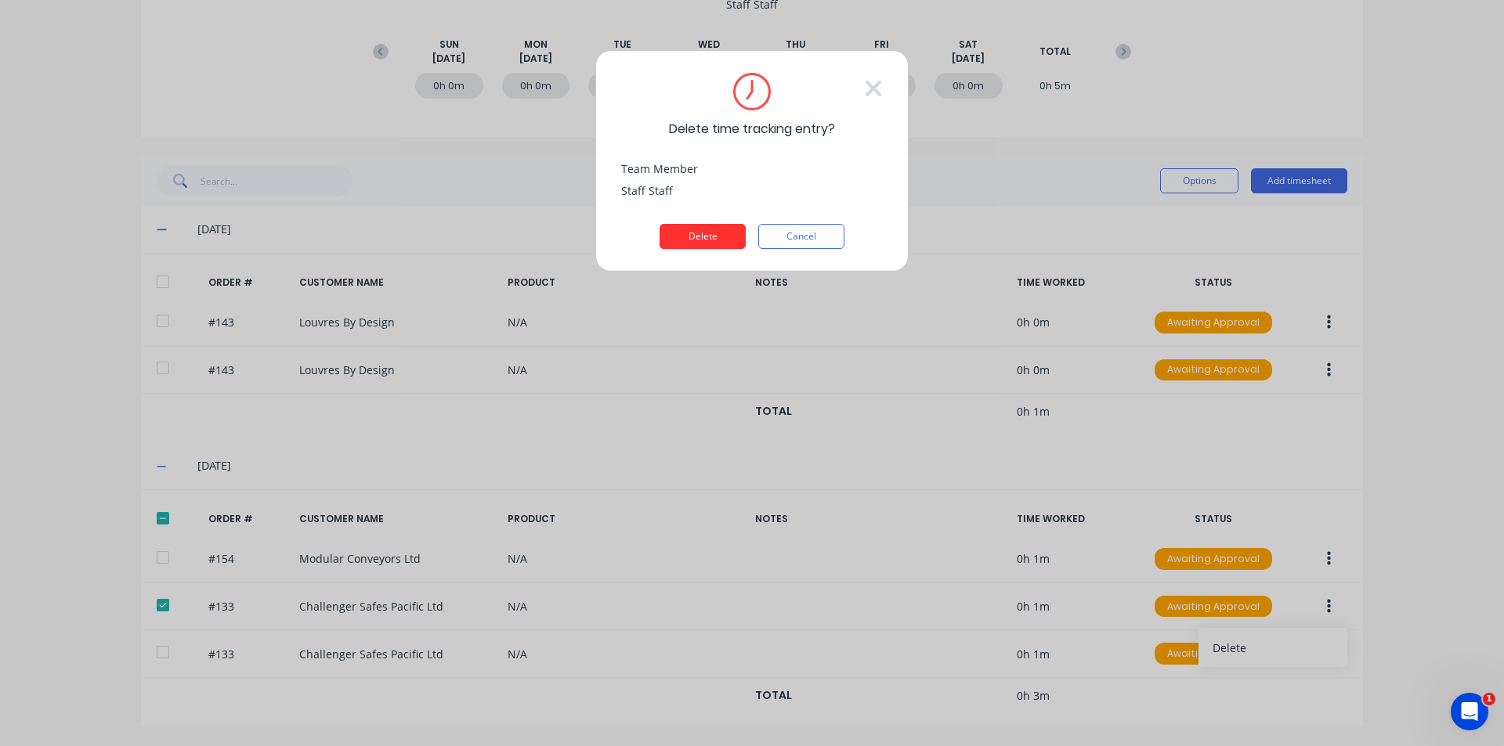
click at [713, 245] on div "Delete time tracking entry? Team Member Staff Staff Delete Cancel" at bounding box center [751, 161] width 313 height 222
click at [711, 237] on button "Delete" at bounding box center [702, 236] width 86 height 25
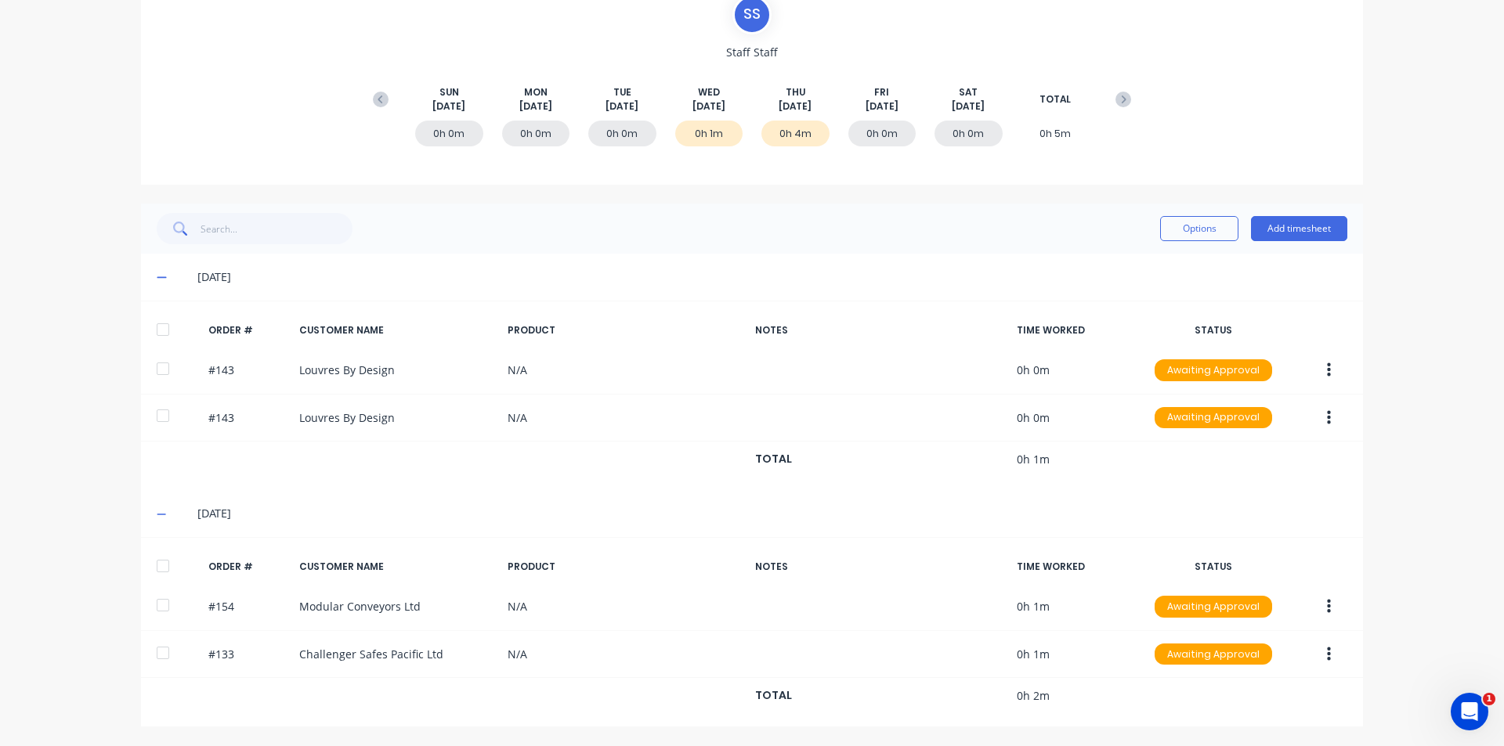
scroll to position [161, 0]
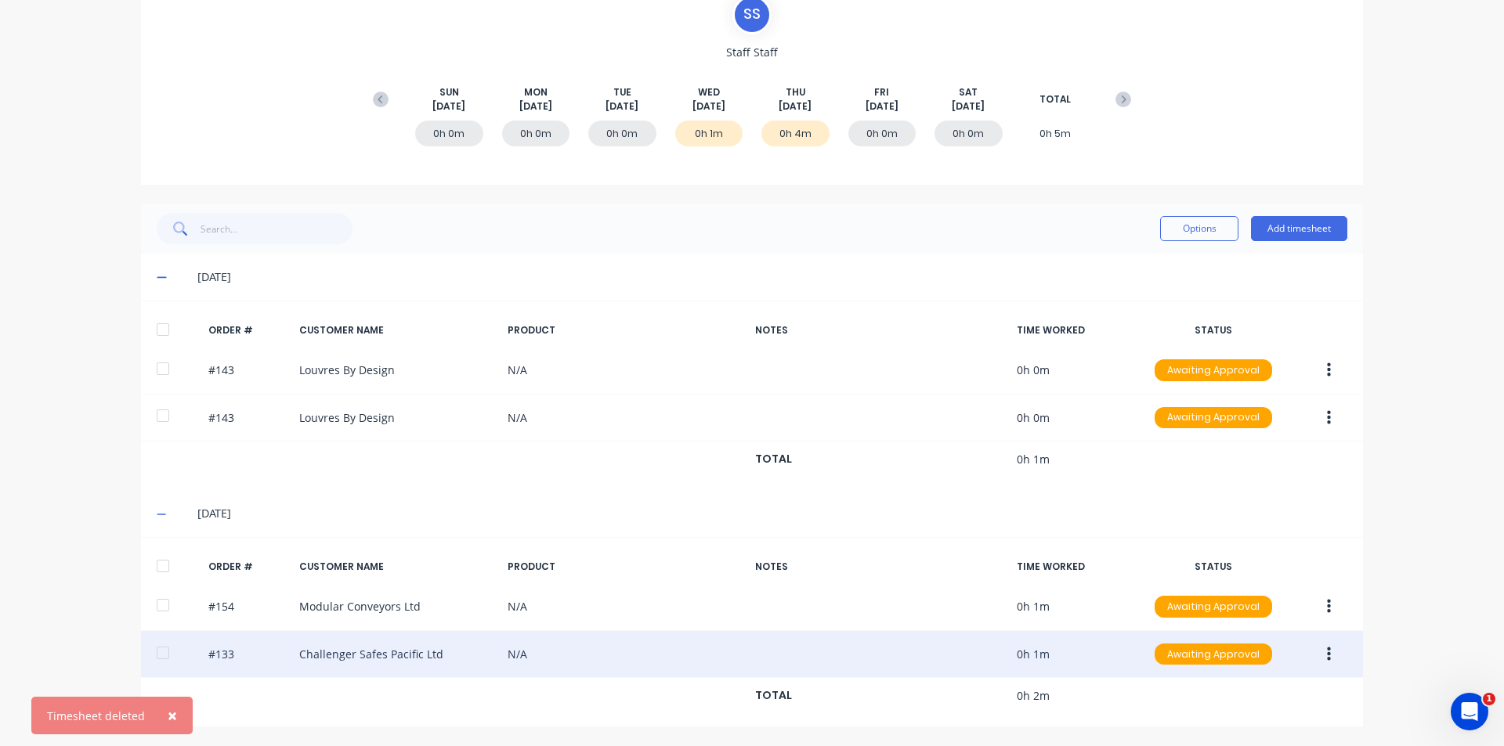
click at [1329, 659] on button "button" at bounding box center [1328, 655] width 37 height 28
click at [1250, 685] on div "Delete" at bounding box center [1272, 696] width 121 height 23
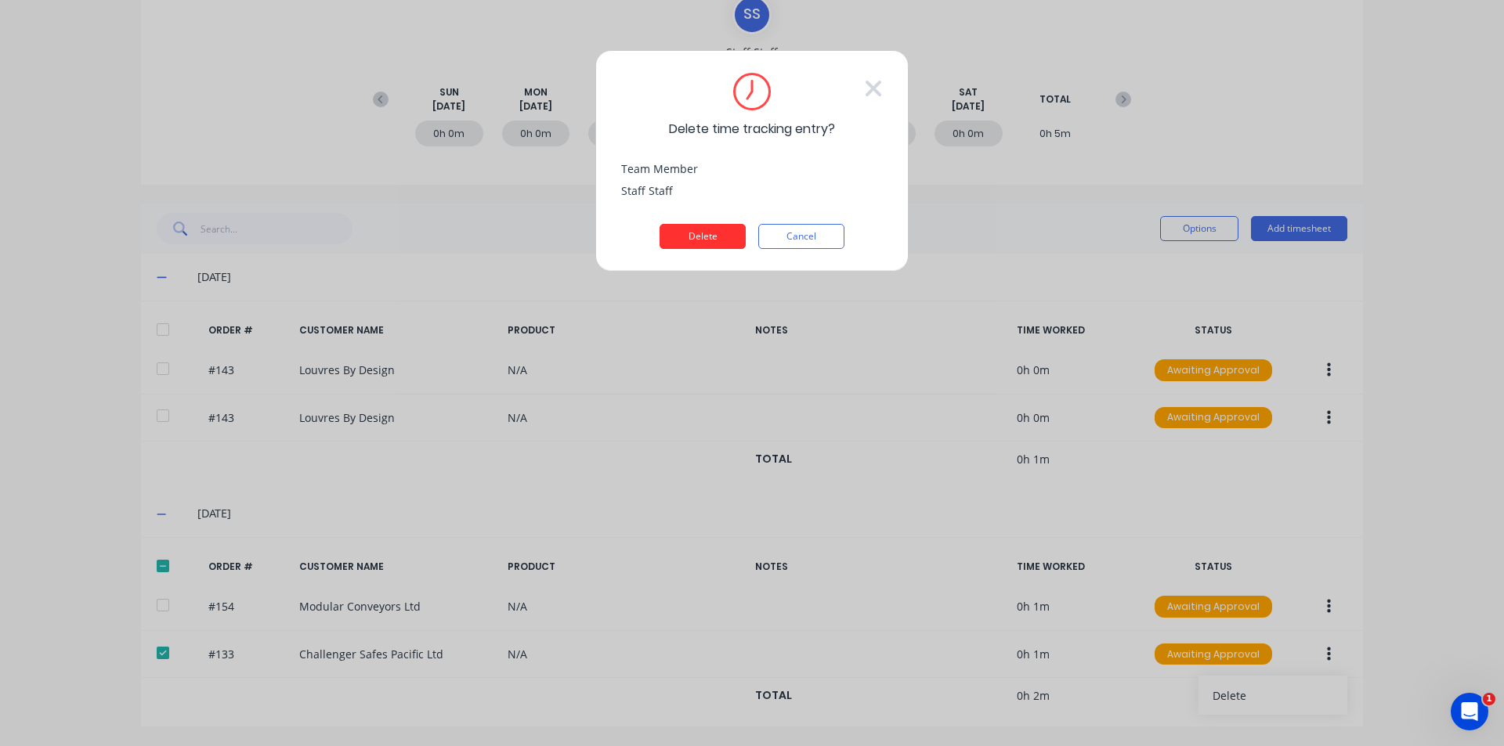
click at [702, 229] on button "Delete" at bounding box center [702, 236] width 86 height 25
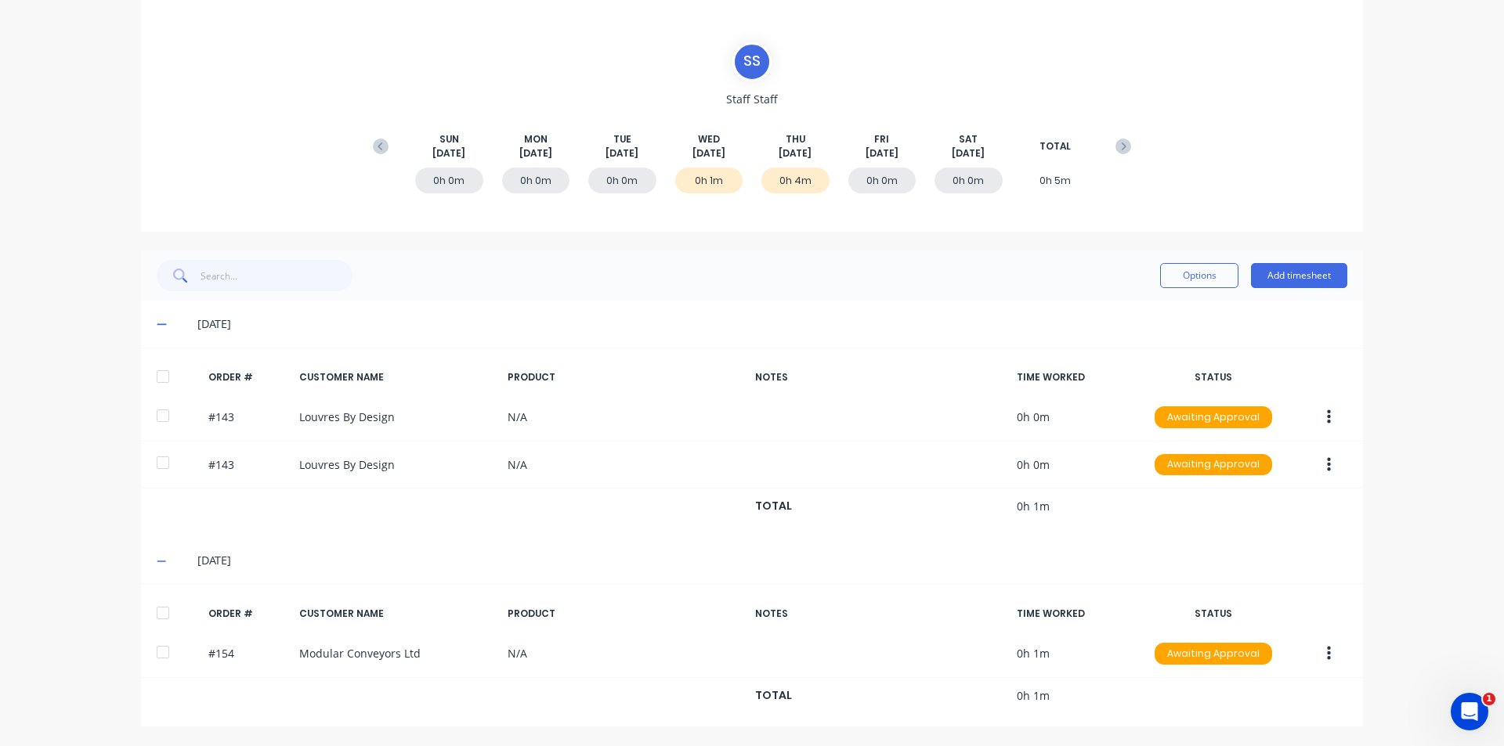
scroll to position [114, 0]
click at [42, 236] on div "× Timesheet deleted productivity productivity Workflow Planner Delivery Schedul…" at bounding box center [752, 373] width 1504 height 746
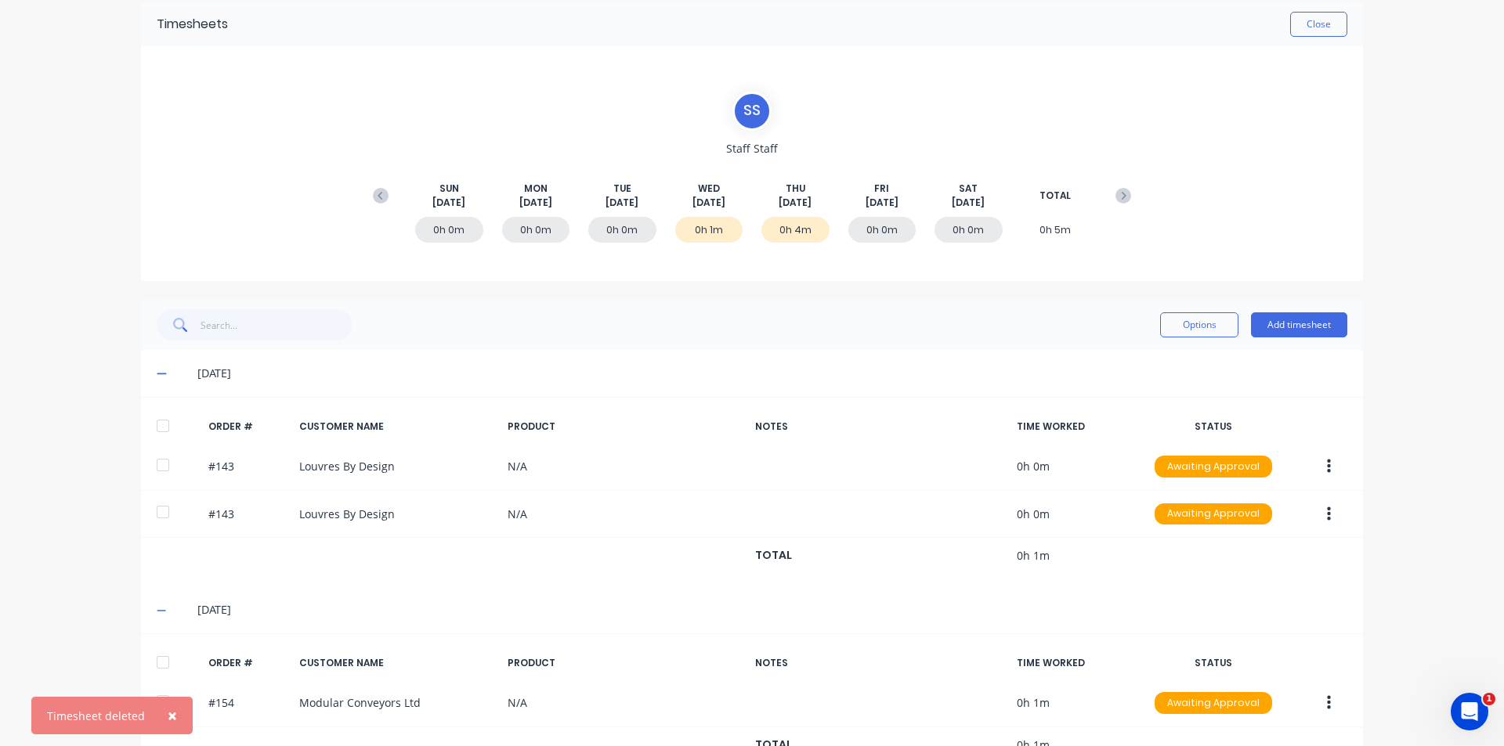
scroll to position [0, 0]
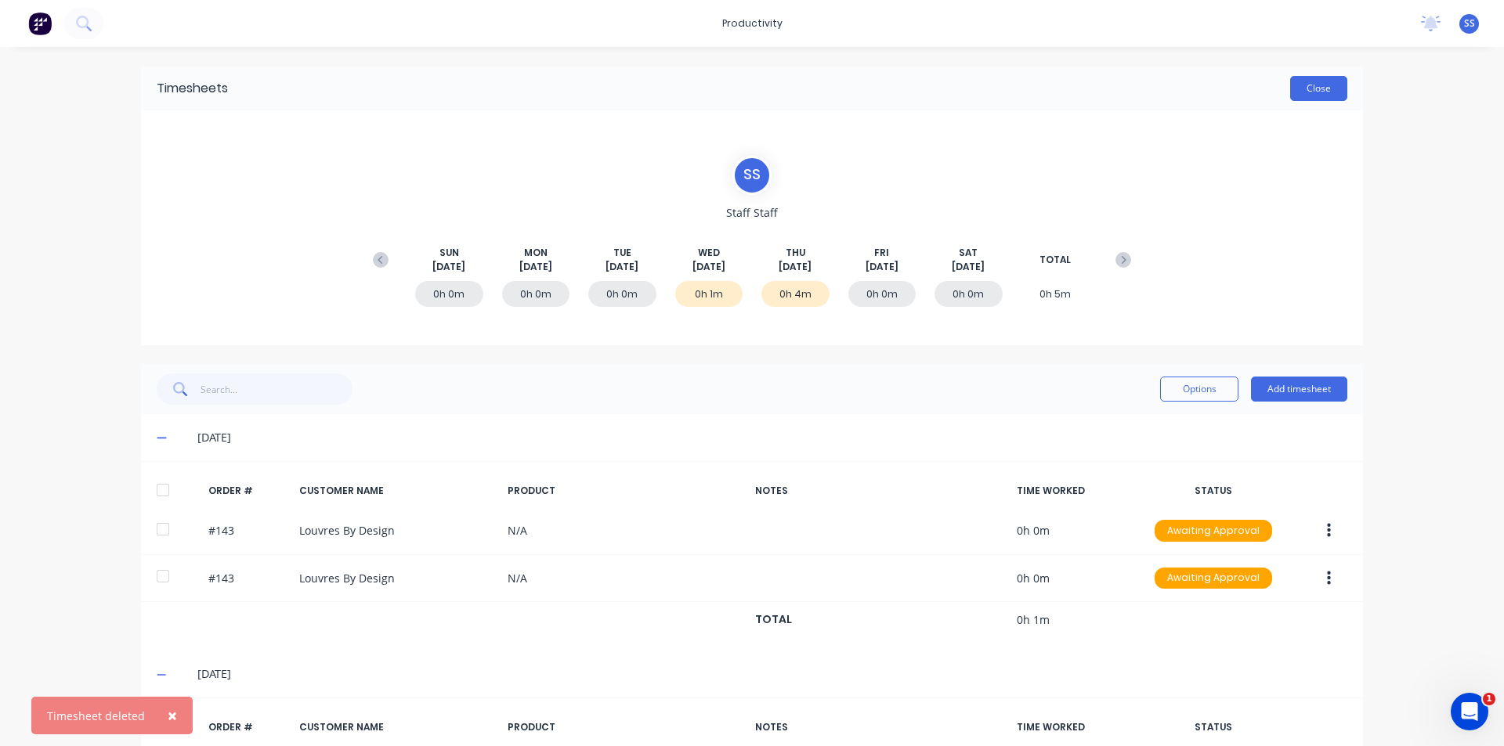
click at [1317, 77] on button "Close" at bounding box center [1318, 88] width 57 height 25
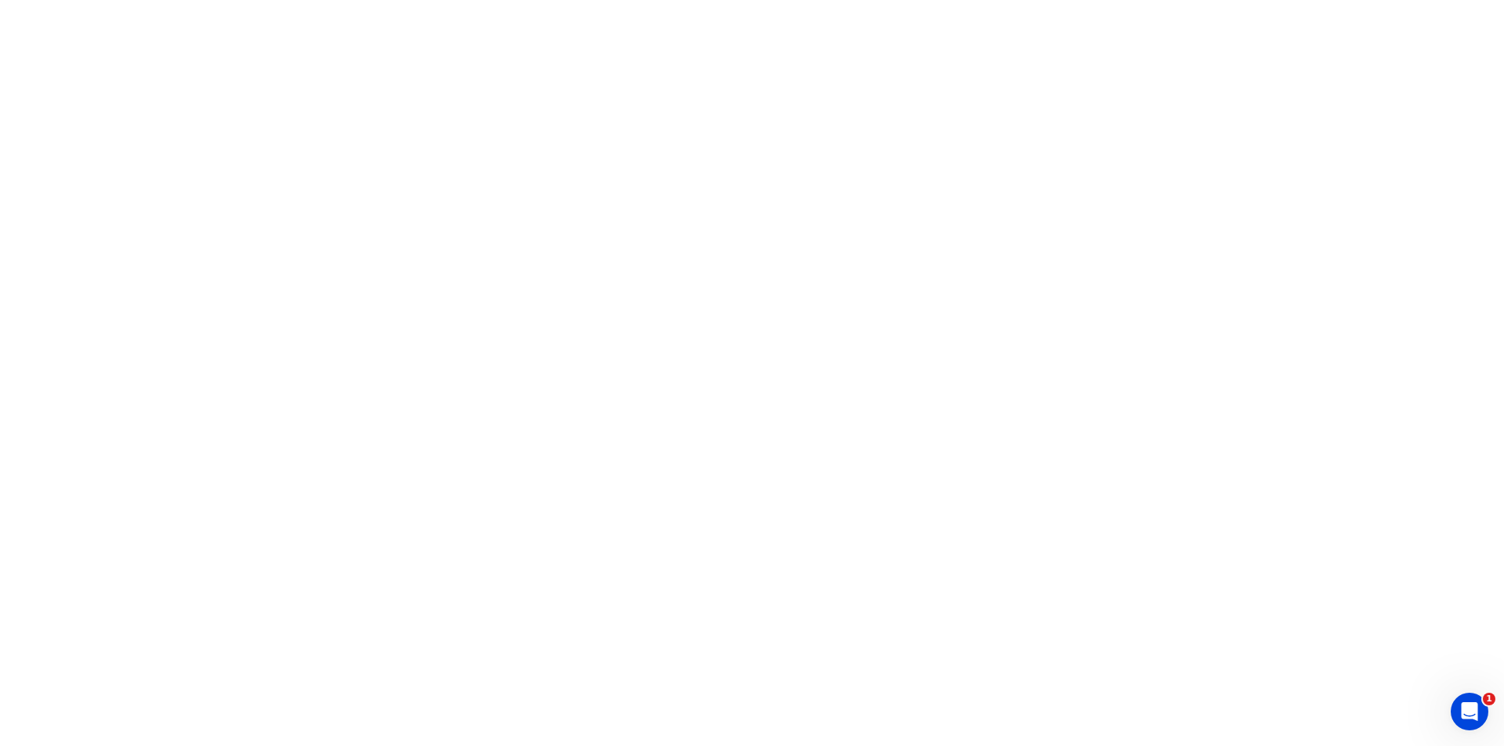
click at [616, 0] on html "1" at bounding box center [752, 0] width 1504 height 0
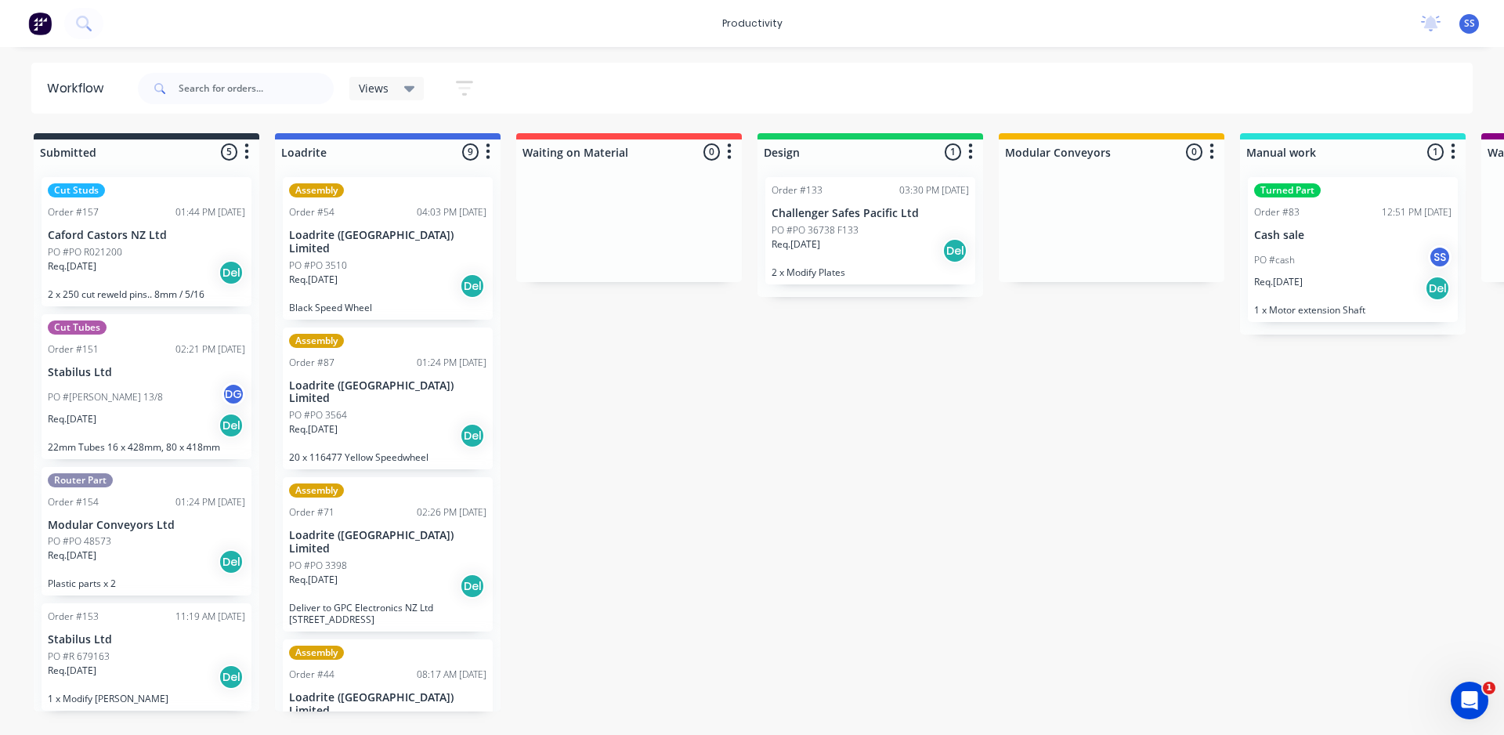
click at [859, 224] on div "PO #PO 36738 F133" at bounding box center [869, 230] width 197 height 14
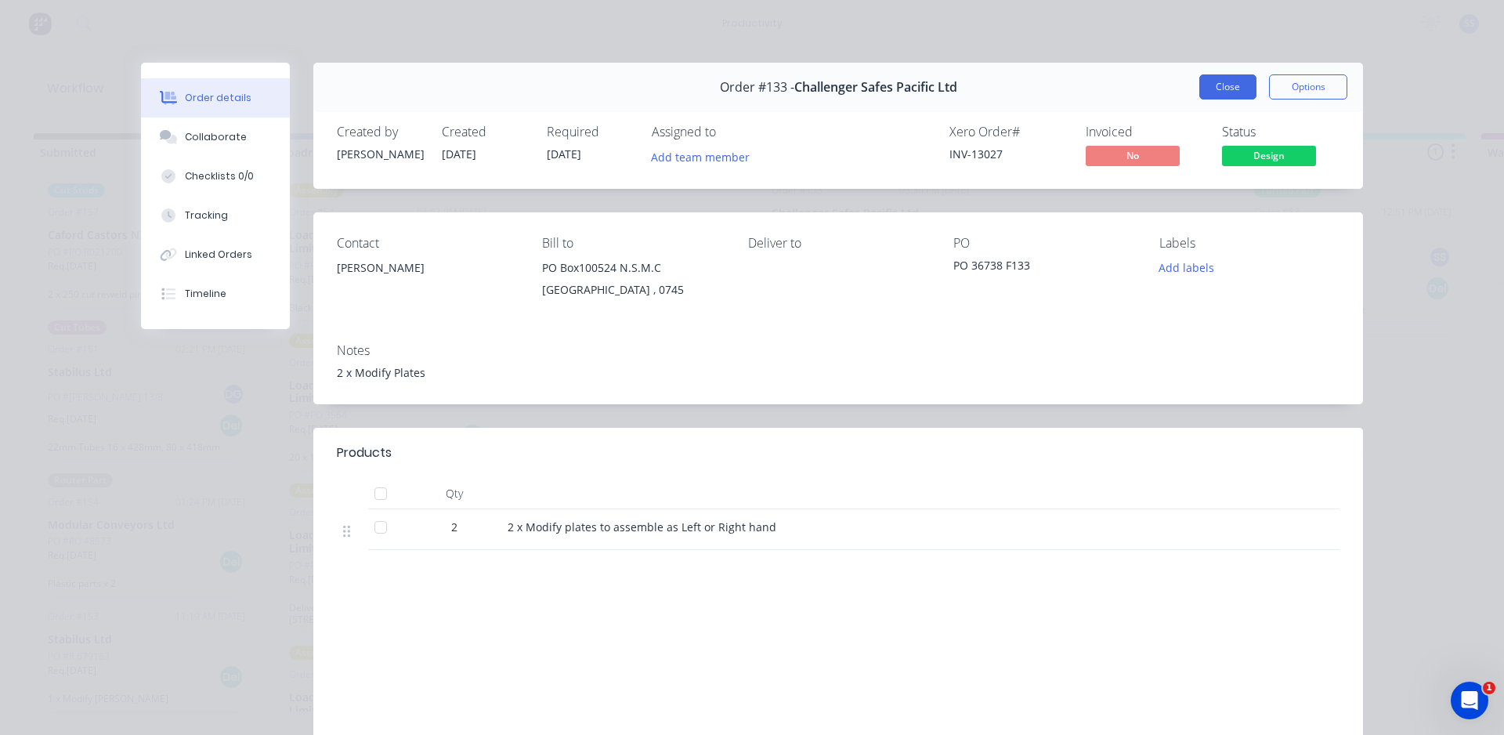
click at [1238, 93] on button "Close" at bounding box center [1227, 86] width 57 height 25
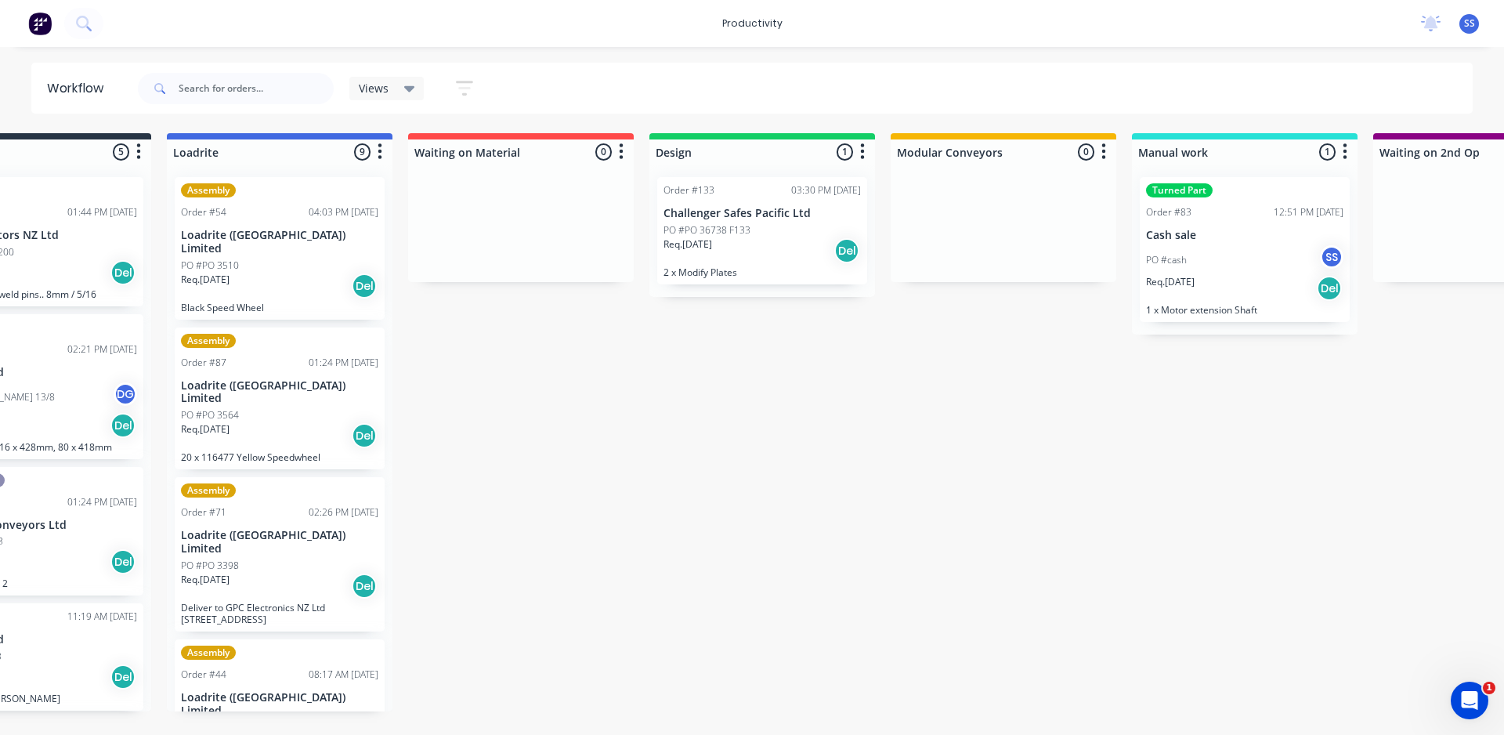
scroll to position [0, 125]
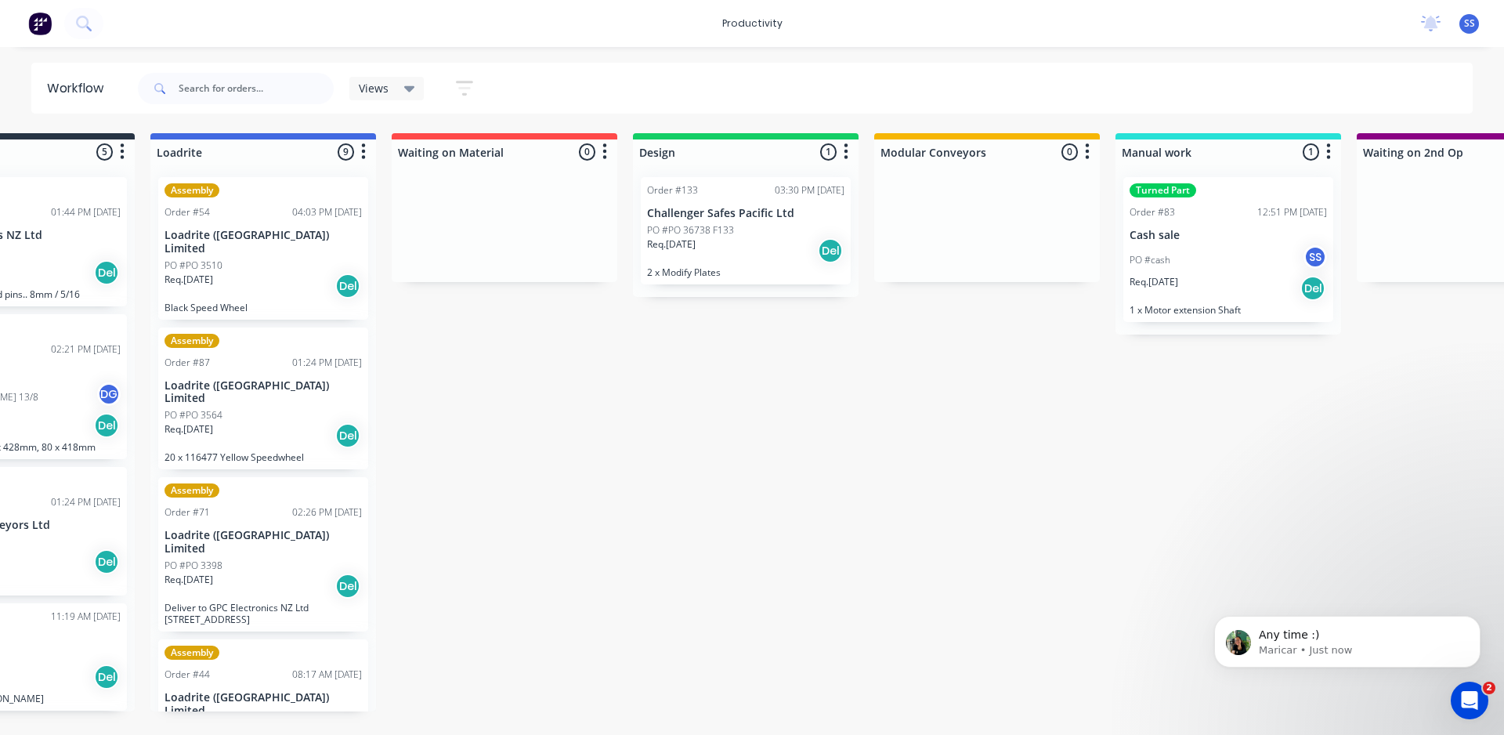
click at [1320, 536] on div "Any time :) Maricar • Just now" at bounding box center [1347, 569] width 288 height 196
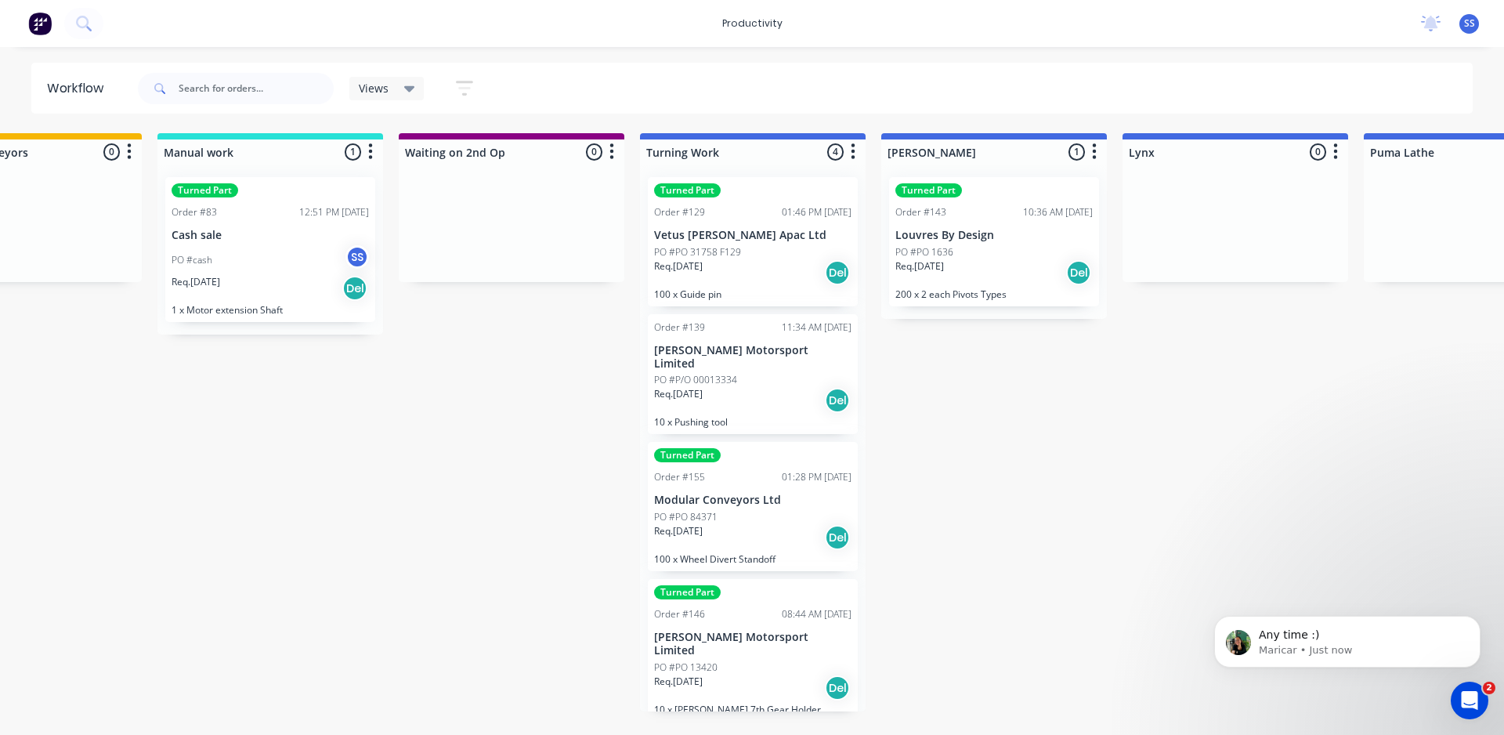
scroll to position [0, 1109]
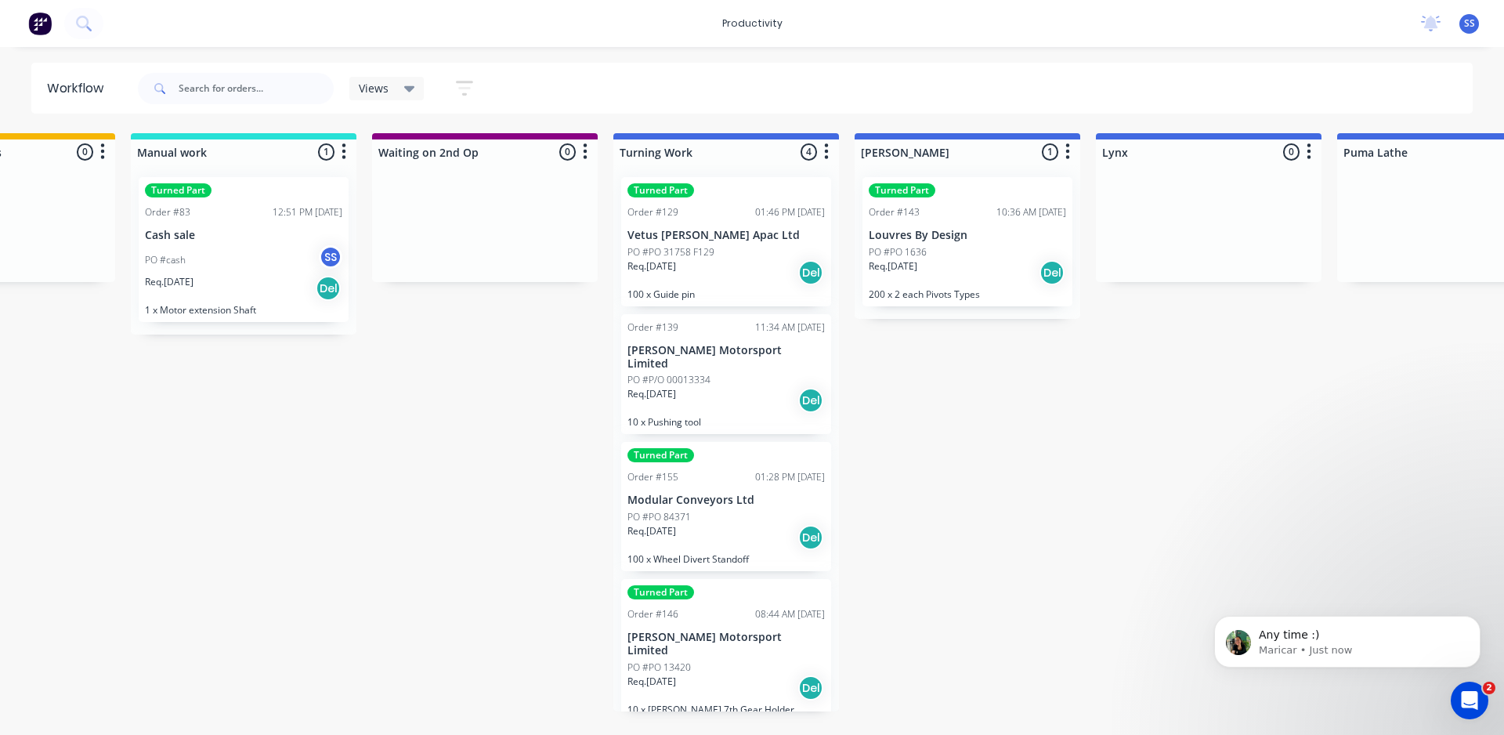
click at [388, 85] on div "Views" at bounding box center [387, 88] width 56 height 14
click at [408, 175] on button "Save new view" at bounding box center [459, 170] width 196 height 23
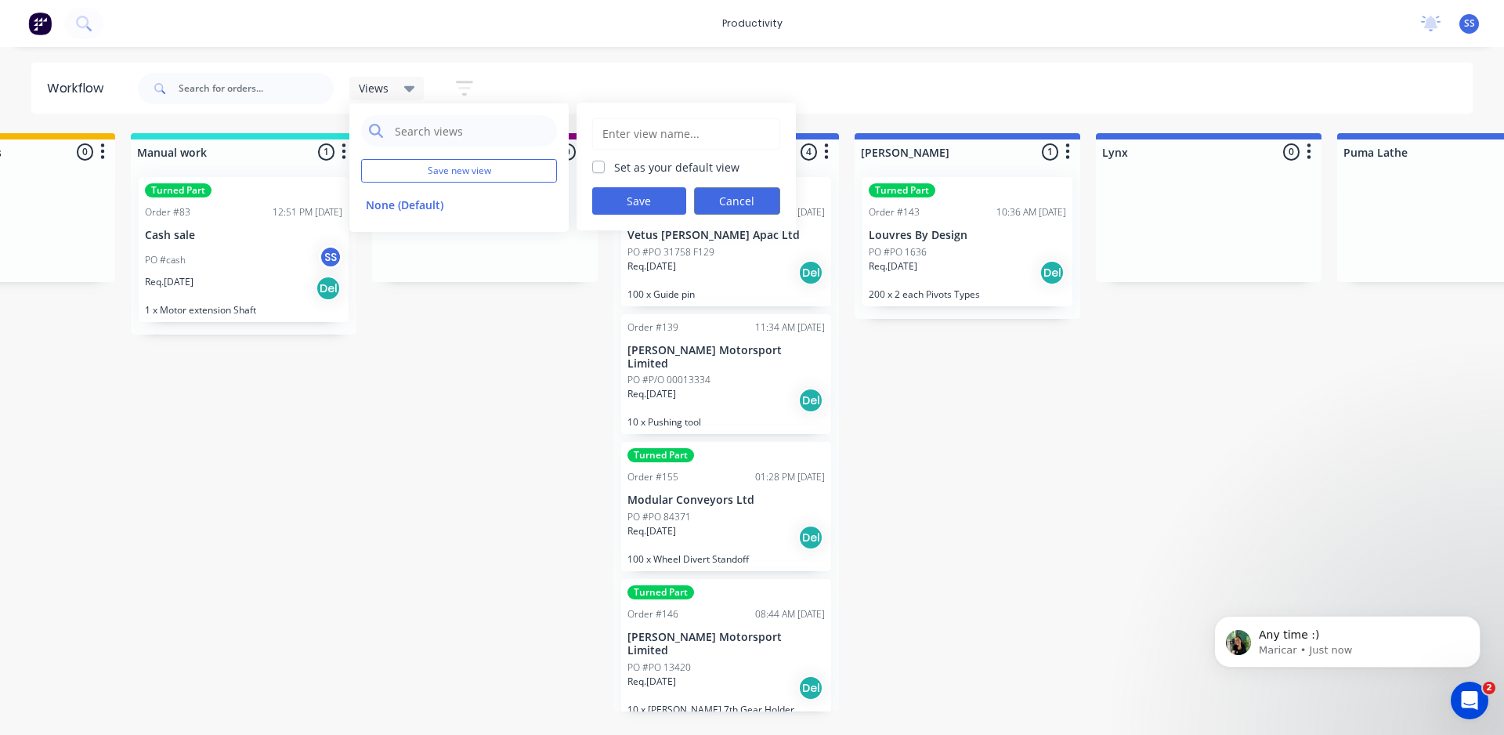
click at [744, 202] on button "Cancel" at bounding box center [737, 200] width 86 height 27
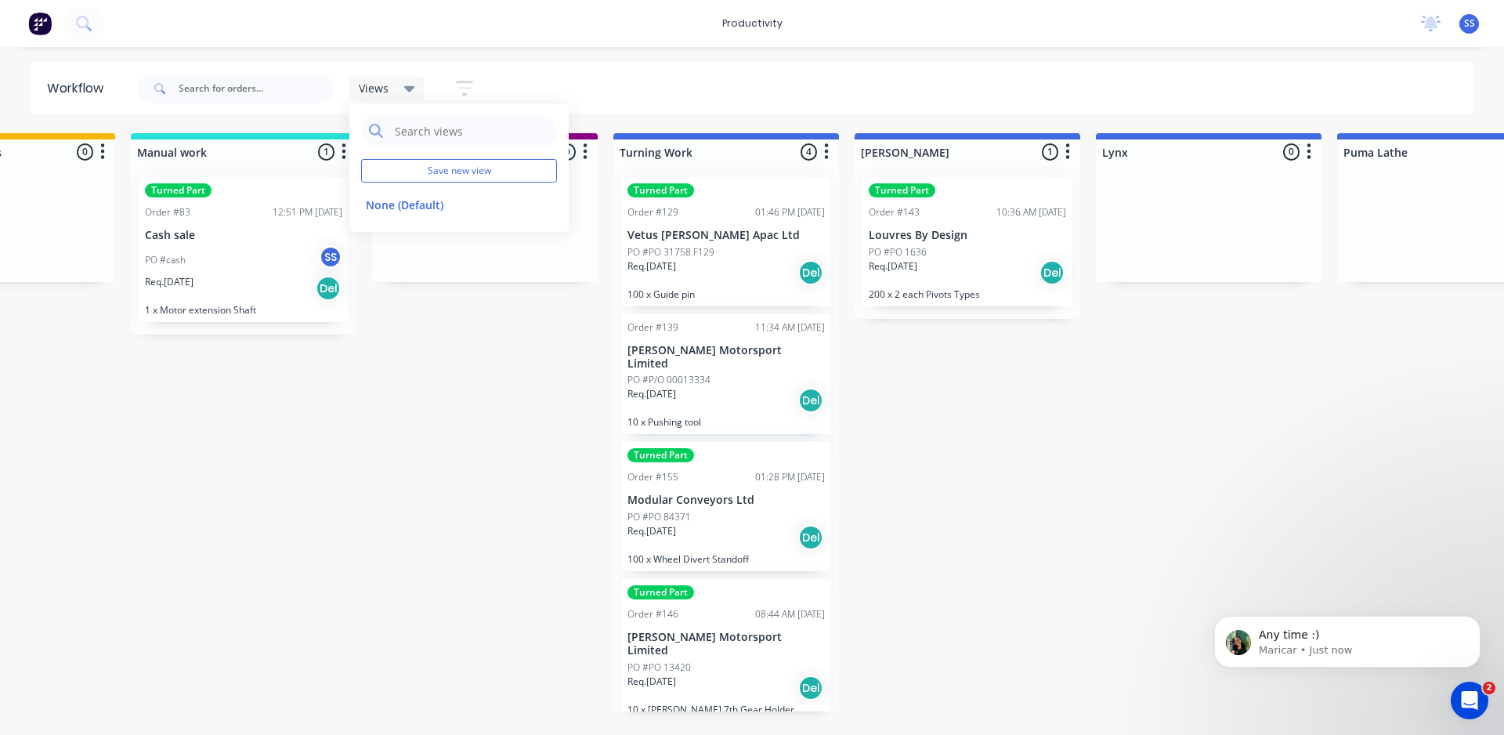
click at [1144, 423] on div "Submitted 5 Sort By Created date Required date Order number Customer name Most …" at bounding box center [1434, 422] width 5111 height 578
click at [470, 95] on icon "button" at bounding box center [464, 88] width 17 height 20
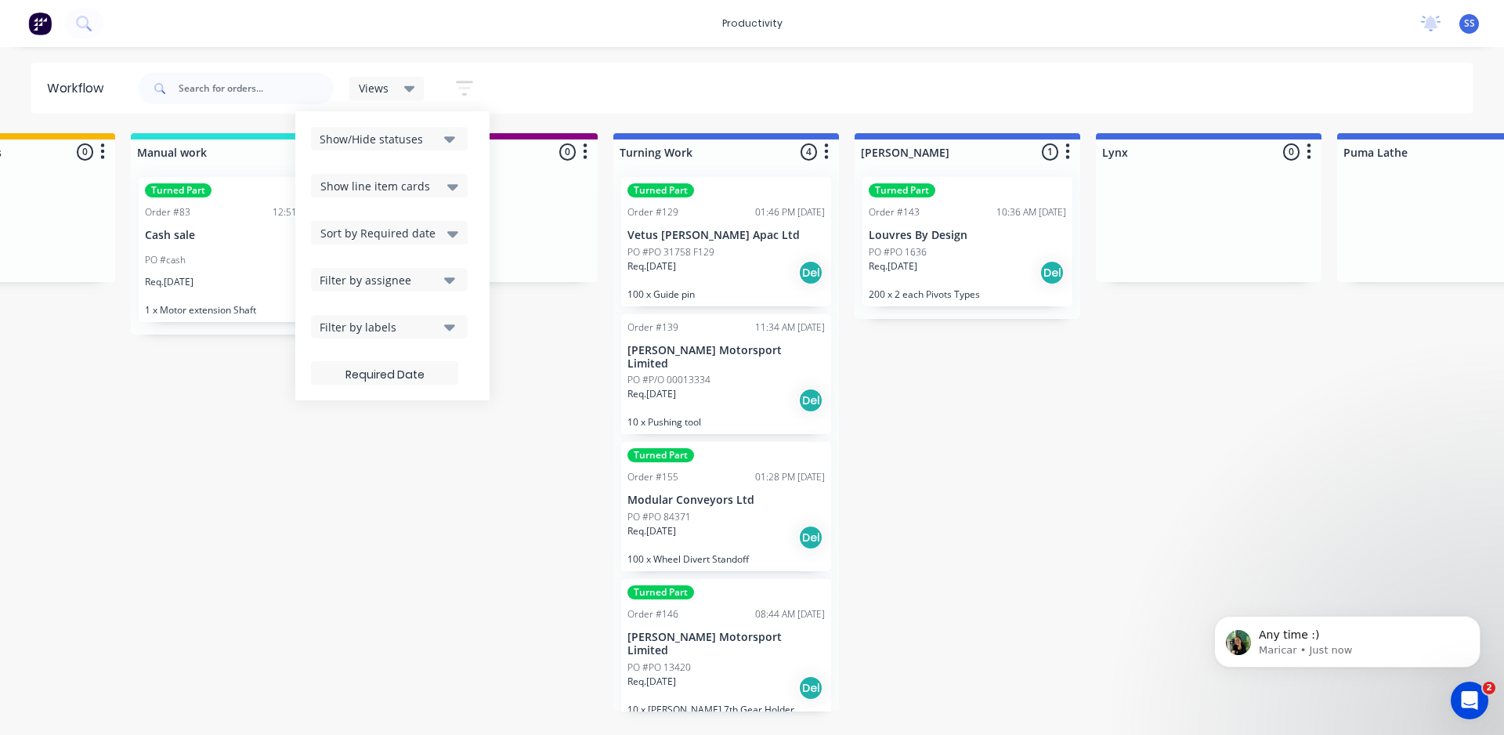
click at [457, 143] on button "Show/Hide statuses" at bounding box center [389, 138] width 157 height 23
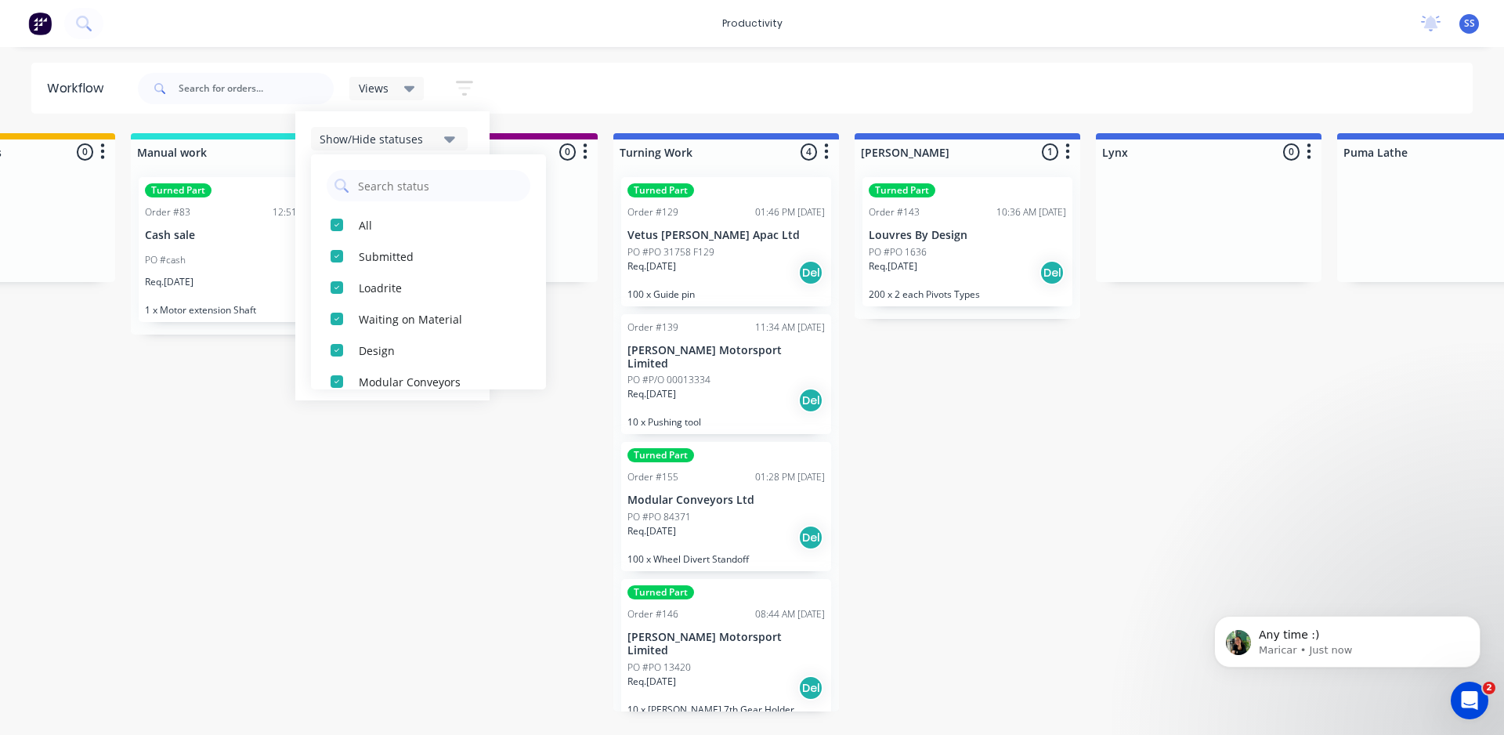
click at [453, 143] on icon "button" at bounding box center [449, 138] width 11 height 17
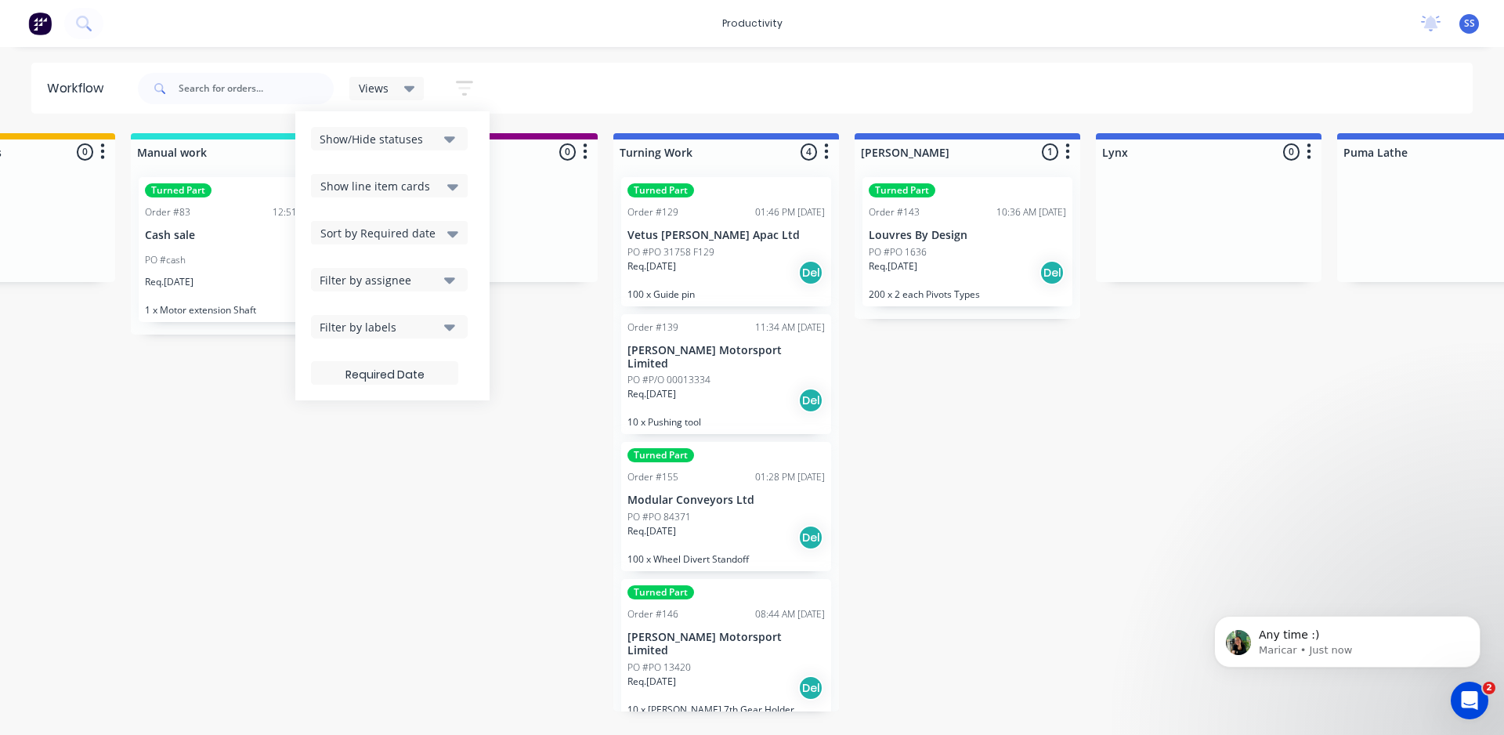
click at [472, 419] on div "Submitted 5 Sort By Created date Required date Order number Customer name Most …" at bounding box center [1434, 422] width 5111 height 578
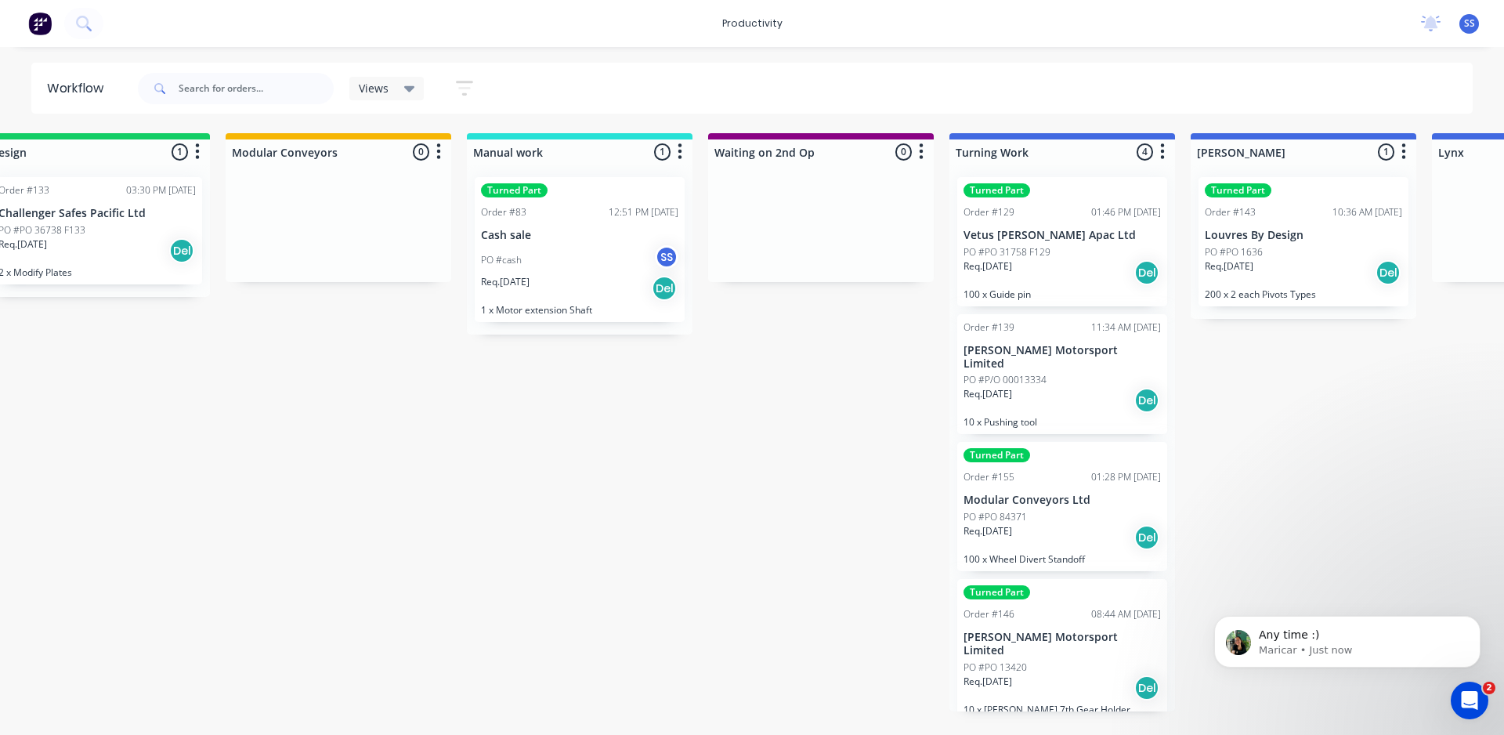
scroll to position [0, 0]
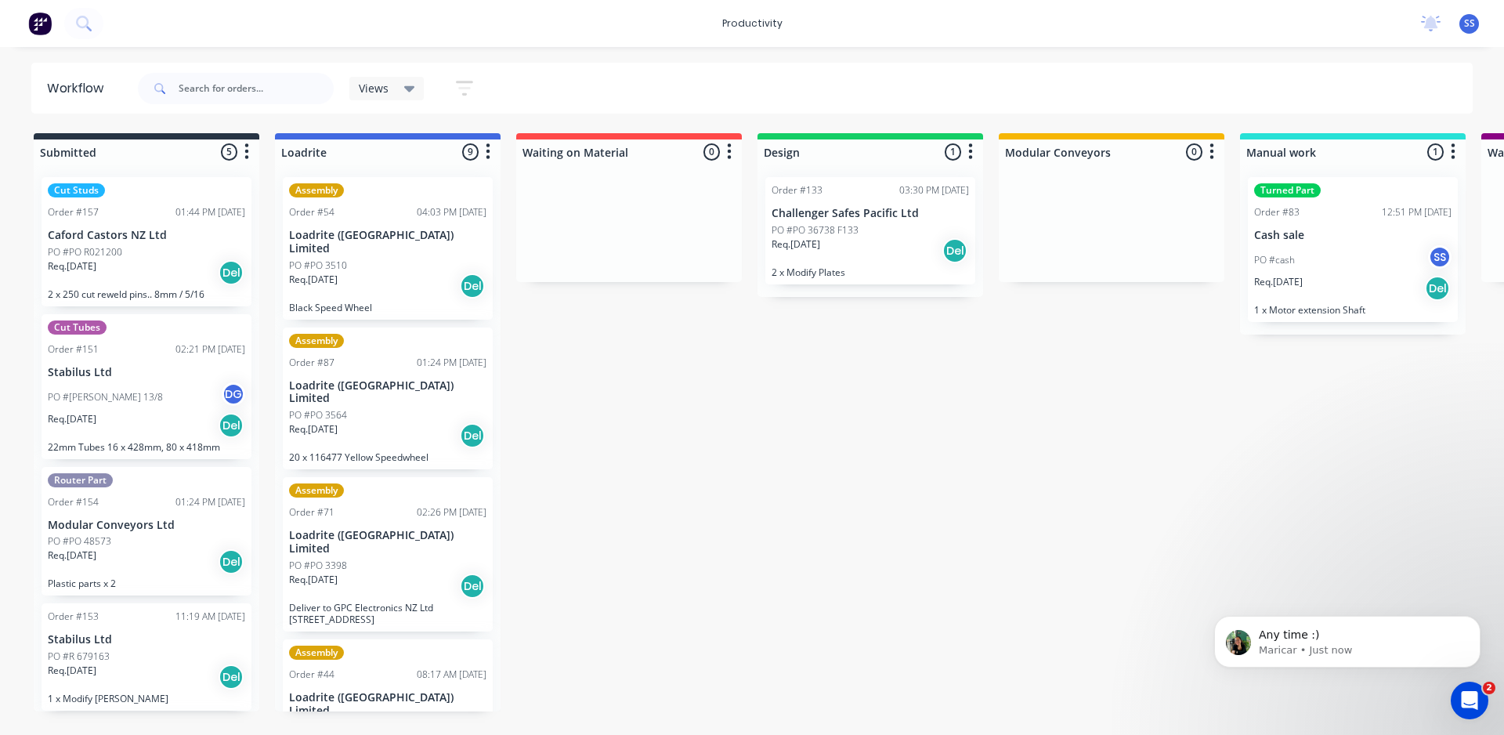
click at [466, 93] on icon "button" at bounding box center [464, 88] width 17 height 15
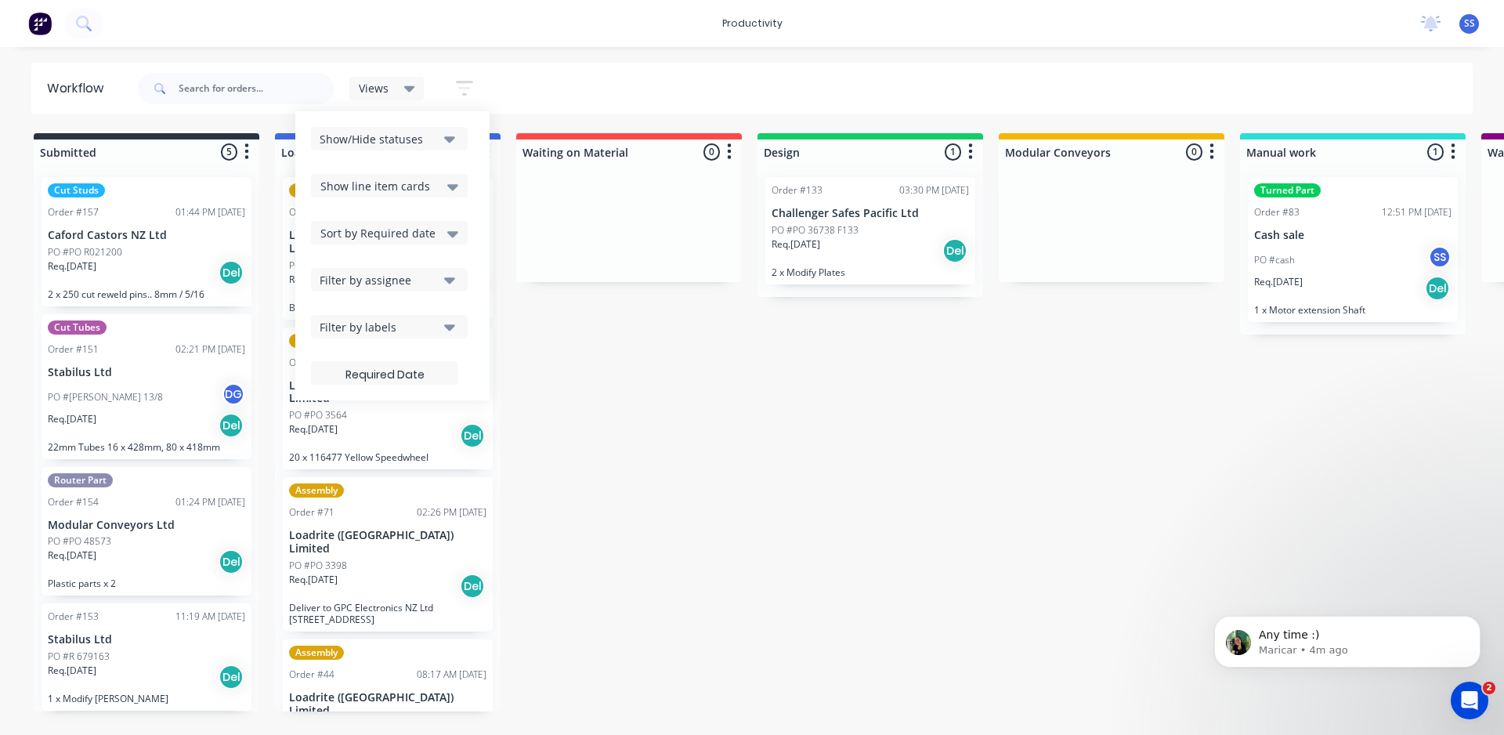
click at [439, 235] on div "Sort by Required date" at bounding box center [389, 232] width 138 height 19
click at [341, 145] on div "Show/Hide statuses" at bounding box center [379, 139] width 118 height 16
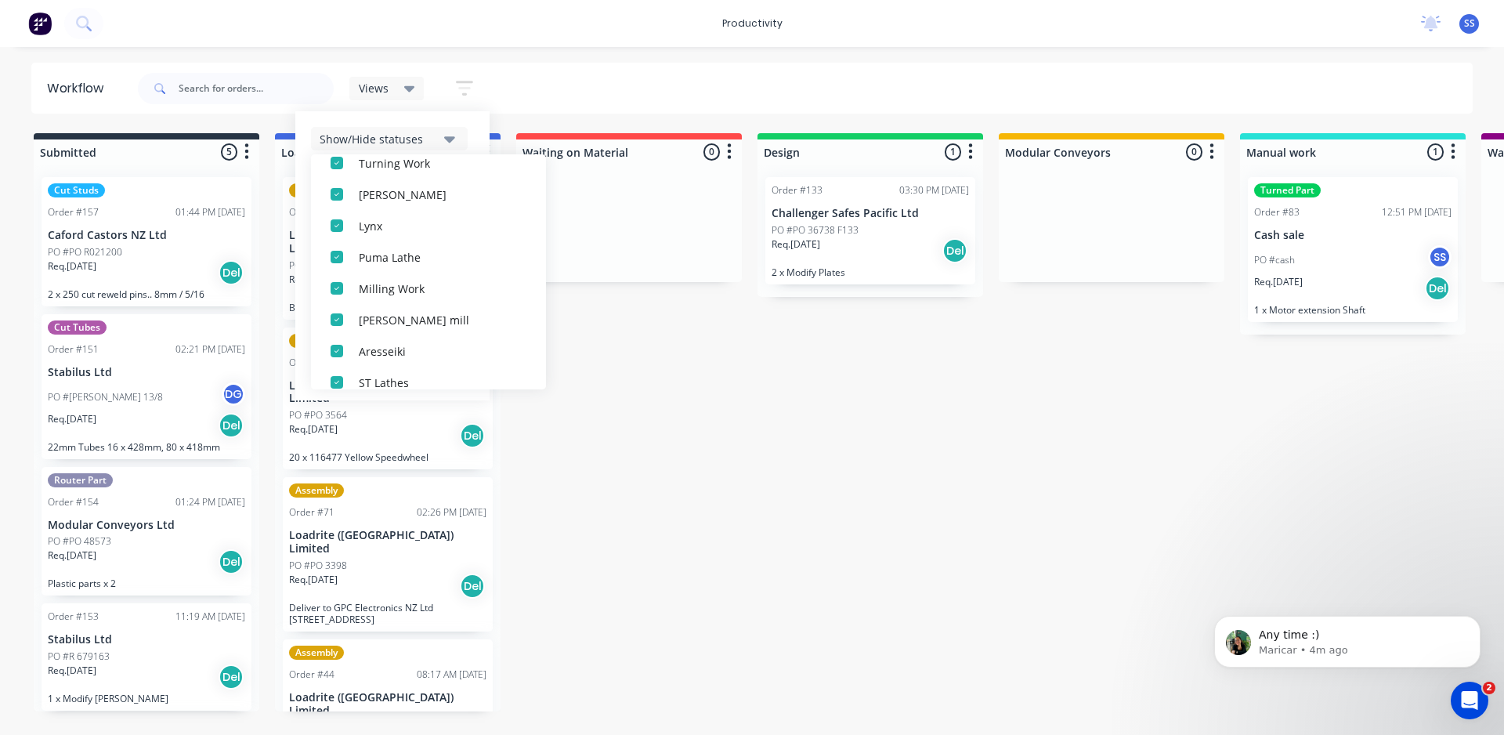
scroll to position [313, 0]
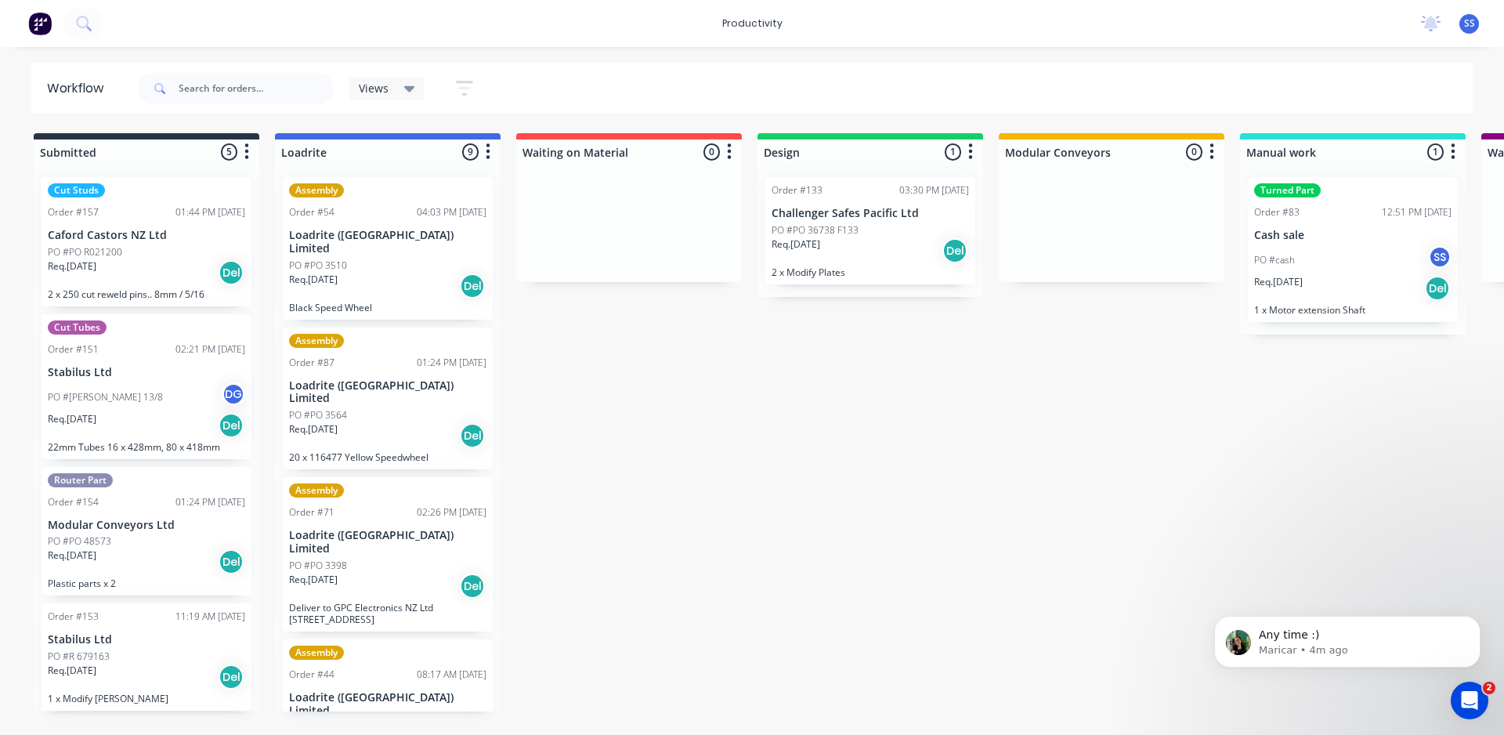
click at [413, 88] on icon at bounding box center [409, 89] width 11 height 6
